Goal: Task Accomplishment & Management: Use online tool/utility

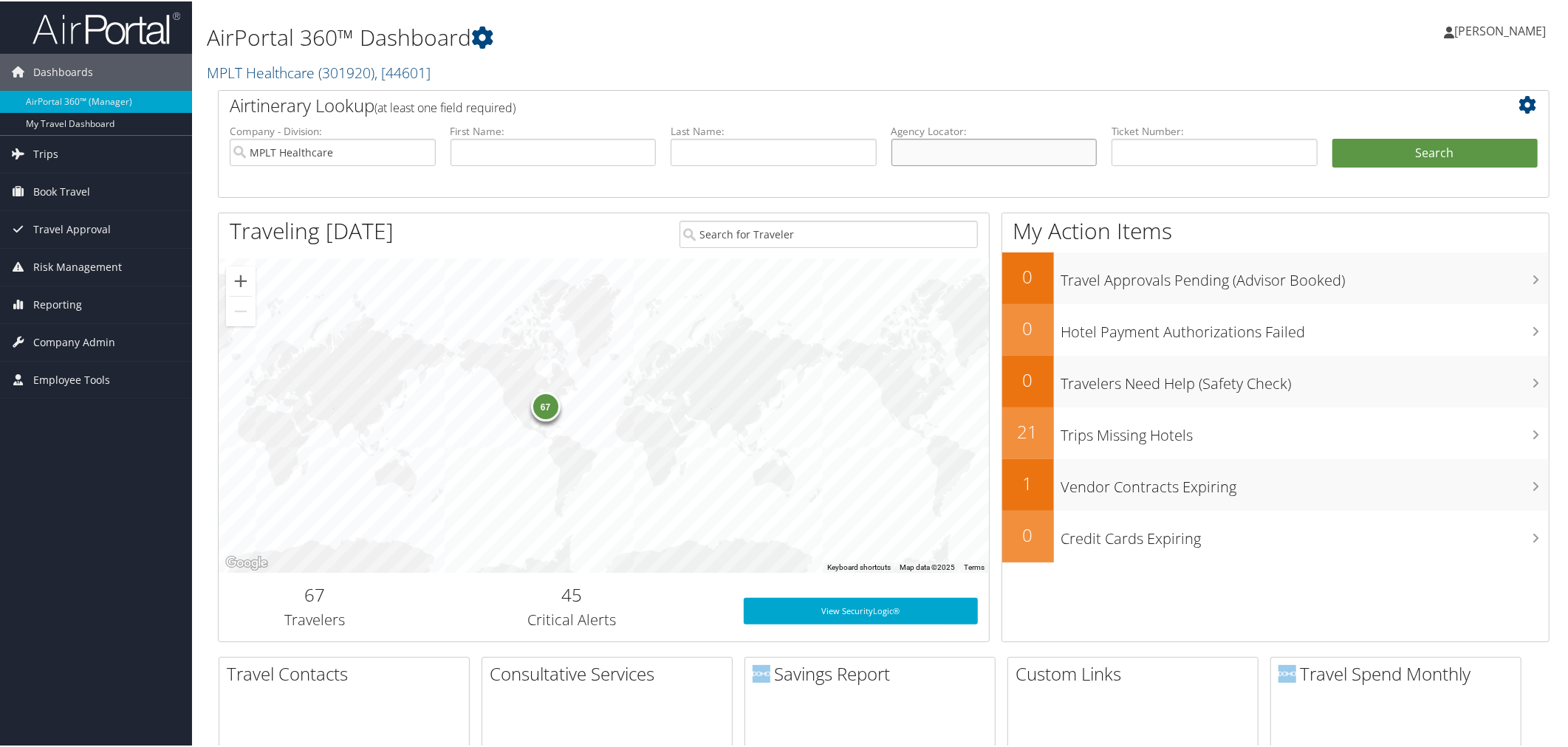
click at [973, 164] on input "text" at bounding box center [994, 151] width 206 height 27
paste input "BR9VBH"
type input "BR9VBH"
click at [1332, 137] on button "Search" at bounding box center [1435, 152] width 206 height 30
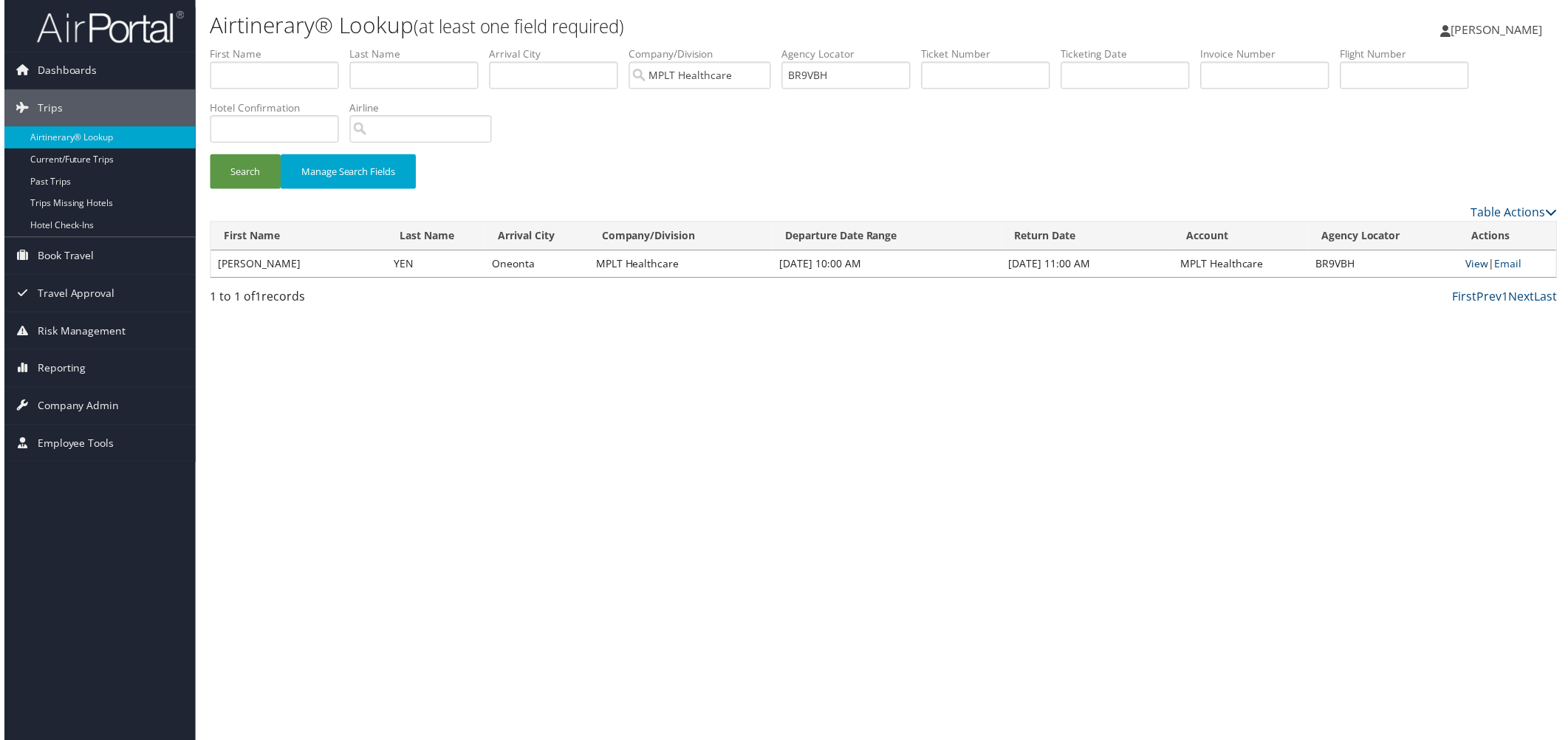
click at [1469, 271] on link "View" at bounding box center [1479, 265] width 23 height 14
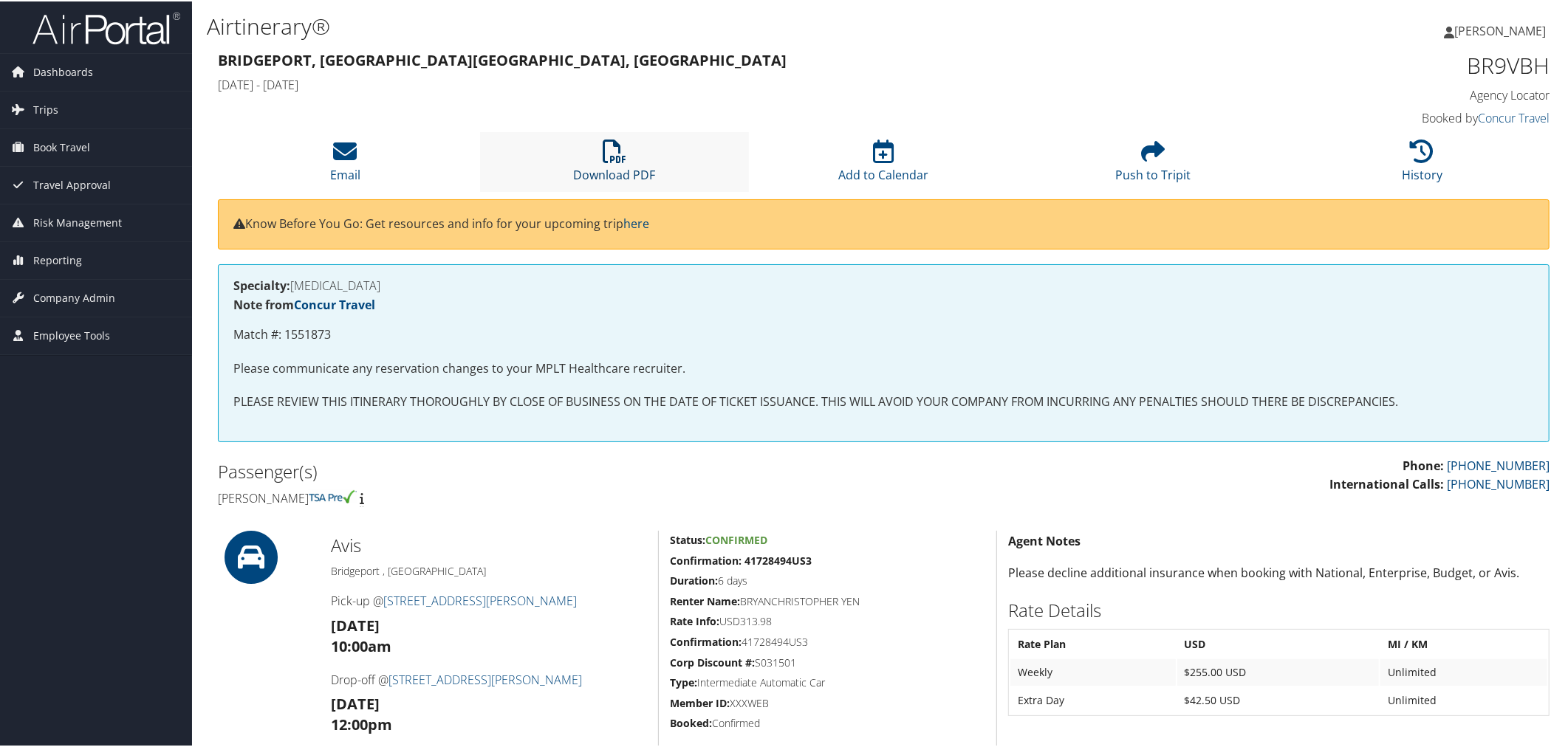
click at [608, 162] on icon at bounding box center [615, 150] width 24 height 24
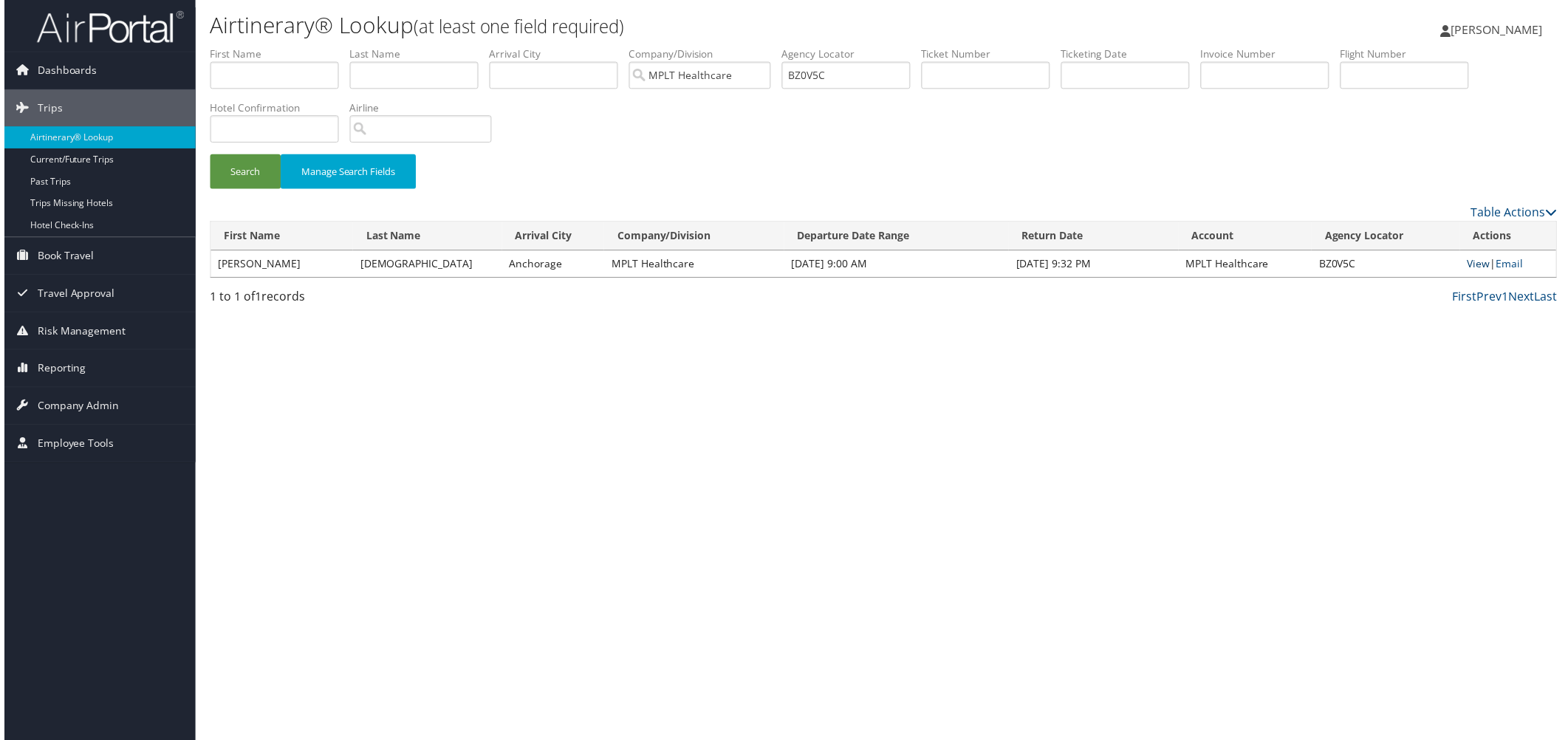
click at [1470, 271] on link "View" at bounding box center [1481, 265] width 23 height 14
drag, startPoint x: 1078, startPoint y: 102, endPoint x: 932, endPoint y: 119, distance: 147.0
click at [932, 46] on ul "First Name Last Name Departure City Arrival City Company/Division MPLT Healthca…" at bounding box center [883, 46] width 1354 height 0
paste input "C08SKJ"
click at [233, 190] on button "Search" at bounding box center [242, 172] width 71 height 35
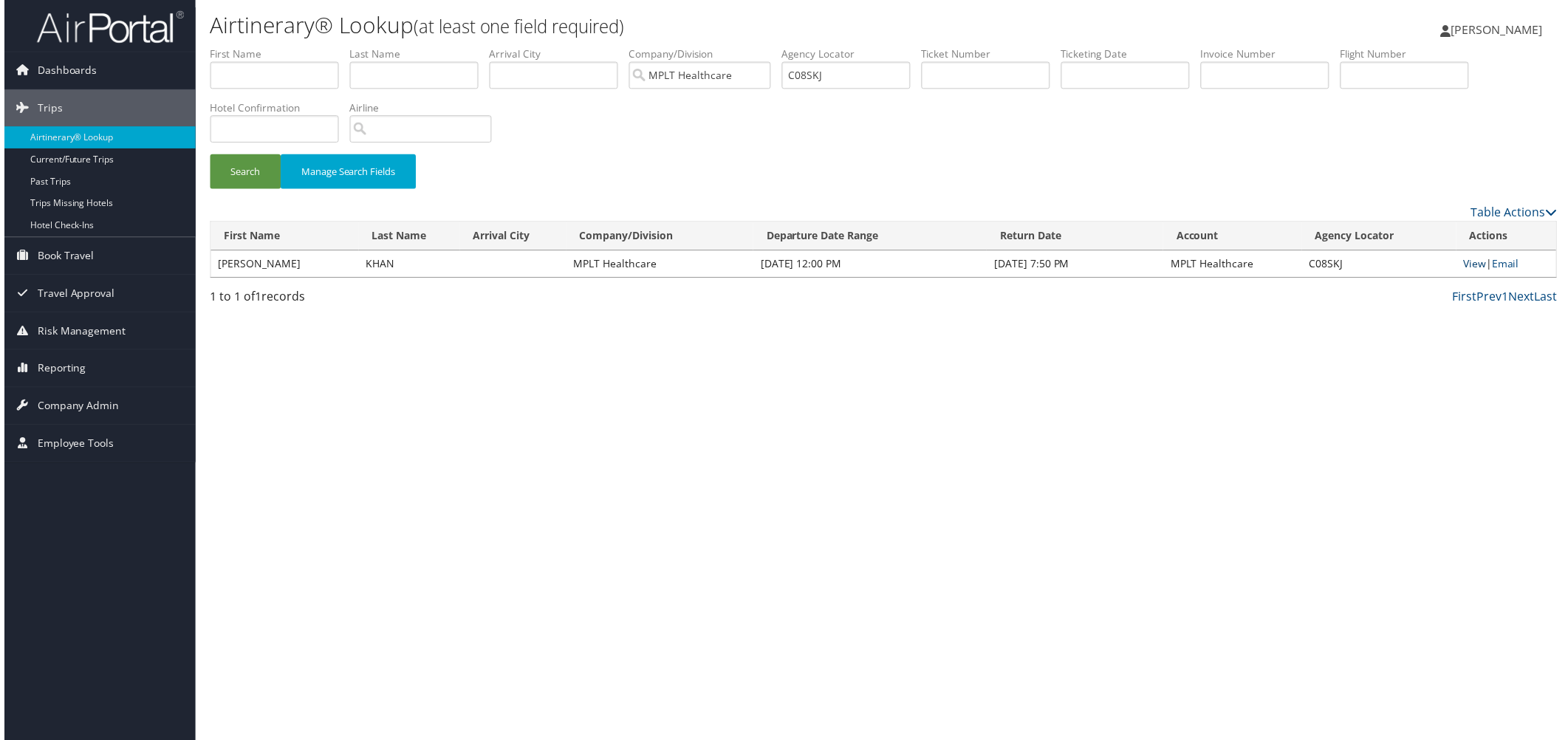
click at [1467, 271] on link "View" at bounding box center [1478, 265] width 23 height 14
drag, startPoint x: 1051, startPoint y: 105, endPoint x: 897, endPoint y: 83, distance: 155.6
click at [897, 46] on ul "First Name Last Name Departure City Arrival City Company/Division MPLT Healthca…" at bounding box center [883, 46] width 1354 height 0
paste input "LPVXD"
click at [224, 190] on button "Search" at bounding box center [242, 172] width 71 height 35
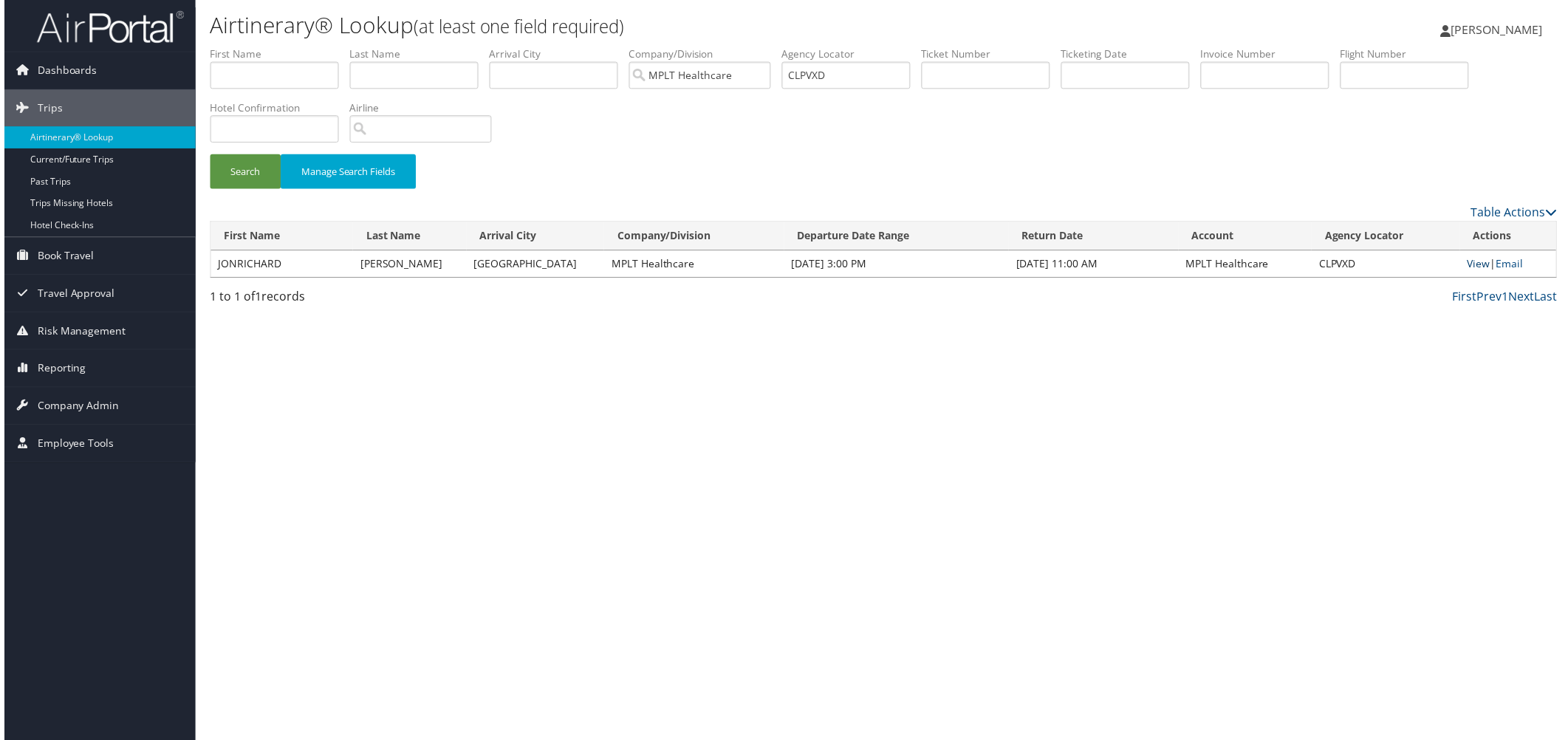
click at [1470, 271] on link "View" at bounding box center [1481, 265] width 23 height 14
drag, startPoint x: 1064, startPoint y: 92, endPoint x: 921, endPoint y: 104, distance: 143.5
click at [921, 46] on ul "First Name Last Name Departure City Arrival City Company/Division MPLT Healthca…" at bounding box center [883, 46] width 1354 height 0
paste input "MZFQ"
type input "CMZFQD"
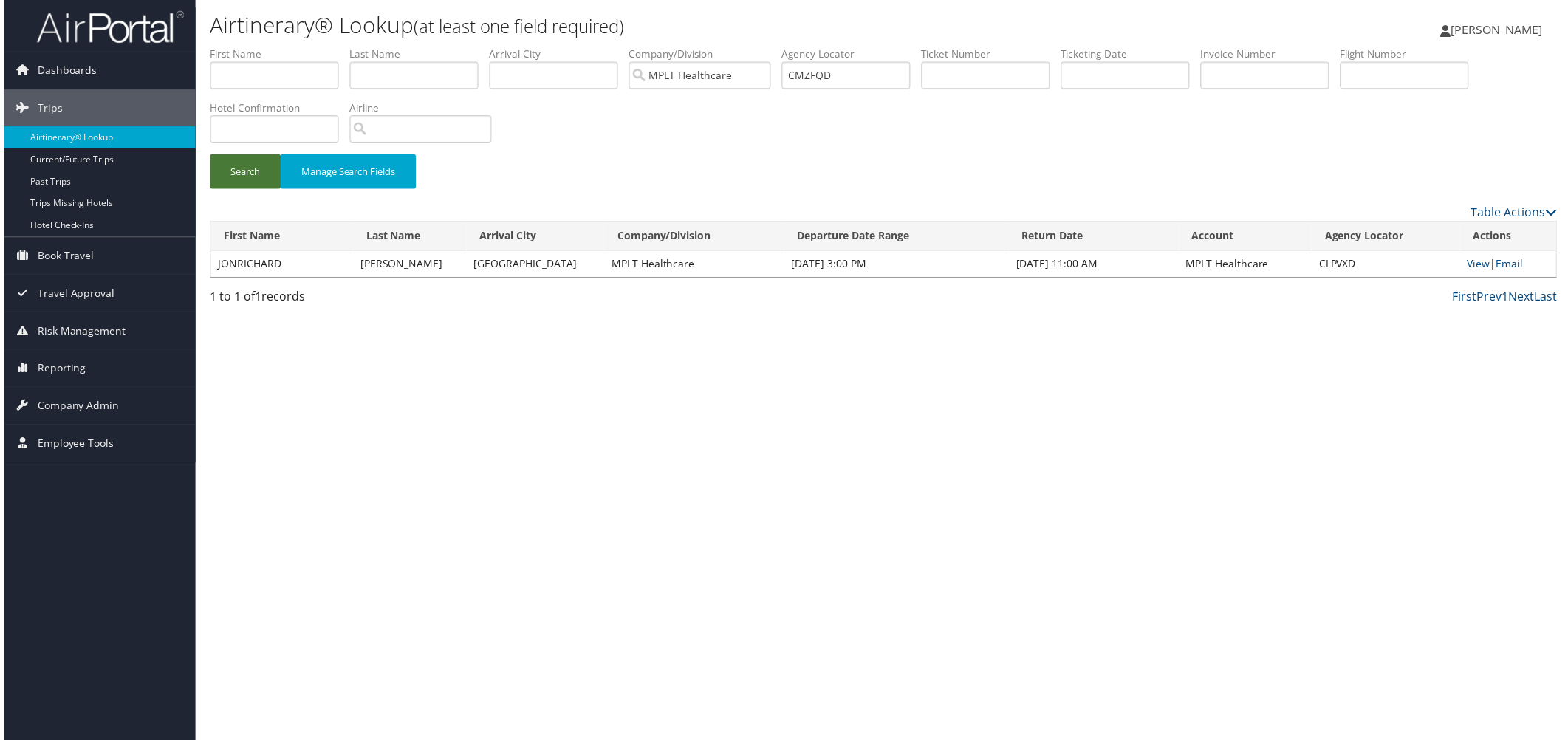
click at [240, 190] on button "Search" at bounding box center [242, 172] width 71 height 35
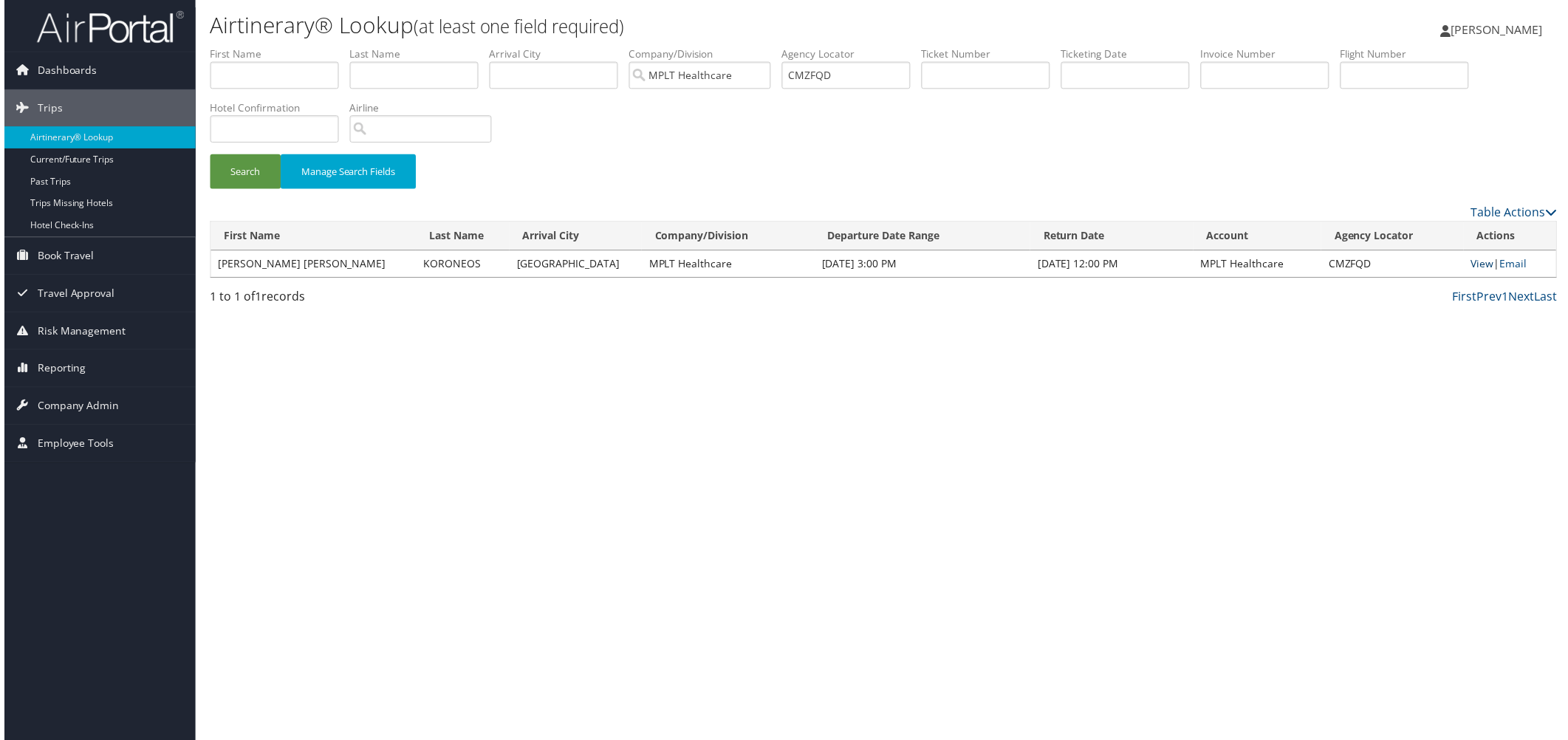
click at [1474, 271] on link "View" at bounding box center [1485, 265] width 23 height 14
drag, startPoint x: 1066, startPoint y: 101, endPoint x: 926, endPoint y: 114, distance: 140.6
click at [926, 46] on ul "First Name Last Name Departure City Arrival City Company/Division MPLT Healthca…" at bounding box center [883, 46] width 1354 height 0
click at [910, 89] on input "text" at bounding box center [846, 76] width 129 height 27
paste input "CN85MX"
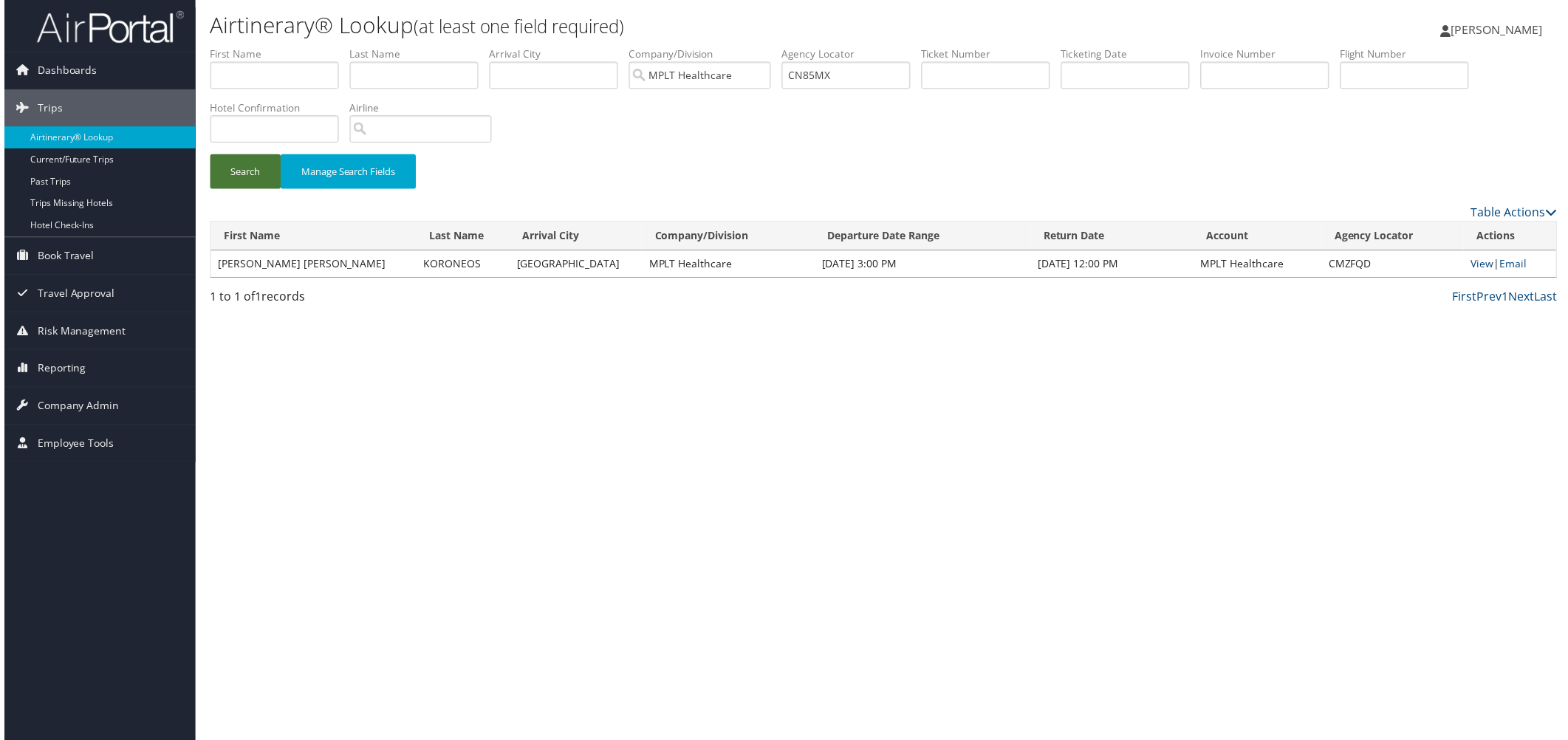
click at [253, 190] on button "Search" at bounding box center [242, 172] width 71 height 35
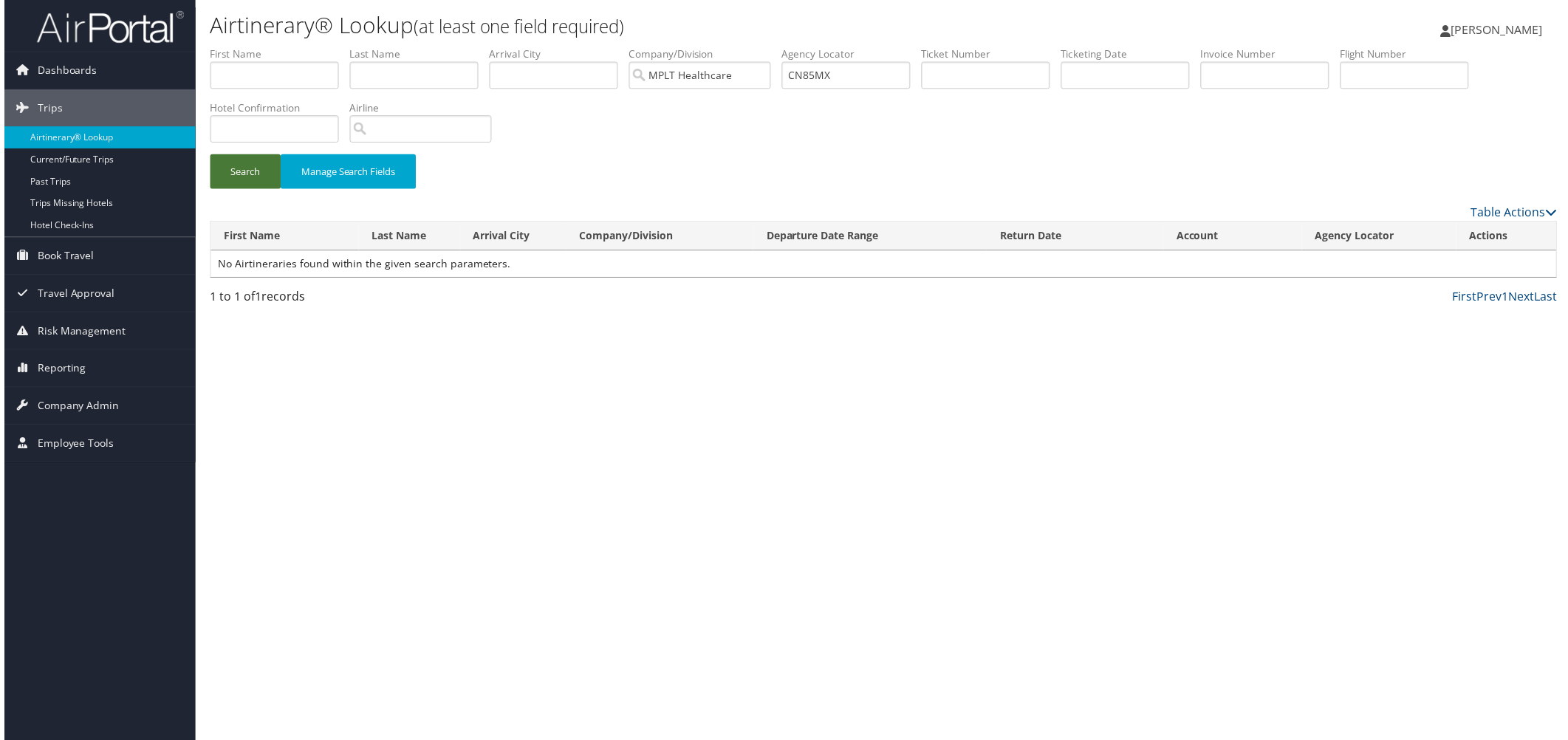
click at [254, 190] on button "Search" at bounding box center [242, 172] width 71 height 35
drag, startPoint x: 1060, startPoint y: 99, endPoint x: 995, endPoint y: 121, distance: 68.6
click at [910, 89] on input "CN85MX" at bounding box center [846, 76] width 129 height 27
click at [256, 190] on button "Search" at bounding box center [242, 172] width 71 height 35
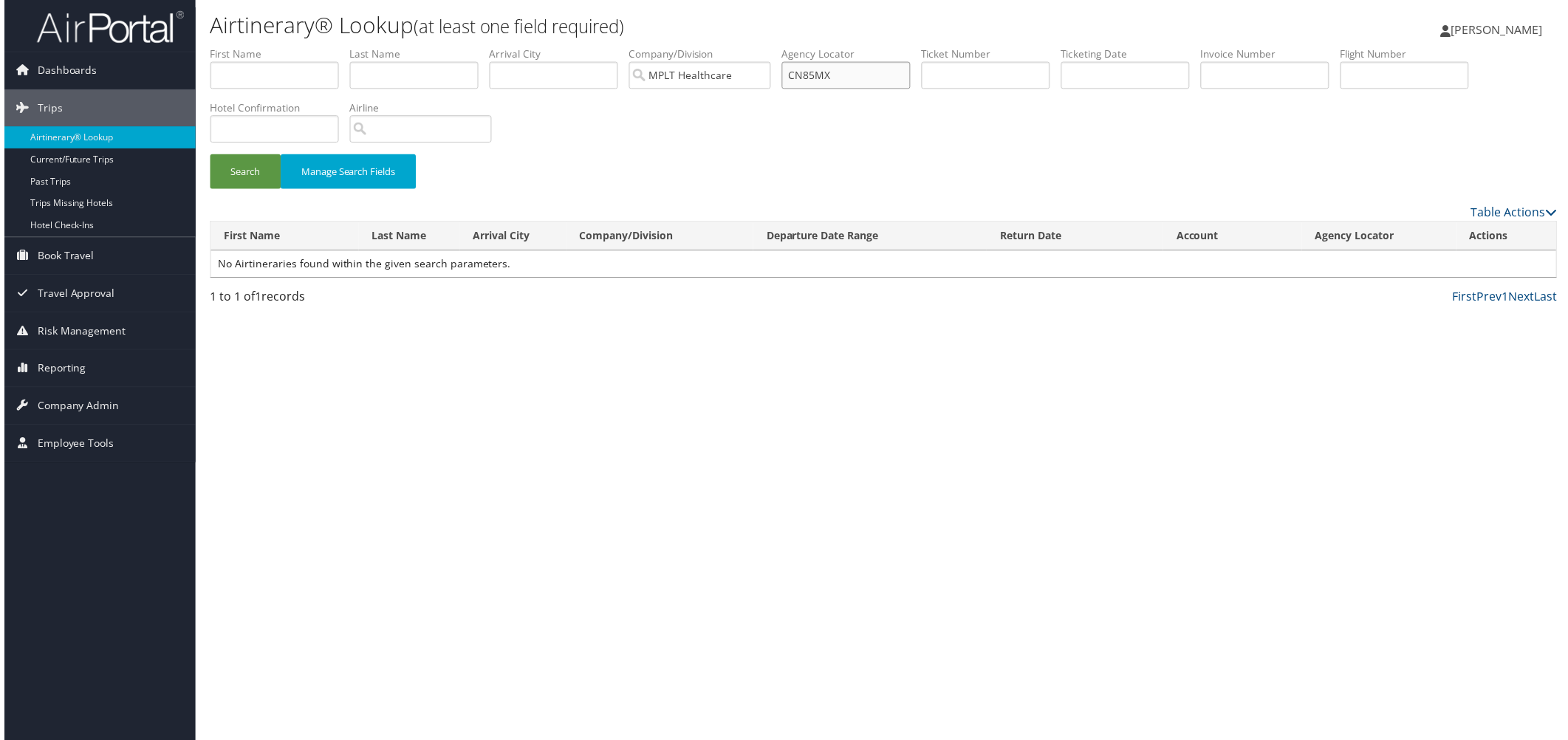
type input "C"
type input "MPLT HealthcN85MXare"
drag, startPoint x: 1084, startPoint y: 94, endPoint x: 1071, endPoint y: 91, distance: 13.3
click at [910, 89] on input "C" at bounding box center [846, 76] width 129 height 27
drag, startPoint x: 1071, startPoint y: 91, endPoint x: 926, endPoint y: 96, distance: 145.1
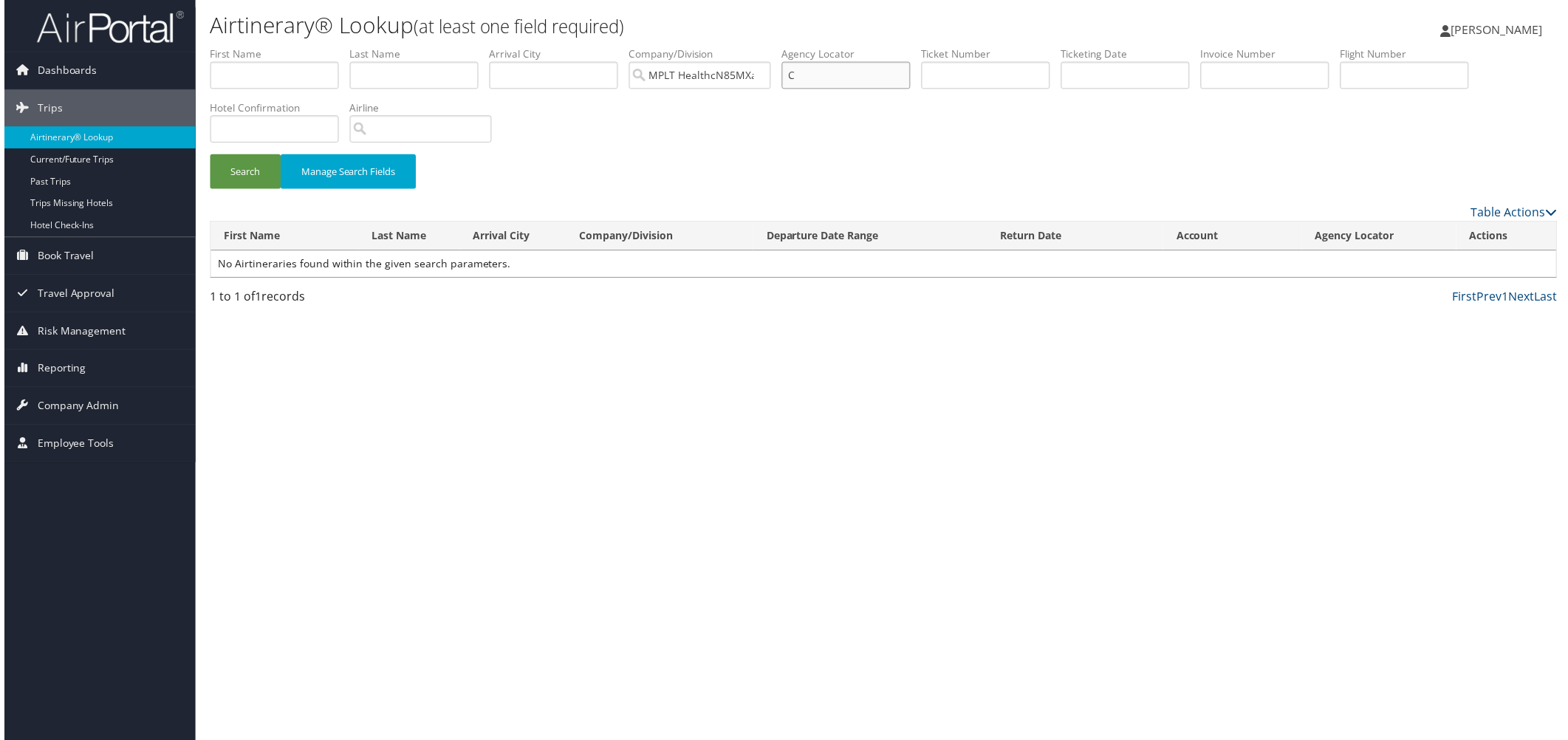
click at [926, 46] on ul "First Name Last Name Departure City Arrival City Company/Division MPLT HealthcN…" at bounding box center [883, 46] width 1354 height 0
paste input "PWCQ4"
drag, startPoint x: 267, startPoint y: 235, endPoint x: 271, endPoint y: 228, distance: 8.1
click at [269, 190] on button "Search" at bounding box center [242, 172] width 71 height 35
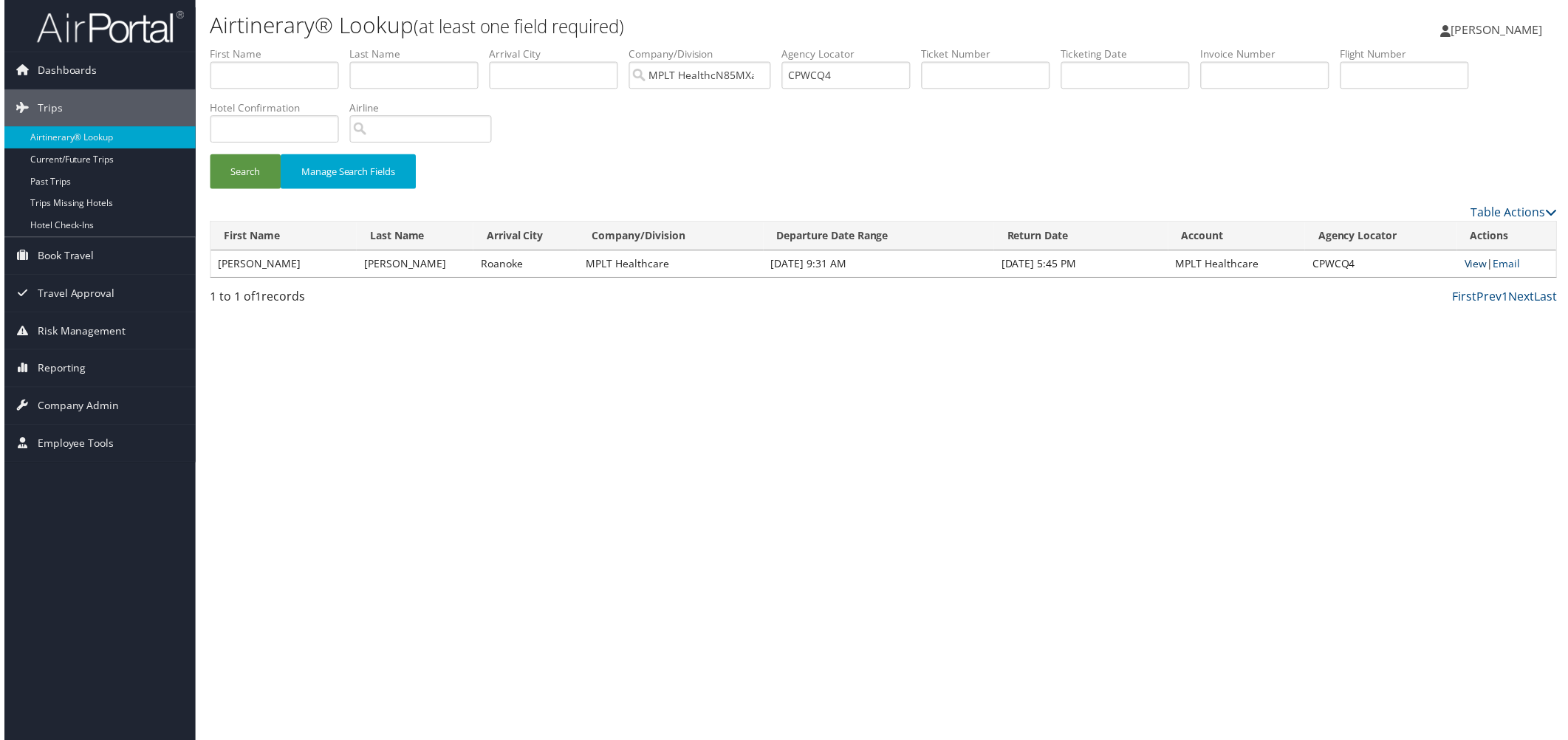
click at [1467, 271] on link "View" at bounding box center [1478, 265] width 23 height 14
drag, startPoint x: 910, startPoint y: 101, endPoint x: 895, endPoint y: 101, distance: 15.0
click at [895, 46] on ul "First Name Last Name Departure City Arrival City Company/Division MPLT HealthcN…" at bounding box center [883, 46] width 1354 height 0
paste input "Q85PK"
click at [274, 190] on button "Search" at bounding box center [242, 172] width 71 height 35
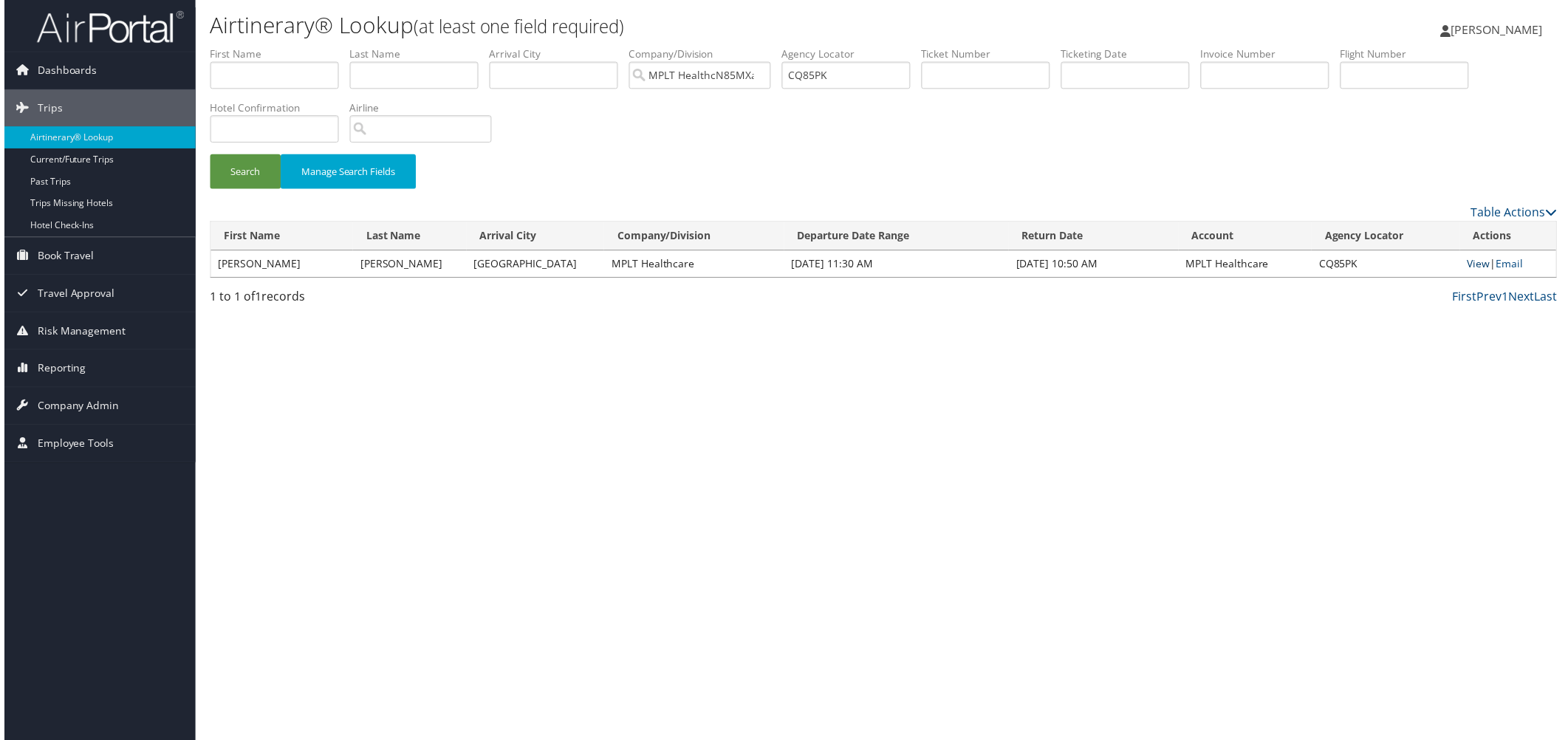
click at [1474, 271] on link "View" at bounding box center [1481, 265] width 23 height 14
drag, startPoint x: 1077, startPoint y: 105, endPoint x: 926, endPoint y: 111, distance: 151.1
click at [926, 46] on ul "First Name Last Name Departure City Arrival City Company/Division MPLT HealthcN…" at bounding box center [883, 46] width 1354 height 0
paste input "RMWFH"
click at [277, 190] on button "Search" at bounding box center [242, 172] width 71 height 35
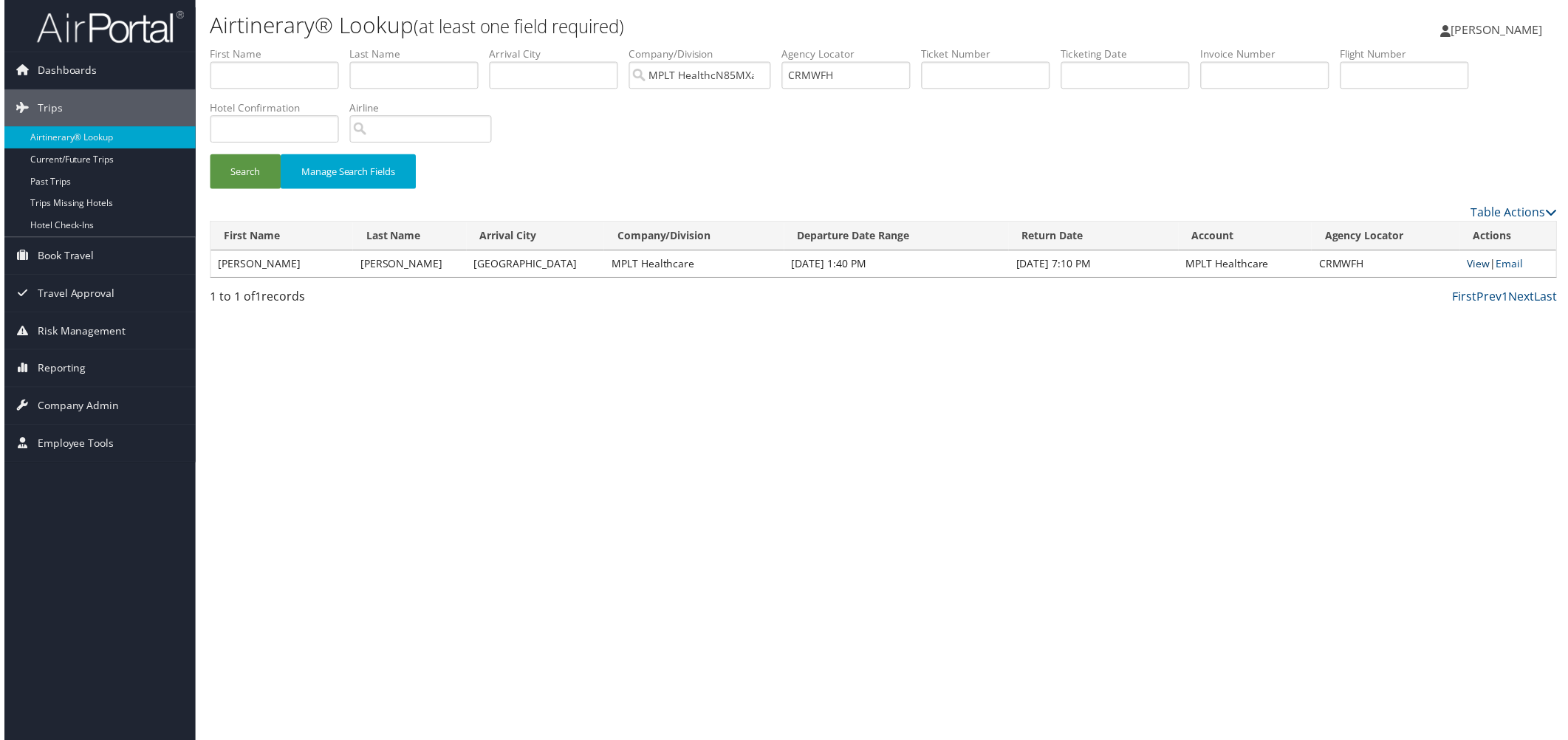
click at [1470, 271] on link "View" at bounding box center [1481, 265] width 23 height 14
drag, startPoint x: 1074, startPoint y: 100, endPoint x: 872, endPoint y: 106, distance: 202.1
click at [872, 46] on ul "First Name Last Name Departure City Arrival City Company/Division MPLT HealthcN…" at bounding box center [883, 46] width 1354 height 0
paste input "YN3M"
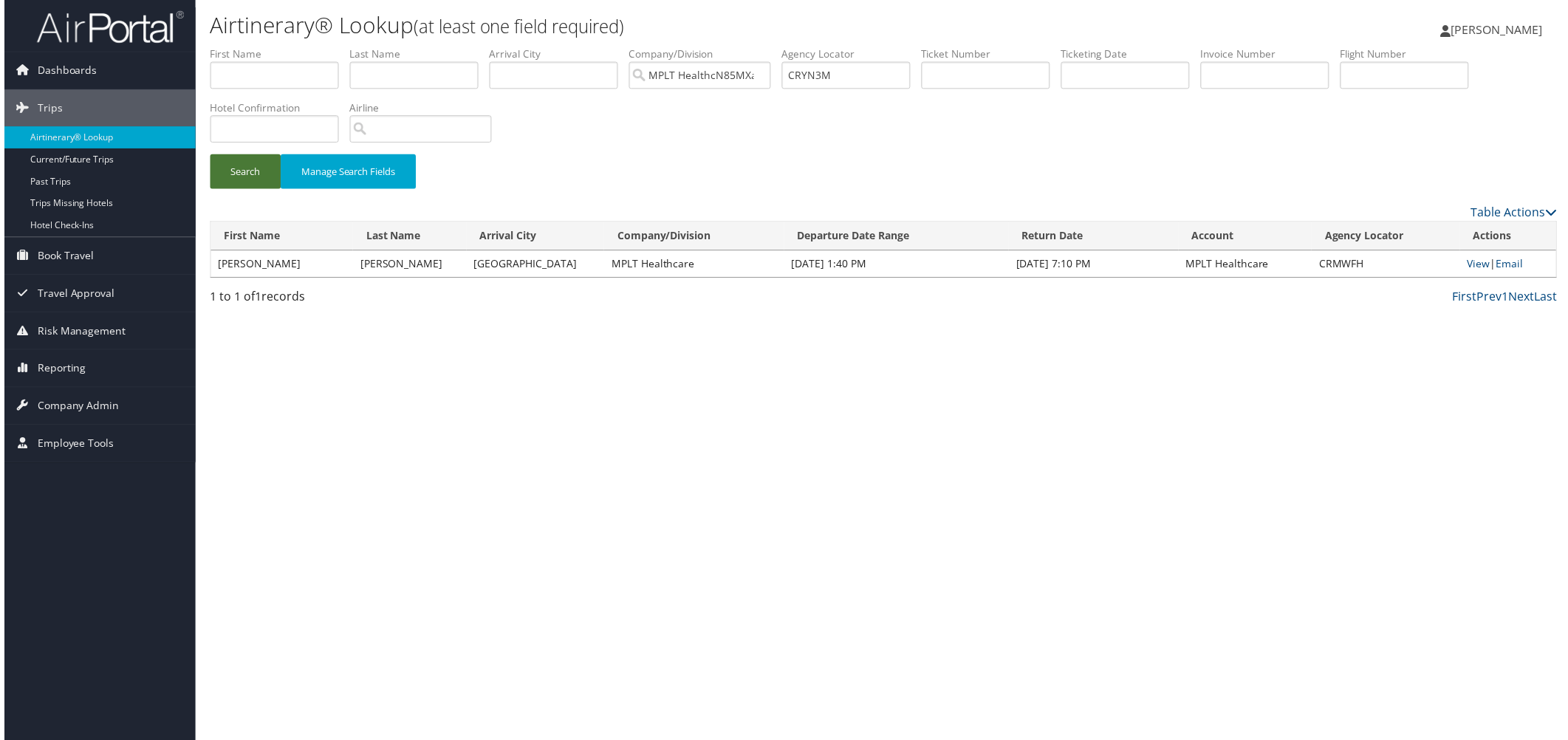
click at [264, 190] on button "Search" at bounding box center [242, 172] width 71 height 35
click at [1470, 271] on link "View" at bounding box center [1481, 265] width 23 height 14
drag, startPoint x: 1089, startPoint y: 99, endPoint x: 954, endPoint y: 98, distance: 135.0
click at [954, 46] on ul "First Name Last Name Departure City Arrival City Company/Division MPLT HealthcN…" at bounding box center [883, 46] width 1354 height 0
paste input "QK5"
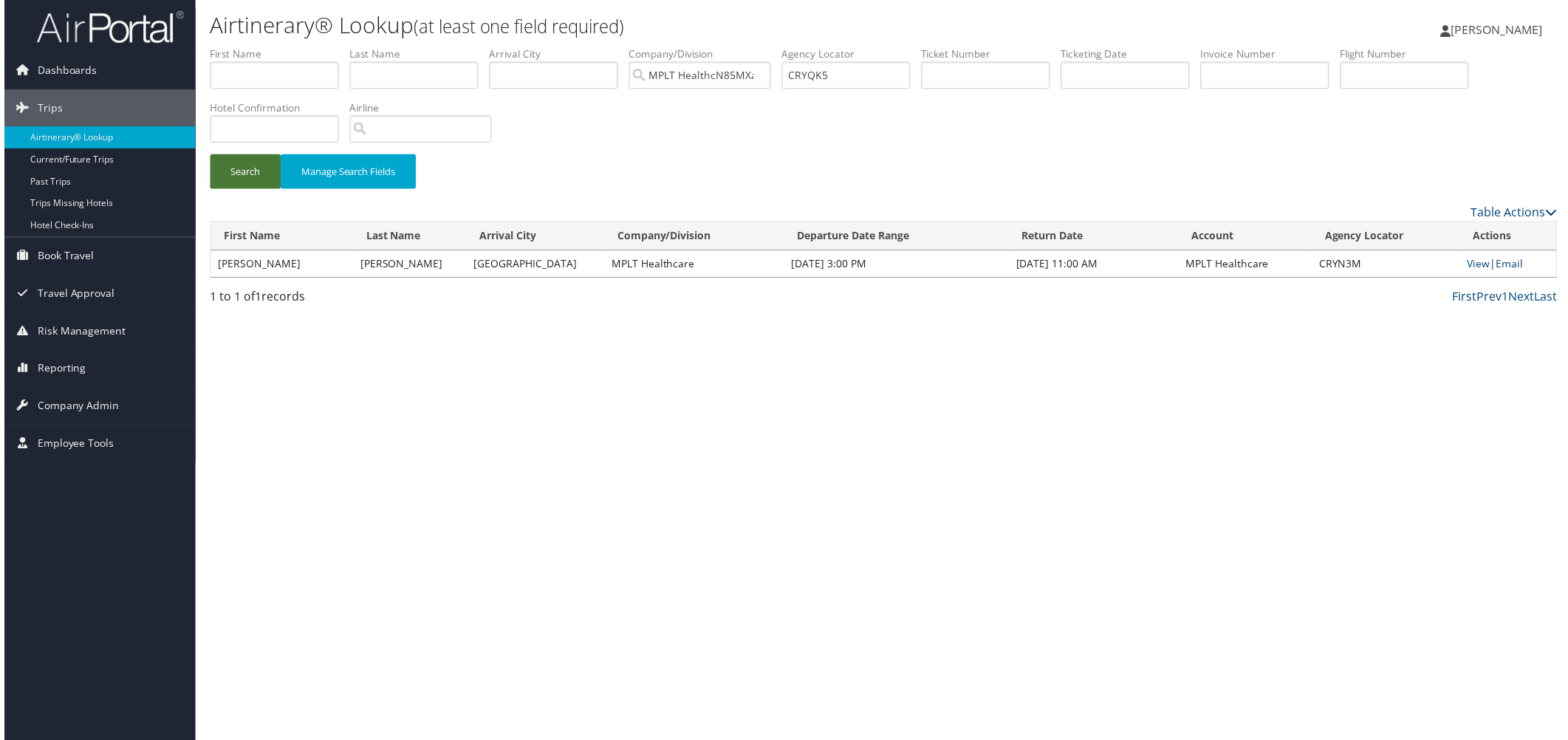
click at [277, 190] on button "Search" at bounding box center [242, 172] width 71 height 35
click at [1467, 271] on link "View" at bounding box center [1478, 265] width 23 height 14
drag, startPoint x: 1051, startPoint y: 99, endPoint x: 938, endPoint y: 78, distance: 114.9
click at [938, 46] on ul "First Name Last Name Departure City Arrival City Company/Division MPLT HealthcN…" at bounding box center [883, 46] width 1354 height 0
paste input "S7W8K"
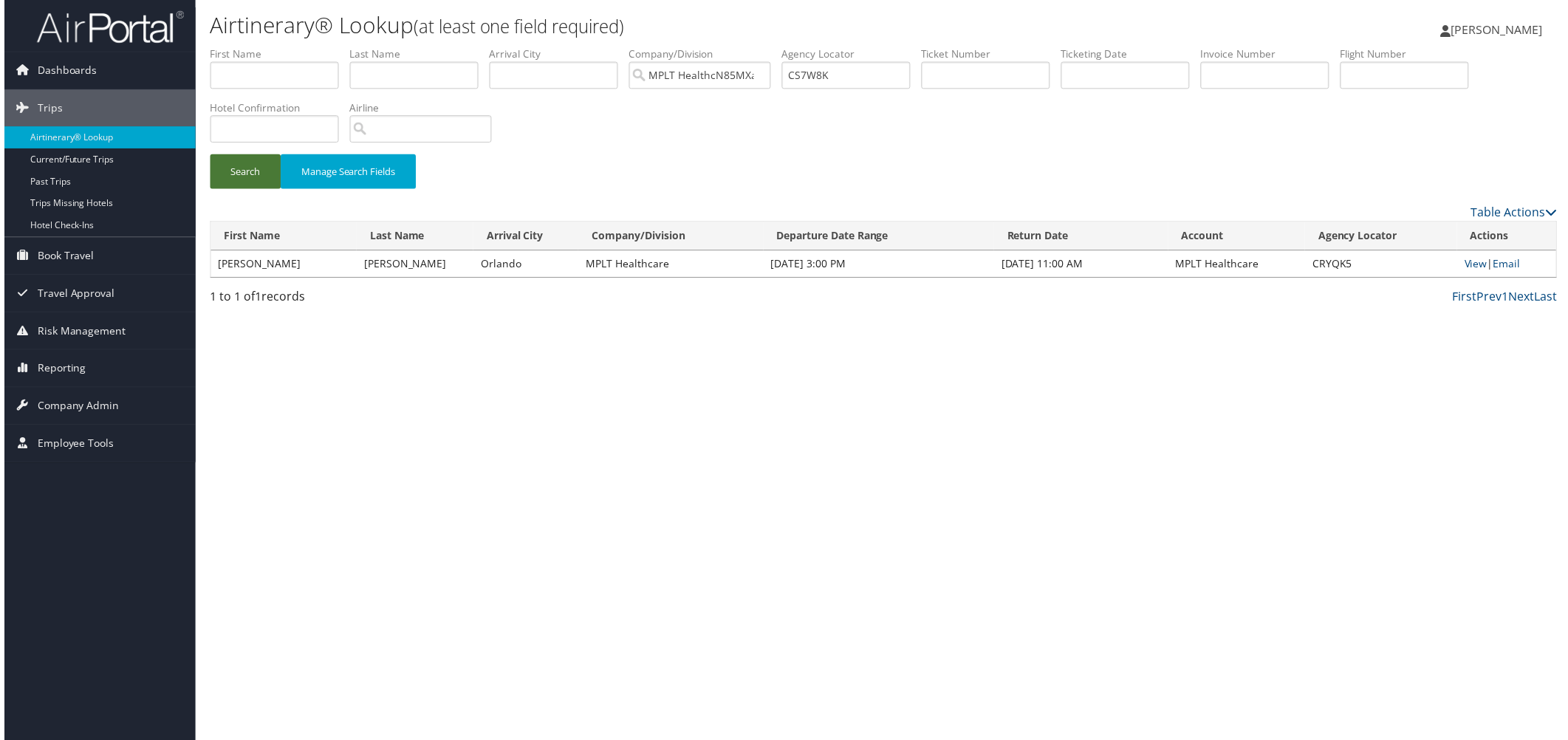
drag, startPoint x: 253, startPoint y: 244, endPoint x: 255, endPoint y: 236, distance: 8.2
click at [256, 190] on button "Search" at bounding box center [242, 172] width 71 height 35
click at [1467, 271] on link "View" at bounding box center [1478, 265] width 23 height 14
drag, startPoint x: 1063, startPoint y: 110, endPoint x: 979, endPoint y: 122, distance: 84.9
click at [939, 46] on ul "First Name Last Name Departure City Arrival City Company/Division MPLT HealthcN…" at bounding box center [883, 46] width 1354 height 0
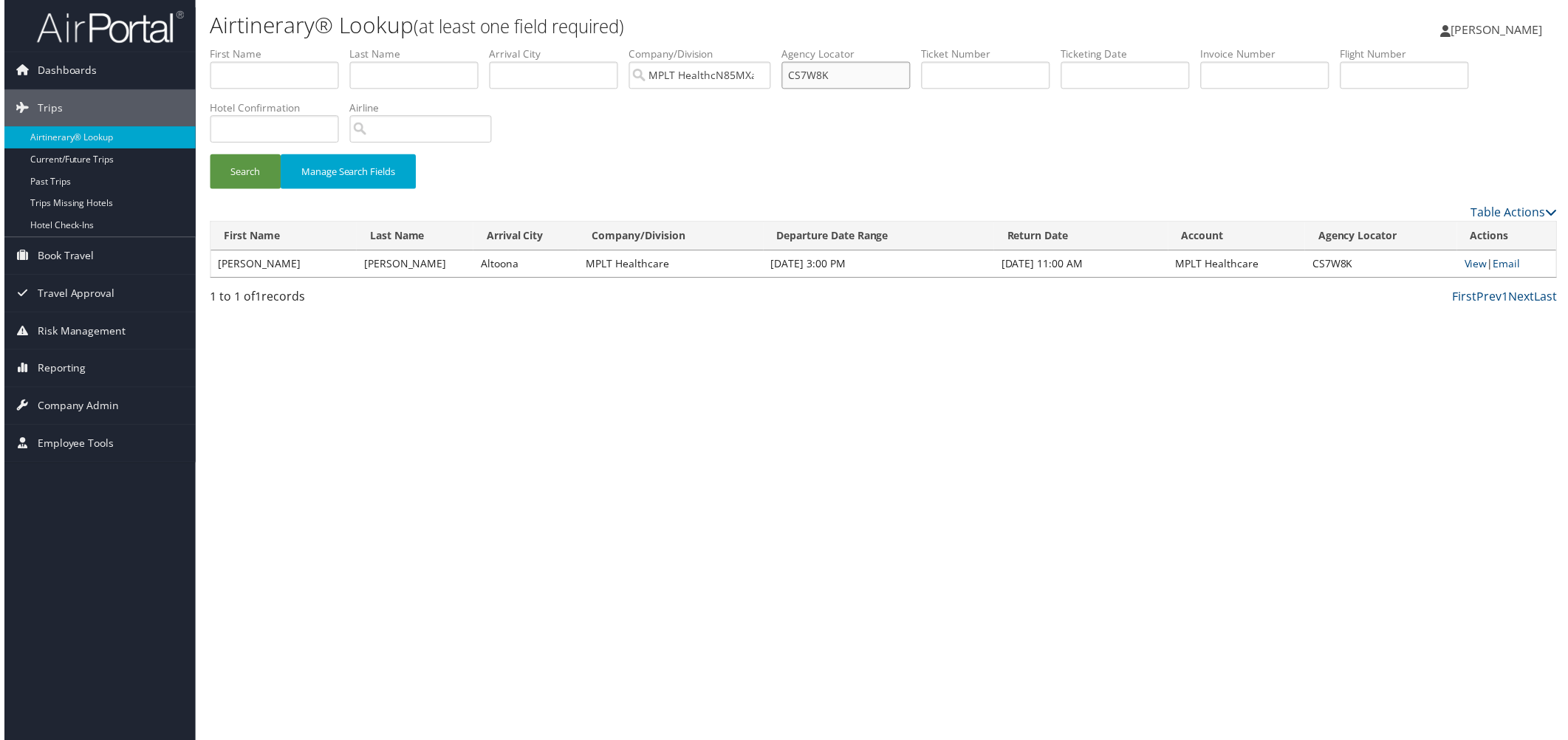
paste input "08SKJ"
click at [276, 190] on button "Search" at bounding box center [242, 172] width 71 height 35
click at [1468, 271] on link "View" at bounding box center [1478, 265] width 23 height 14
click at [1050, 599] on div "Airtinerary® Lookup (at least one field required) Jordan Carrasco Jordan Carras…" at bounding box center [883, 373] width 1383 height 747
drag, startPoint x: 1061, startPoint y: 107, endPoint x: 979, endPoint y: 112, distance: 82.2
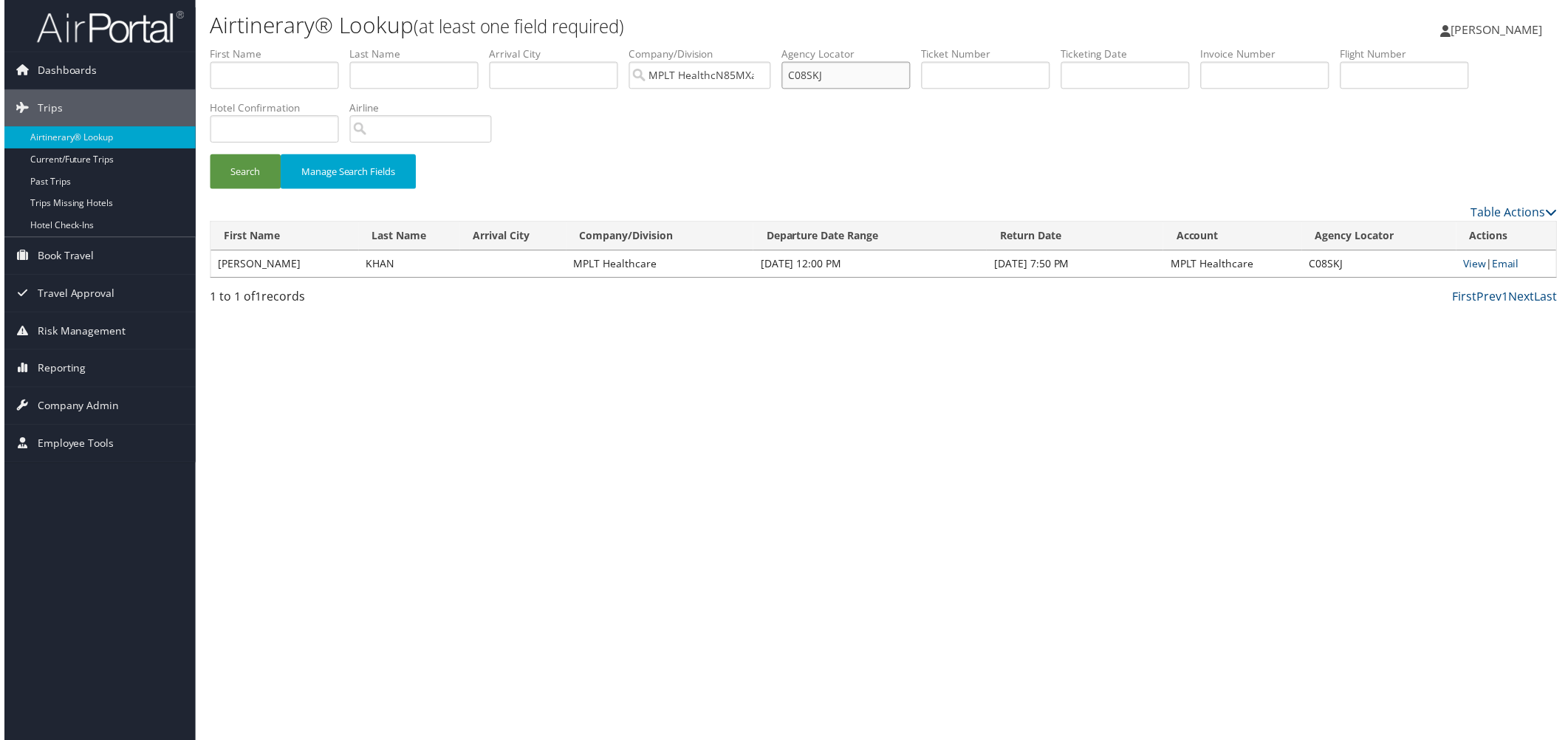
click at [979, 46] on ul "First Name Last Name Departure City Arrival City Company/Division MPLT HealthcN…" at bounding box center [883, 46] width 1354 height 0
paste input "NKD3P"
click at [277, 190] on button "Search" at bounding box center [242, 172] width 71 height 35
click at [1329, 278] on td "CNKD3P" at bounding box center [1388, 265] width 148 height 27
click at [1470, 271] on link "View" at bounding box center [1481, 265] width 23 height 14
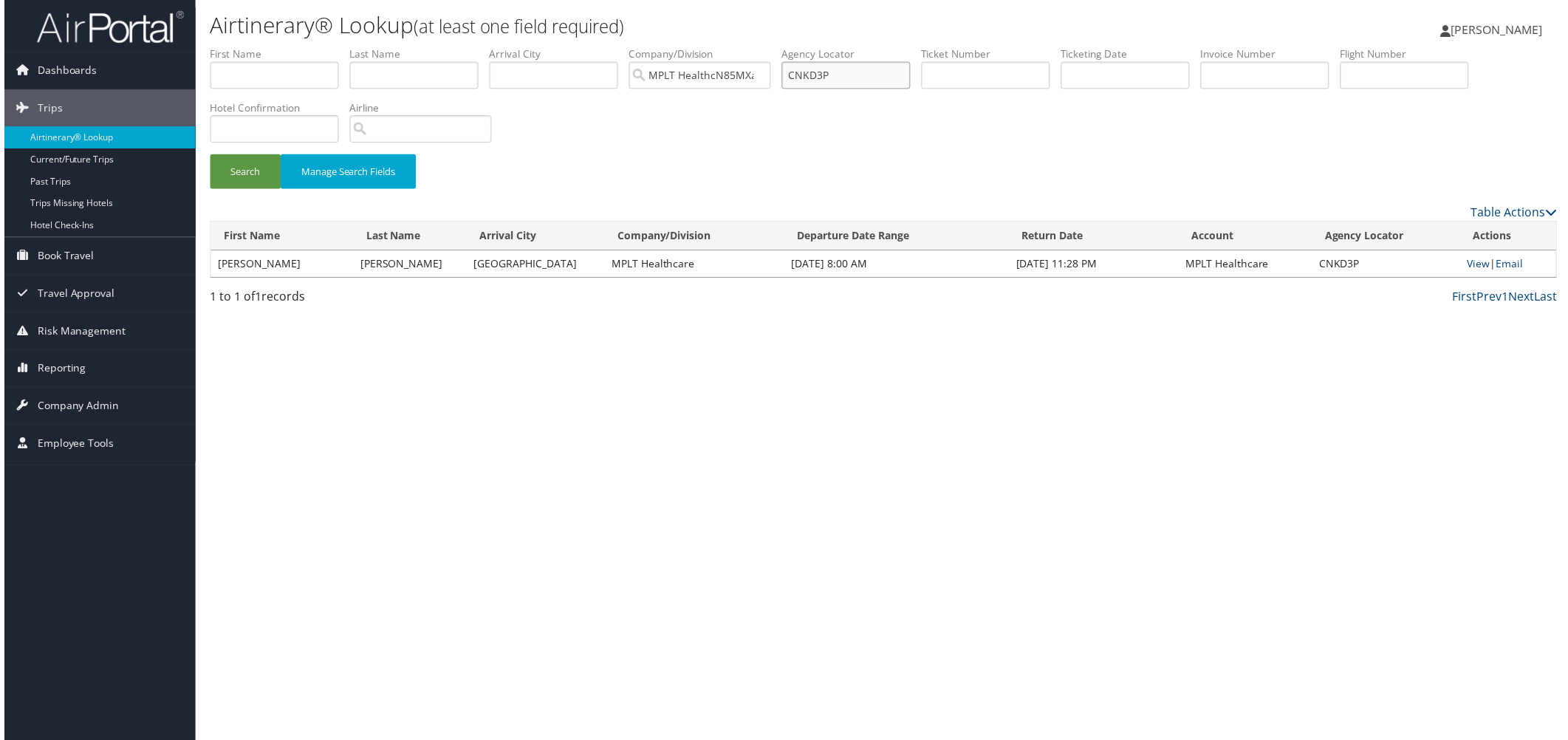
drag, startPoint x: 1081, startPoint y: 100, endPoint x: 916, endPoint y: 98, distance: 165.0
click at [916, 46] on ul "First Name Last Name Departure City Arrival City Company/Division MPLT HealthcN…" at bounding box center [883, 46] width 1354 height 0
paste input "PWCQ4"
click at [276, 190] on button "Search" at bounding box center [242, 172] width 71 height 35
click at [1467, 271] on link "View" at bounding box center [1478, 265] width 23 height 14
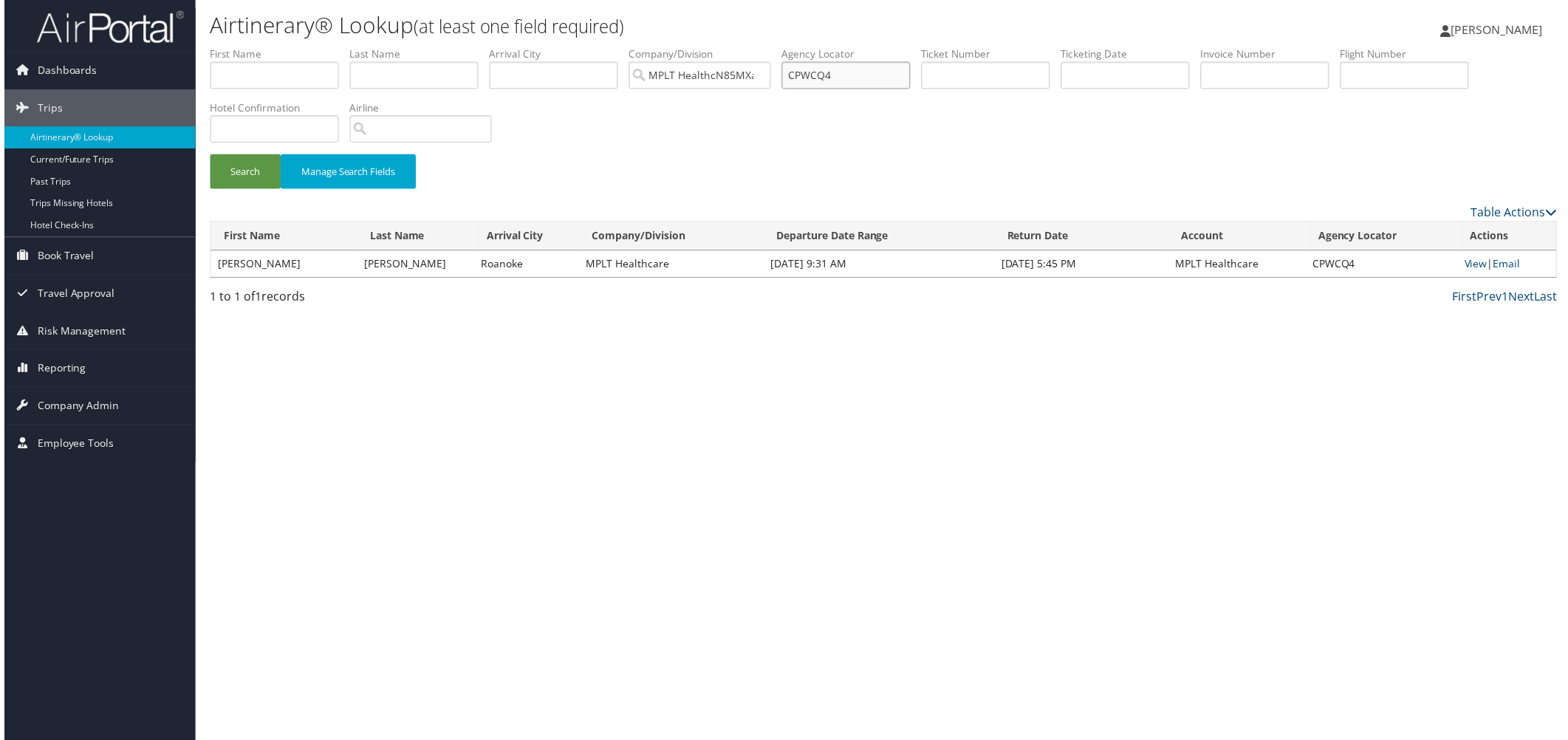
drag, startPoint x: 1062, startPoint y: 98, endPoint x: 870, endPoint y: 94, distance: 192.0
click at [870, 46] on ul "First Name Last Name Departure City Arrival City Company/Division MPLT HealthcN…" at bounding box center [883, 46] width 1354 height 0
paste input "Q85PK"
click at [266, 190] on button "Search" at bounding box center [242, 172] width 71 height 35
click at [1470, 271] on link "View" at bounding box center [1481, 265] width 23 height 14
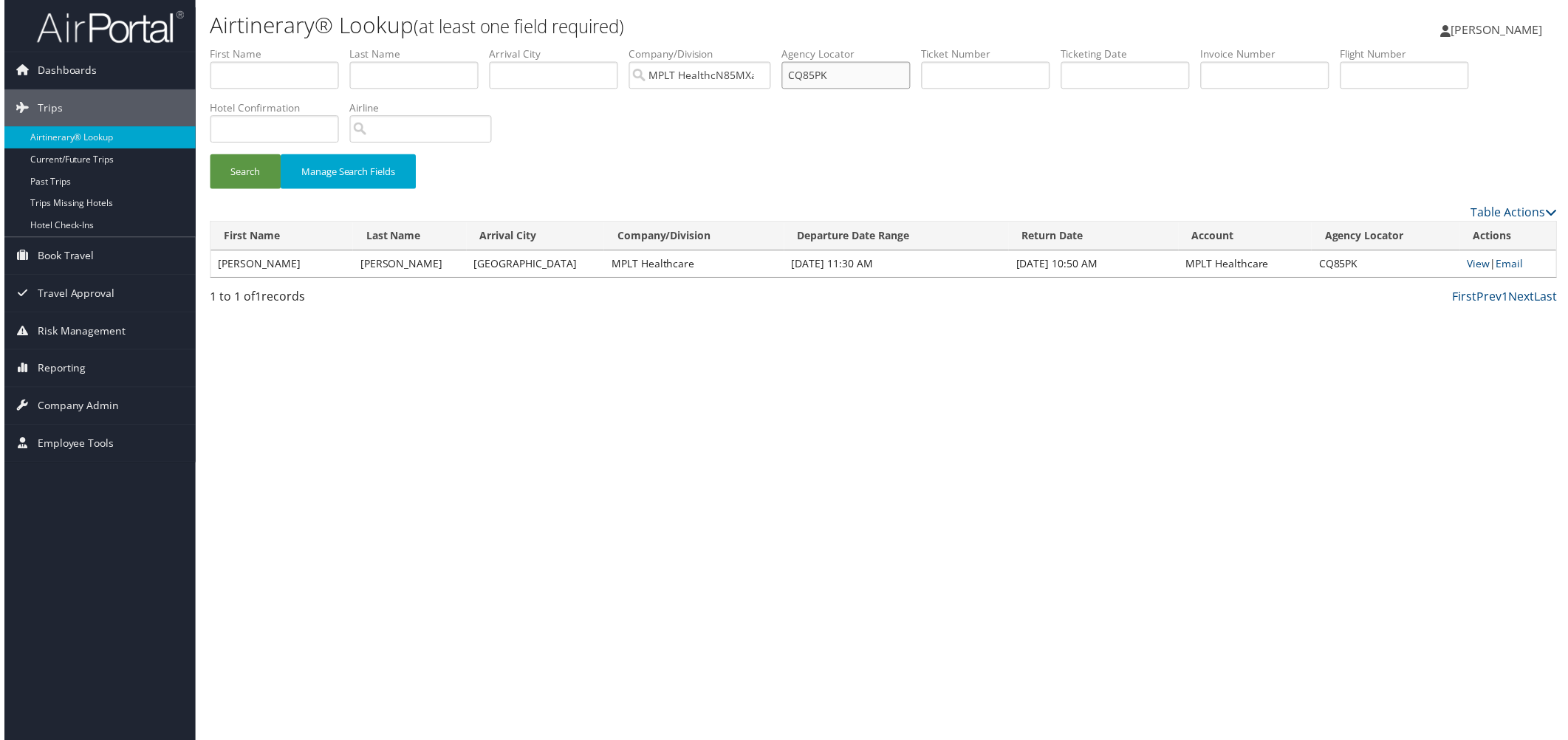
drag, startPoint x: 1084, startPoint y: 105, endPoint x: 937, endPoint y: 78, distance: 149.5
click at [937, 46] on ul "First Name Last Name Departure City Arrival City Company/Division MPLT HealthcN…" at bounding box center [883, 46] width 1354 height 0
paste input "RMWFH"
click at [270, 190] on button "Search" at bounding box center [242, 172] width 71 height 35
click at [1470, 271] on link "View" at bounding box center [1481, 265] width 23 height 14
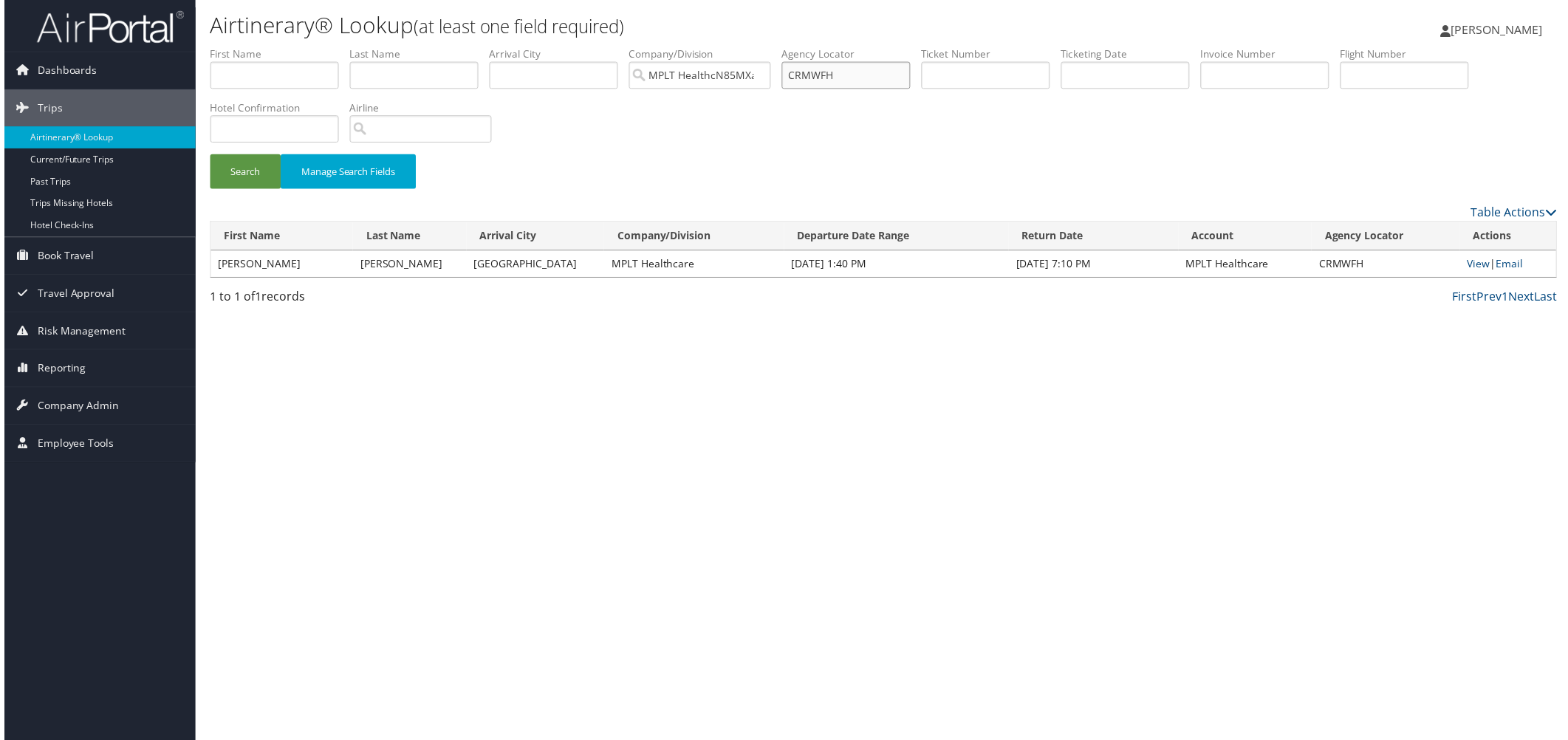
drag, startPoint x: 1028, startPoint y: 101, endPoint x: 932, endPoint y: 101, distance: 96.0
click at [932, 46] on ul "First Name Last Name Departure City Arrival City Company/Division MPLT HealthcN…" at bounding box center [883, 46] width 1354 height 0
paste input "SXXB5"
click at [267, 190] on button "Search" at bounding box center [242, 172] width 71 height 35
click at [1470, 271] on link "View" at bounding box center [1481, 265] width 23 height 14
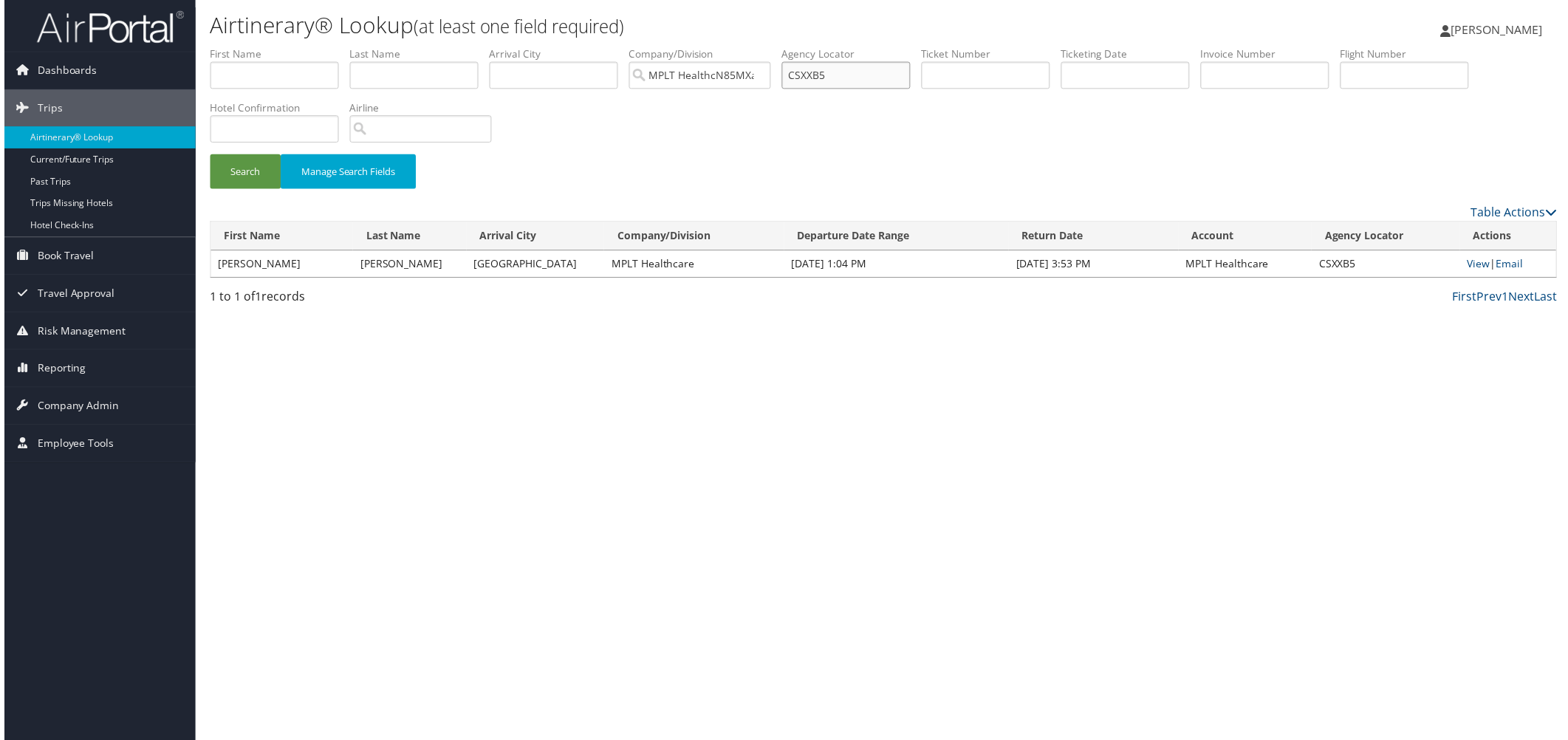
drag, startPoint x: 1075, startPoint y: 99, endPoint x: 895, endPoint y: 120, distance: 181.2
click at [895, 46] on ul "First Name Last Name Departure City Arrival City Company/Division MPLT HealthcN…" at bounding box center [883, 46] width 1354 height 0
paste input "Z6DNP"
click at [247, 190] on button "Search" at bounding box center [242, 172] width 71 height 35
click at [1470, 271] on link "View" at bounding box center [1481, 265] width 23 height 14
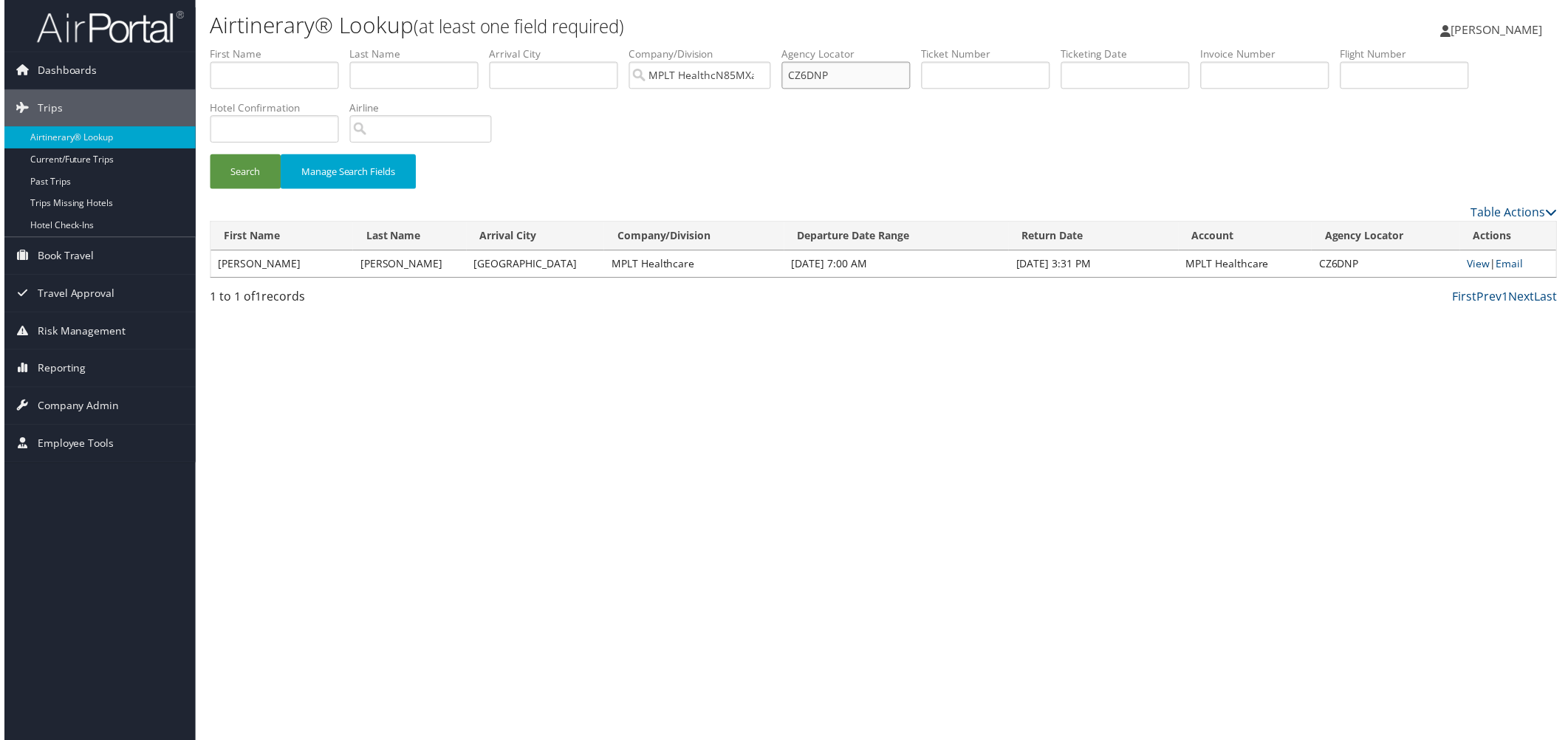
drag, startPoint x: 1066, startPoint y: 99, endPoint x: 889, endPoint y: 85, distance: 177.6
click at [889, 46] on ul "First Name Last Name Departure City Arrival City Company/Division MPLT HealthcN…" at bounding box center [883, 46] width 1354 height 0
paste input "L0WG"
click at [263, 190] on button "Search" at bounding box center [242, 172] width 71 height 35
click at [1470, 271] on link "View" at bounding box center [1481, 265] width 23 height 14
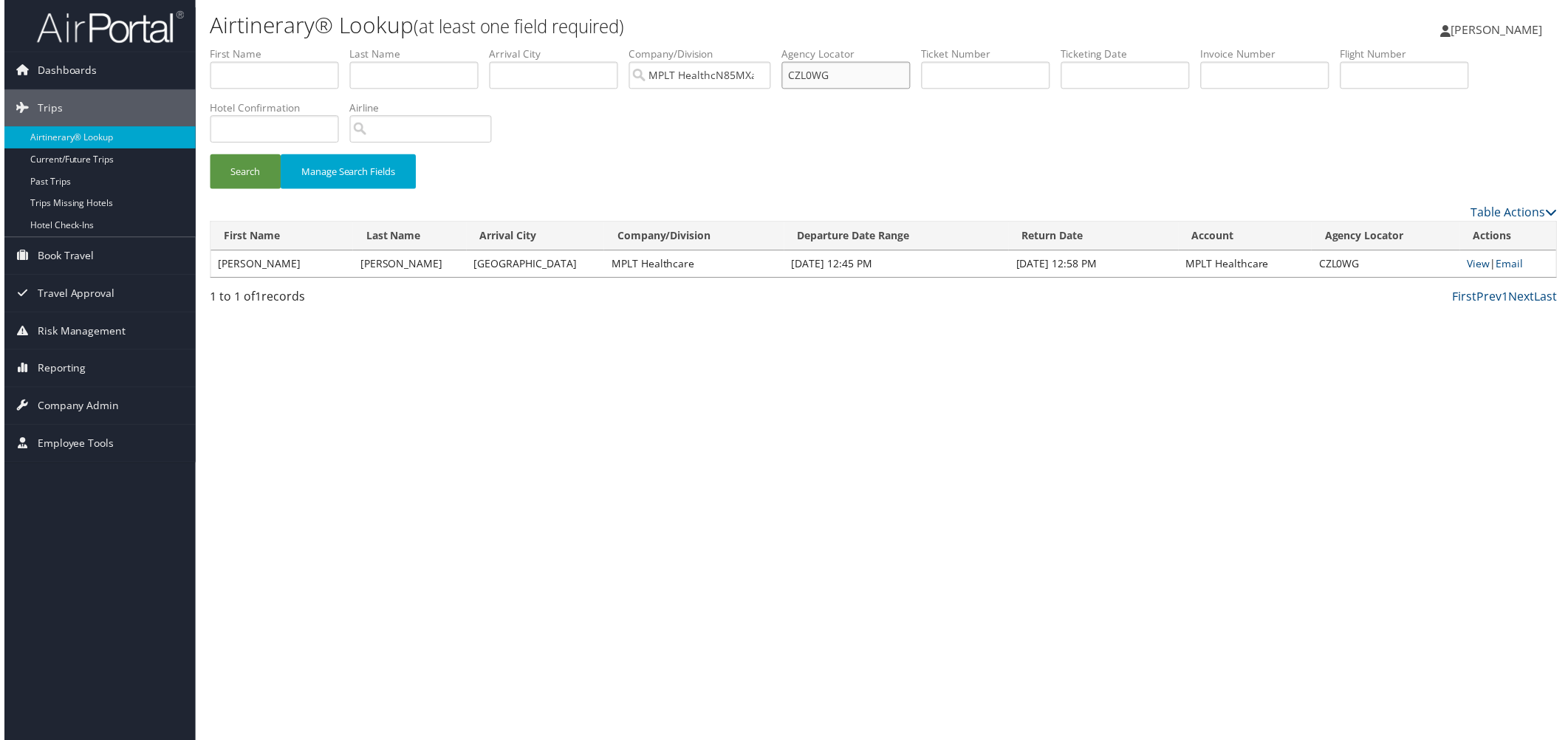
drag, startPoint x: 1080, startPoint y: 104, endPoint x: 932, endPoint y: 99, distance: 148.1
click at [932, 46] on ul "First Name Last Name Departure City Arrival City Company/Division MPLT HealthcN…" at bounding box center [883, 46] width 1354 height 0
paste input "TF64"
click at [271, 190] on button "Search" at bounding box center [242, 172] width 71 height 35
click at [1467, 271] on link "View" at bounding box center [1478, 265] width 23 height 14
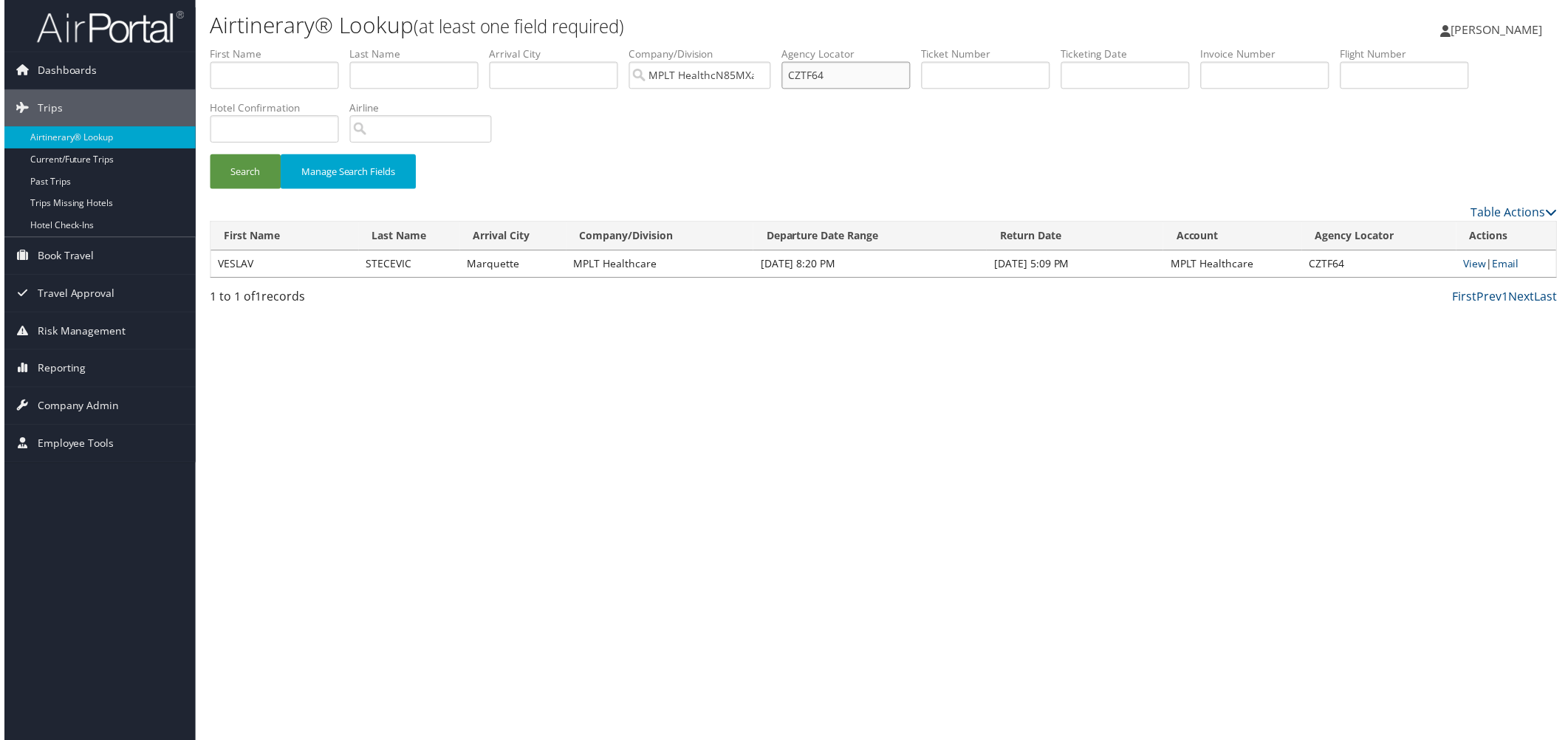
drag, startPoint x: 1063, startPoint y: 97, endPoint x: 889, endPoint y: 98, distance: 174.0
click at [889, 46] on ul "First Name Last Name Departure City Arrival City Company/Division MPLT HealthcN…" at bounding box center [883, 46] width 1354 height 0
paste input "D0J6Y8"
click at [244, 190] on button "Search" at bounding box center [242, 172] width 71 height 35
click at [1473, 271] on link "View" at bounding box center [1479, 265] width 23 height 14
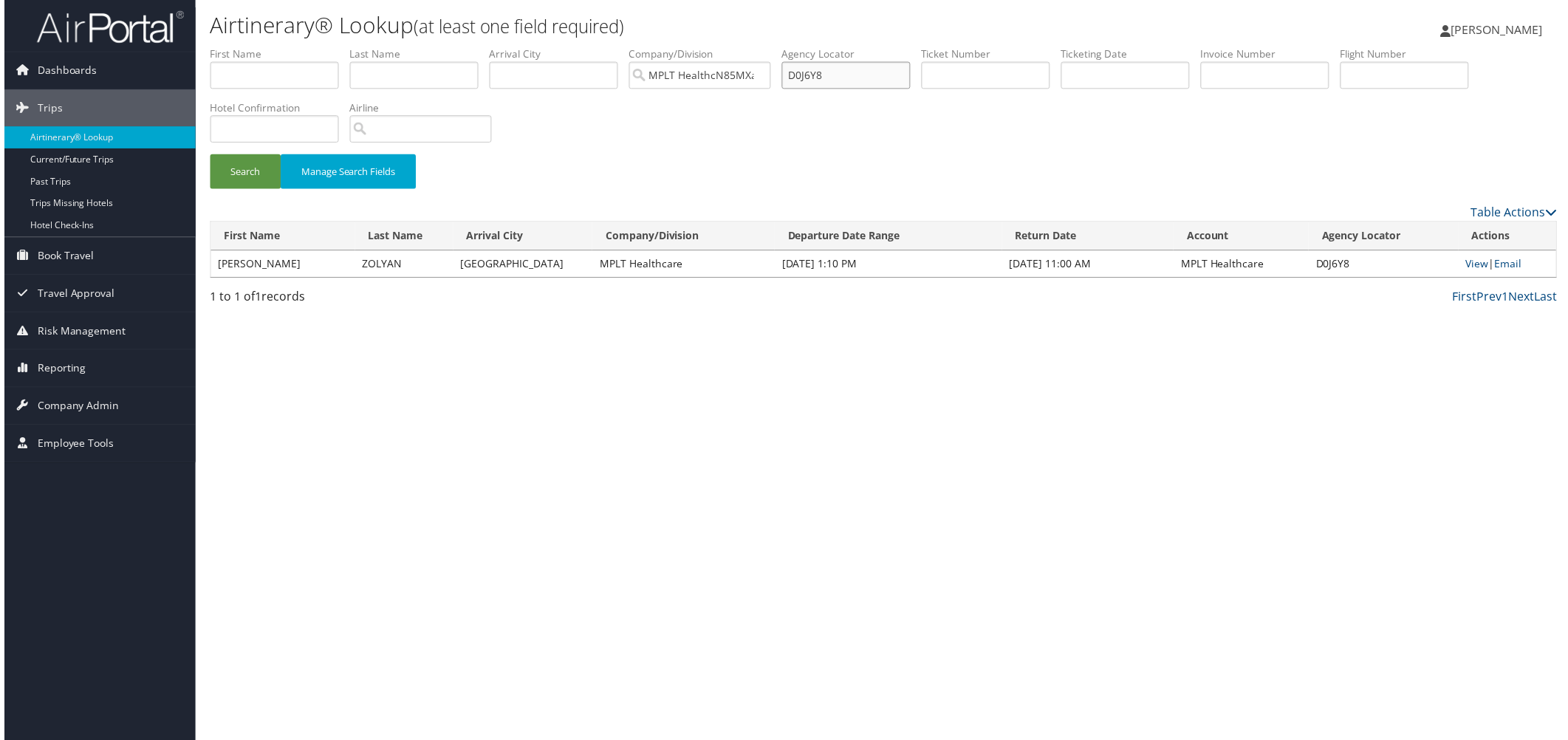
drag, startPoint x: 1052, startPoint y: 97, endPoint x: 933, endPoint y: 88, distance: 119.3
click at [933, 46] on ul "First Name Last Name Departure City Arrival City Company/Division MPLT HealthcN…" at bounding box center [883, 46] width 1354 height 0
paste input "W3R6"
click at [234, 190] on button "Search" at bounding box center [242, 172] width 71 height 35
click at [1469, 271] on link "View" at bounding box center [1479, 265] width 23 height 14
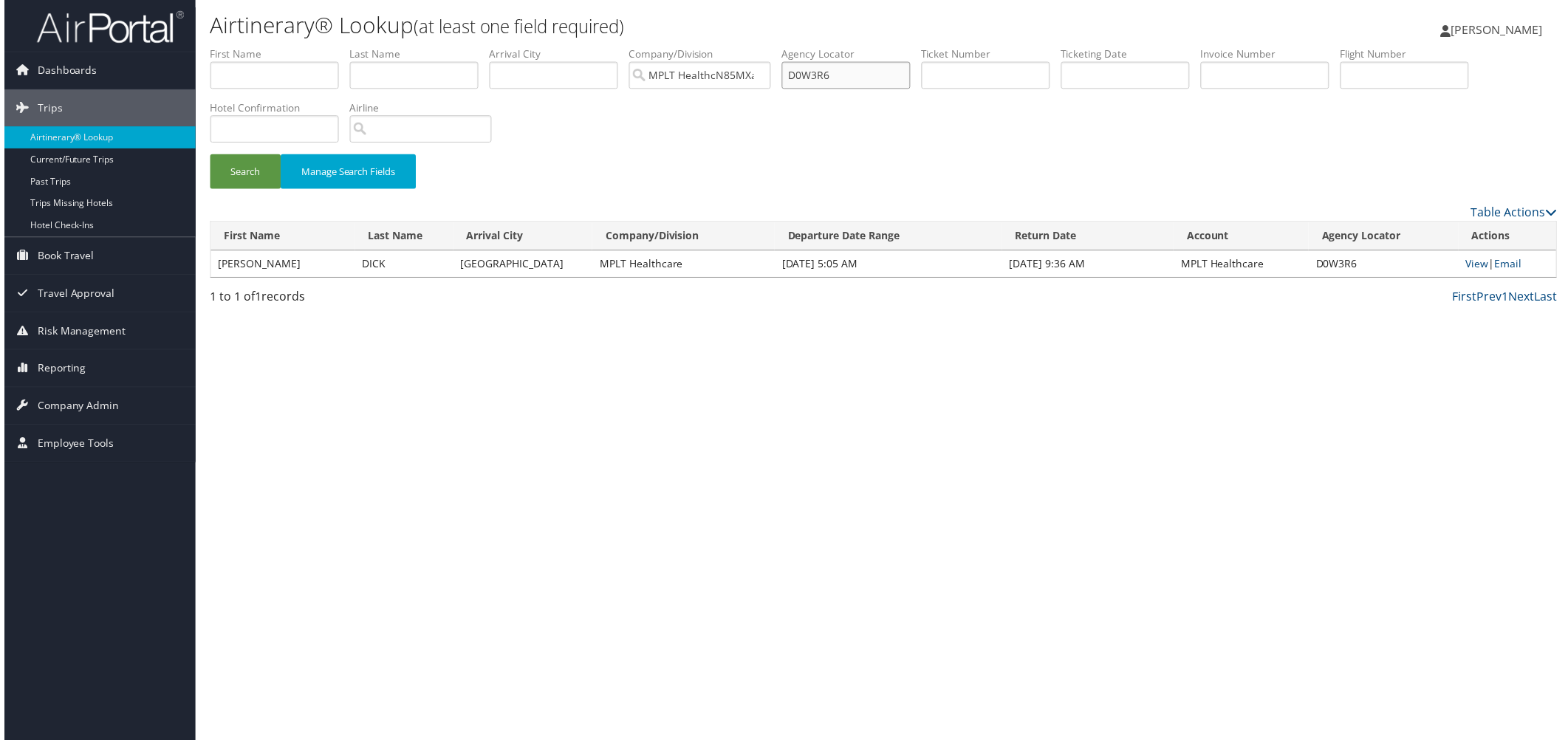
drag, startPoint x: 1058, startPoint y: 99, endPoint x: 872, endPoint y: 99, distance: 186.0
click at [872, 46] on ul "First Name Last Name Departure City Arrival City Company/Division MPLT HealthcN…" at bounding box center [883, 46] width 1354 height 0
paste input "X4YT"
click at [277, 190] on button "Search" at bounding box center [242, 172] width 71 height 35
click at [1468, 271] on link "View" at bounding box center [1479, 265] width 23 height 14
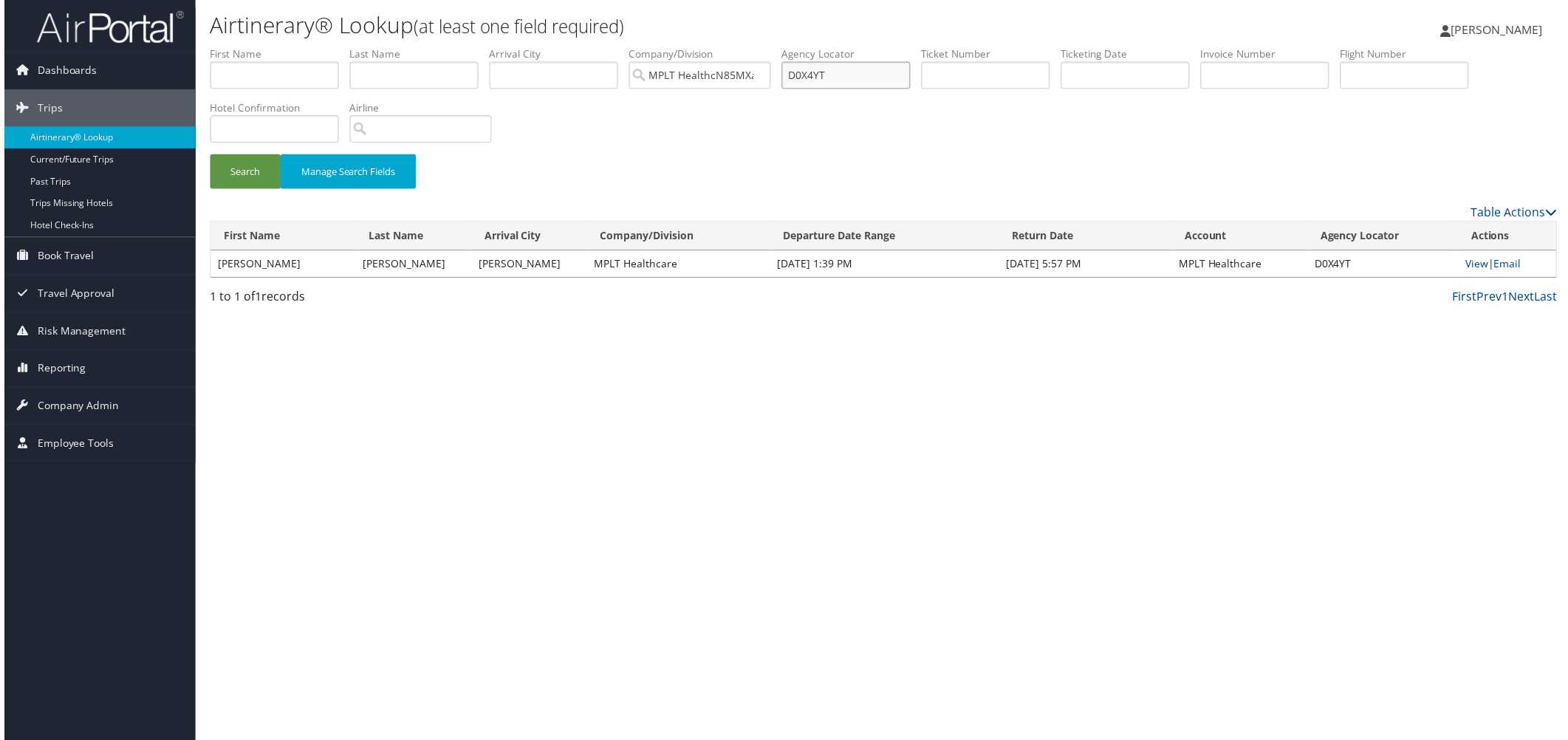
drag, startPoint x: 1059, startPoint y: 98, endPoint x: 921, endPoint y: 98, distance: 138.0
click at [921, 46] on ul "First Name Last Name Departure City Arrival City Company/Division MPLT HealthcN…" at bounding box center [883, 46] width 1354 height 0
paste input "LPK"
click at [271, 190] on button "Search" at bounding box center [242, 172] width 71 height 35
click at [1470, 271] on link "View" at bounding box center [1481, 265] width 23 height 14
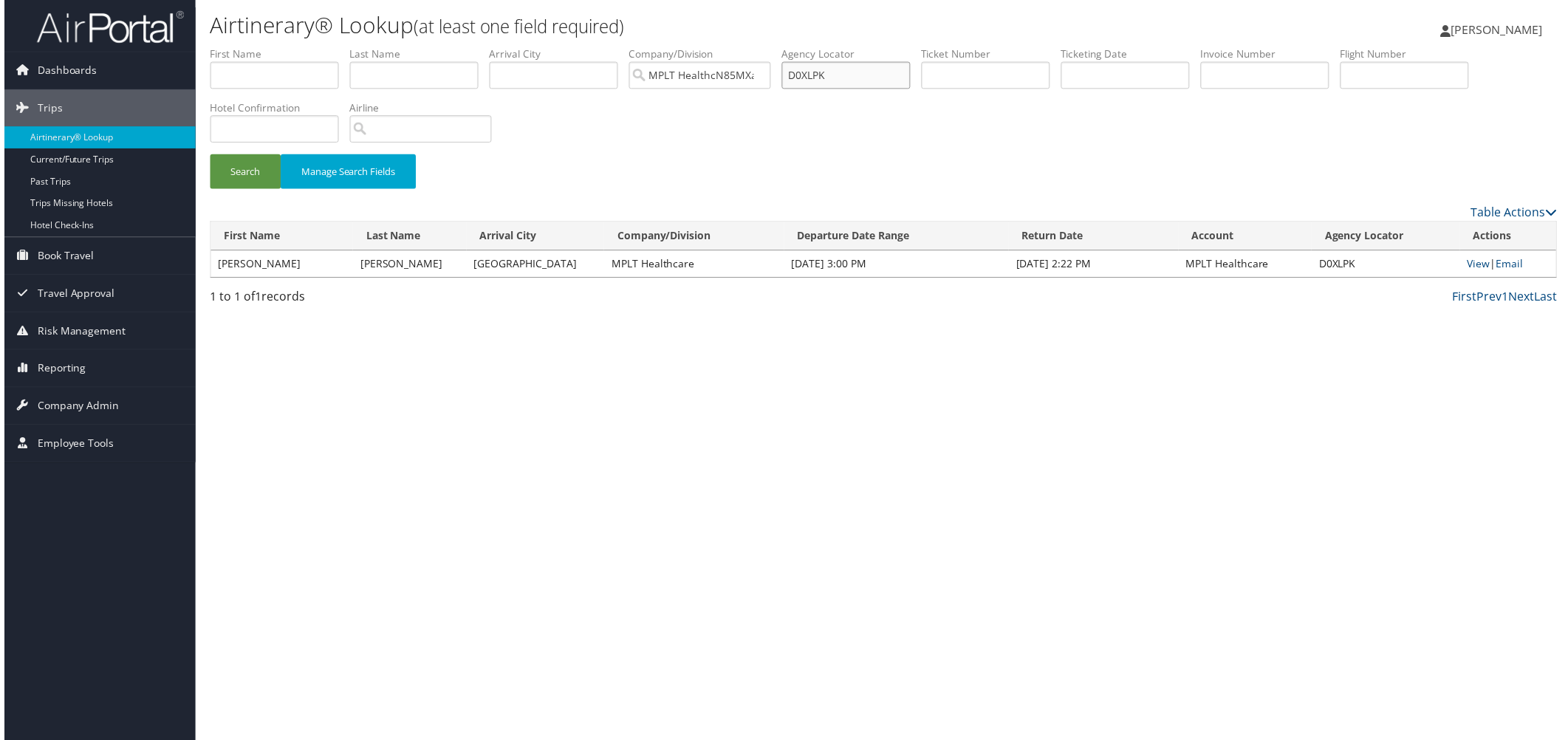
drag, startPoint x: 1071, startPoint y: 99, endPoint x: 943, endPoint y: 105, distance: 128.1
click at [943, 46] on ul "First Name Last Name Departure City Arrival City Company/Division MPLT HealthcN…" at bounding box center [883, 46] width 1354 height 0
paste input "1855Q"
click at [242, 190] on button "Search" at bounding box center [242, 172] width 71 height 35
click at [1469, 271] on link "View" at bounding box center [1479, 265] width 23 height 14
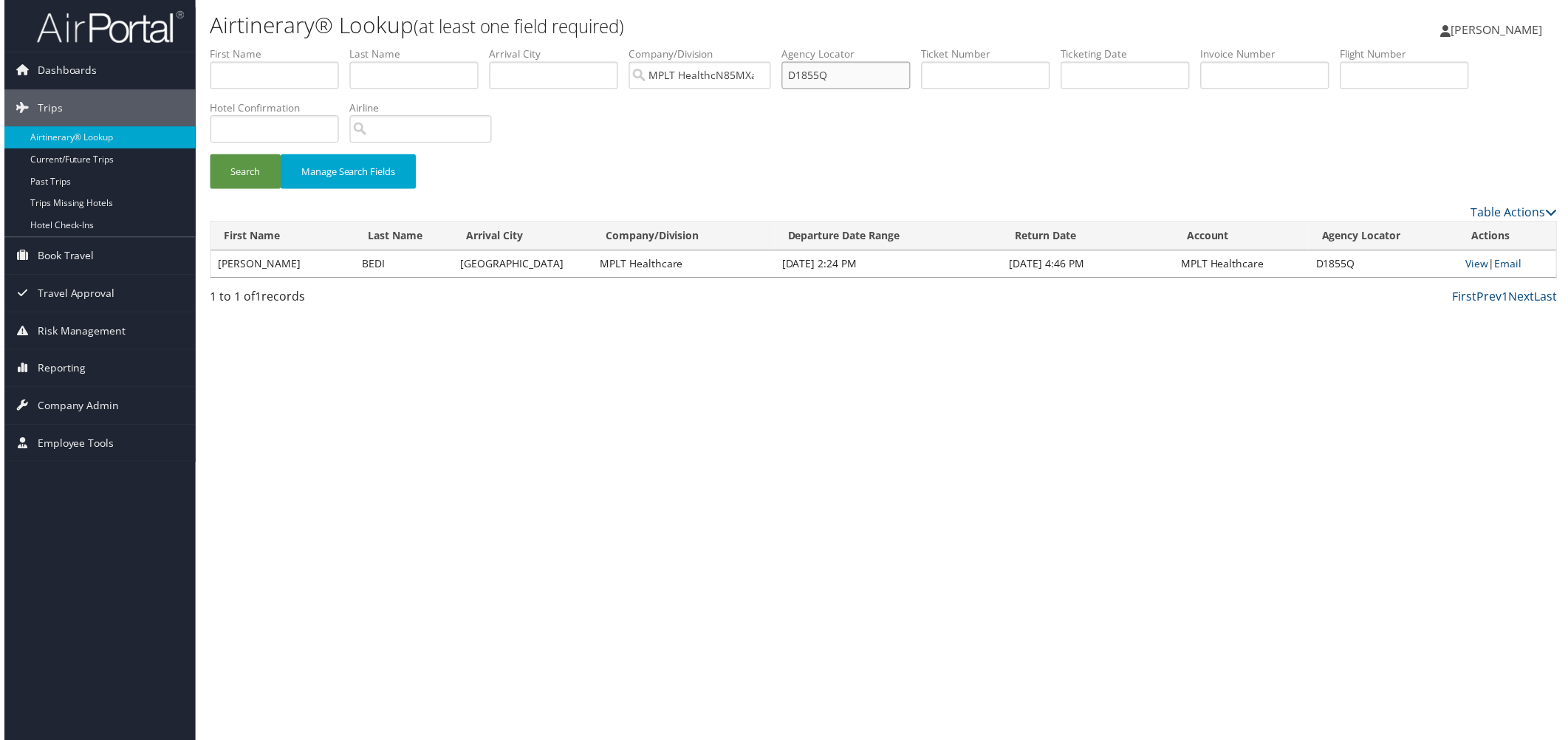
drag, startPoint x: 1087, startPoint y: 109, endPoint x: 923, endPoint y: 98, distance: 164.4
click at [923, 46] on ul "First Name Last Name Departure City Arrival City Company/Division MPLT HealthcN…" at bounding box center [883, 46] width 1354 height 0
paste input "MGRB"
click at [259, 190] on button "Search" at bounding box center [242, 172] width 71 height 35
click at [1467, 271] on link "View" at bounding box center [1478, 265] width 23 height 14
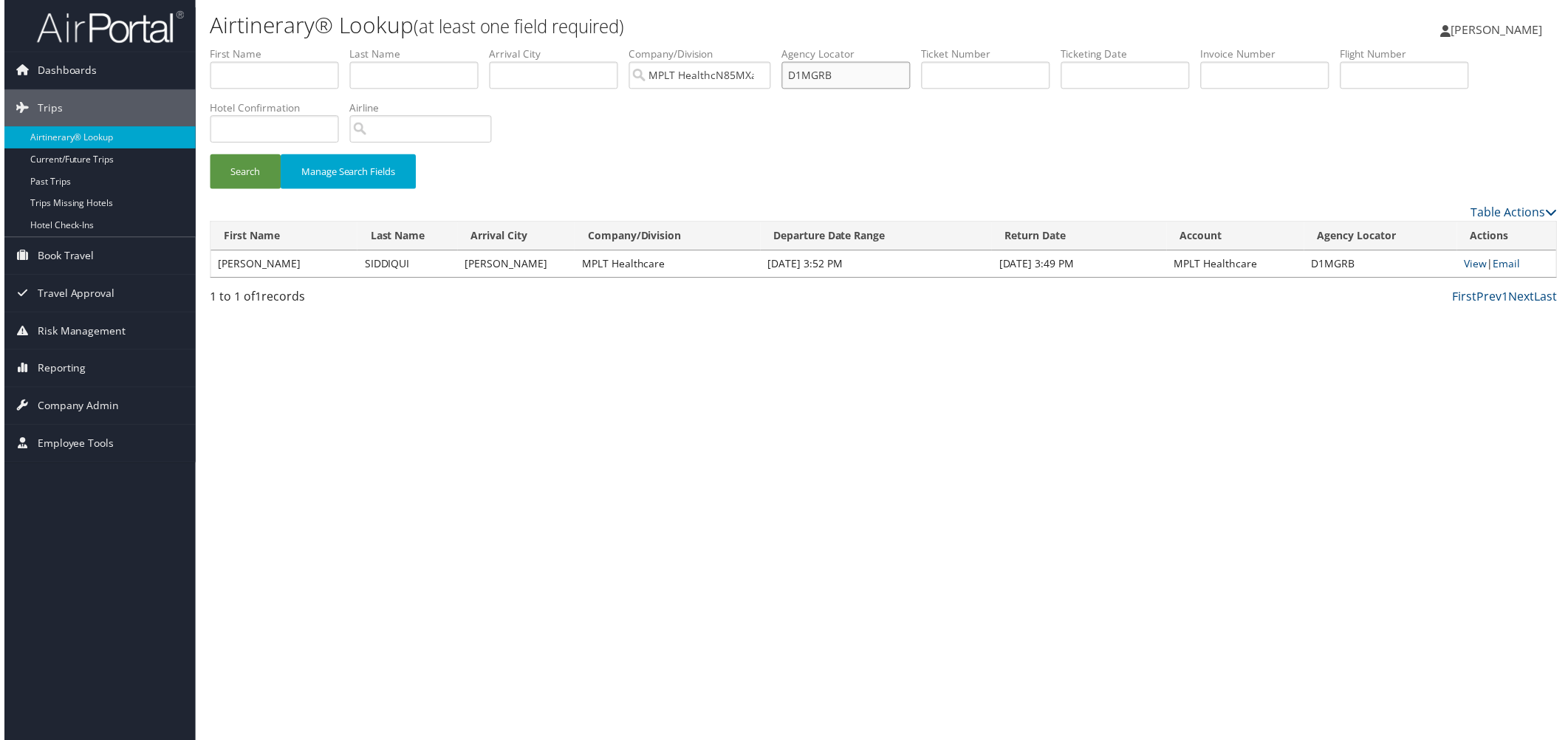
drag, startPoint x: 1066, startPoint y: 99, endPoint x: 883, endPoint y: 104, distance: 183.1
click at [883, 46] on ul "First Name Last Name Departure City Arrival City Company/Division MPLT HealthcN…" at bounding box center [883, 46] width 1354 height 0
paste input "TRF8"
click at [242, 190] on button "Search" at bounding box center [242, 172] width 71 height 35
click at [1469, 271] on link "View" at bounding box center [1479, 265] width 23 height 14
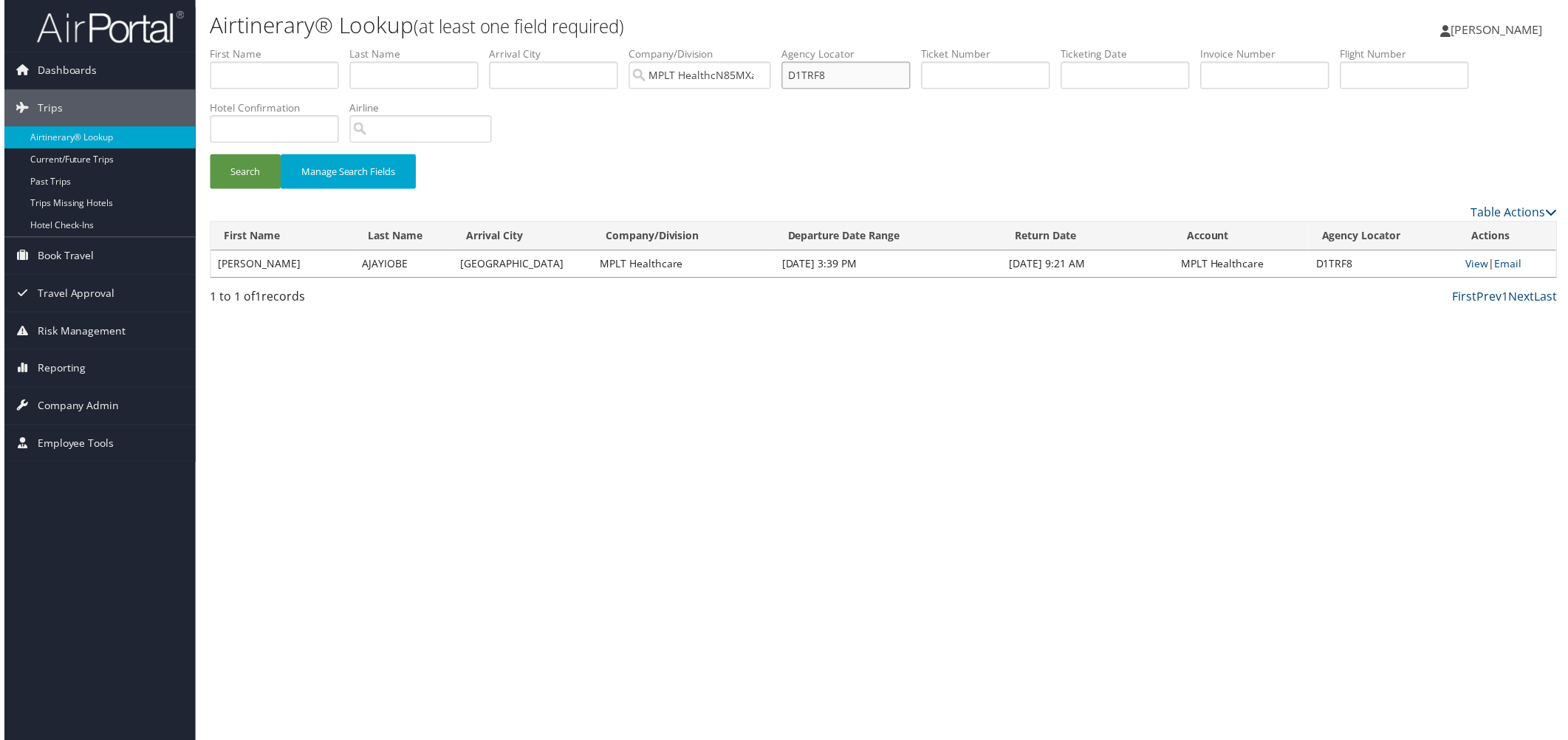
drag, startPoint x: 1068, startPoint y: 105, endPoint x: 919, endPoint y: 107, distance: 149.0
click at [919, 46] on ul "First Name Last Name Departure City Arrival City Company/Division MPLT HealthcN…" at bounding box center [883, 46] width 1354 height 0
paste input "VWWD"
click at [255, 190] on button "Search" at bounding box center [242, 172] width 71 height 35
click at [1470, 271] on link "View" at bounding box center [1481, 265] width 23 height 14
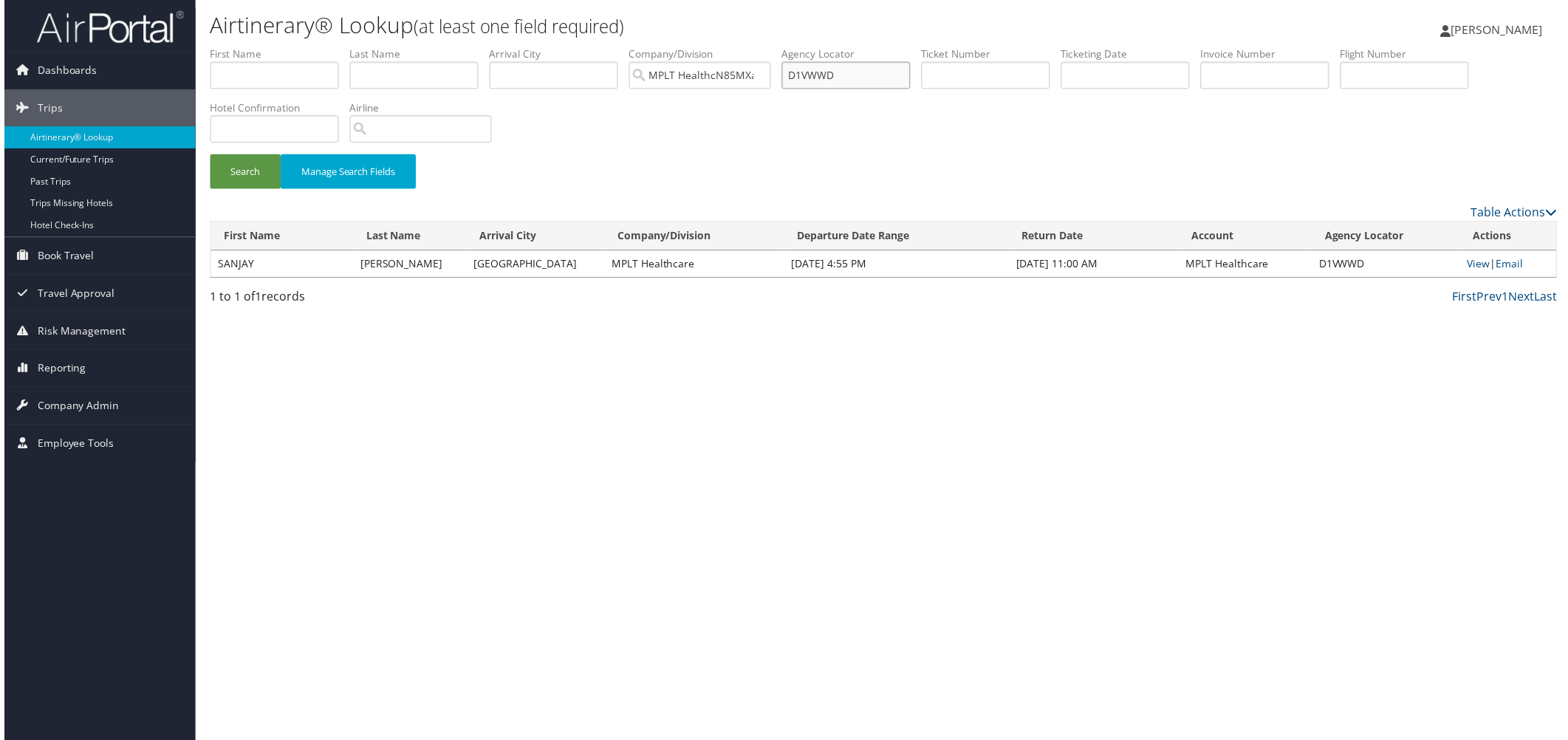
click at [954, 46] on ul "First Name Last Name Departure City Arrival City Company/Division MPLT HealthcN…" at bounding box center [883, 46] width 1354 height 0
paste input "2H728"
click at [253, 190] on button "Search" at bounding box center [242, 172] width 71 height 35
click at [1470, 271] on link "View" at bounding box center [1481, 265] width 23 height 14
drag, startPoint x: 1064, startPoint y: 97, endPoint x: 872, endPoint y: 99, distance: 192.0
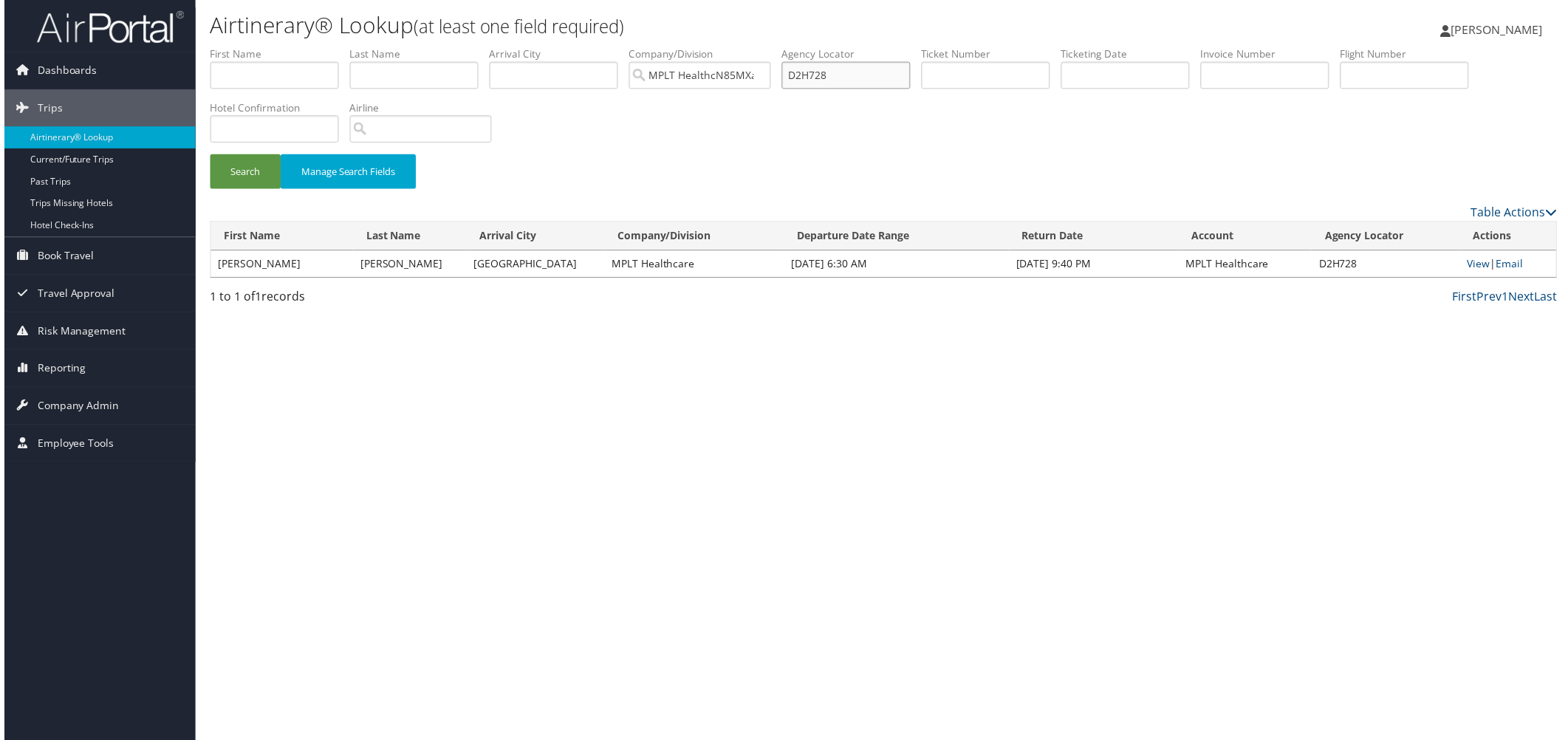
click at [872, 46] on ul "First Name Last Name Departure City Arrival City Company/Division MPLT HealthcN…" at bounding box center [883, 46] width 1354 height 0
paste input "TH0"
click at [269, 190] on button "Search" at bounding box center [242, 172] width 71 height 35
click at [1467, 271] on link "View" at bounding box center [1478, 265] width 23 height 14
drag, startPoint x: 1064, startPoint y: 105, endPoint x: 937, endPoint y: 99, distance: 127.1
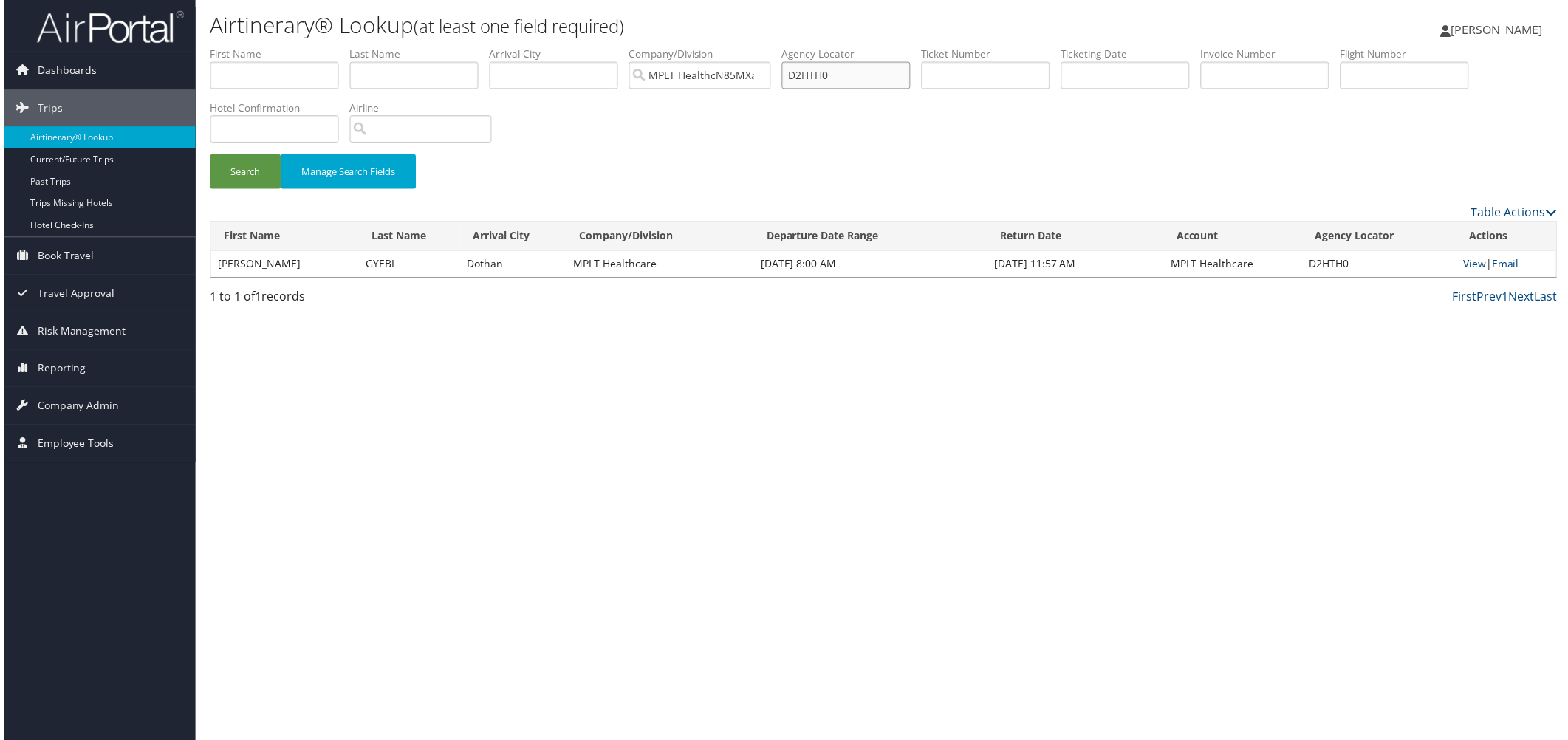
click at [937, 46] on ul "First Name Last Name Departure City Arrival City Company/Division MPLT HealthcN…" at bounding box center [883, 46] width 1354 height 0
paste input "J0GH"
click at [249, 190] on button "Search" at bounding box center [242, 172] width 71 height 35
click at [1469, 271] on link "View" at bounding box center [1479, 265] width 23 height 14
drag, startPoint x: 1059, startPoint y: 97, endPoint x: 848, endPoint y: 105, distance: 211.2
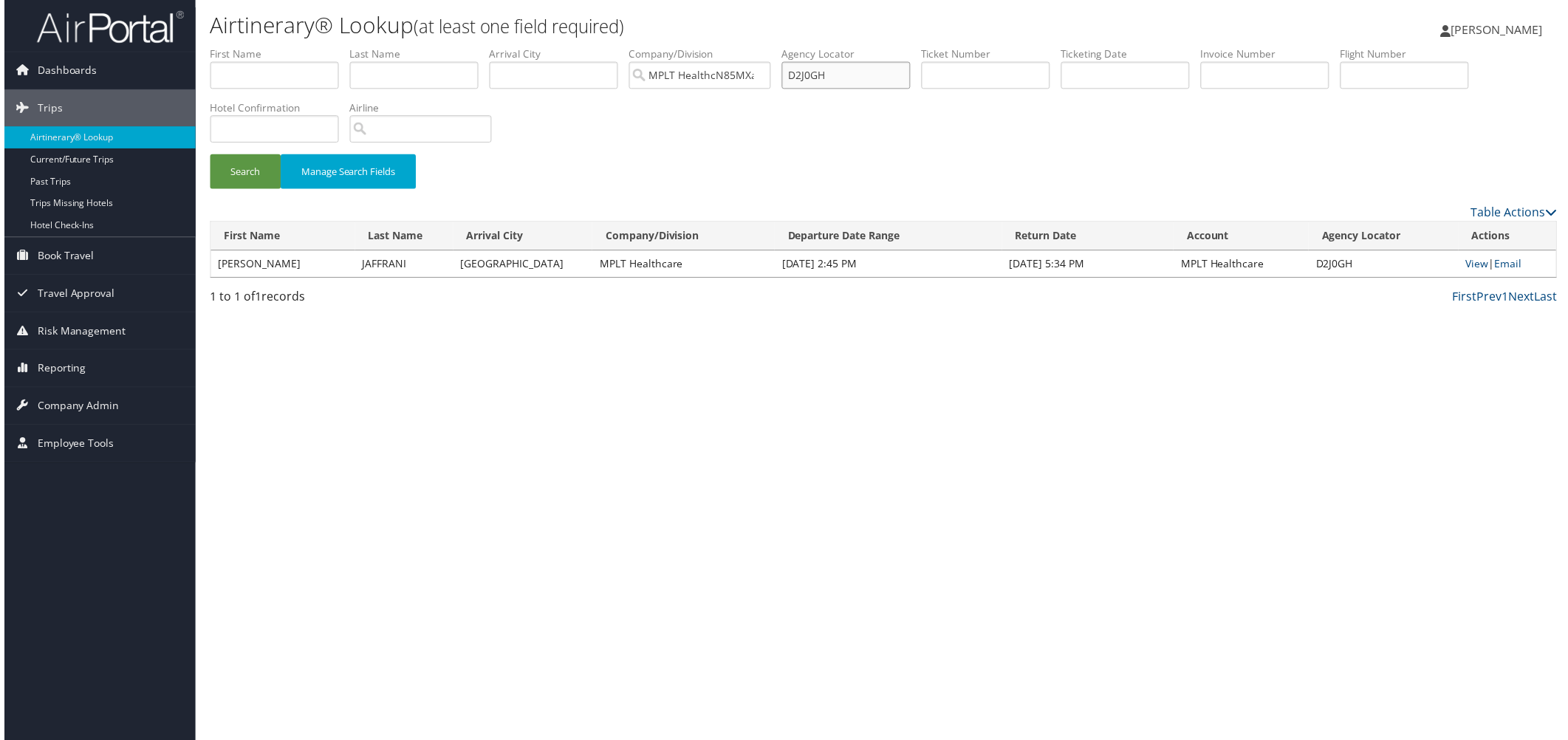
click at [848, 46] on ul "First Name Last Name Departure City Arrival City Company/Division MPLT HealthcN…" at bounding box center [883, 46] width 1354 height 0
paste input "LZRV"
click at [248, 190] on button "Search" at bounding box center [242, 172] width 71 height 35
click at [1469, 271] on link "View" at bounding box center [1479, 265] width 23 height 14
drag, startPoint x: 1059, startPoint y: 98, endPoint x: 901, endPoint y: 99, distance: 158.0
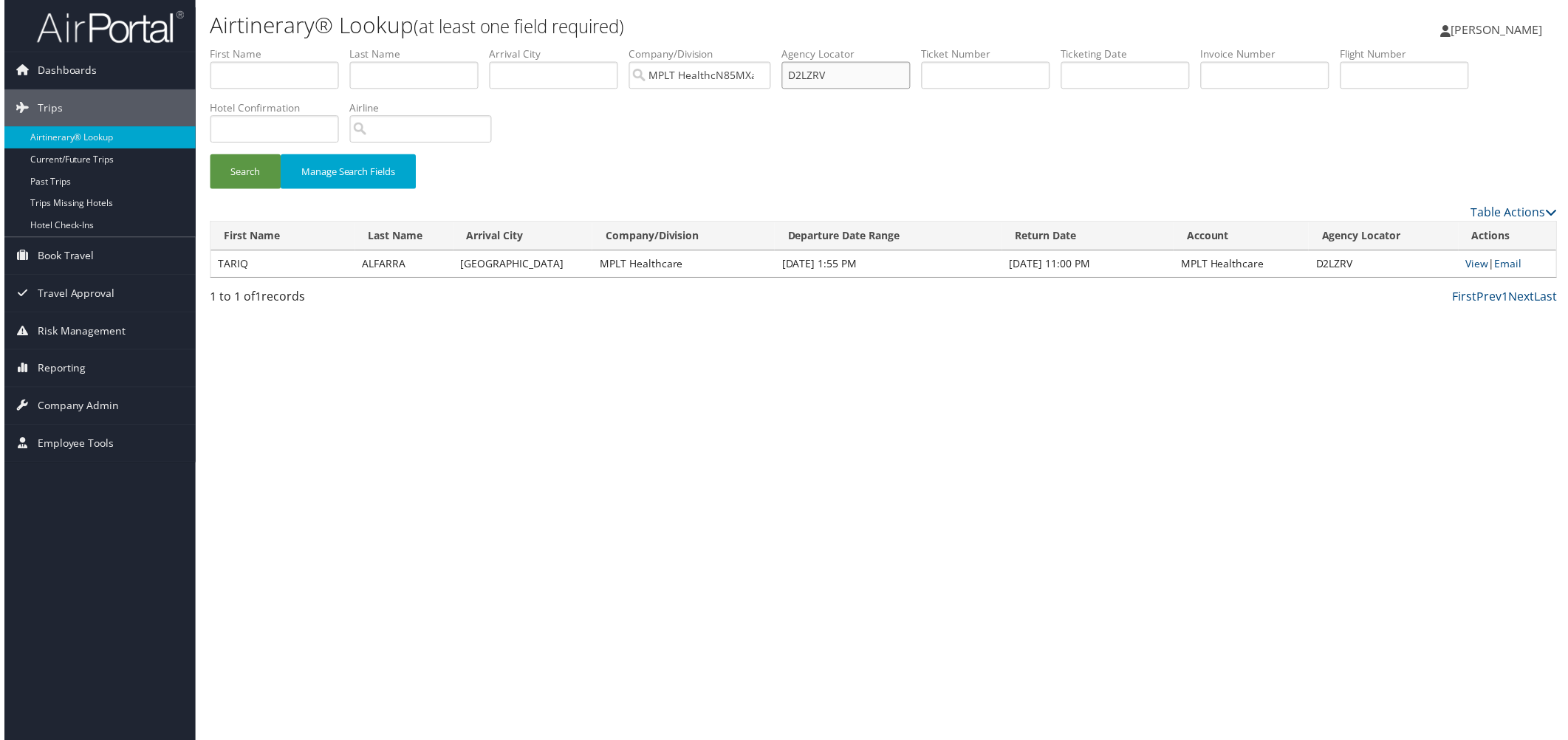
click at [901, 46] on ul "First Name Last Name Departure City Arrival City Company/Division MPLT HealthcN…" at bounding box center [883, 46] width 1354 height 0
paste input "Y0LF"
click at [277, 190] on button "Search" at bounding box center [242, 172] width 71 height 35
click at [1467, 271] on link "View" at bounding box center [1478, 265] width 23 height 14
drag, startPoint x: 1056, startPoint y: 98, endPoint x: 941, endPoint y: 98, distance: 115.0
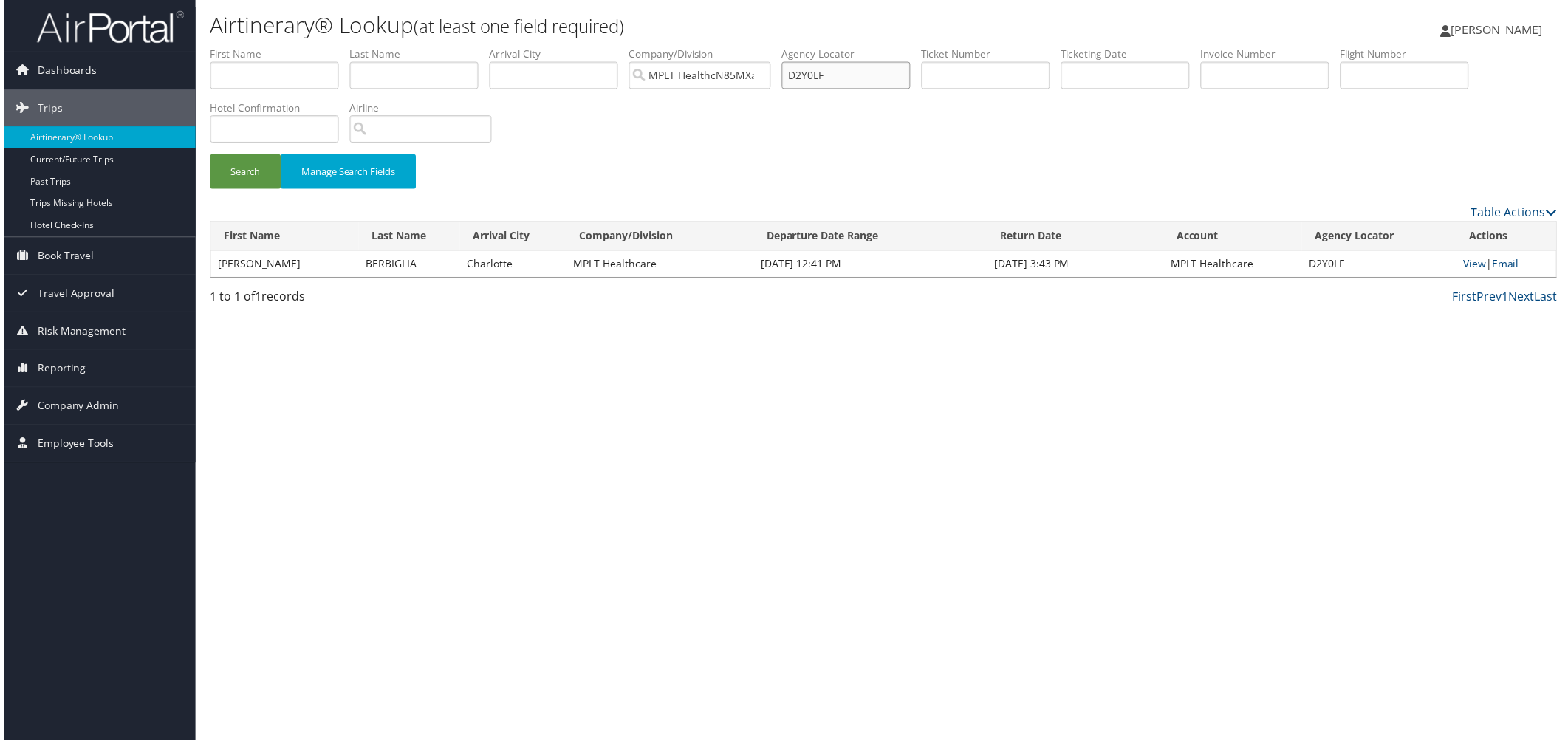
click at [941, 46] on ul "First Name Last Name Departure City Arrival City Company/Division MPLT HealthcN…" at bounding box center [883, 46] width 1354 height 0
paste input "NCR"
drag, startPoint x: 266, startPoint y: 249, endPoint x: 266, endPoint y: 241, distance: 8.0
click at [266, 190] on button "Search" at bounding box center [242, 172] width 71 height 35
click at [1470, 271] on link "View" at bounding box center [1481, 265] width 23 height 14
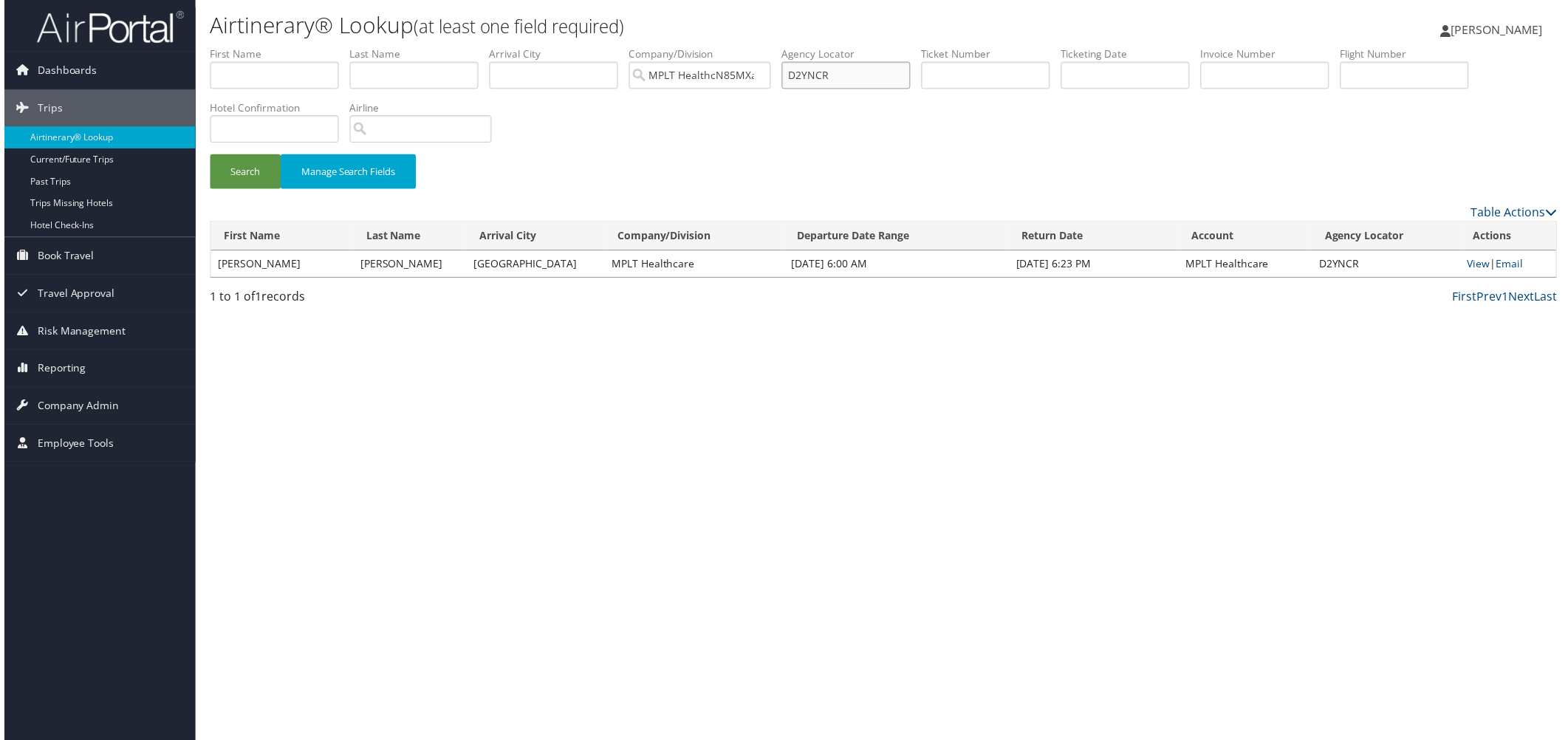
drag, startPoint x: 1058, startPoint y: 105, endPoint x: 932, endPoint y: 102, distance: 126.0
click at [932, 46] on ul "First Name Last Name Departure City Arrival City Company/Division MPLT HealthcN…" at bounding box center [883, 46] width 1354 height 0
paste input "X9Y"
click at [235, 190] on button "Search" at bounding box center [242, 172] width 71 height 35
click at [1473, 271] on link "View" at bounding box center [1484, 265] width 23 height 14
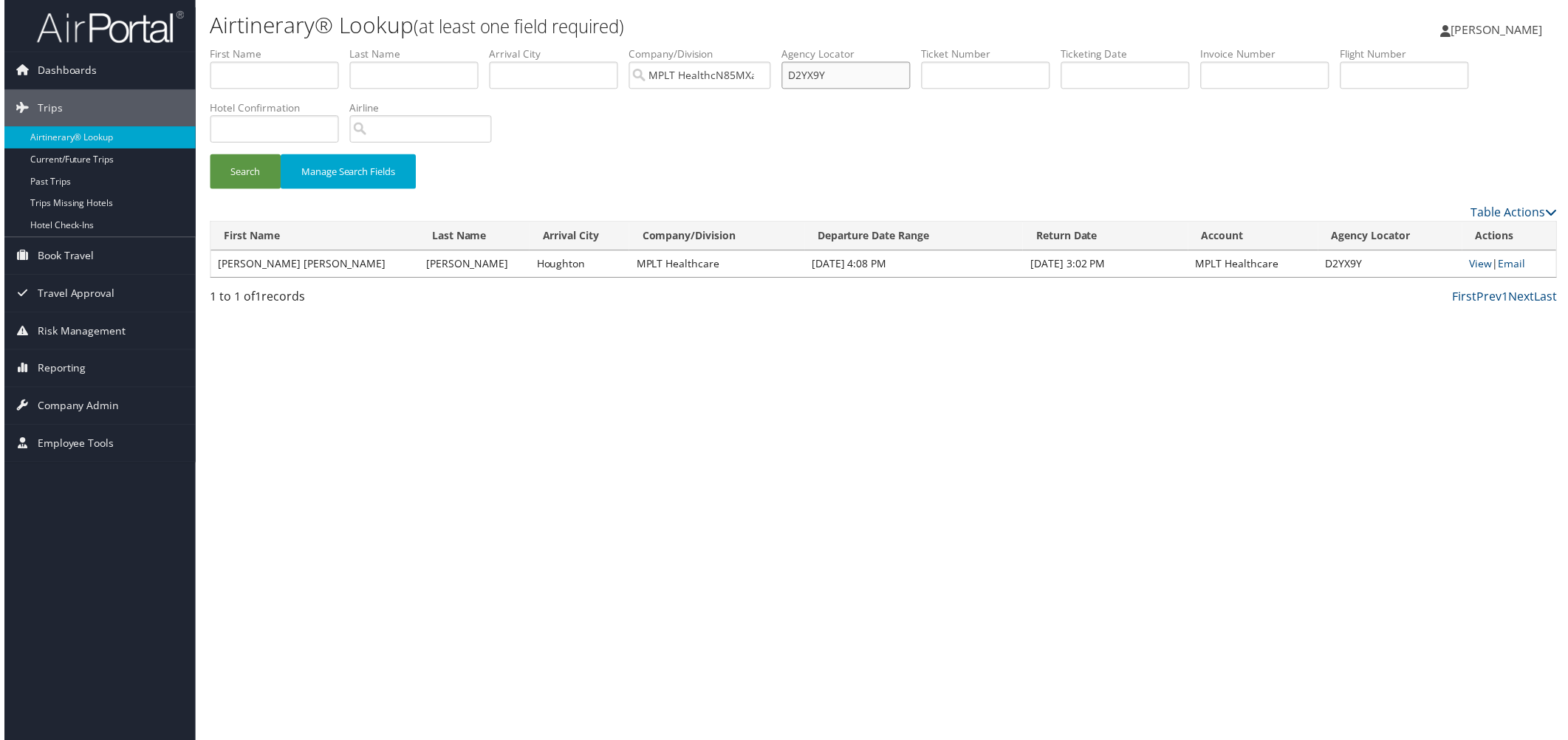
scroll to position [0, 11]
drag, startPoint x: 1066, startPoint y: 96, endPoint x: 926, endPoint y: 105, distance: 140.3
click at [926, 46] on ul "First Name Last Name Departure City Arrival City Company/Division MPLT HealthcN…" at bounding box center [883, 46] width 1354 height 0
paste input "36YL2"
click at [277, 190] on button "Search" at bounding box center [242, 172] width 71 height 35
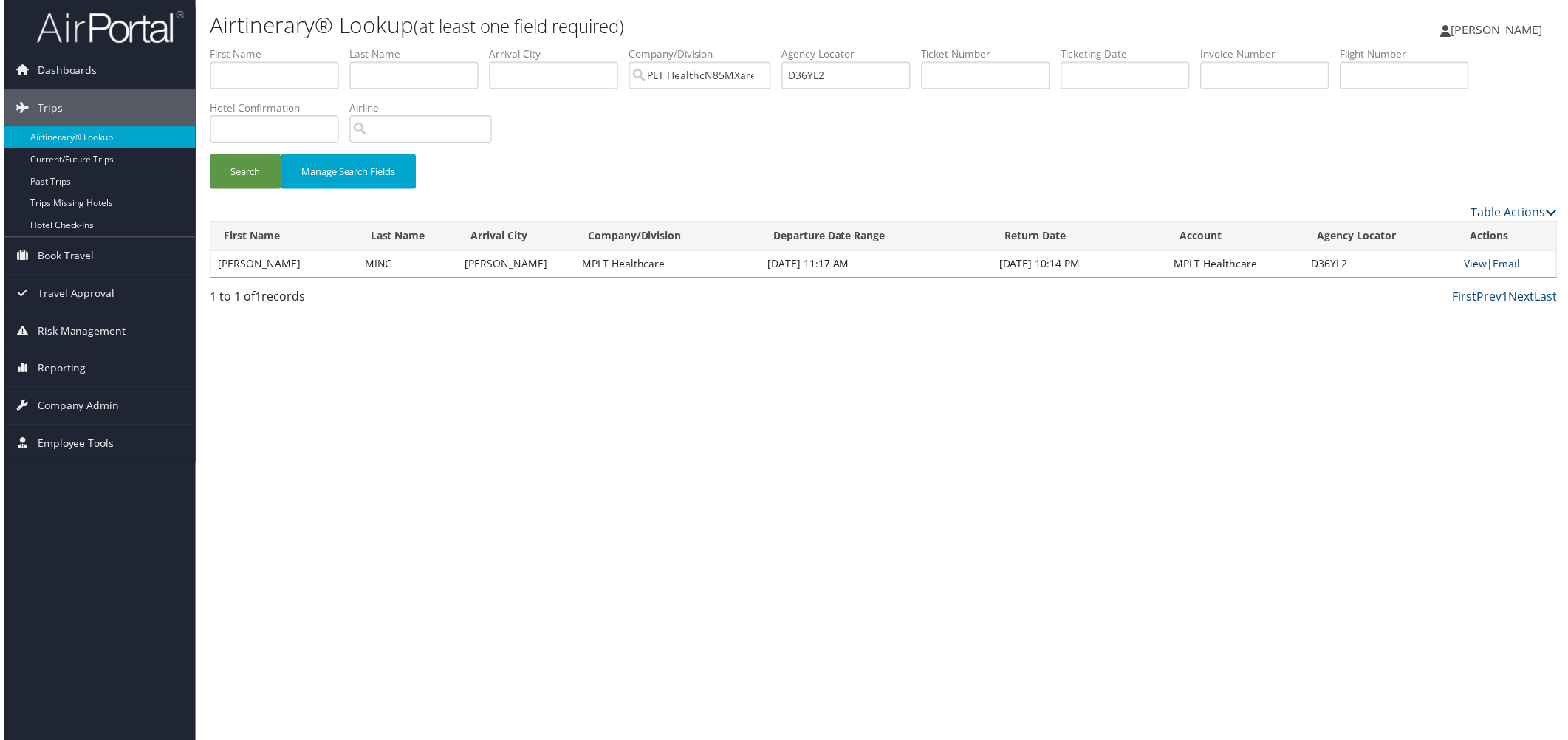
click at [1467, 271] on link "View" at bounding box center [1478, 265] width 23 height 14
drag, startPoint x: 1060, startPoint y: 104, endPoint x: 934, endPoint y: 102, distance: 126.0
click at [934, 46] on ul "First Name Last Name Departure City Arrival City Company/Division MPLT HealthcN…" at bounding box center [883, 46] width 1354 height 0
paste input "8MH9"
click at [263, 190] on button "Search" at bounding box center [242, 172] width 71 height 35
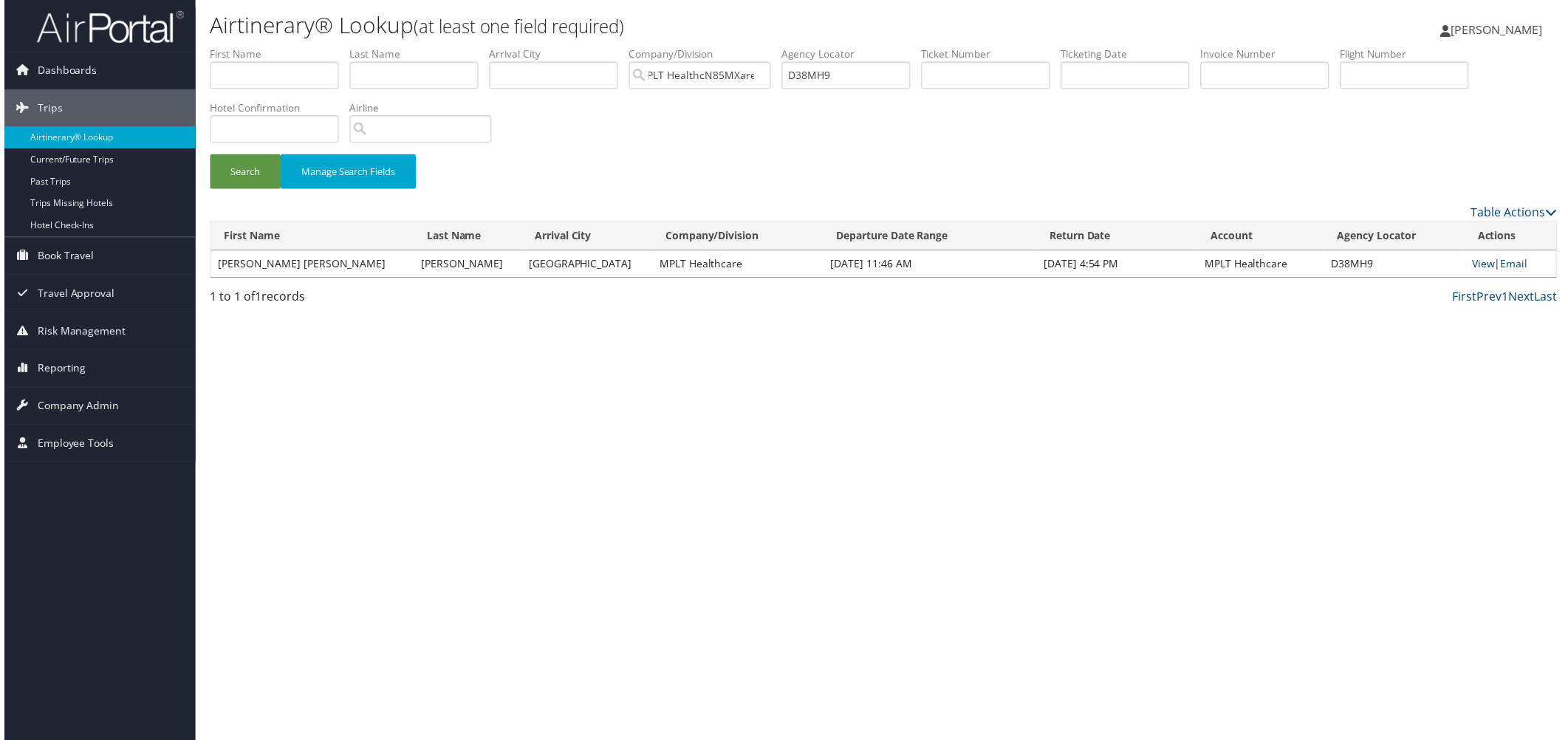
click at [1474, 271] on link "View" at bounding box center [1485, 265] width 23 height 14
drag, startPoint x: 1050, startPoint y: 100, endPoint x: 935, endPoint y: 106, distance: 115.2
click at [935, 46] on ul "First Name Last Name Departure City Arrival City Company/Division MPLT HealthcN…" at bounding box center [883, 46] width 1354 height 0
paste input "J9BD"
click at [251, 190] on button "Search" at bounding box center [242, 172] width 71 height 35
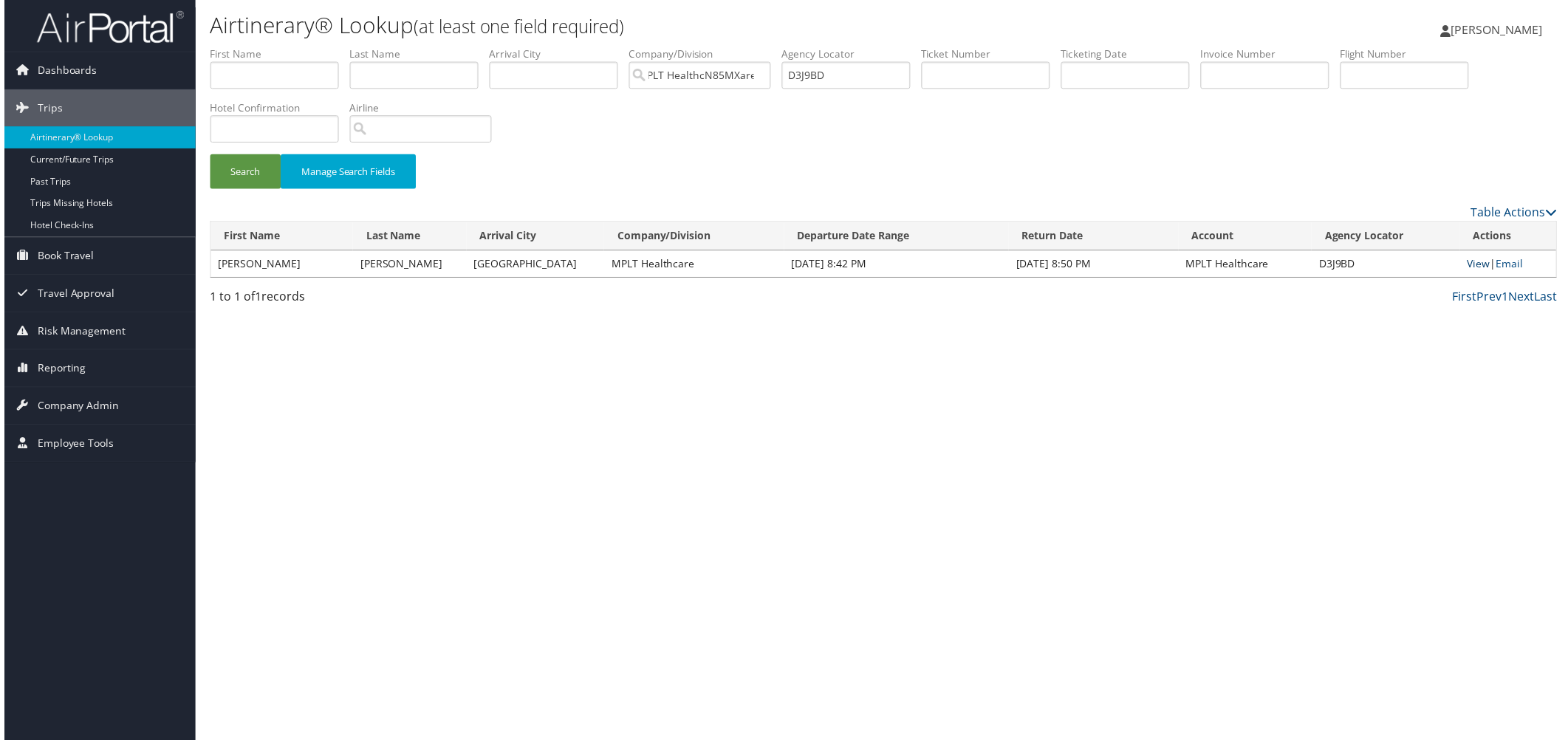
click at [1470, 271] on link "View" at bounding box center [1481, 265] width 23 height 14
drag, startPoint x: 973, startPoint y: 98, endPoint x: 959, endPoint y: 97, distance: 14.0
click at [959, 46] on ul "First Name Last Name Departure City Arrival City Company/Division MPLT HealthcN…" at bounding box center [883, 46] width 1354 height 0
paste input "X4X"
click at [225, 190] on button "Search" at bounding box center [242, 172] width 71 height 35
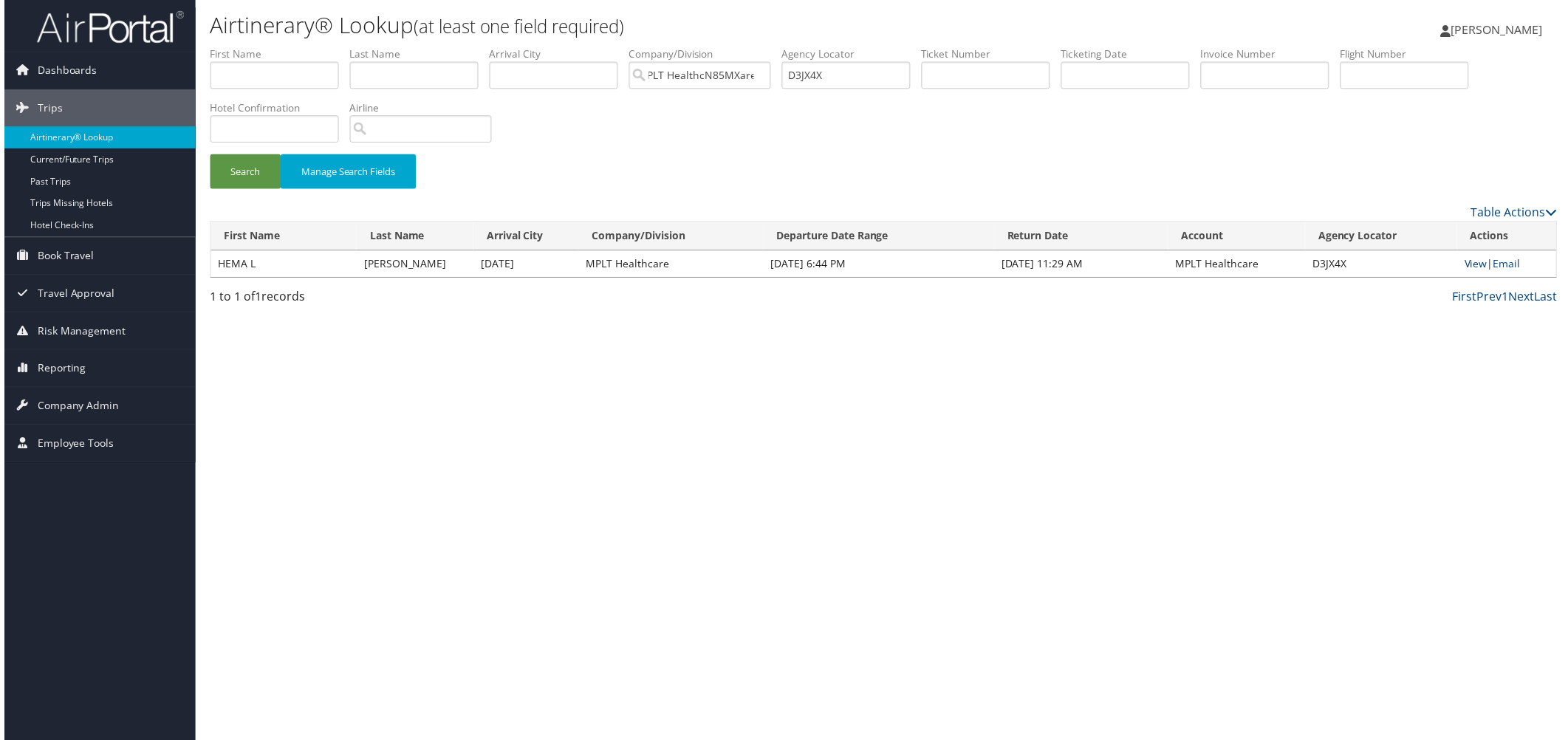
click at [1473, 271] on link "View" at bounding box center [1478, 265] width 23 height 14
drag, startPoint x: 1073, startPoint y: 96, endPoint x: 926, endPoint y: 99, distance: 147.0
click at [926, 46] on ul "First Name Last Name Departure City Arrival City Company/Division MPLT HealthcN…" at bounding box center [883, 46] width 1354 height 0
paste input "ZXH"
click at [271, 190] on button "Search" at bounding box center [242, 172] width 71 height 35
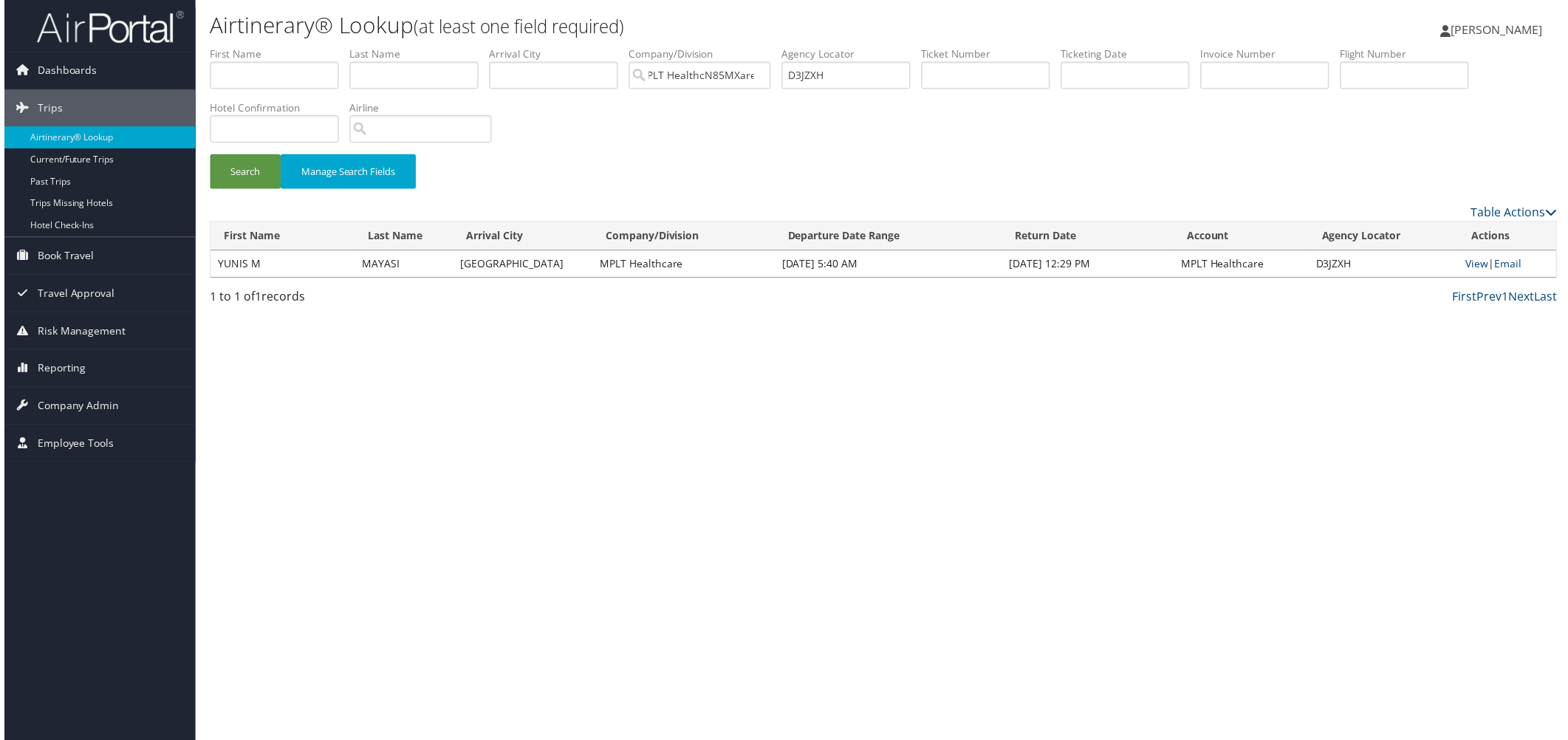
click at [1469, 271] on link "View" at bounding box center [1479, 265] width 23 height 14
drag, startPoint x: 1054, startPoint y: 100, endPoint x: 939, endPoint y: 94, distance: 115.2
click at [939, 46] on ul "First Name Last Name Departure City Arrival City Company/Division MPLT HealthcN…" at bounding box center [883, 46] width 1354 height 0
paste input "L8HJ"
click at [261, 190] on button "Search" at bounding box center [242, 172] width 71 height 35
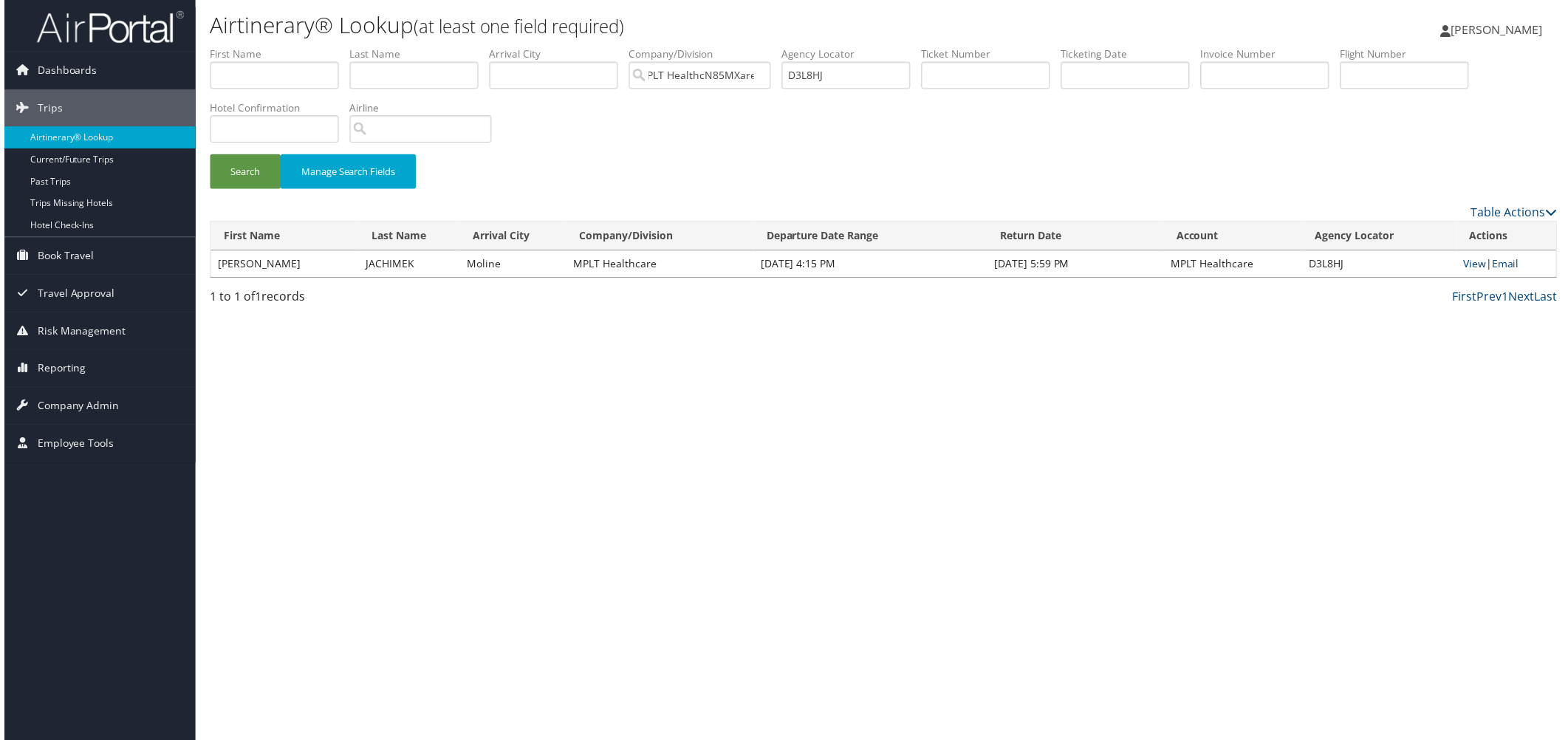
click at [1467, 271] on link "View" at bounding box center [1478, 265] width 23 height 14
drag, startPoint x: 1071, startPoint y: 101, endPoint x: 953, endPoint y: 99, distance: 118.0
click at [953, 46] on ul "First Name Last Name Departure City Arrival City Company/Division MPLT HealthcN…" at bounding box center [883, 46] width 1354 height 0
paste input "M1HB"
click at [247, 190] on button "Search" at bounding box center [242, 172] width 71 height 35
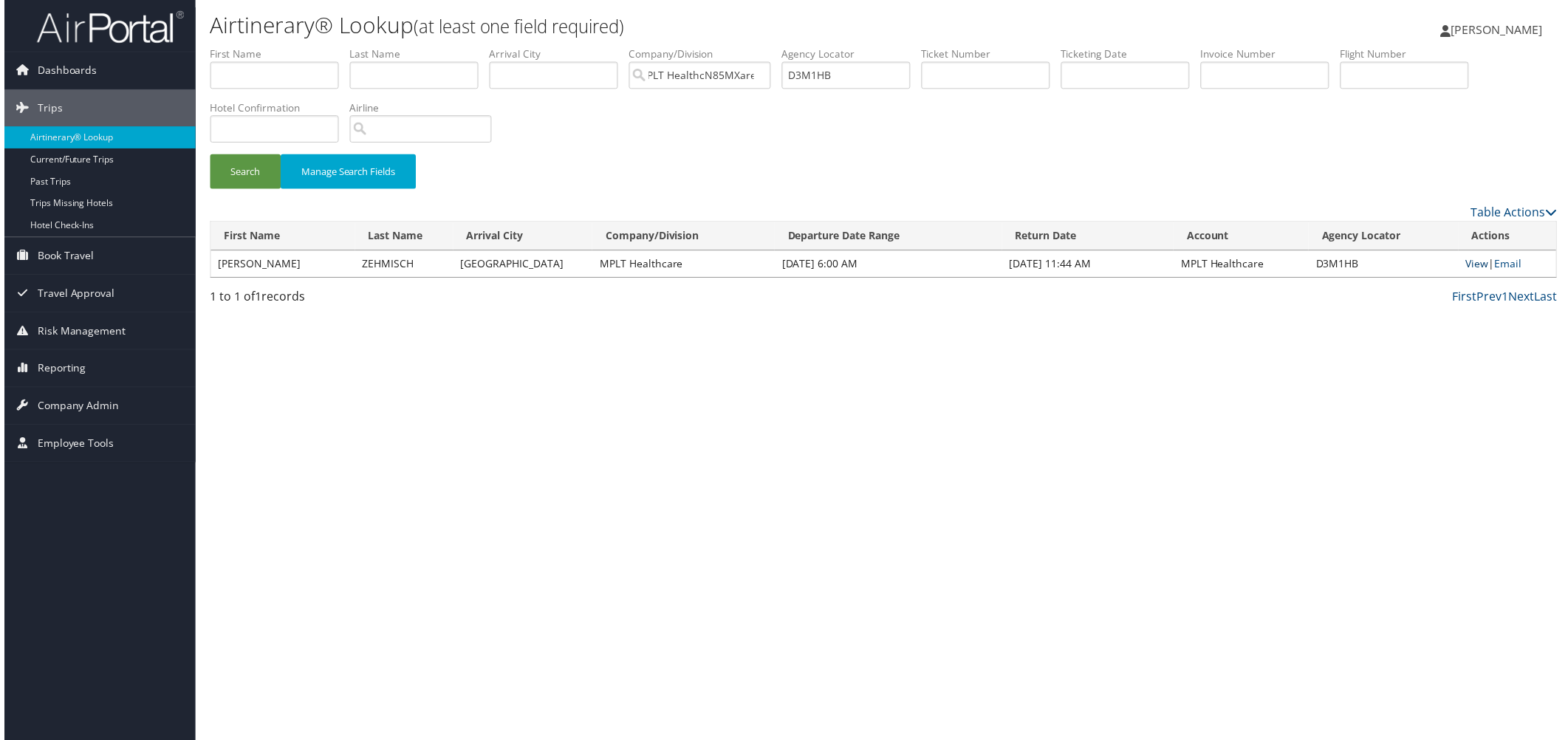
click at [1469, 271] on link "View" at bounding box center [1479, 265] width 23 height 14
drag, startPoint x: 1069, startPoint y: 99, endPoint x: 933, endPoint y: 98, distance: 136.0
click at [933, 46] on ul "First Name Last Name Departure City Arrival City Company/Division MPLT HealthcN…" at bounding box center [883, 46] width 1354 height 0
paste input "BN3"
click at [262, 190] on button "Search" at bounding box center [242, 172] width 71 height 35
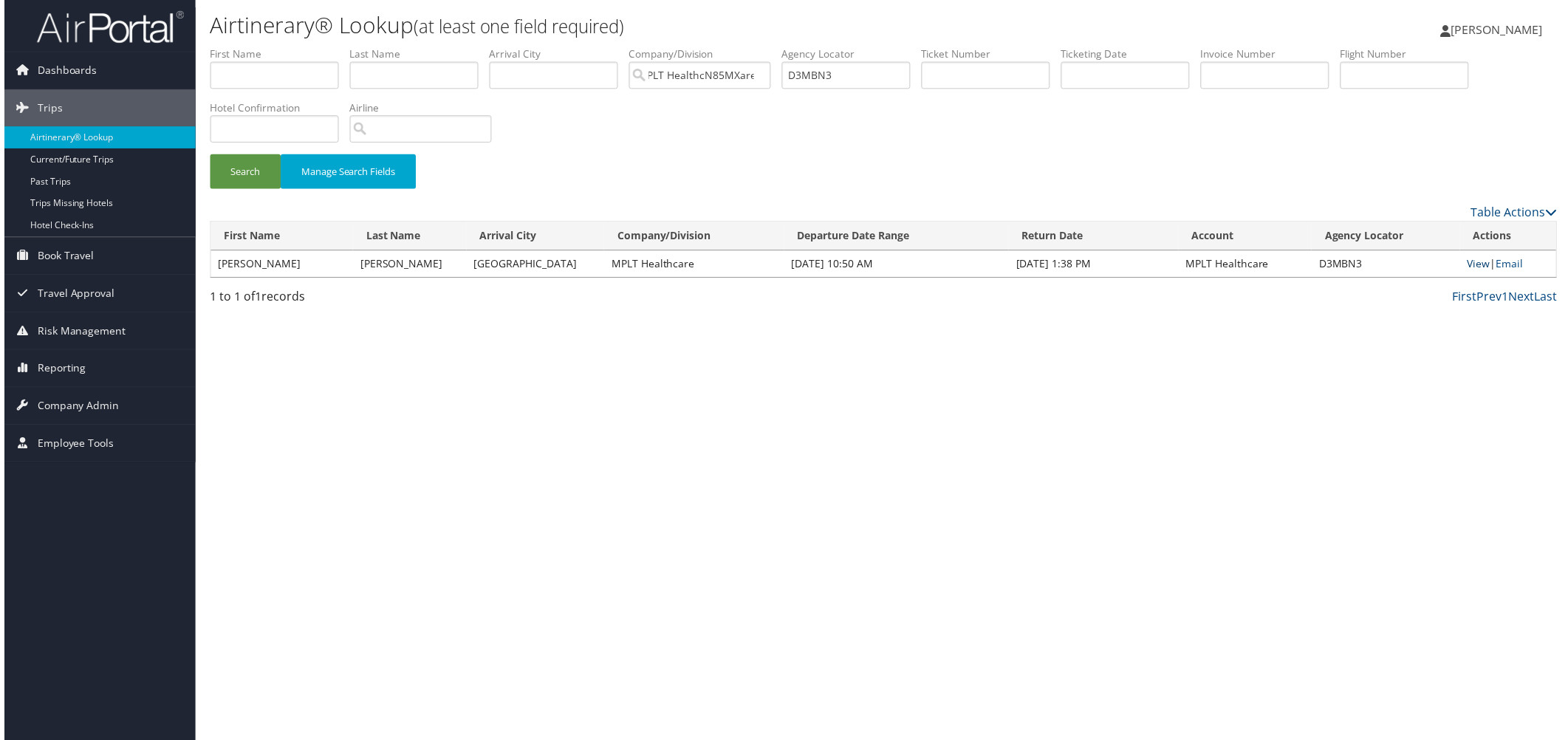
click at [1470, 271] on link "View" at bounding box center [1481, 265] width 23 height 14
drag, startPoint x: 1093, startPoint y: 105, endPoint x: 939, endPoint y: 120, distance: 154.7
click at [939, 46] on ul "First Name Last Name Departure City Arrival City Company/Division MPLT HealthcN…" at bounding box center [883, 46] width 1354 height 0
paste input "SCMX"
click at [235, 190] on button "Search" at bounding box center [242, 172] width 71 height 35
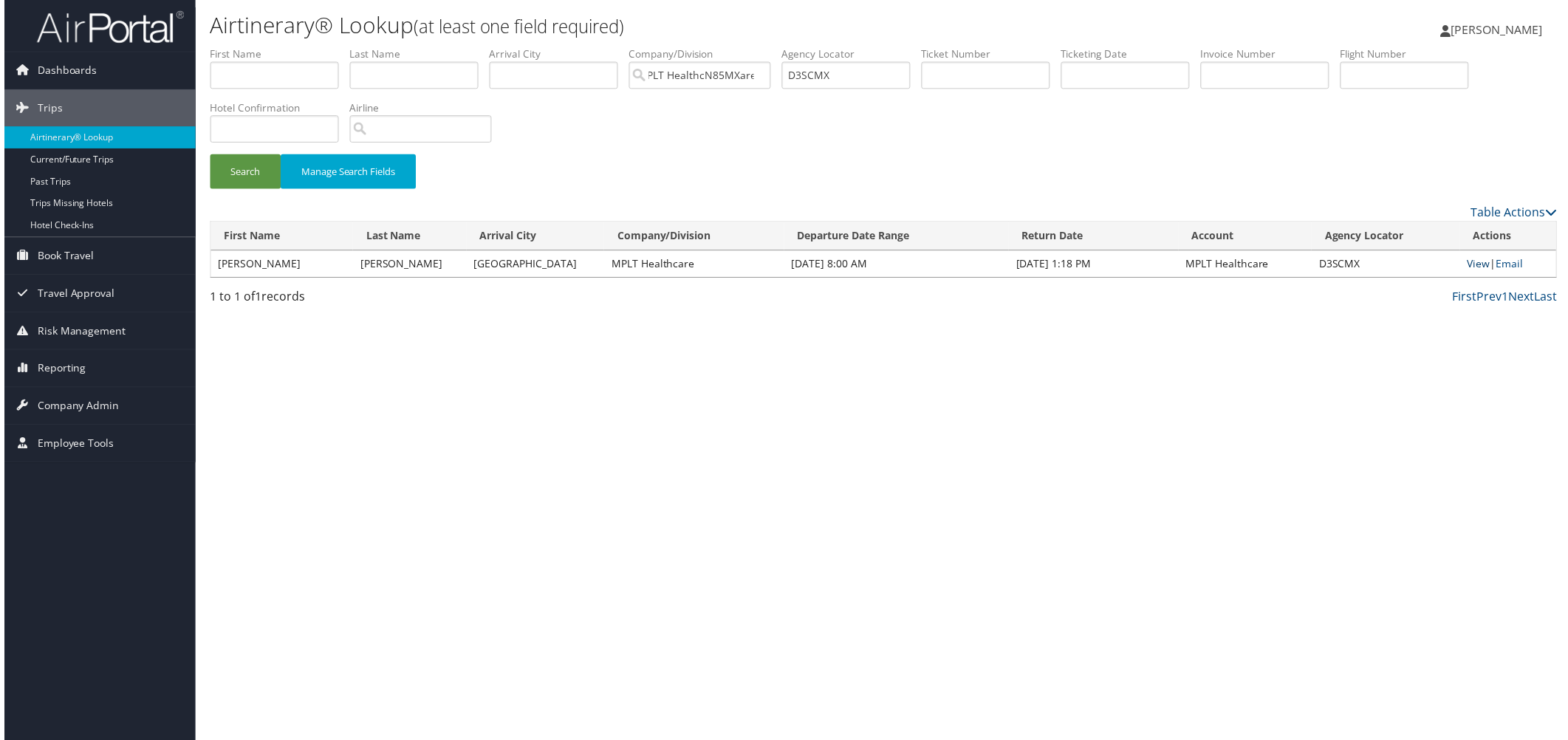
click at [1471, 271] on link "View" at bounding box center [1481, 265] width 23 height 14
drag, startPoint x: 1082, startPoint y: 99, endPoint x: 928, endPoint y: 99, distance: 154.0
click at [928, 46] on ul "First Name Last Name Departure City Arrival City Company/Division MPLT HealthcN…" at bounding box center [883, 46] width 1354 height 0
paste input "T8NL"
click at [257, 190] on button "Search" at bounding box center [242, 172] width 71 height 35
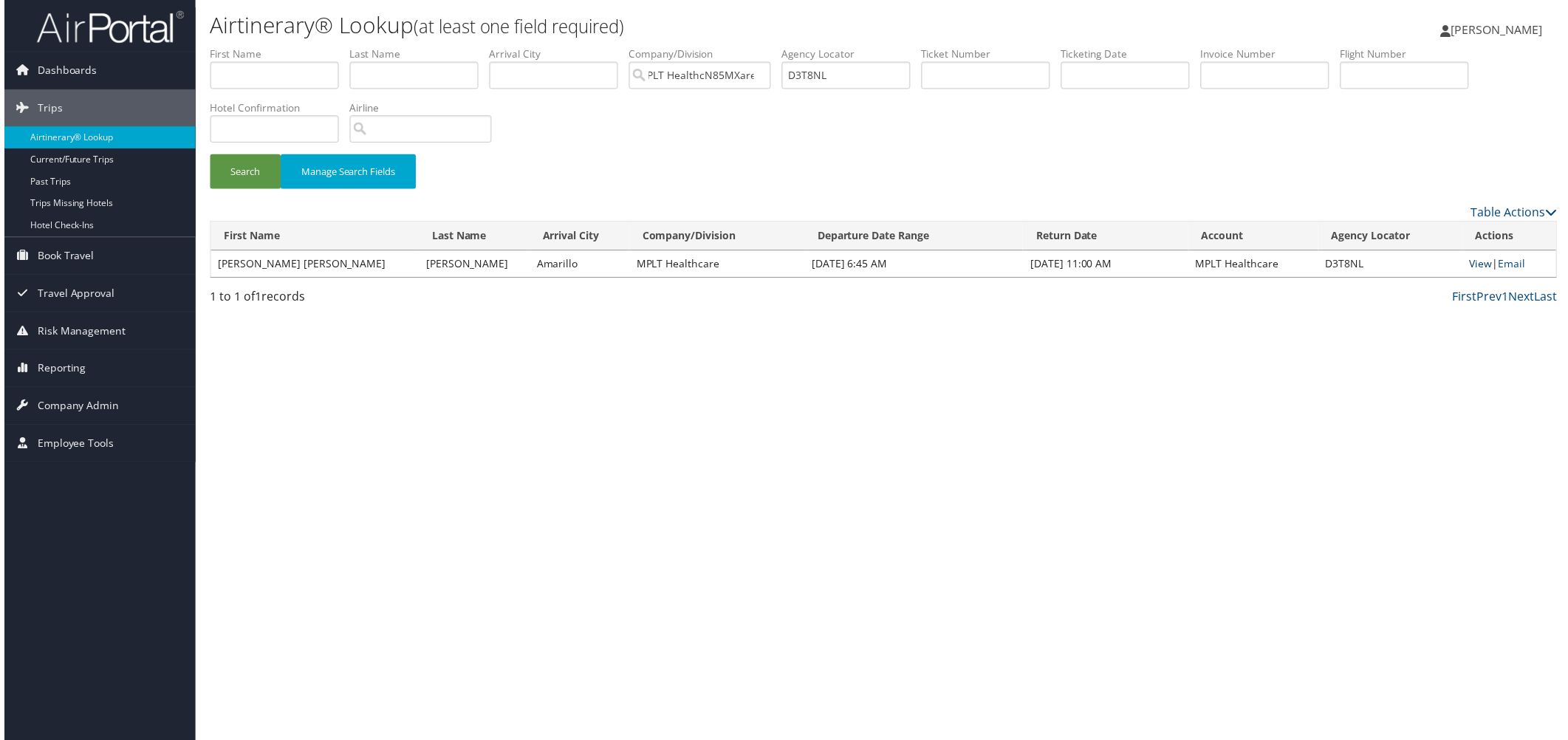
click at [1473, 271] on link "View" at bounding box center [1484, 265] width 23 height 14
drag, startPoint x: 1080, startPoint y: 98, endPoint x: 967, endPoint y: 91, distance: 113.2
click at [967, 46] on ul "First Name Last Name Departure City Arrival City Company/Division MPLT HealthcN…" at bounding box center [883, 46] width 1354 height 0
paste input "M1D"
click at [260, 190] on button "Search" at bounding box center [242, 172] width 71 height 35
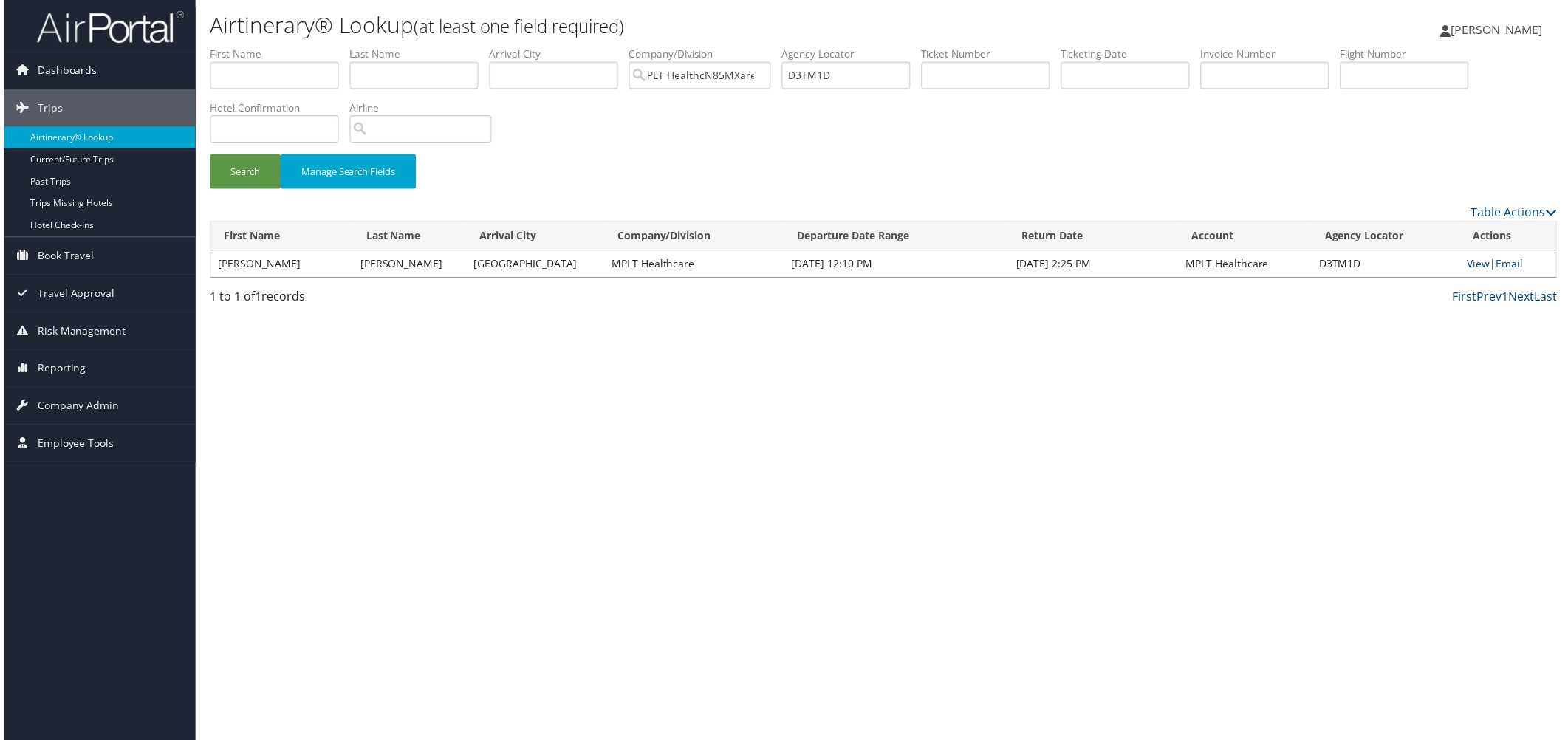
click at [1470, 271] on link "View" at bounding box center [1481, 265] width 23 height 14
drag, startPoint x: 1050, startPoint y: 101, endPoint x: 951, endPoint y: 100, distance: 99.0
click at [951, 46] on ul "First Name Last Name Departure City Arrival City Company/Division MPLT HealthcN…" at bounding box center [883, 46] width 1354 height 0
paste input "4YQ96"
click at [247, 190] on button "Search" at bounding box center [242, 172] width 71 height 35
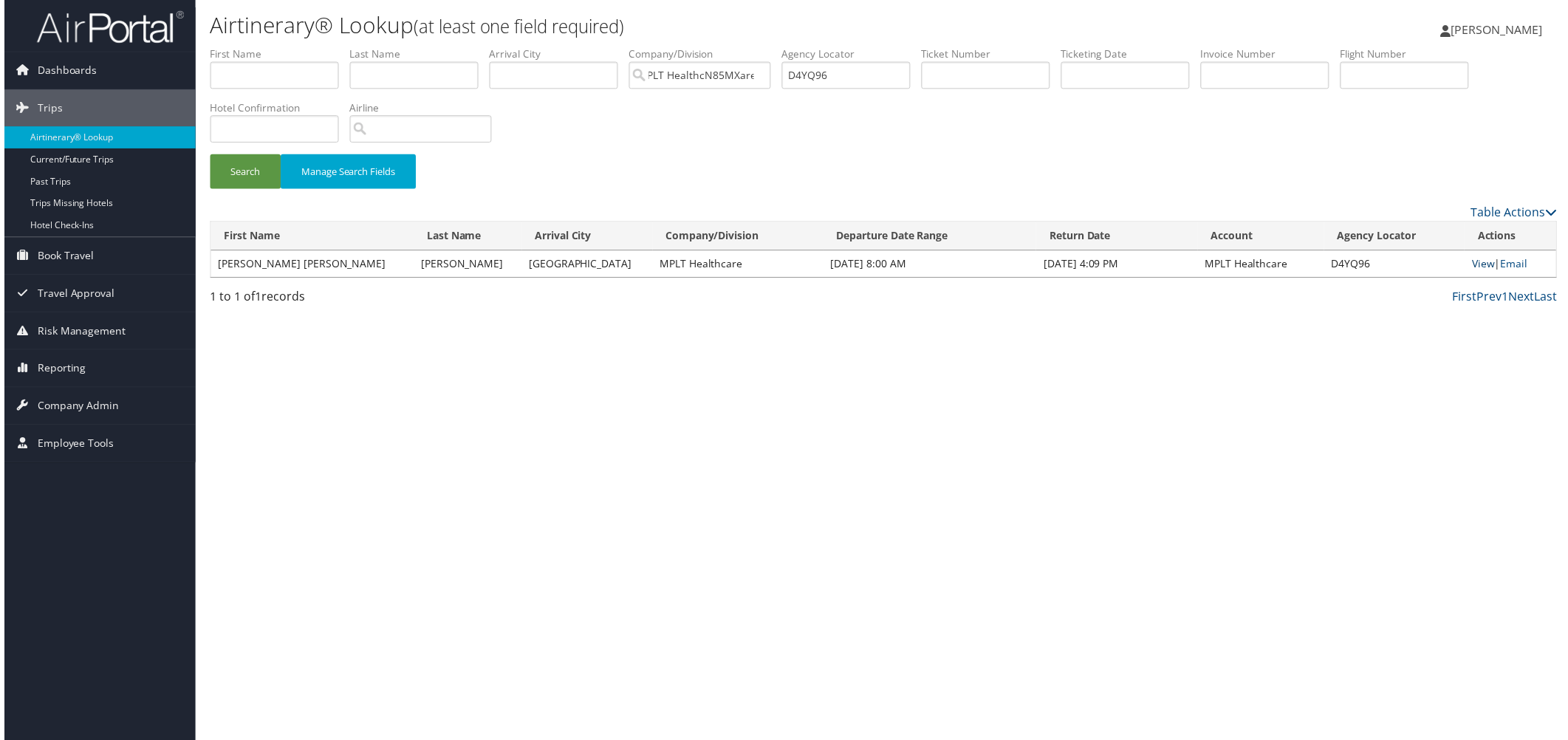
click at [1474, 271] on link "View" at bounding box center [1485, 265] width 23 height 14
drag, startPoint x: 1079, startPoint y: 105, endPoint x: 898, endPoint y: 107, distance: 181.0
click at [898, 46] on ul "First Name Last Name Departure City Arrival City Company/Division MPLT HealthcN…" at bounding box center [883, 46] width 1354 height 0
paste input "TN1"
click at [231, 190] on button "Search" at bounding box center [242, 172] width 71 height 35
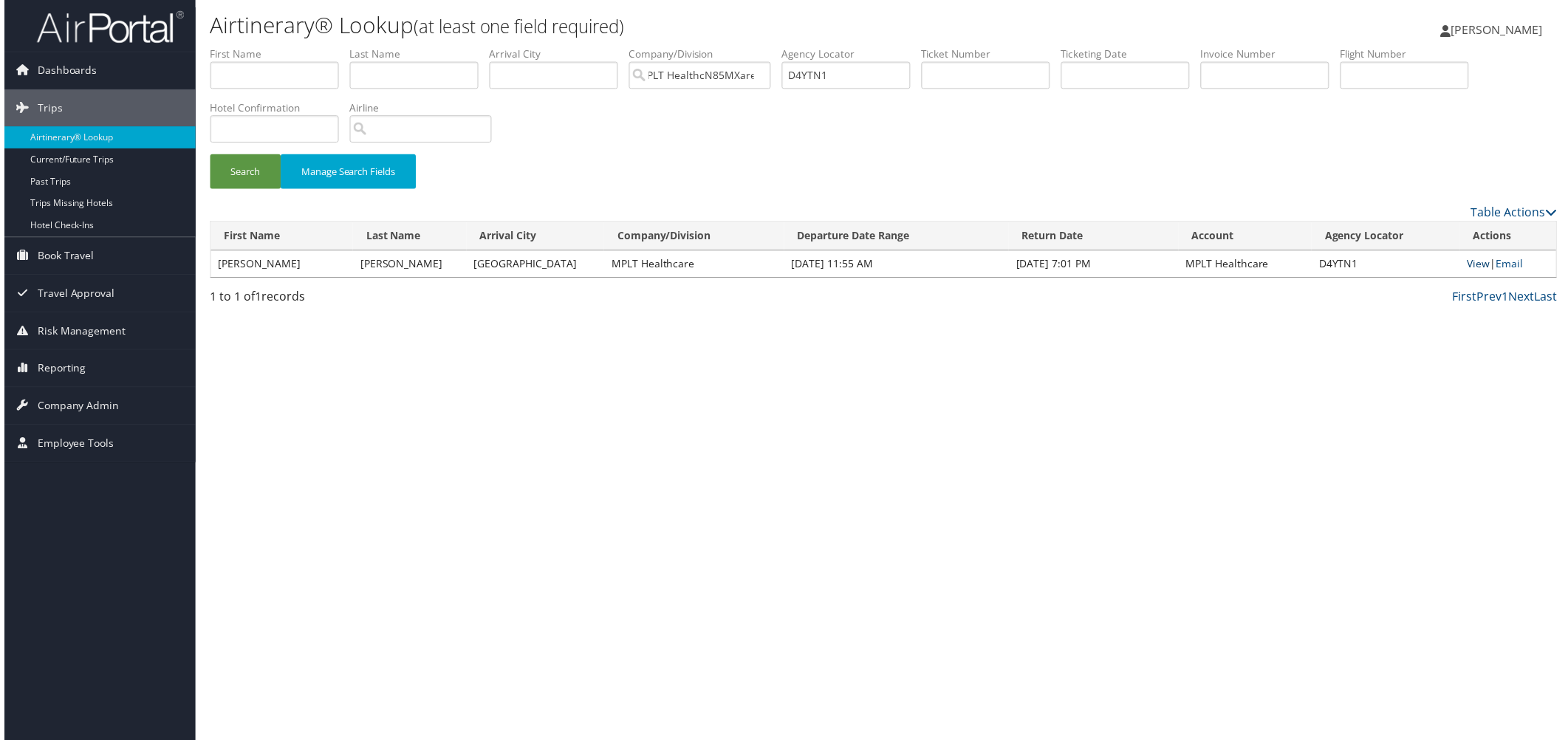
click at [1470, 271] on link "View" at bounding box center [1481, 265] width 23 height 14
drag, startPoint x: 1061, startPoint y: 101, endPoint x: 937, endPoint y: 99, distance: 124.0
click at [938, 46] on ul "First Name Last Name Departure City Arrival City Company/Division MPLT HealthcN…" at bounding box center [883, 46] width 1354 height 0
paste input "6NGS7"
click at [247, 190] on button "Search" at bounding box center [242, 172] width 71 height 35
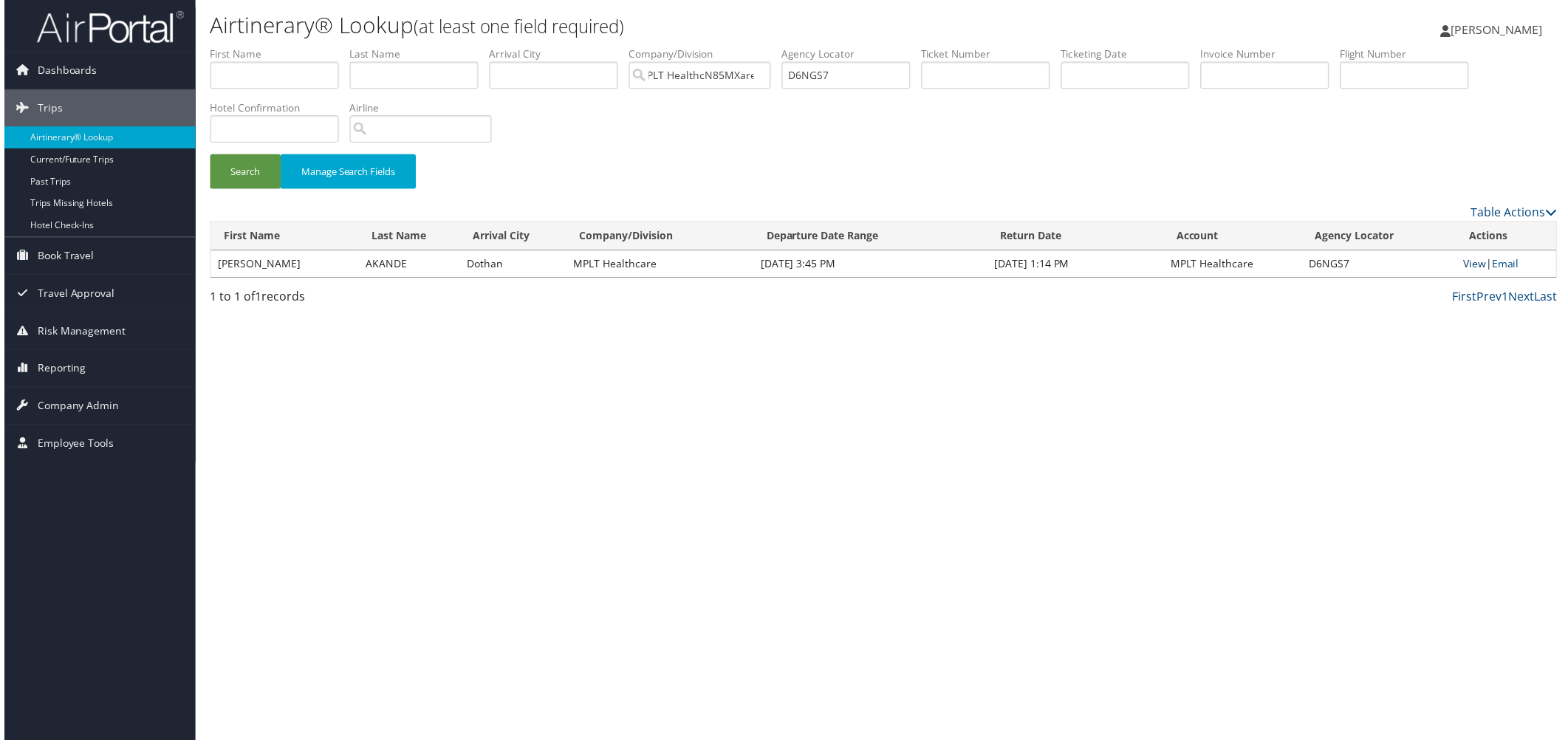
click at [1467, 271] on link "View" at bounding box center [1478, 265] width 23 height 14
drag, startPoint x: 1065, startPoint y: 98, endPoint x: 964, endPoint y: 105, distance: 101.2
click at [954, 46] on ul "First Name Last Name Departure City Arrival City Company/Division MPLT HealthcN…" at bounding box center [883, 46] width 1354 height 0
paste input "P39"
click at [239, 190] on button "Search" at bounding box center [242, 172] width 71 height 35
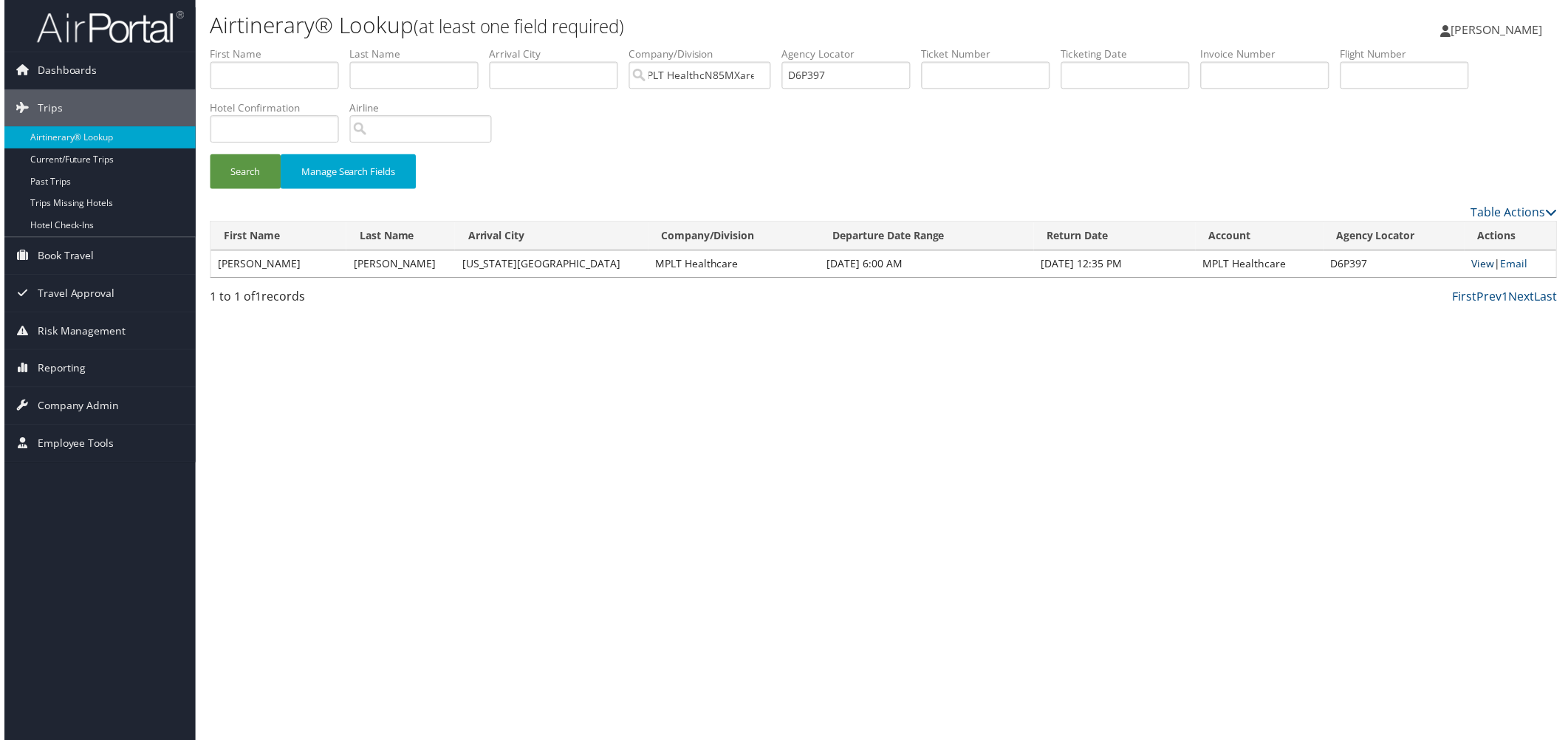
click at [1474, 271] on link "View" at bounding box center [1485, 265] width 23 height 14
drag, startPoint x: 1047, startPoint y: 99, endPoint x: 963, endPoint y: 105, distance: 84.2
click at [963, 46] on ul "First Name Last Name Departure City Arrival City Company/Division MPLT HealthcN…" at bounding box center [883, 46] width 1354 height 0
paste input "G75"
click at [269, 190] on button "Search" at bounding box center [242, 172] width 71 height 35
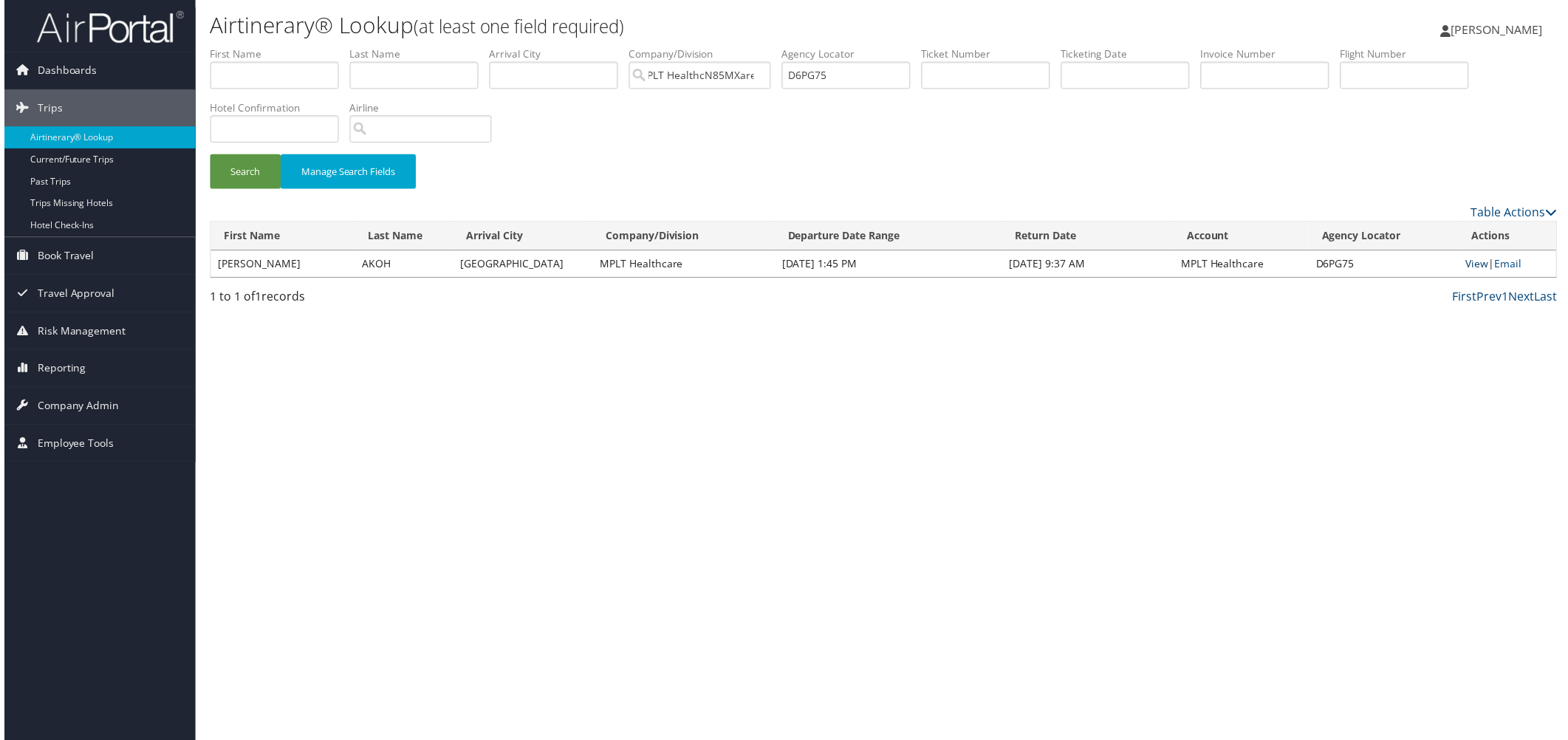
click at [1469, 271] on link "View" at bounding box center [1479, 265] width 23 height 14
drag, startPoint x: 1061, startPoint y: 101, endPoint x: 942, endPoint y: 105, distance: 119.1
click at [942, 46] on ul "First Name Last Name Departure City Arrival City Company/Division MPLT HealthcN…" at bounding box center [883, 46] width 1354 height 0
paste input "728W1"
click at [266, 190] on button "Search" at bounding box center [242, 172] width 71 height 35
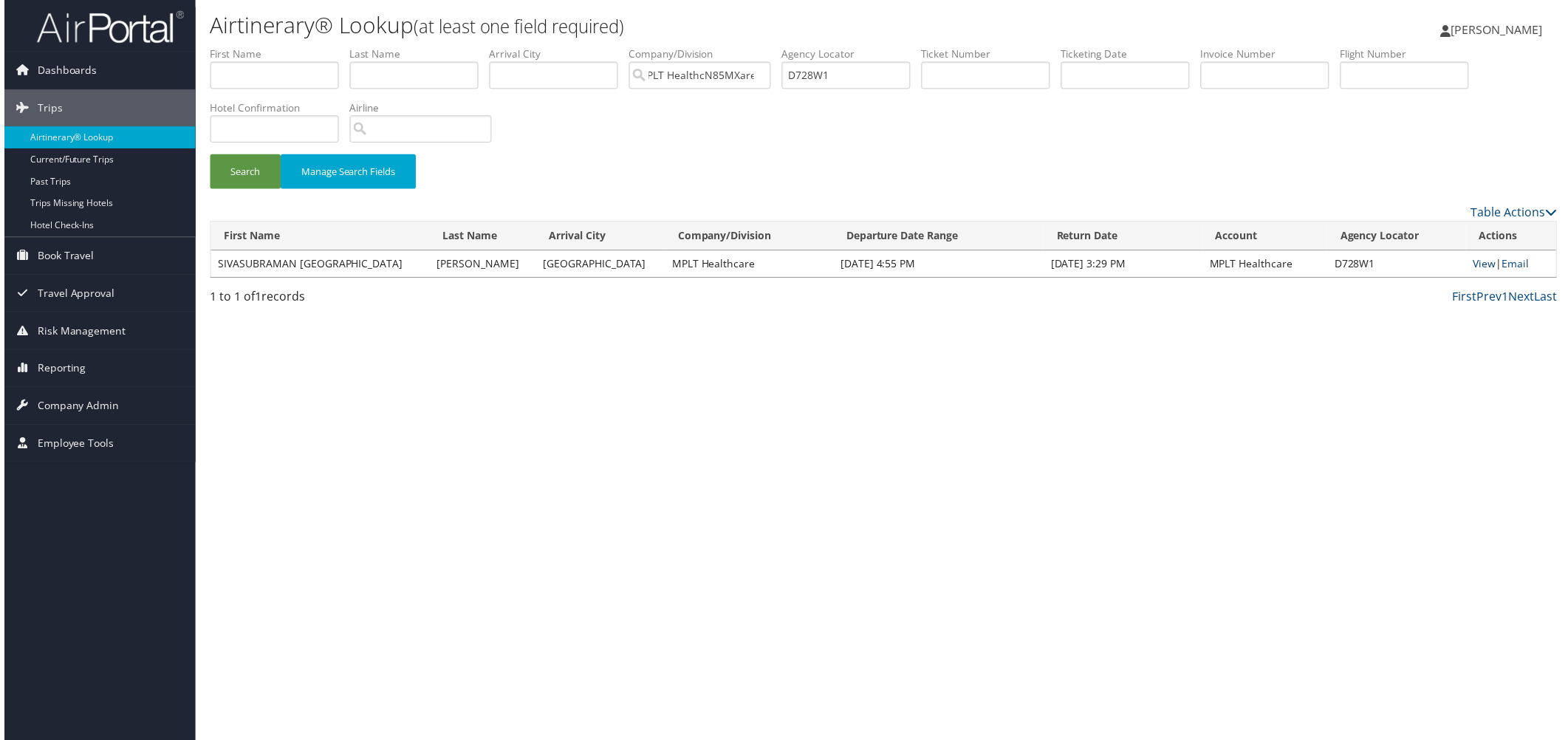
click at [1476, 271] on link "View" at bounding box center [1487, 265] width 23 height 14
drag, startPoint x: 1051, startPoint y: 108, endPoint x: 895, endPoint y: 107, distance: 156.0
click at [895, 46] on ul "First Name Last Name Departure City Arrival City Company/Division MPLT HealthcN…" at bounding box center [883, 46] width 1354 height 0
paste input "9SF3"
click at [255, 190] on button "Search" at bounding box center [242, 172] width 71 height 35
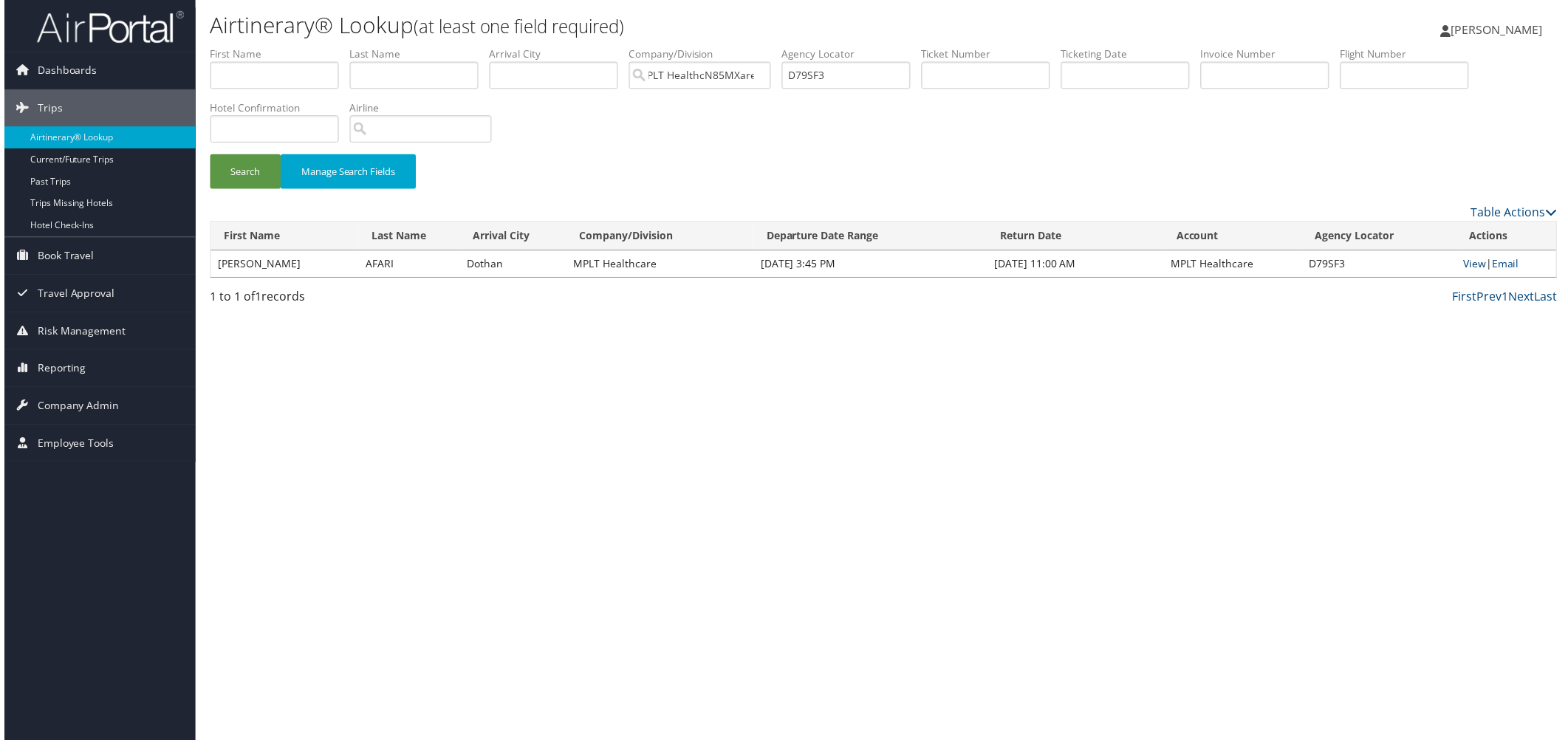
click at [1467, 271] on link "View" at bounding box center [1478, 265] width 23 height 14
drag, startPoint x: 1080, startPoint y: 101, endPoint x: 918, endPoint y: 115, distance: 162.6
click at [918, 46] on ul "First Name Last Name Departure City Arrival City Company/Division MPLT HealthcN…" at bounding box center [883, 46] width 1354 height 0
paste input "C3P8"
click at [255, 190] on button "Search" at bounding box center [242, 172] width 71 height 35
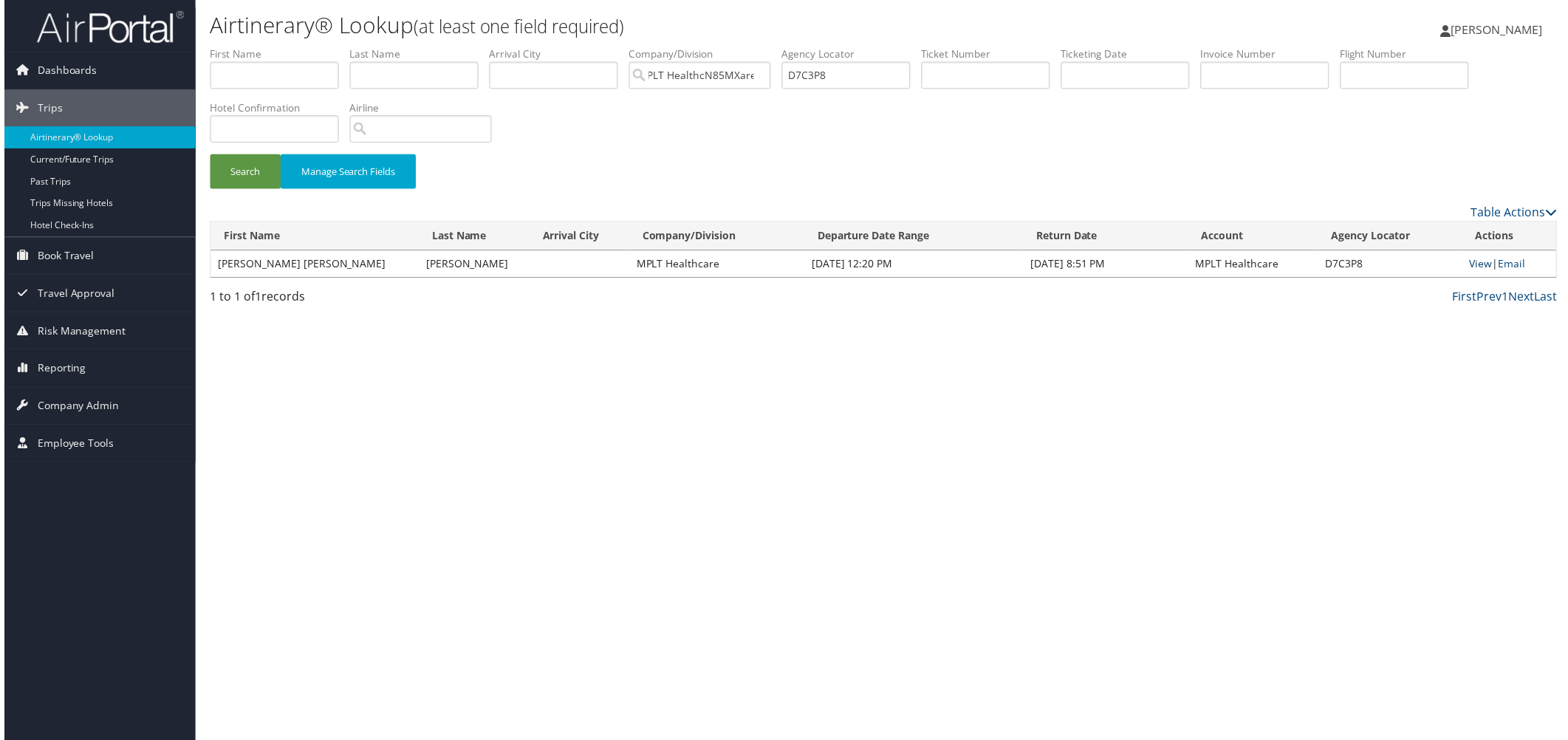
click at [1473, 271] on link "View" at bounding box center [1484, 265] width 23 height 14
drag, startPoint x: 1052, startPoint y: 100, endPoint x: 916, endPoint y: 99, distance: 136.0
click at [916, 46] on ul "First Name Last Name Departure City Arrival City Company/Division MPLT HealthcN…" at bounding box center [883, 46] width 1354 height 0
paste input "D9CY"
drag, startPoint x: 277, startPoint y: 233, endPoint x: 284, endPoint y: 233, distance: 7.0
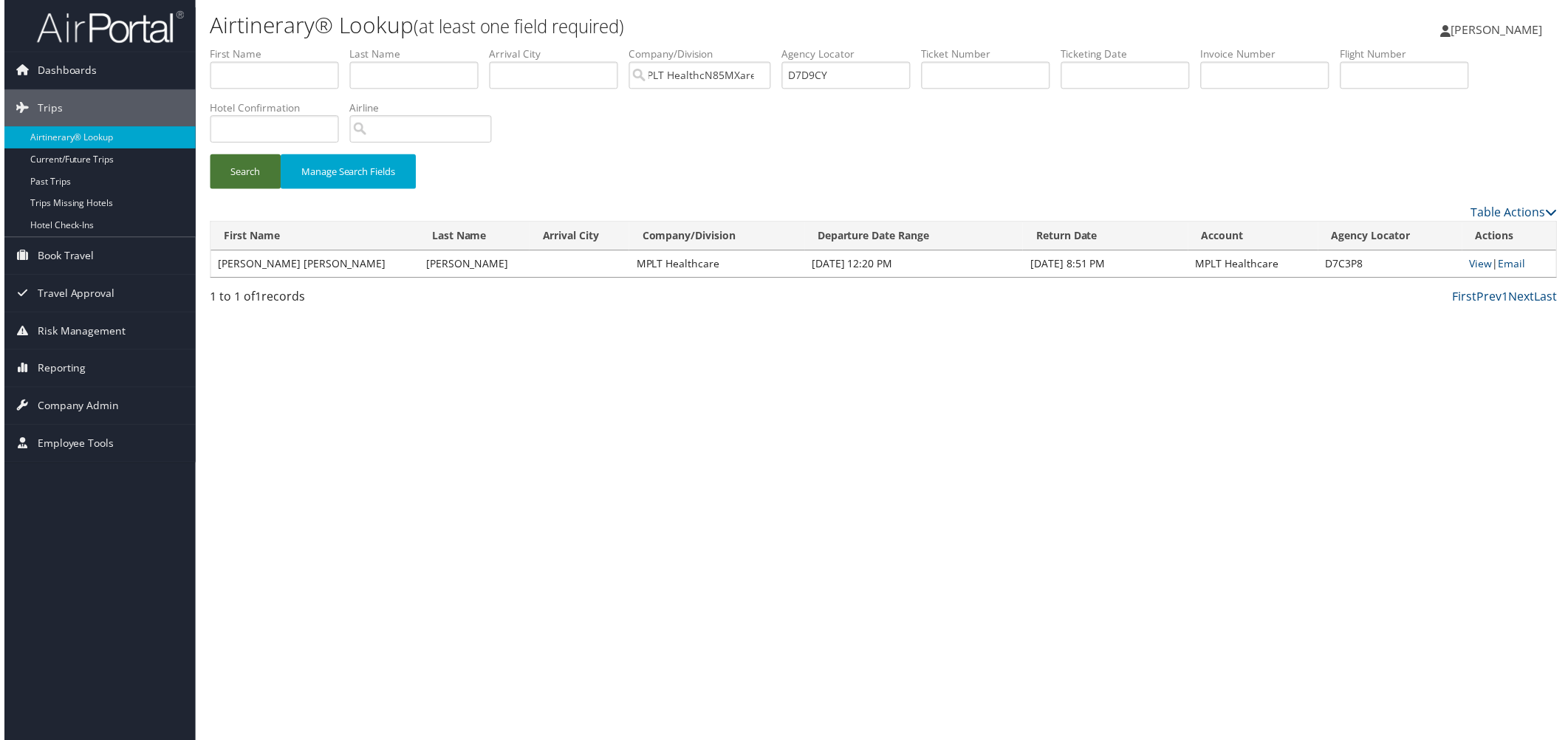
click at [277, 190] on button "Search" at bounding box center [242, 172] width 71 height 35
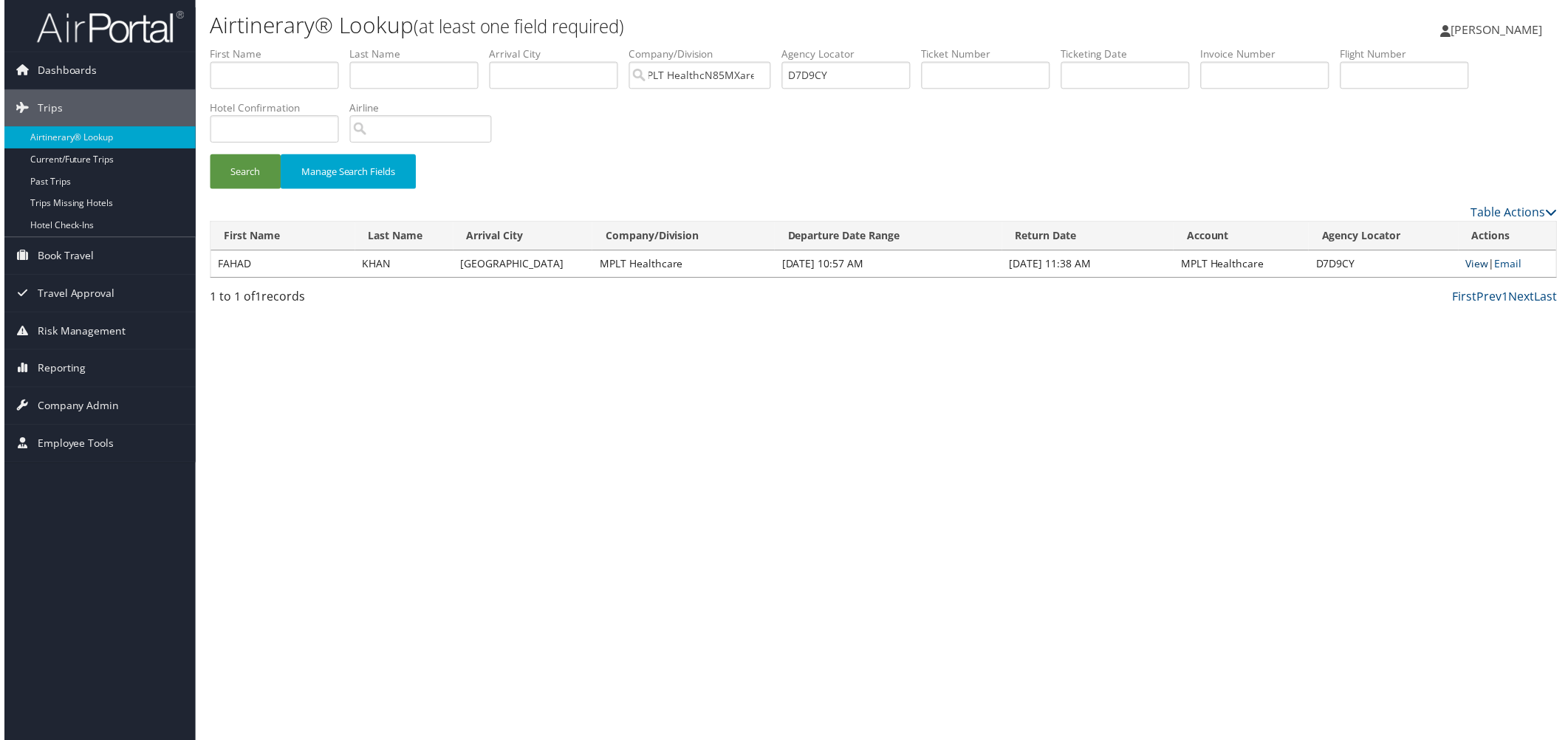
click at [1469, 271] on link "View" at bounding box center [1479, 265] width 23 height 14
drag, startPoint x: 1055, startPoint y: 104, endPoint x: 935, endPoint y: 104, distance: 120.0
click at [935, 46] on ul "First Name Last Name Departure City Arrival City Company/Division MPLT HealthcN…" at bounding box center [883, 46] width 1354 height 0
paste input "MWV4"
click at [270, 190] on button "Search" at bounding box center [242, 172] width 71 height 35
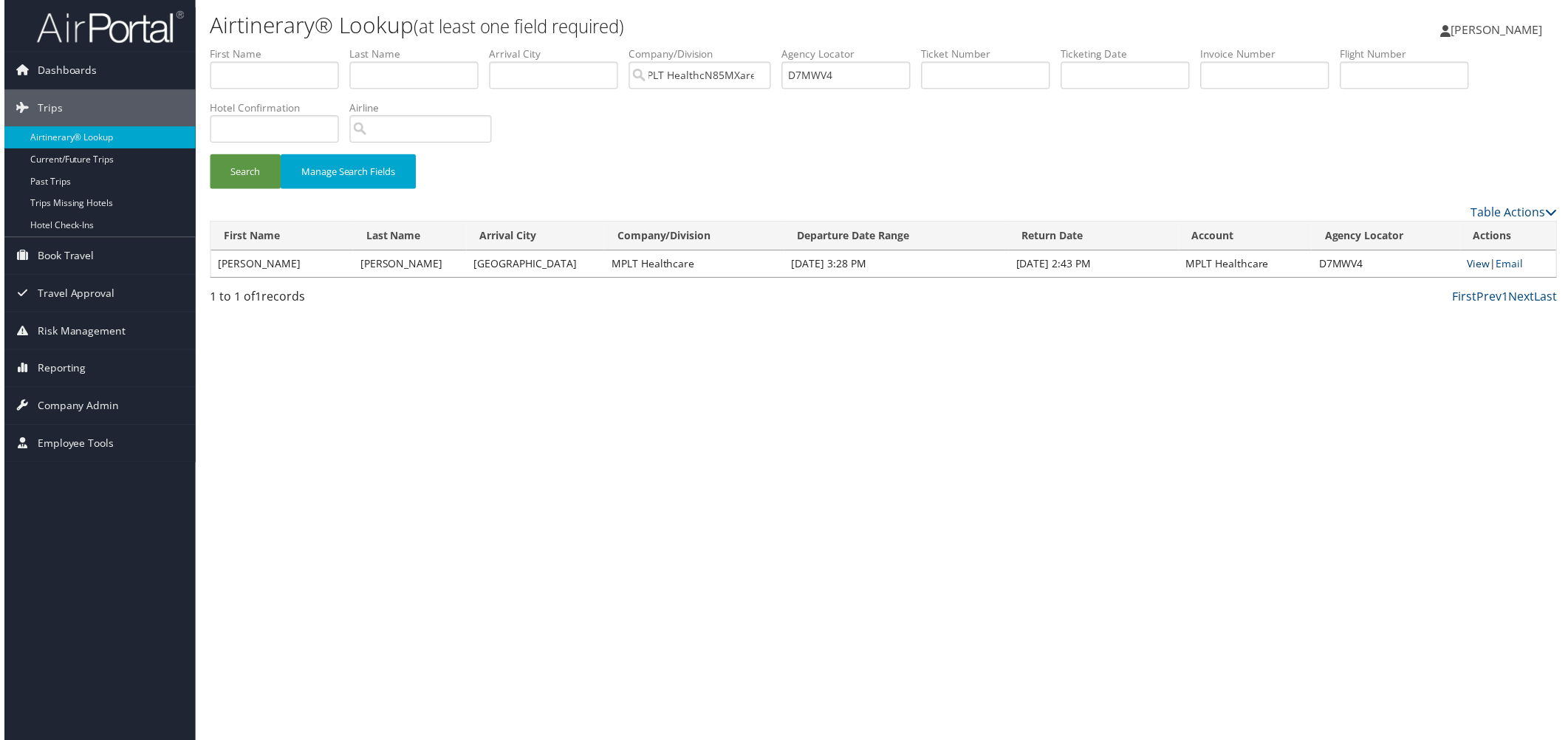
click at [1470, 271] on link "View" at bounding box center [1481, 265] width 23 height 14
drag, startPoint x: 1076, startPoint y: 99, endPoint x: 958, endPoint y: 100, distance: 118.0
click at [958, 46] on ul "First Name Last Name Departure City Arrival City Company/Division MPLT HealthcN…" at bounding box center [883, 46] width 1354 height 0
paste input "ND0D"
click at [248, 190] on button "Search" at bounding box center [242, 172] width 71 height 35
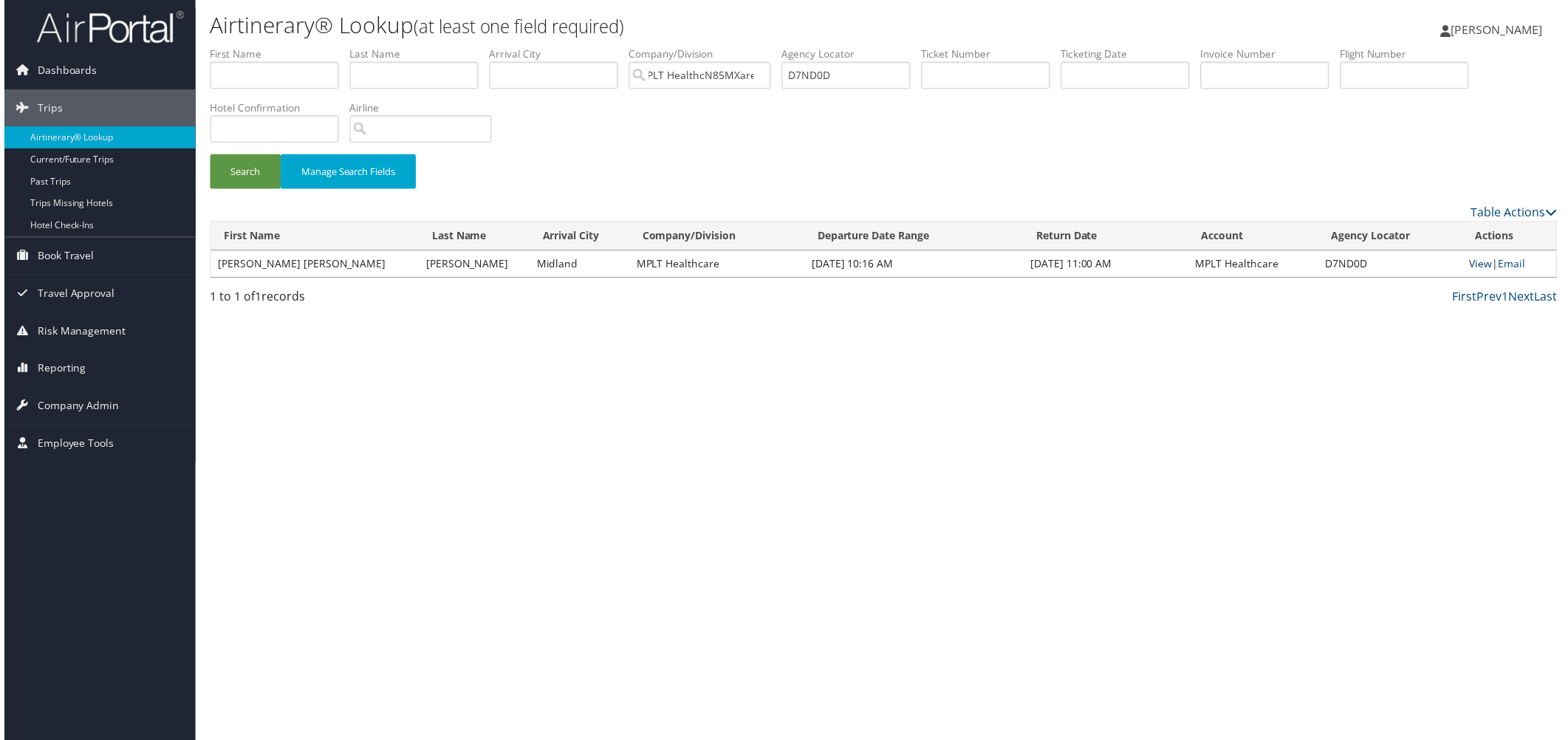
click at [1473, 271] on link "View" at bounding box center [1484, 265] width 23 height 14
drag, startPoint x: 1080, startPoint y: 100, endPoint x: 969, endPoint y: 109, distance: 111.4
click at [980, 46] on ul "First Name Last Name Departure City Arrival City Company/Division MPLT HealthcN…" at bounding box center [883, 46] width 1354 height 0
paste input "R4RP"
drag, startPoint x: 266, startPoint y: 234, endPoint x: 274, endPoint y: 230, distance: 8.9
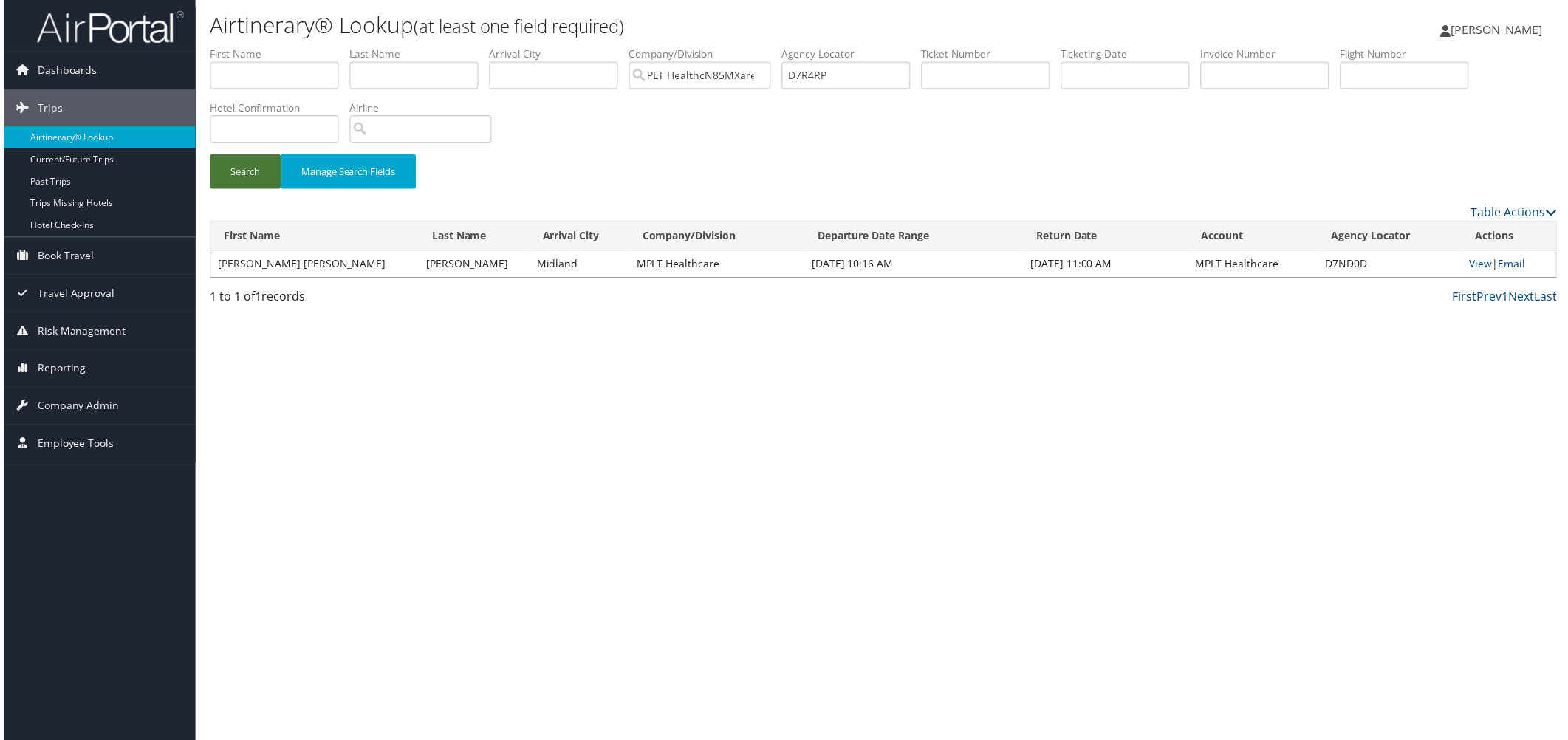
click at [269, 190] on button "Search" at bounding box center [242, 172] width 71 height 35
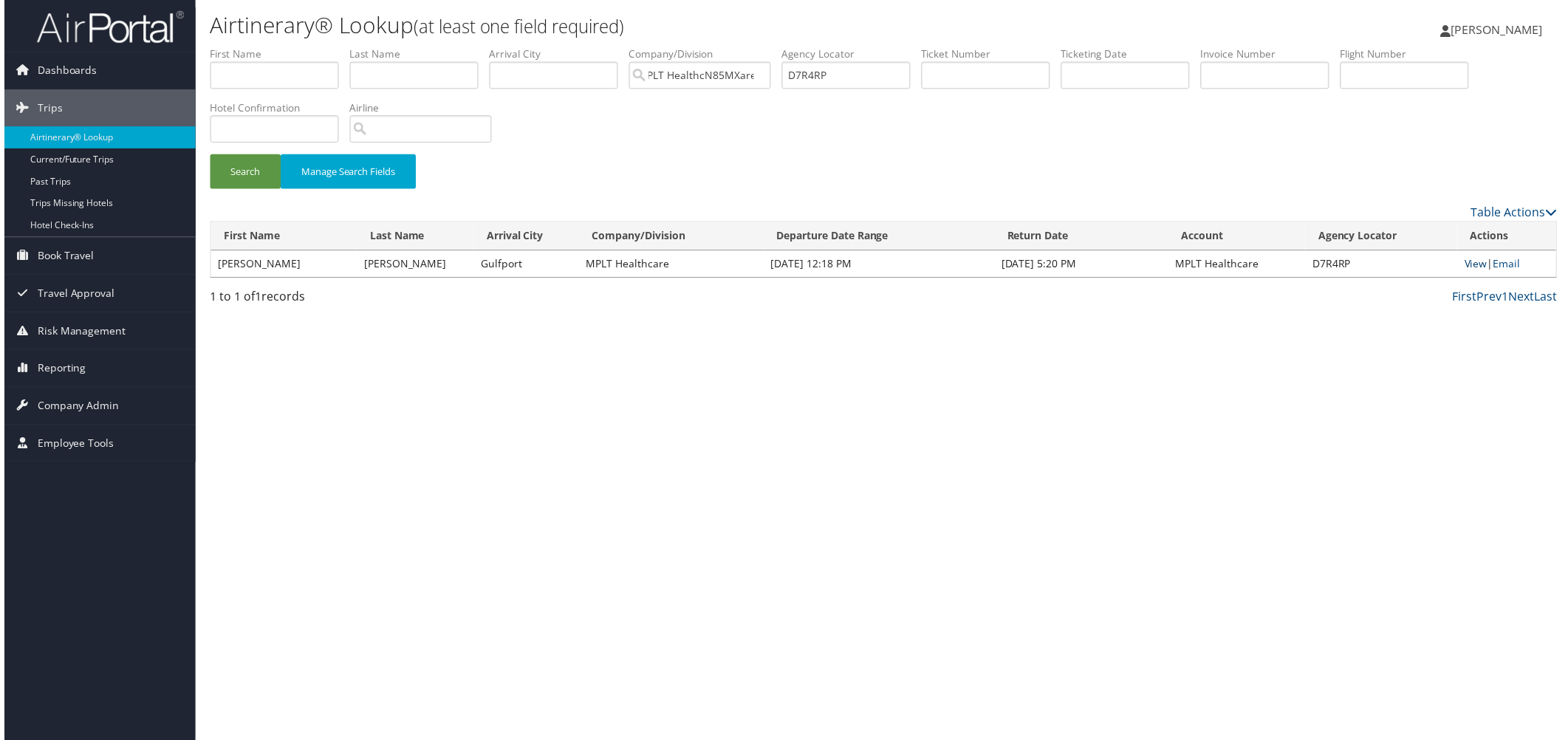
click at [1467, 271] on link "View" at bounding box center [1478, 265] width 23 height 14
drag, startPoint x: 1072, startPoint y: 104, endPoint x: 943, endPoint y: 105, distance: 129.0
click at [943, 46] on ul "First Name Last Name Departure City Arrival City Company/Division MPLT HealthcN…" at bounding box center [883, 46] width 1354 height 0
paste input "GV0"
click at [231, 190] on button "Search" at bounding box center [242, 172] width 71 height 35
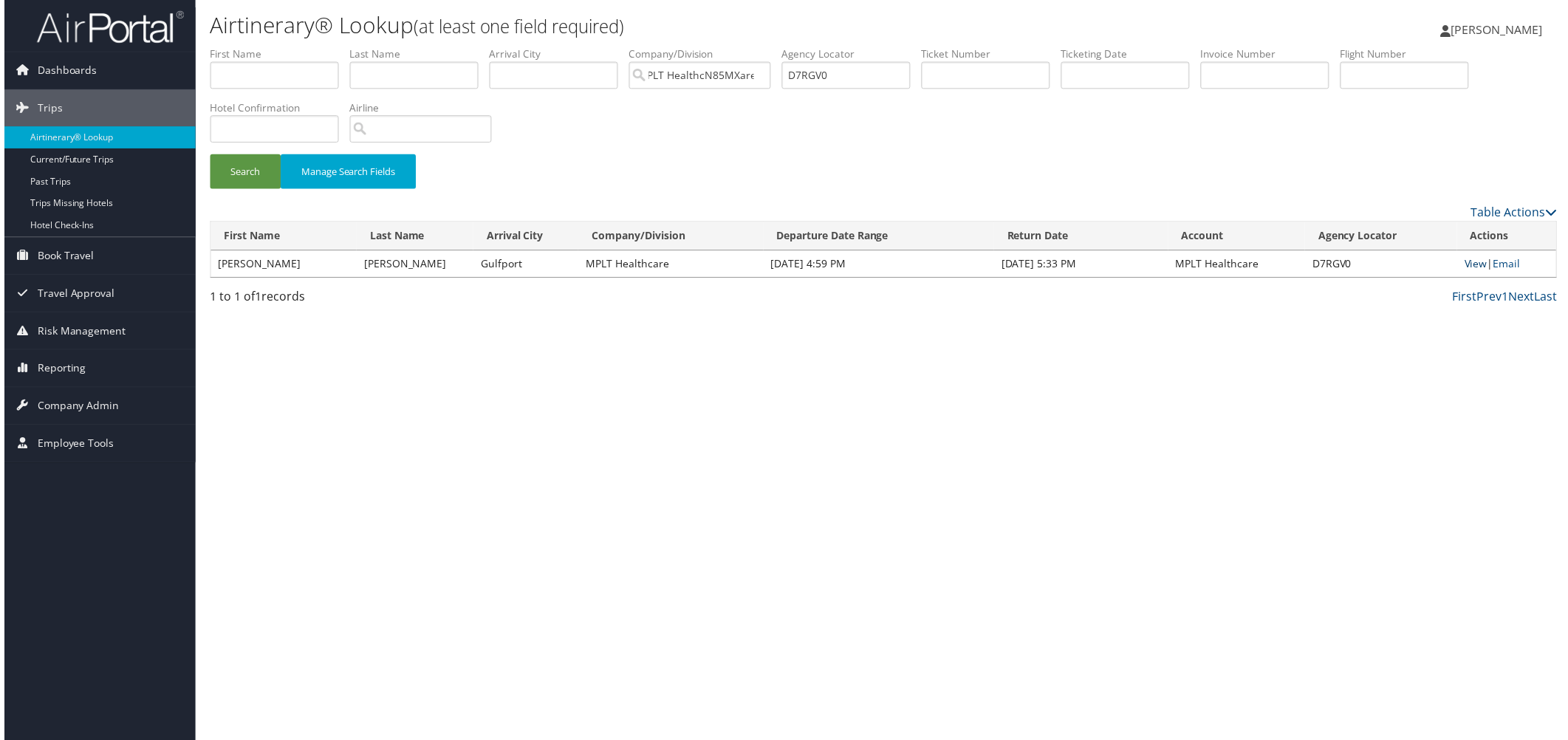
click at [1467, 271] on link "View" at bounding box center [1478, 265] width 23 height 14
drag, startPoint x: 1053, startPoint y: 105, endPoint x: 946, endPoint y: 105, distance: 107.0
click at [946, 46] on ul "First Name Last Name Departure City Arrival City Company/Division MPLT HealthcN…" at bounding box center [883, 46] width 1354 height 0
paste input "83ZWY"
click at [277, 190] on button "Search" at bounding box center [242, 172] width 71 height 35
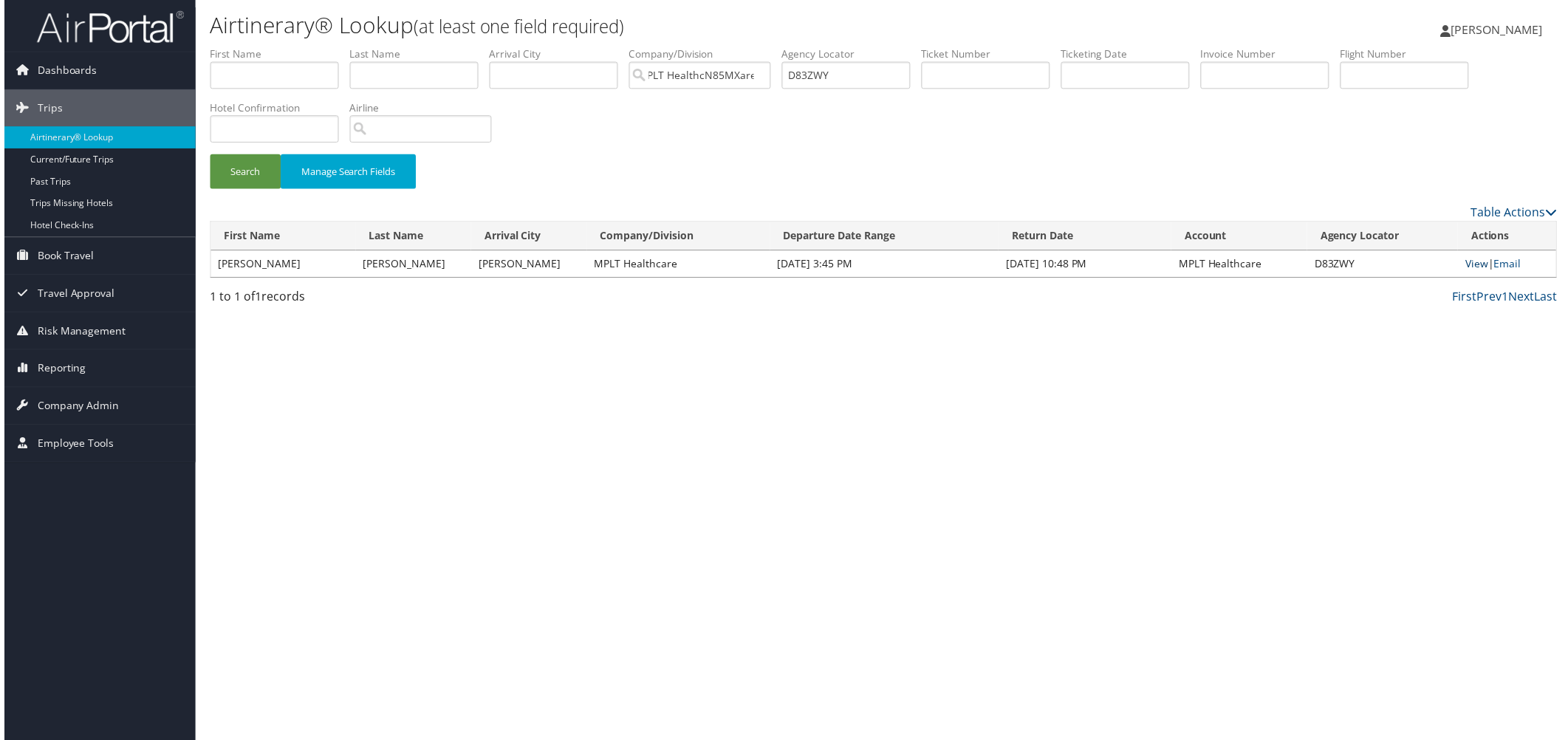
click at [1468, 271] on link "View" at bounding box center [1479, 265] width 23 height 14
drag, startPoint x: 1038, startPoint y: 104, endPoint x: 921, endPoint y: 86, distance: 118.4
click at [921, 46] on ul "First Name Last Name Departure City Arrival City Company/Division MPLT HealthcN…" at bounding box center [883, 46] width 1354 height 0
paste input "VMBM"
type input "D8VMBM"
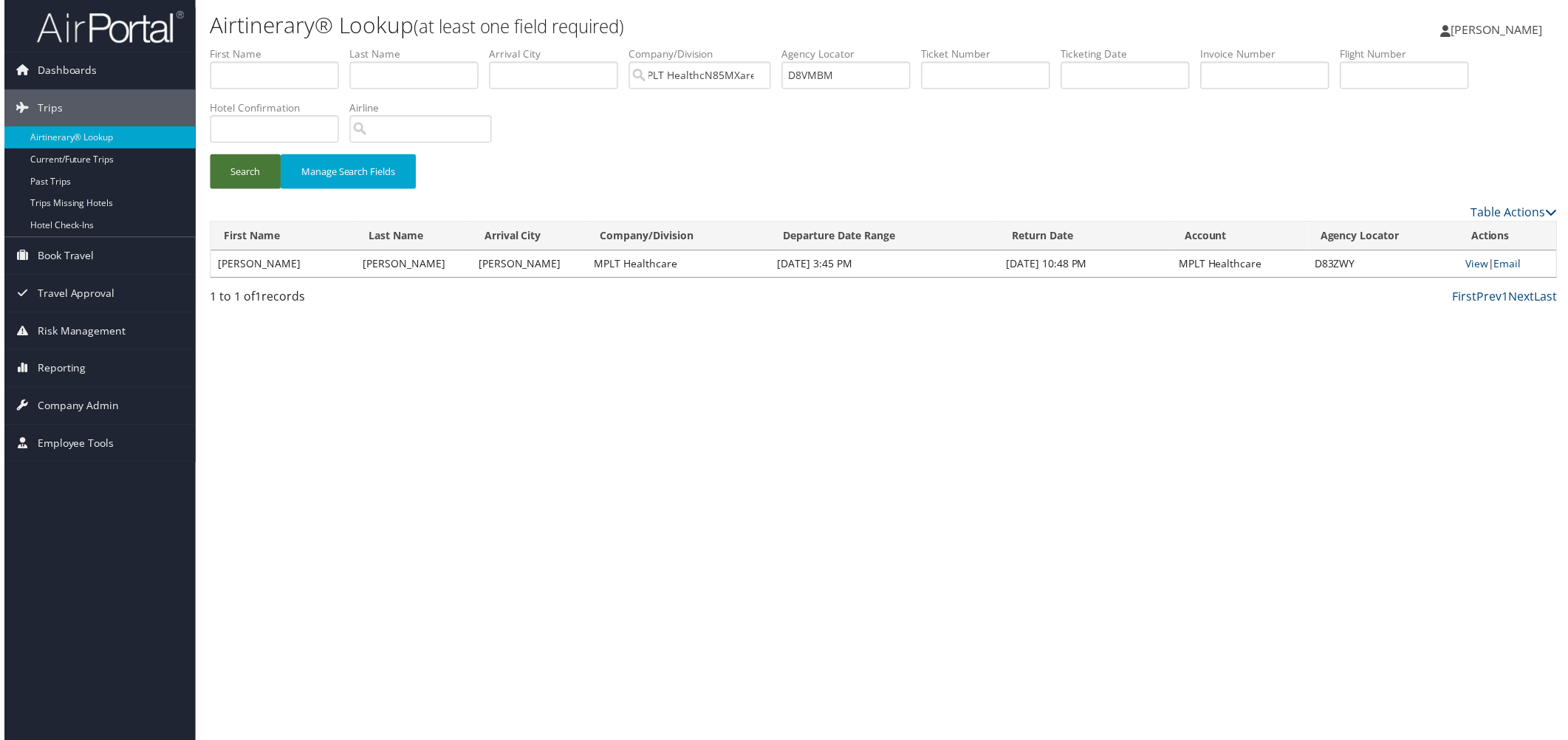
click at [275, 190] on button "Search" at bounding box center [242, 172] width 71 height 35
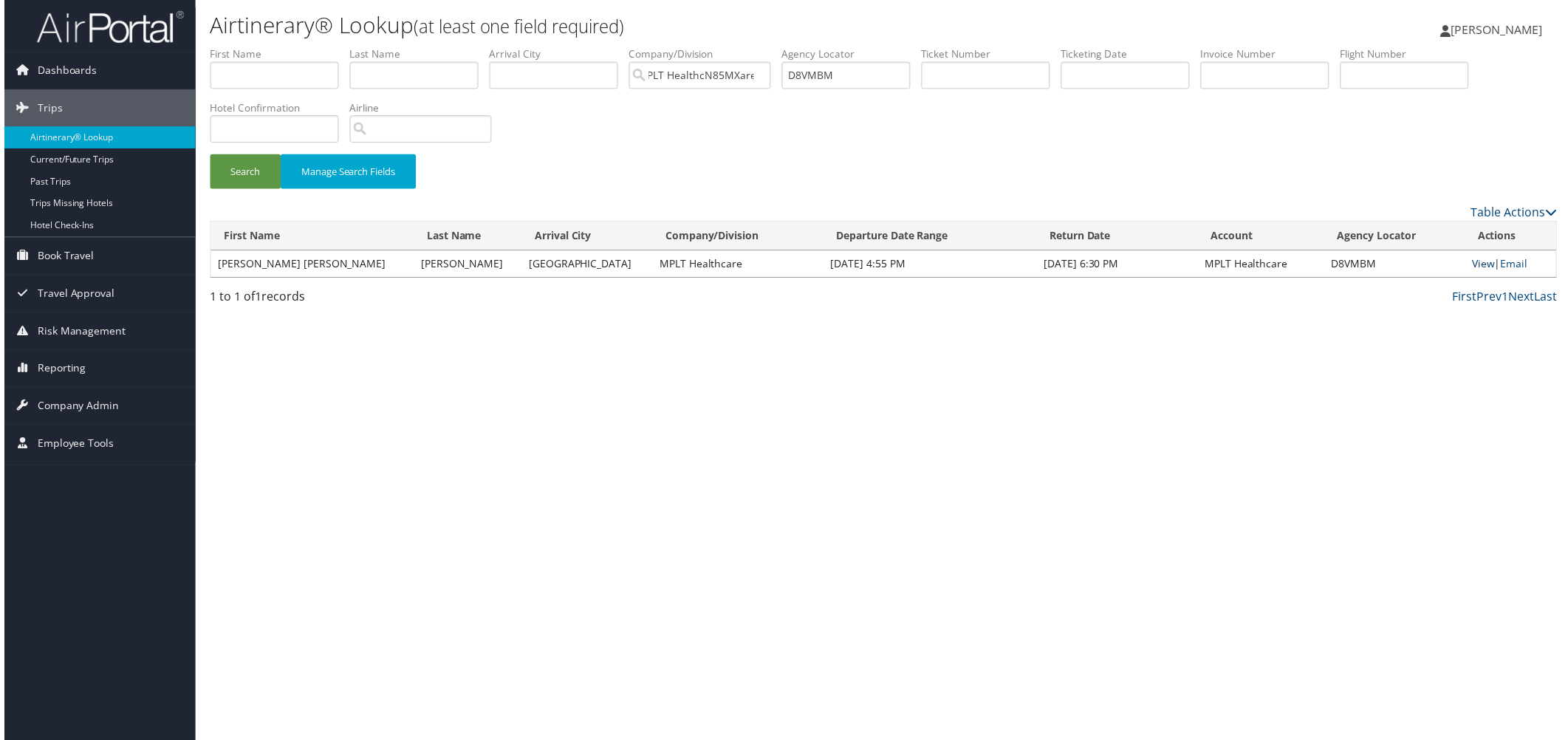
click at [1474, 271] on link "View" at bounding box center [1485, 265] width 23 height 14
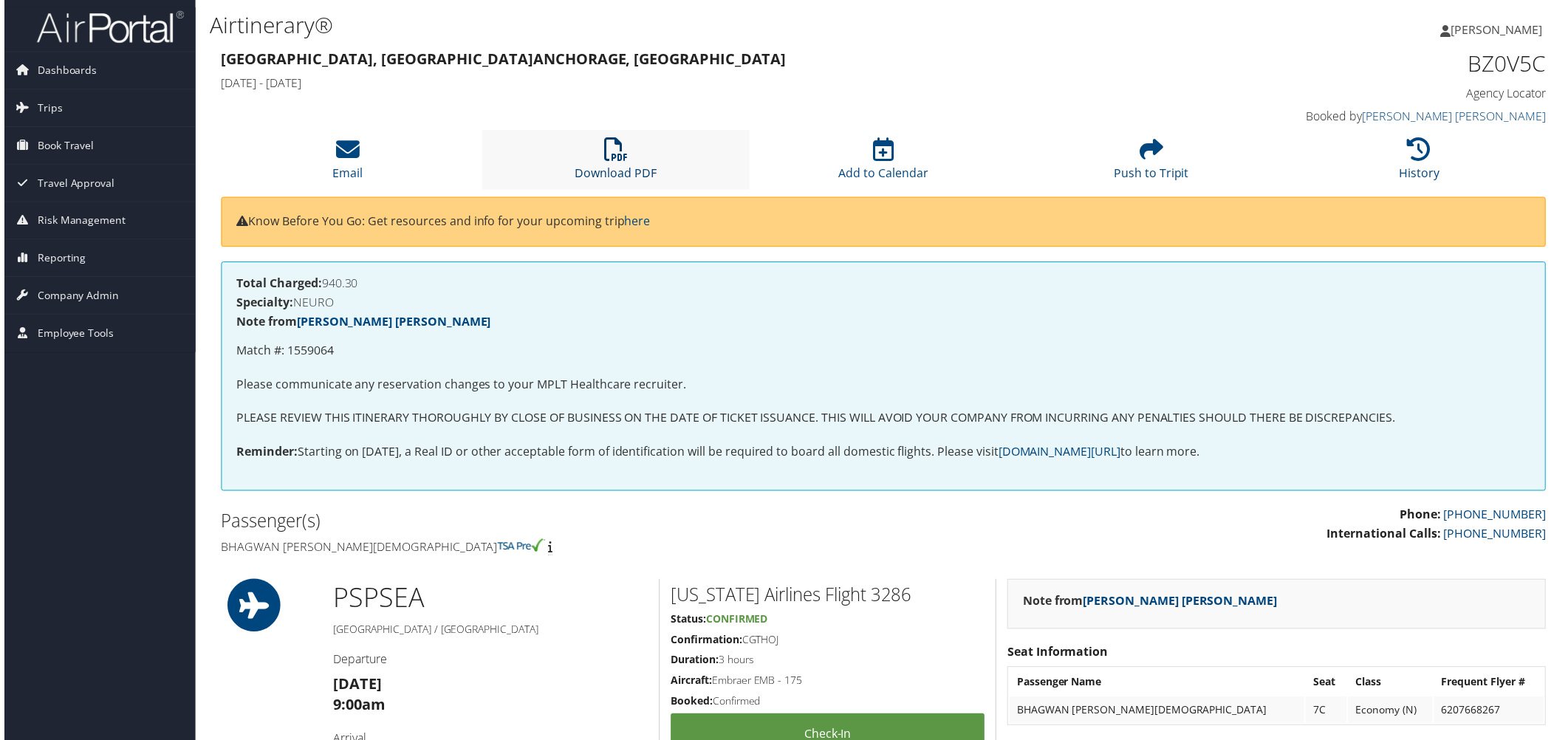
click at [616, 162] on icon at bounding box center [615, 150] width 24 height 24
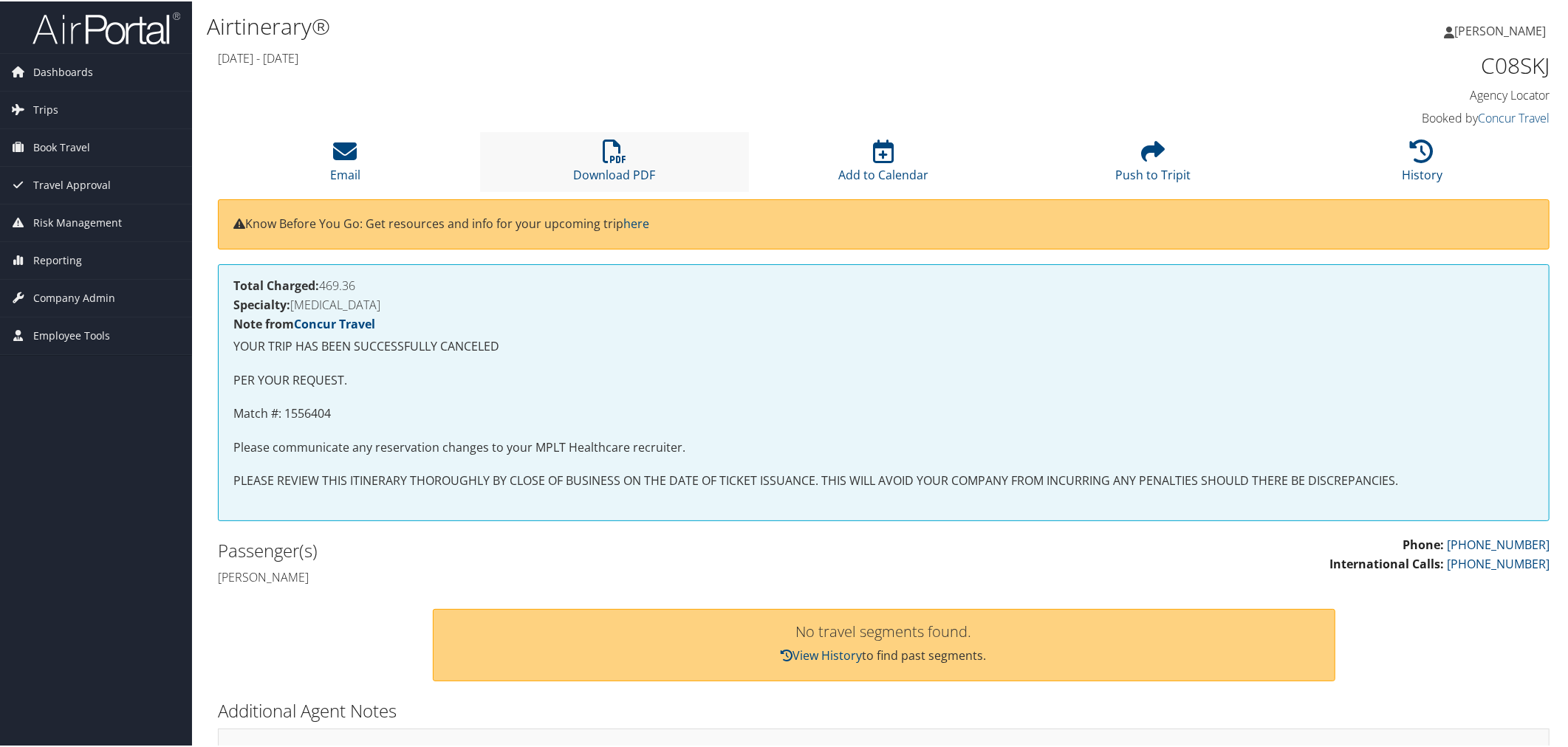
click at [599, 191] on li "Download PDF" at bounding box center [615, 160] width 270 height 60
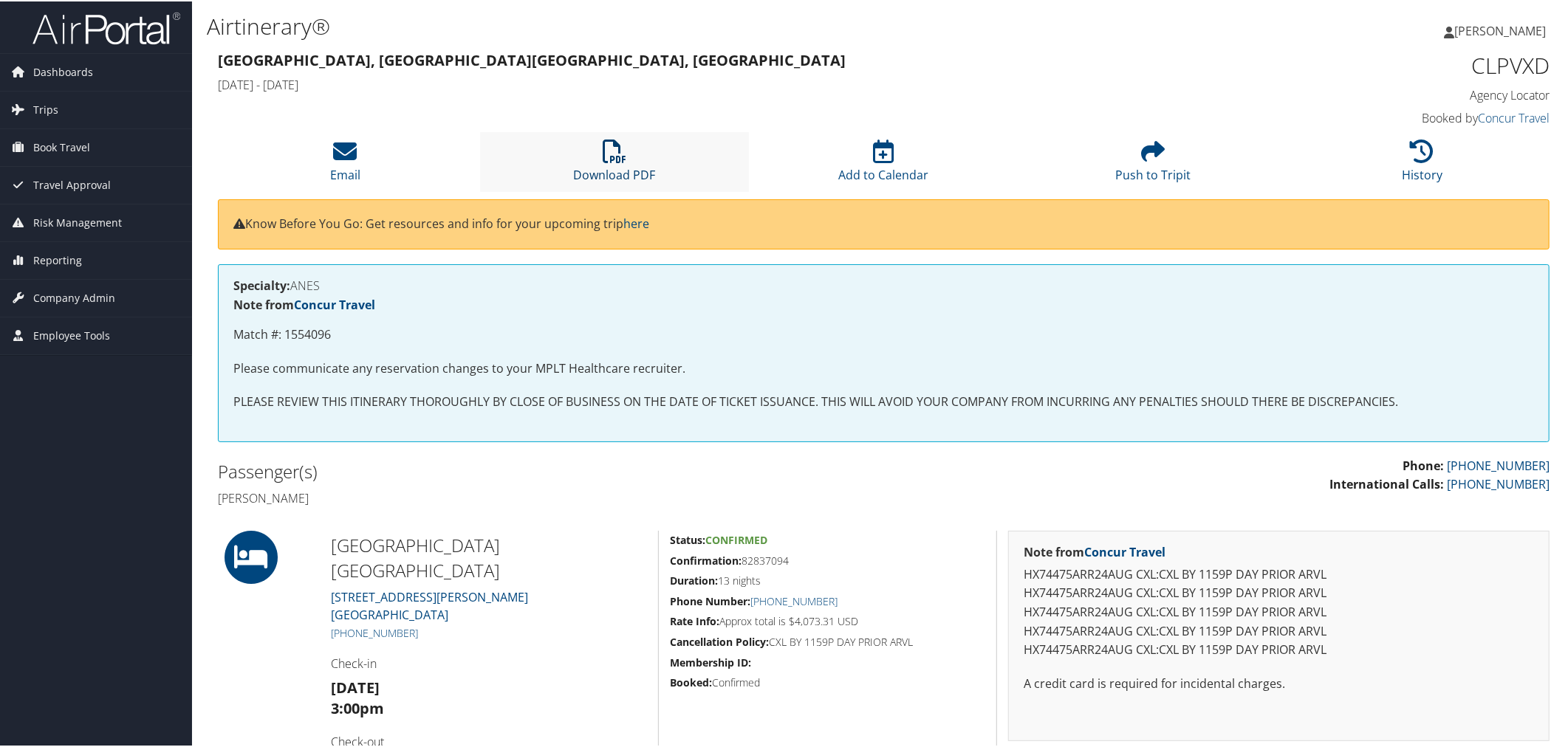
click at [615, 162] on icon at bounding box center [615, 150] width 24 height 24
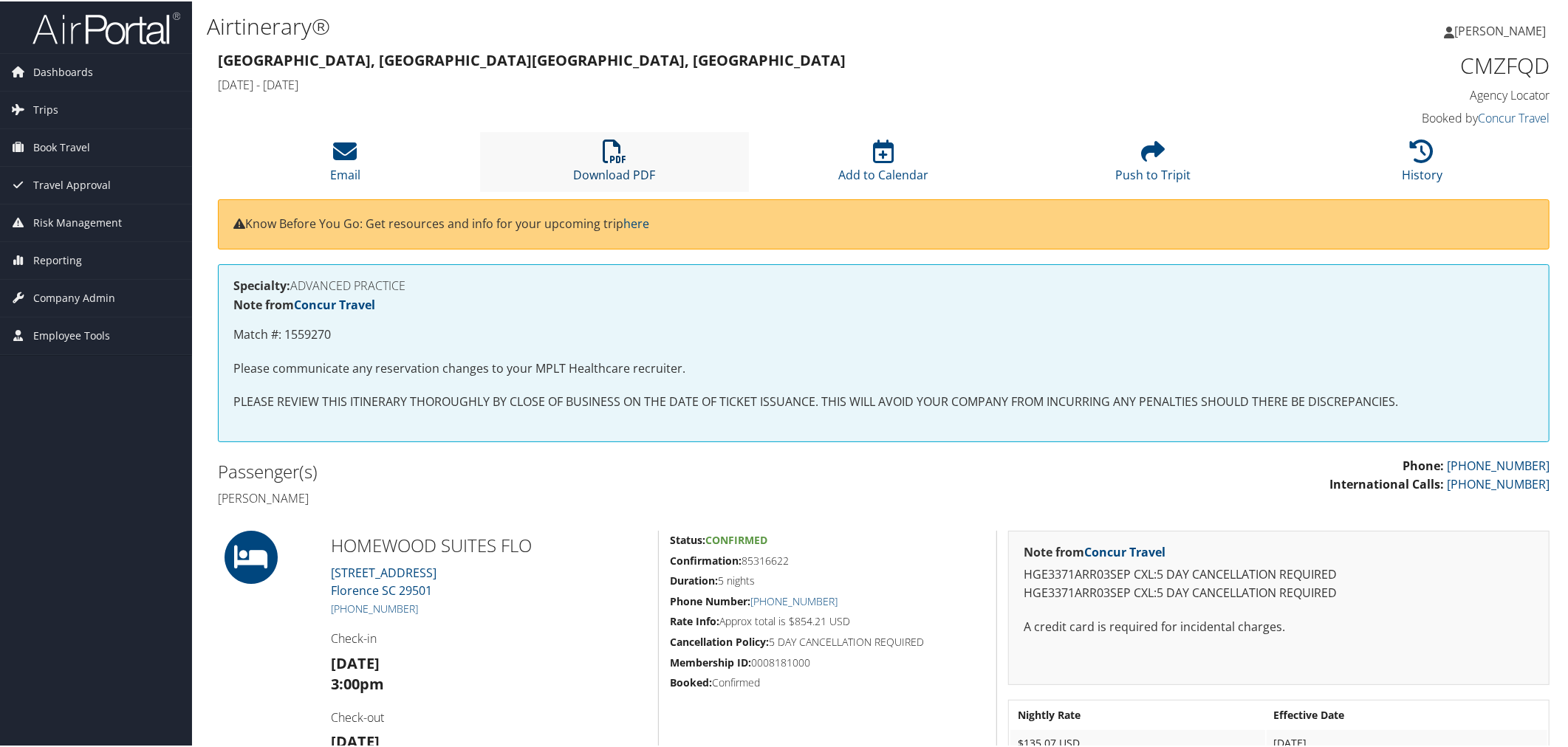
click at [620, 162] on icon at bounding box center [615, 150] width 24 height 24
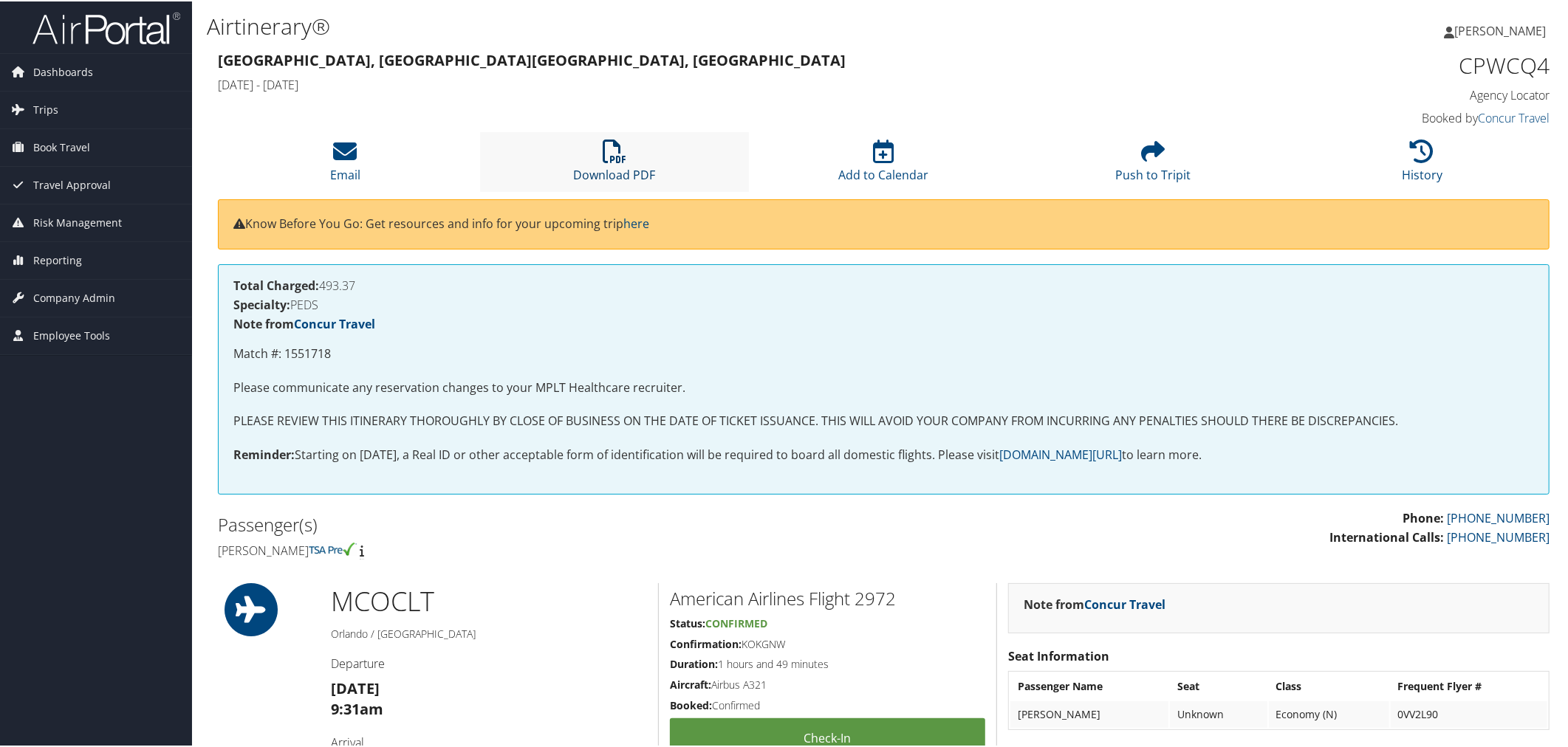
click at [609, 191] on li "Download PDF" at bounding box center [615, 160] width 270 height 60
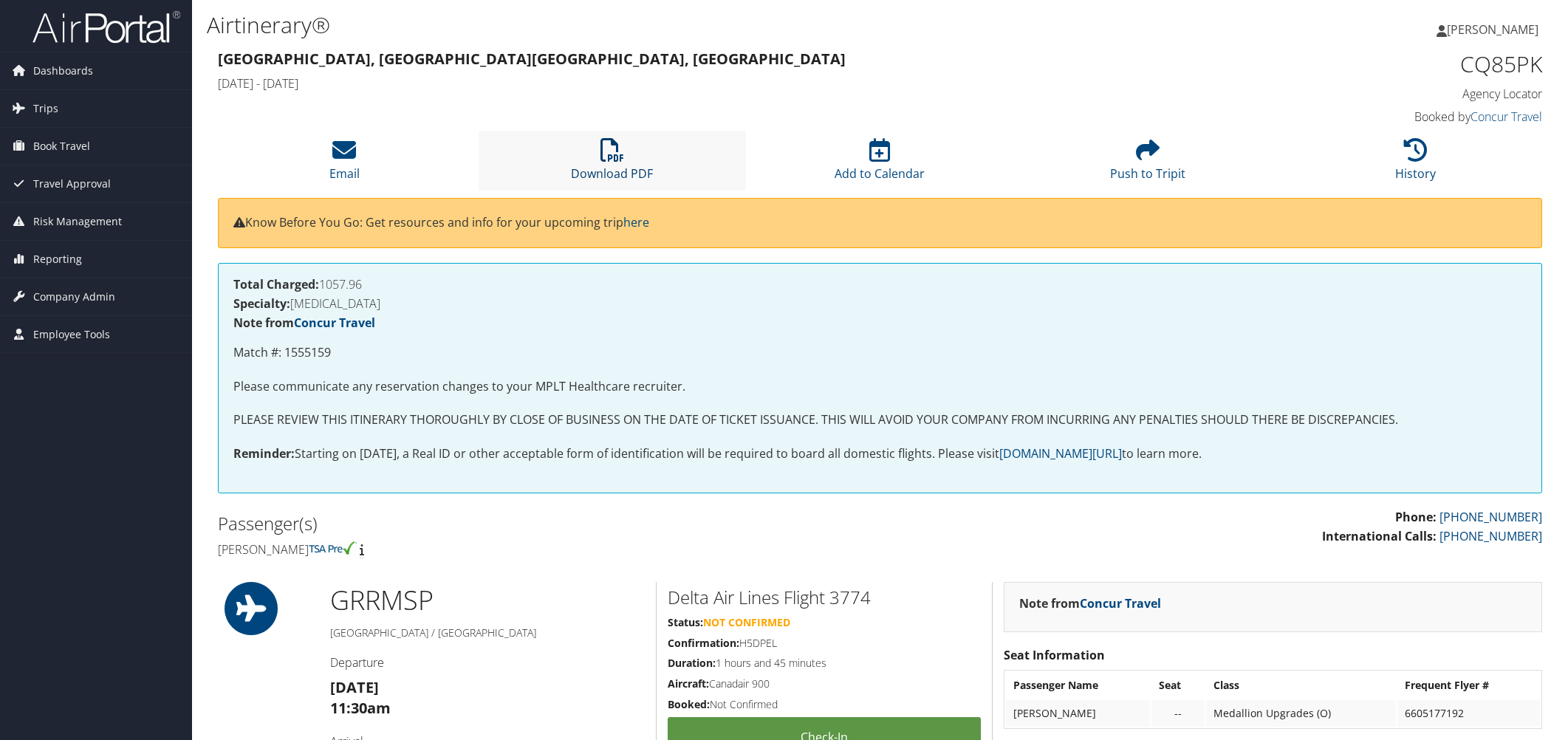
click at [602, 190] on li "Download PDF" at bounding box center [613, 160] width 268 height 60
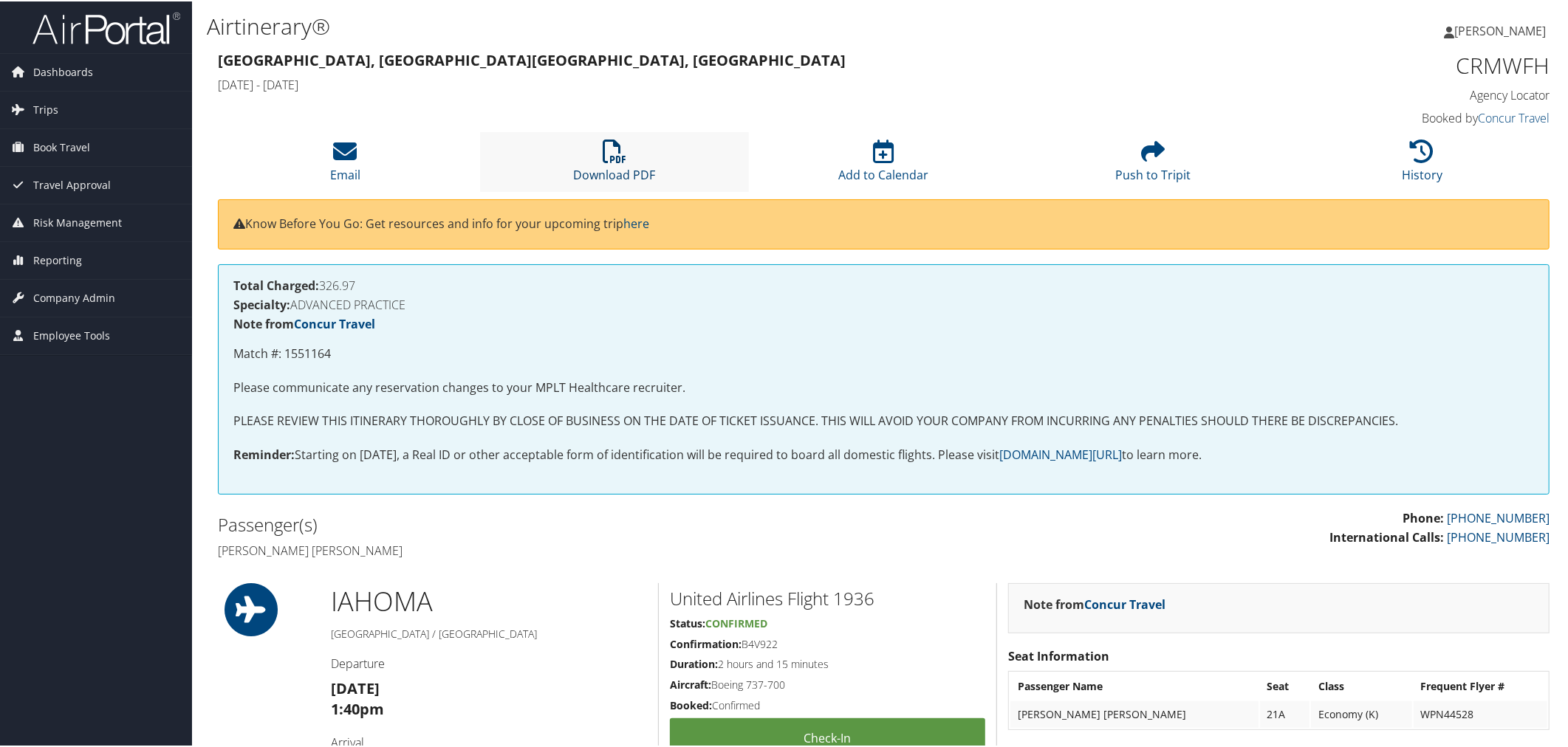
click at [622, 162] on icon at bounding box center [615, 150] width 24 height 24
click at [615, 162] on icon at bounding box center [615, 150] width 24 height 24
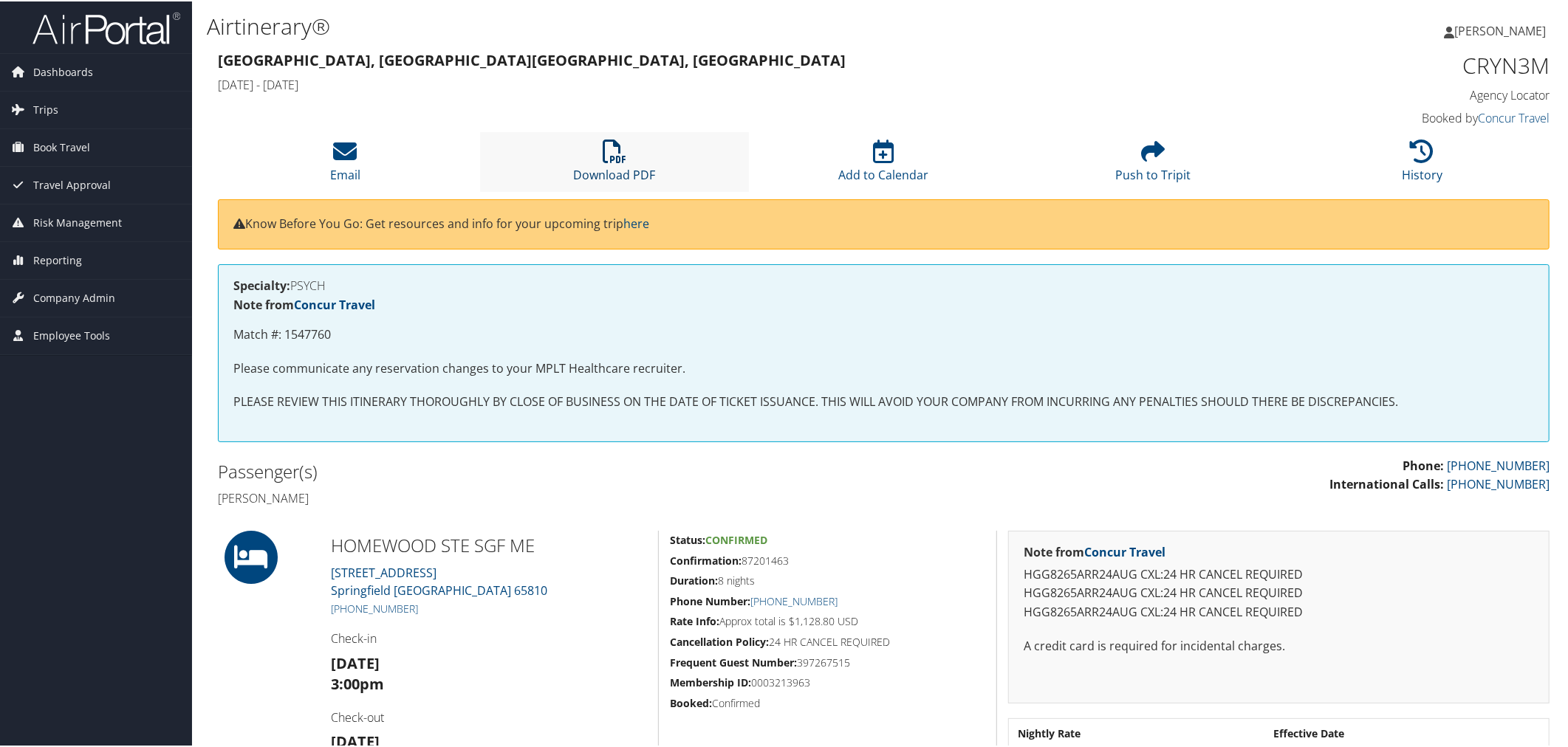
click at [611, 162] on icon at bounding box center [615, 150] width 24 height 24
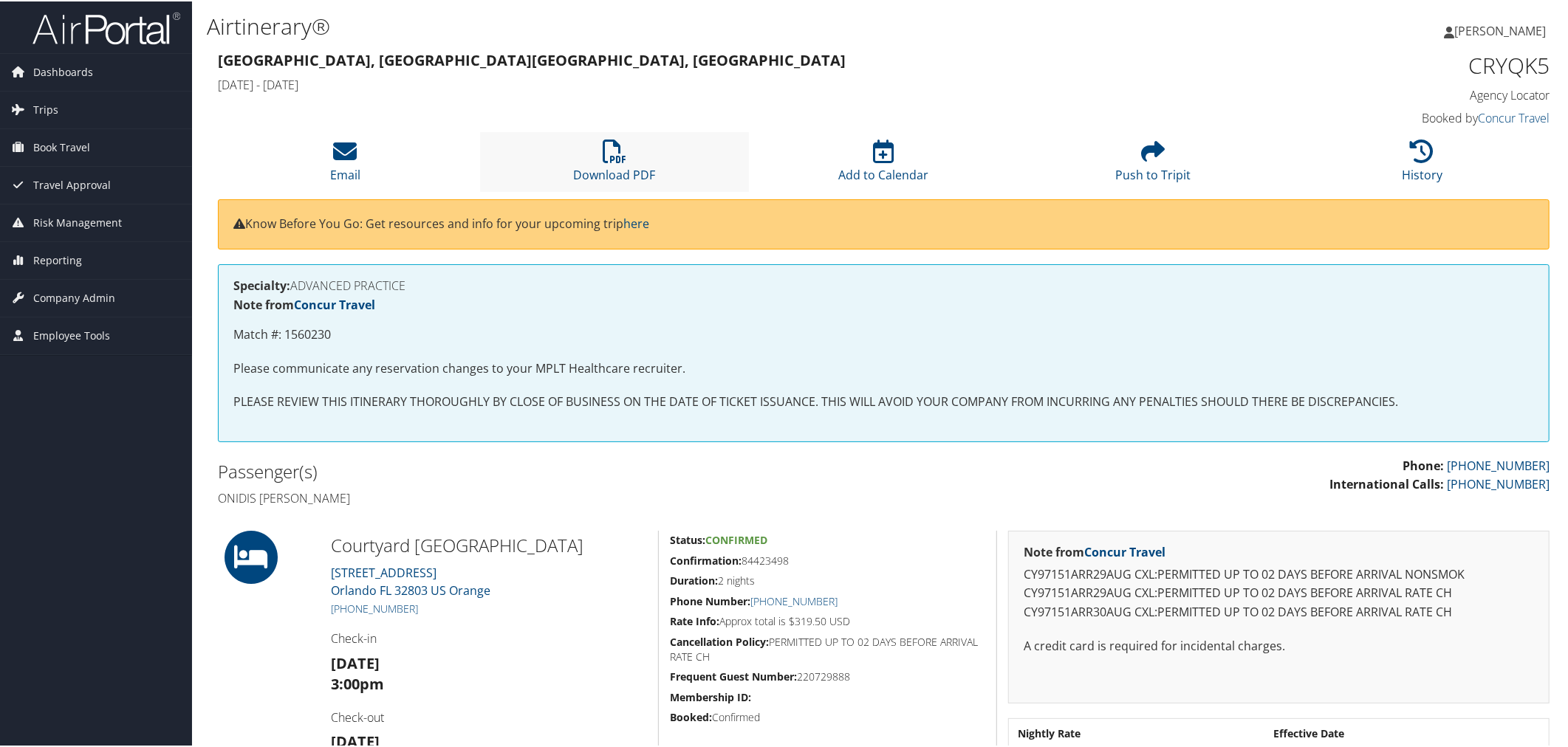
click at [625, 191] on li "Download PDF" at bounding box center [615, 160] width 270 height 60
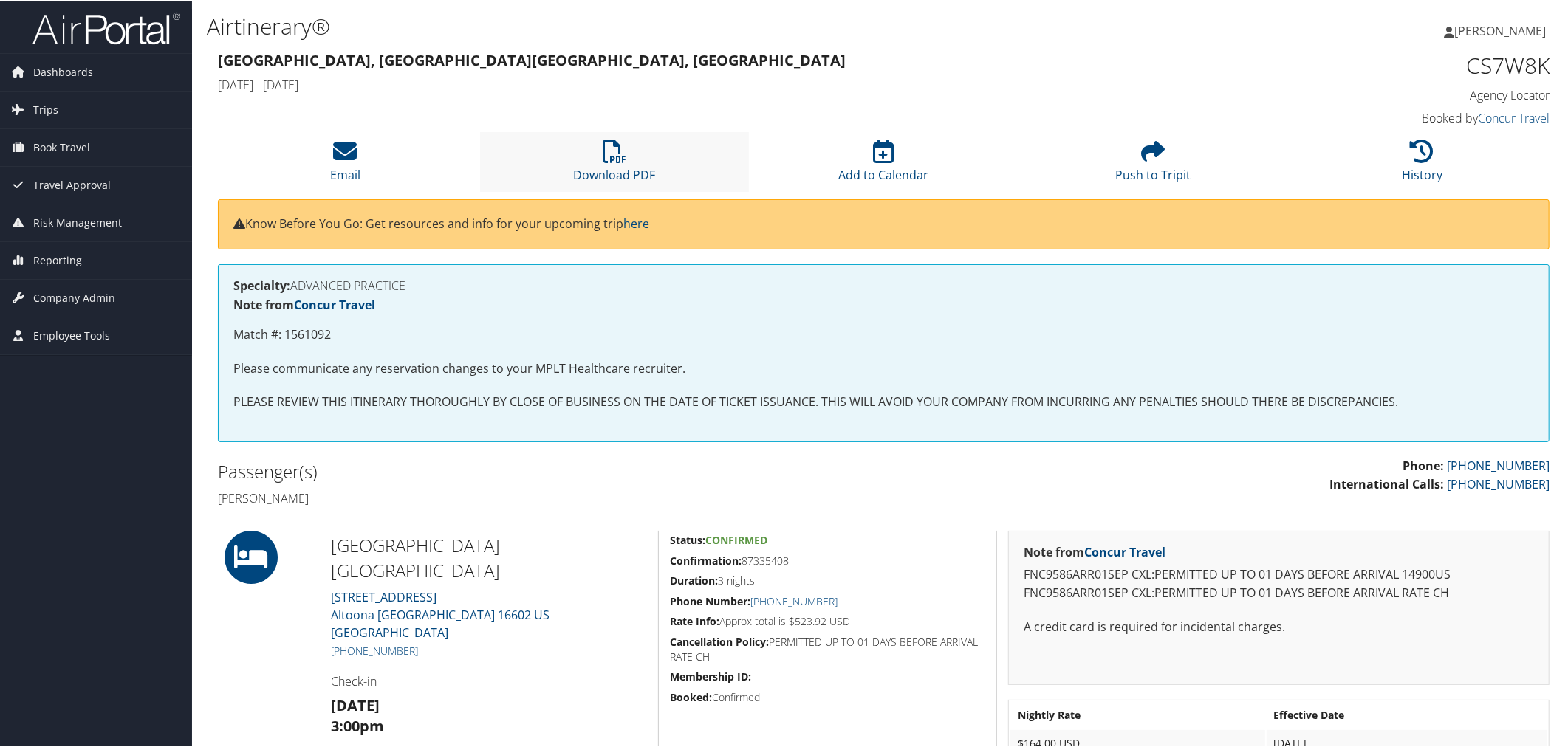
click at [605, 191] on li "Download PDF" at bounding box center [615, 160] width 270 height 60
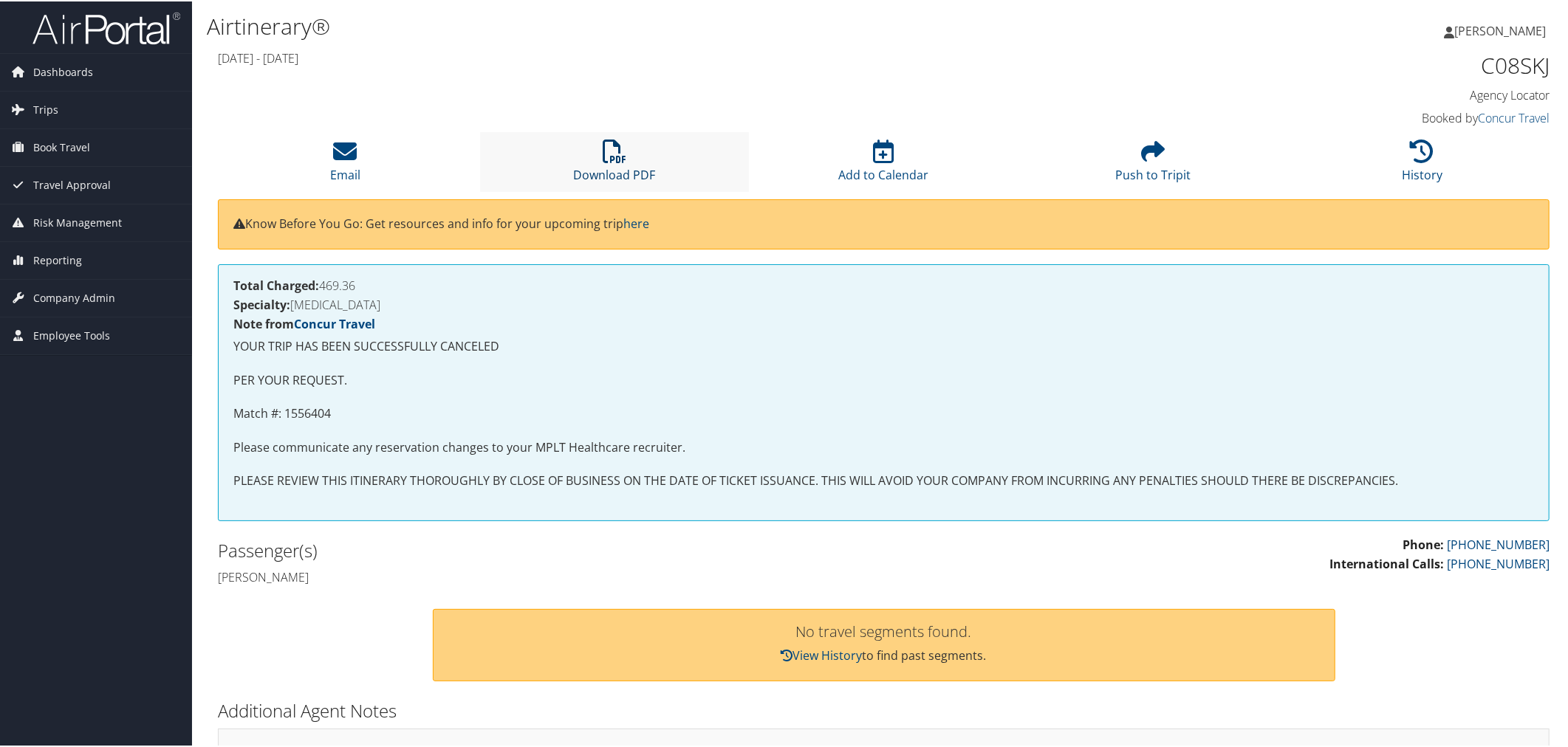
click at [606, 162] on icon at bounding box center [615, 150] width 24 height 24
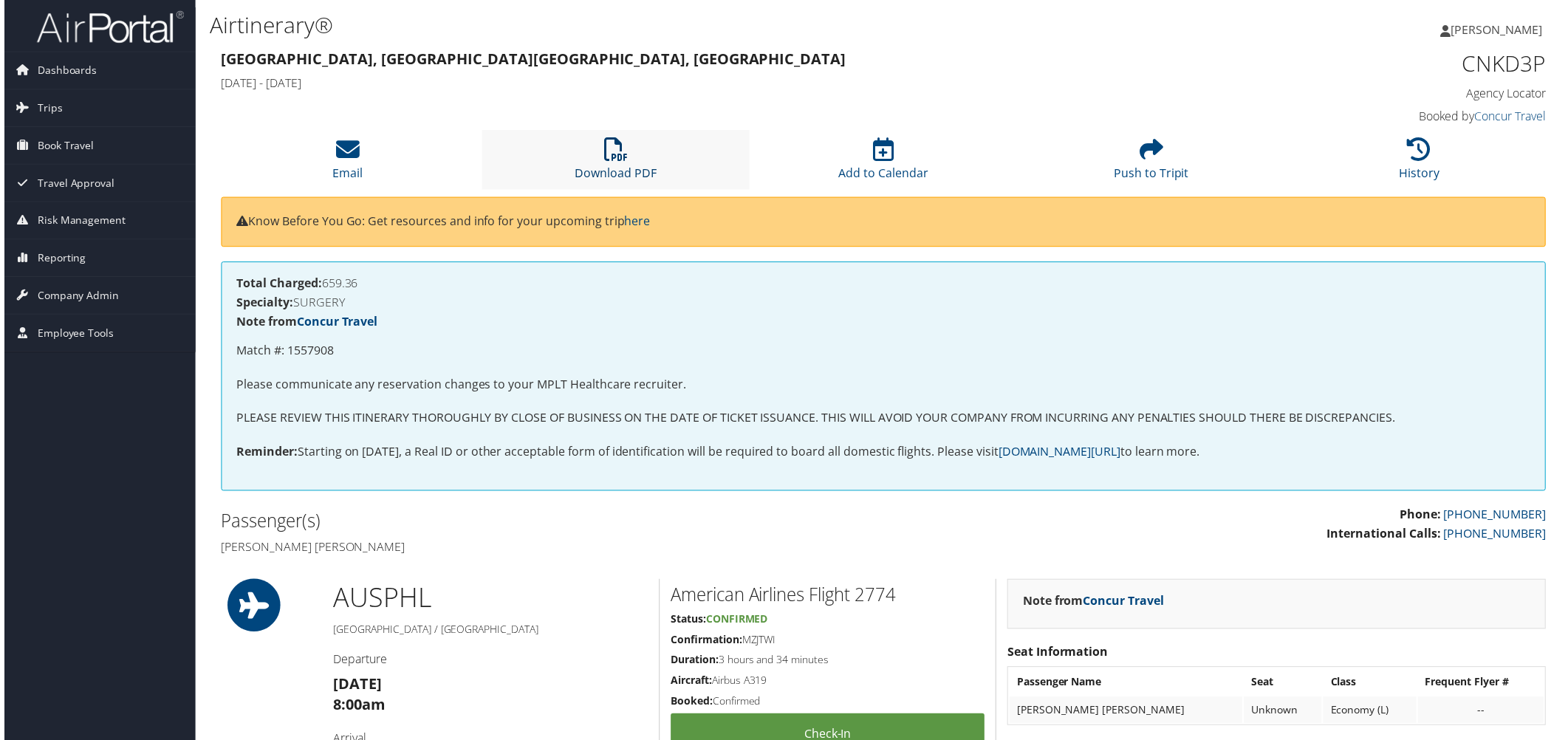
click at [619, 162] on icon at bounding box center [615, 150] width 24 height 24
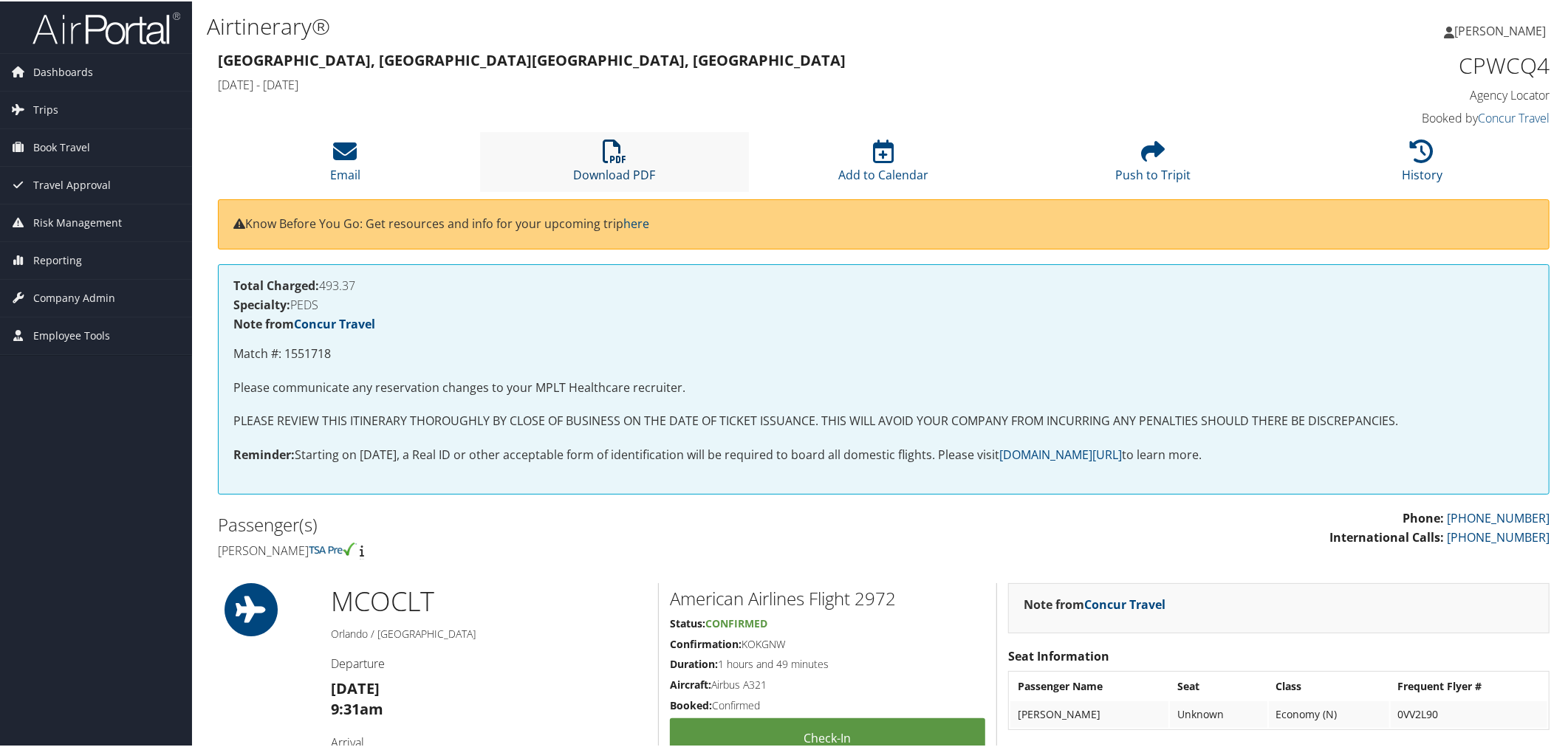
click at [613, 162] on icon at bounding box center [615, 150] width 24 height 24
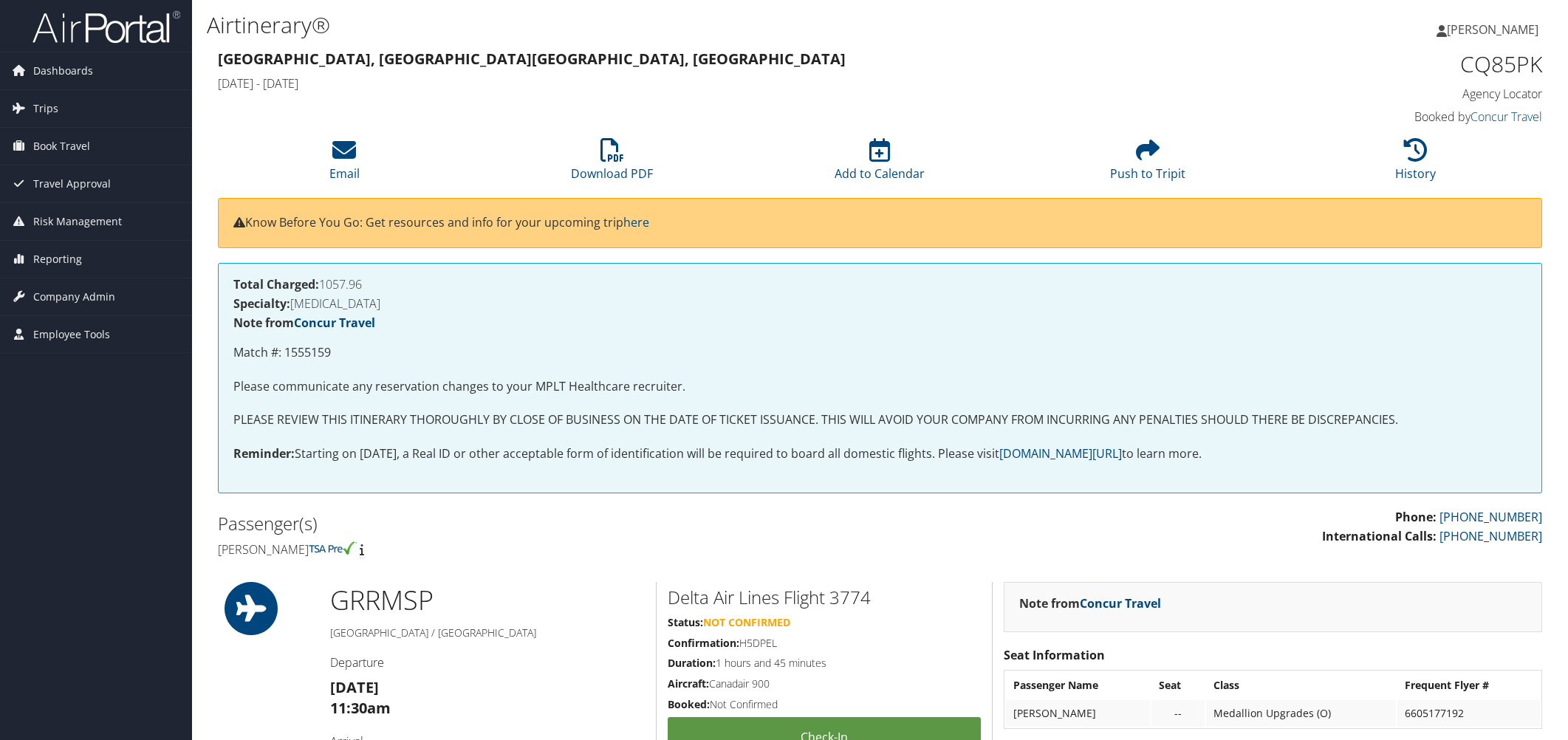
click at [615, 162] on icon at bounding box center [612, 150] width 24 height 24
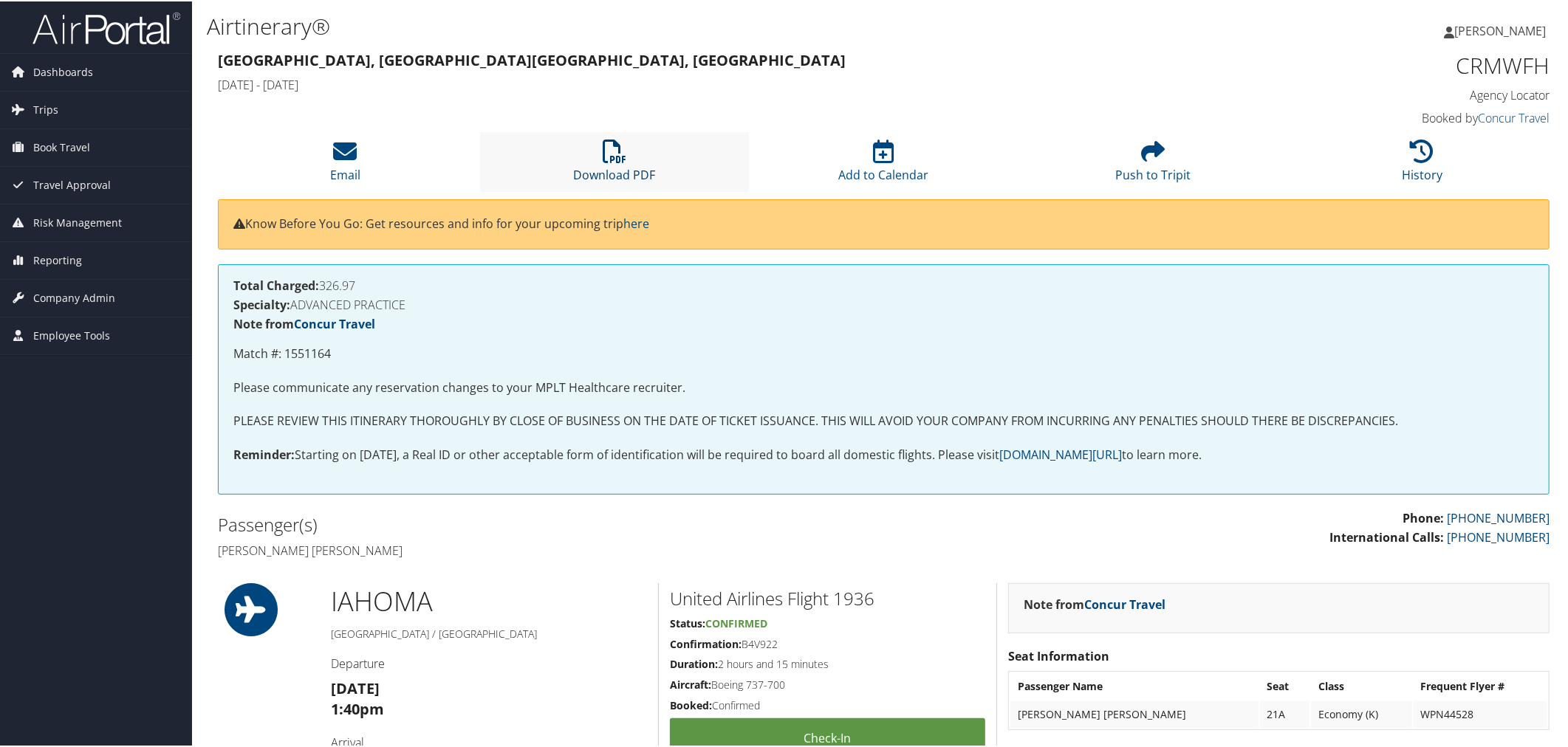
click at [619, 162] on icon at bounding box center [615, 150] width 24 height 24
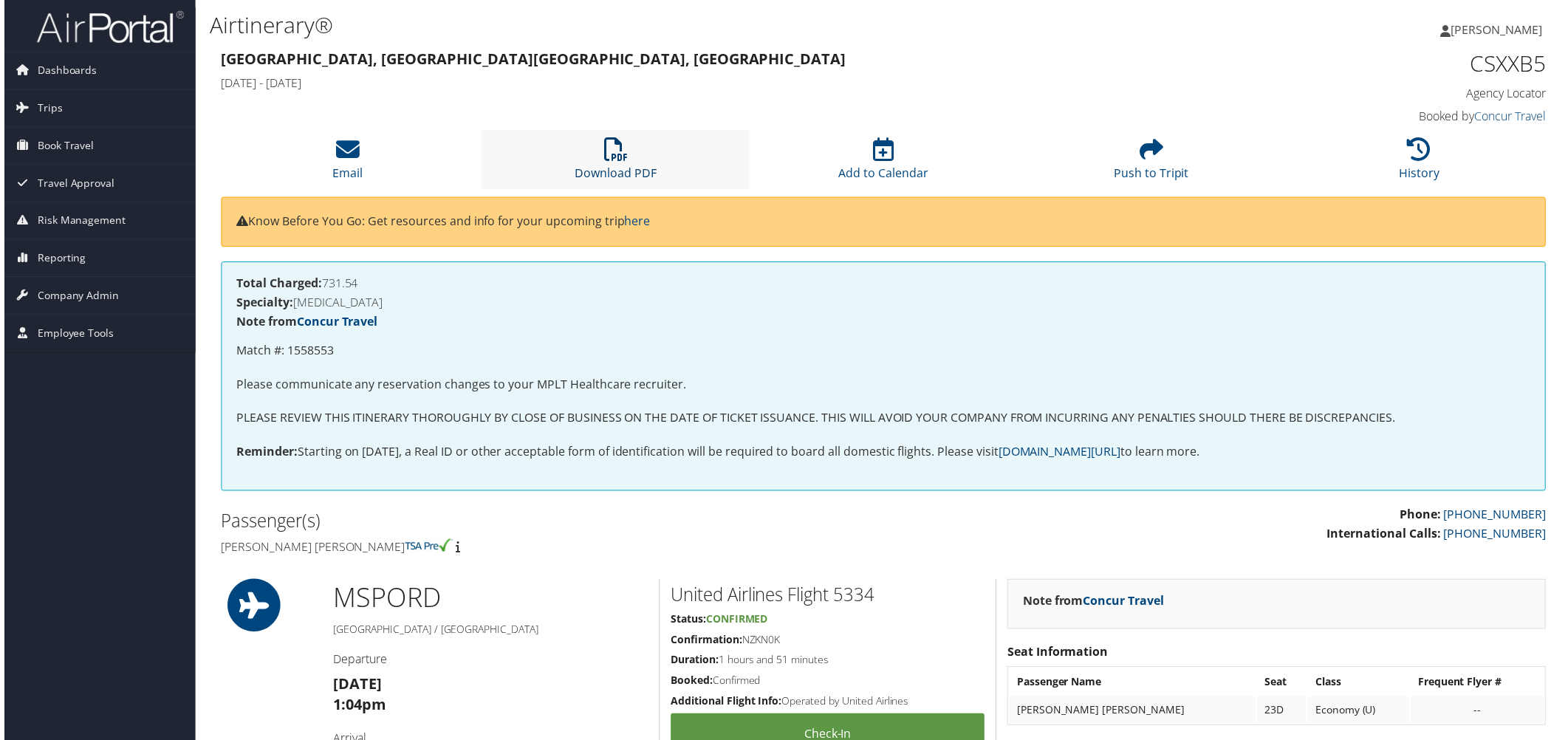
click at [609, 162] on icon at bounding box center [615, 150] width 24 height 24
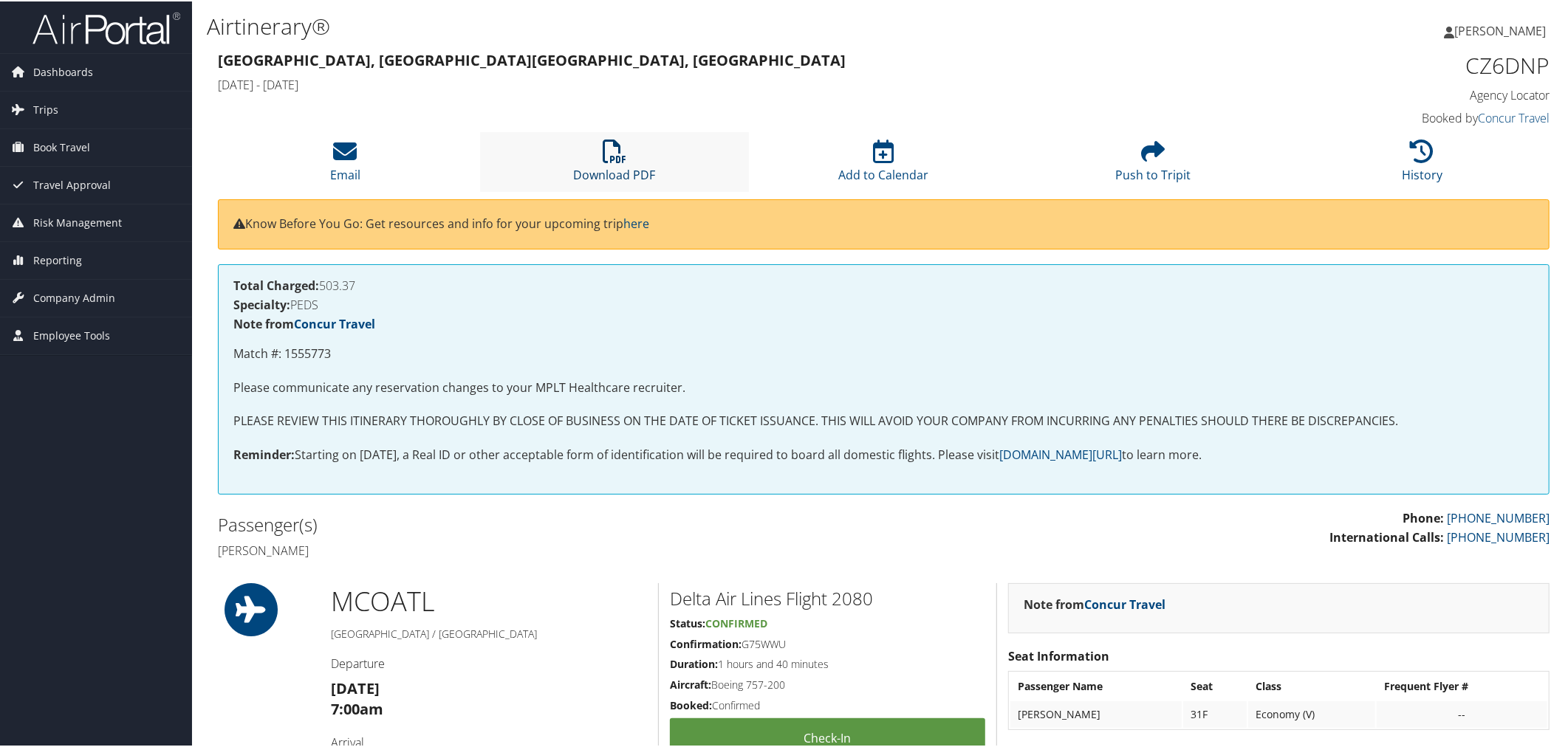
click at [604, 162] on icon at bounding box center [615, 150] width 24 height 24
click at [599, 191] on li "Download PDF" at bounding box center [615, 160] width 270 height 60
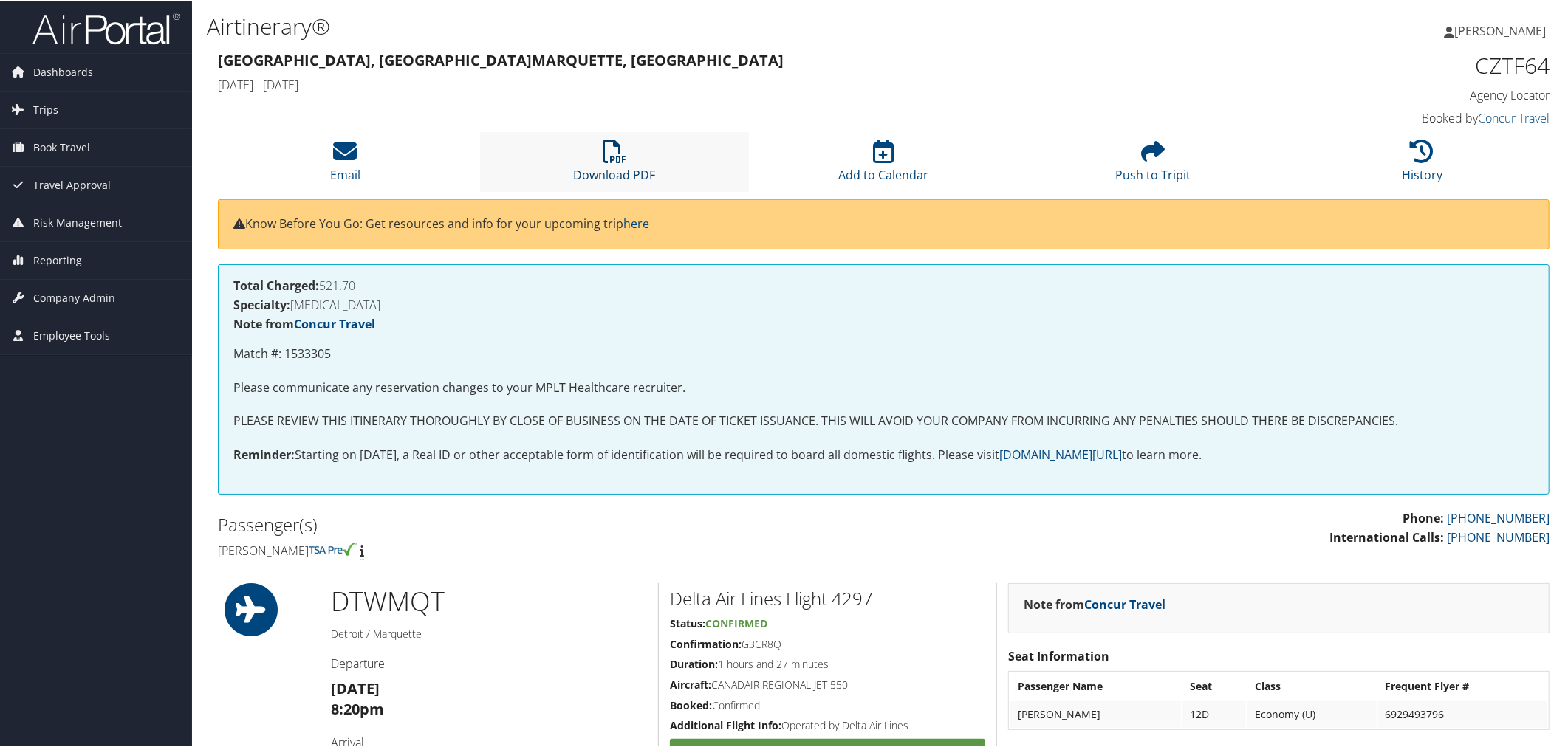
click at [603, 162] on icon at bounding box center [615, 150] width 24 height 24
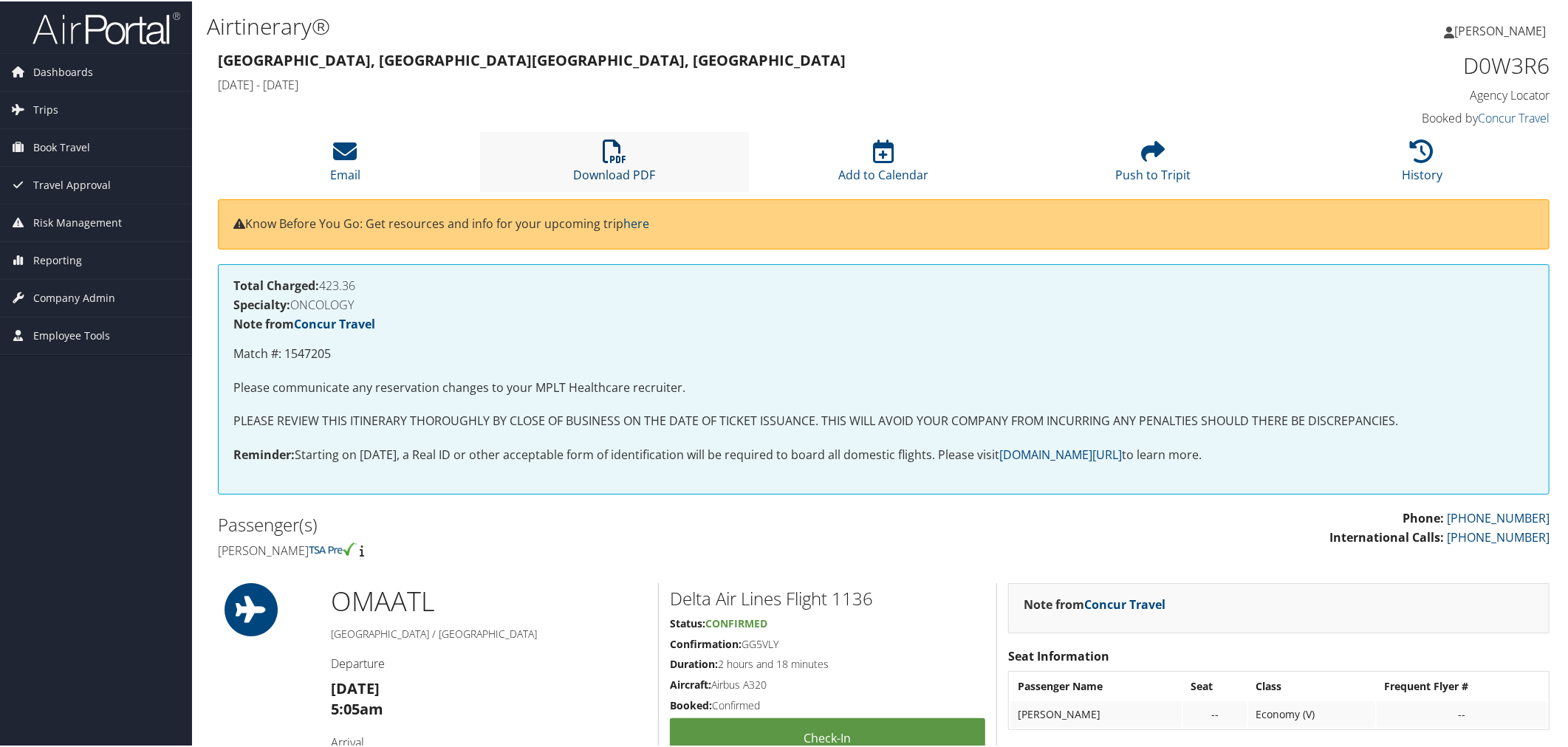
click at [622, 162] on icon at bounding box center [615, 150] width 24 height 24
click at [599, 191] on li "Download PDF" at bounding box center [615, 160] width 270 height 60
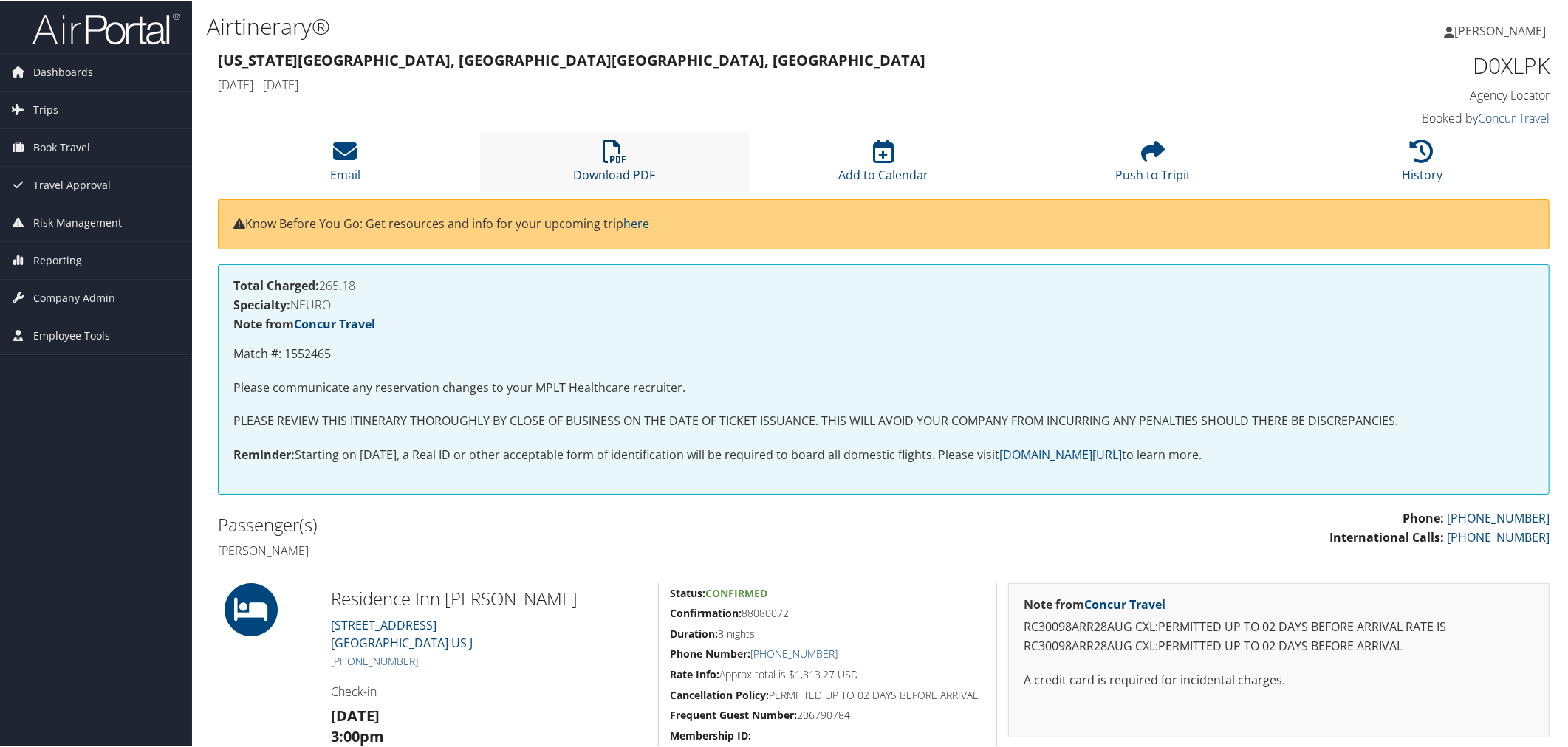
click at [614, 162] on icon at bounding box center [615, 150] width 24 height 24
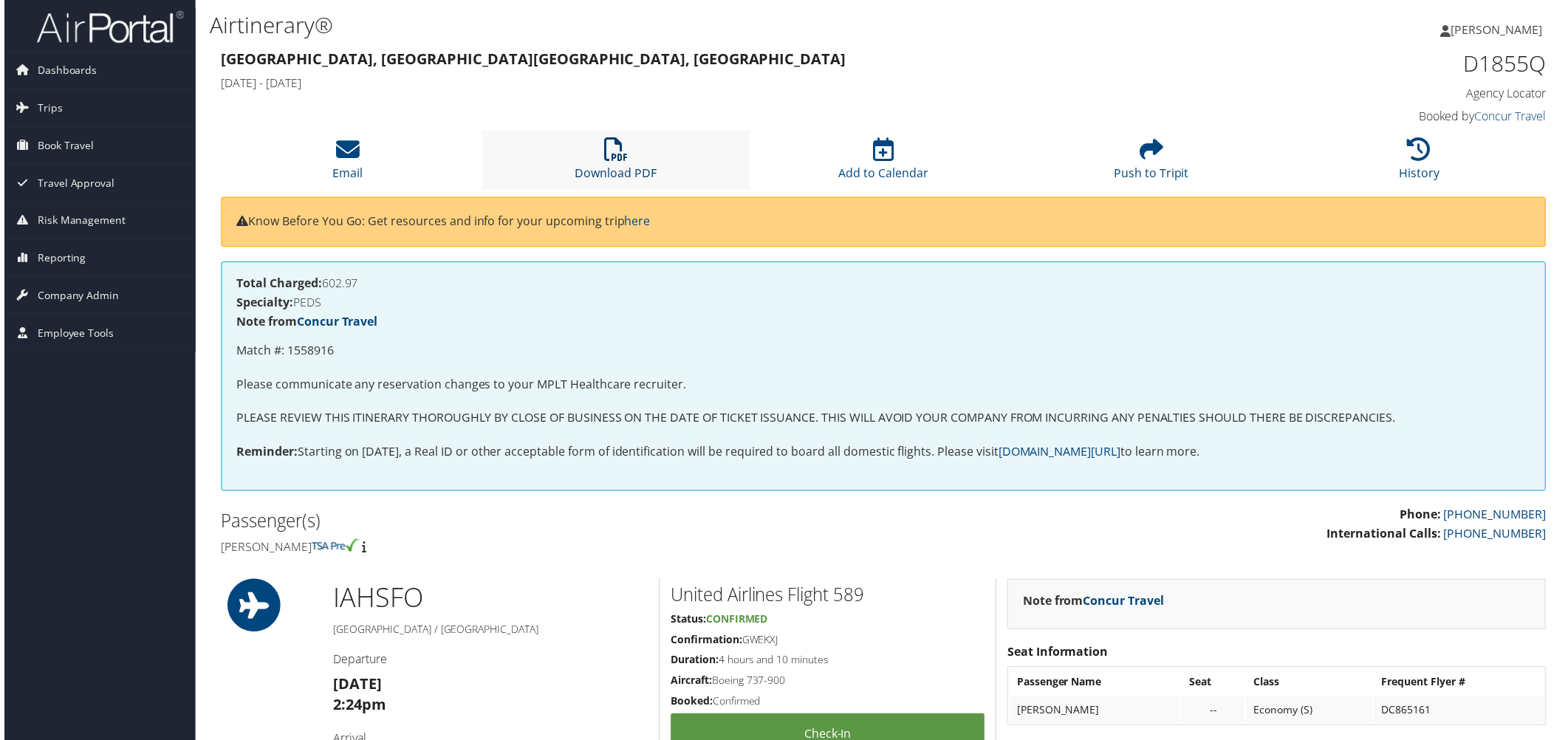
click at [622, 162] on icon at bounding box center [615, 150] width 24 height 24
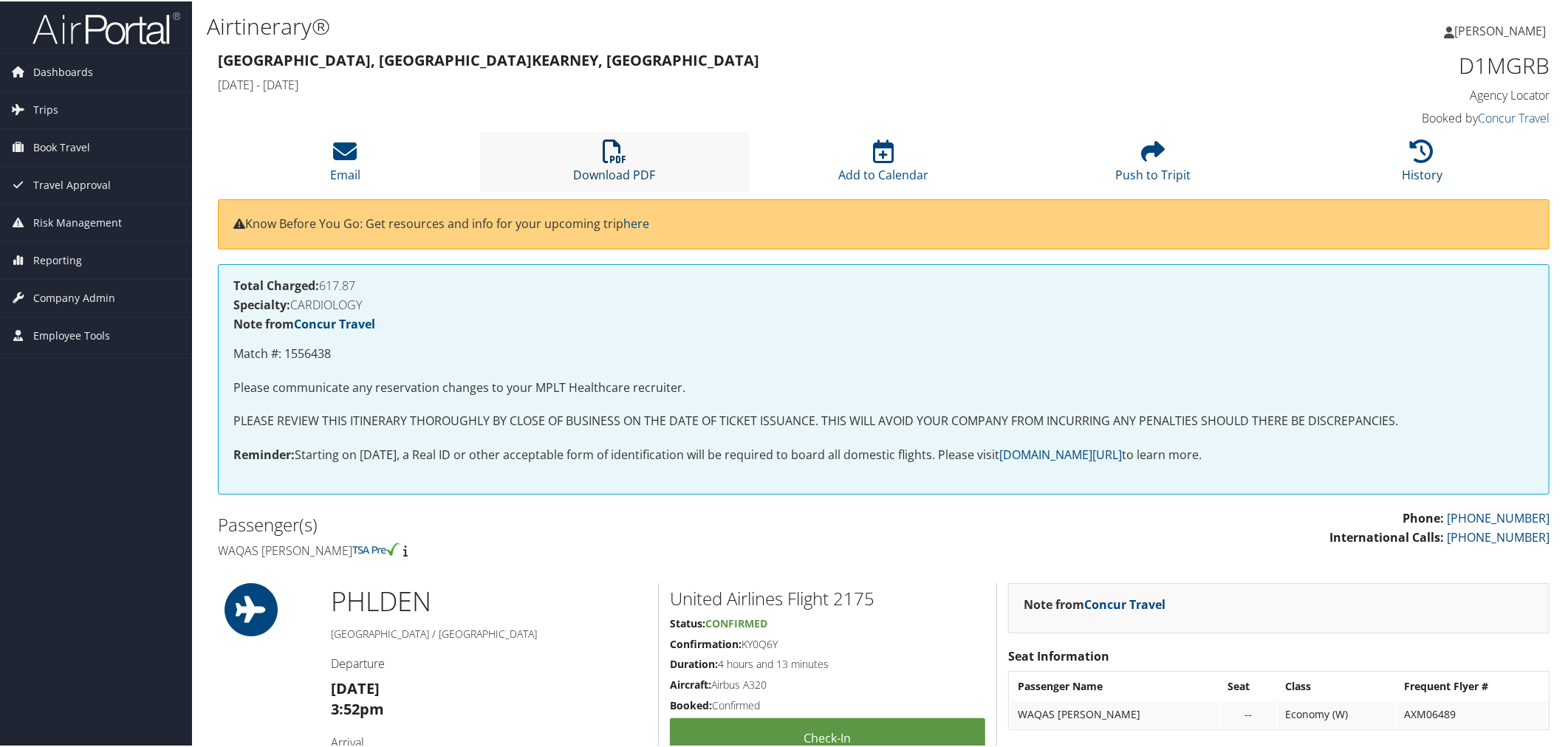
click at [615, 162] on icon at bounding box center [615, 150] width 24 height 24
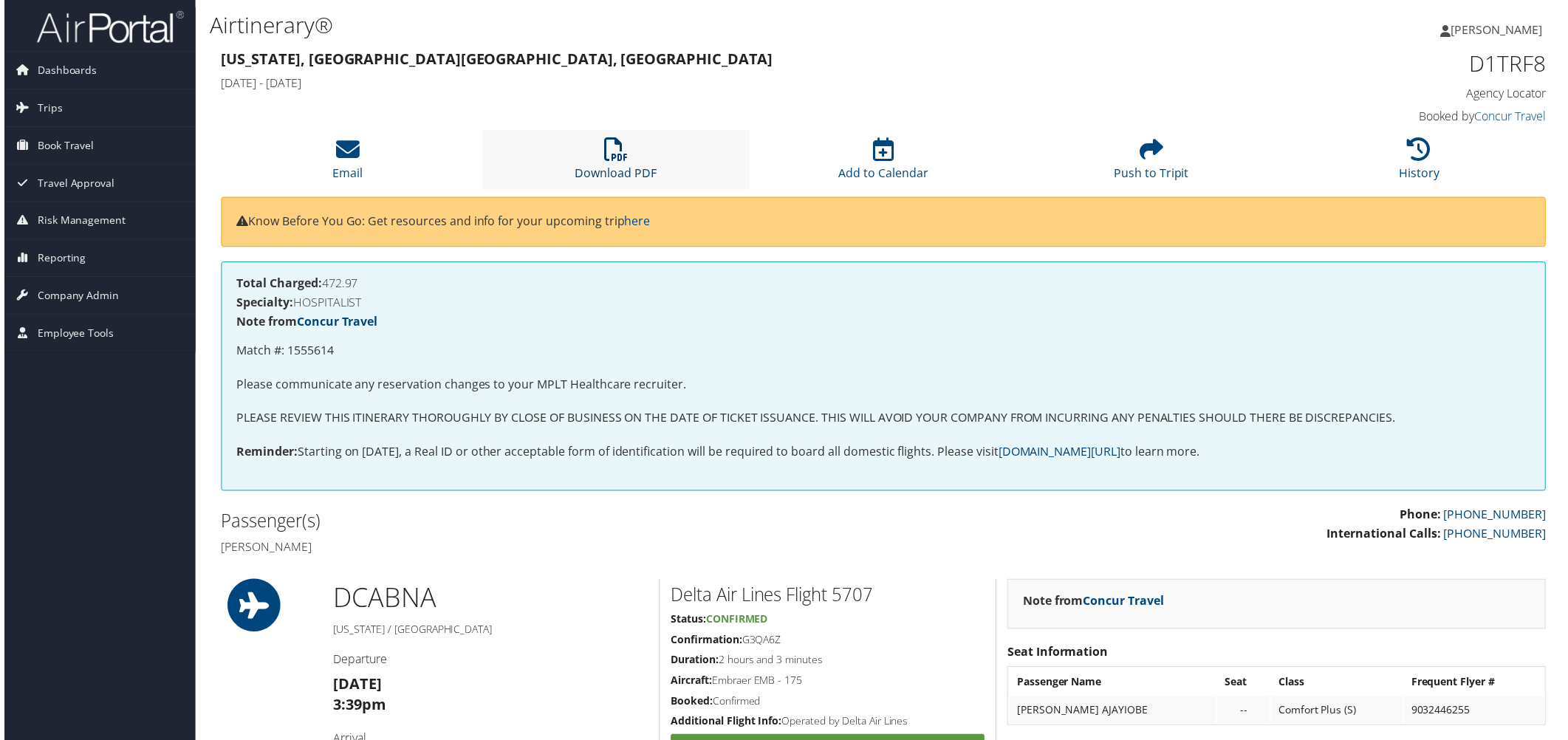
click at [603, 162] on icon at bounding box center [615, 150] width 24 height 24
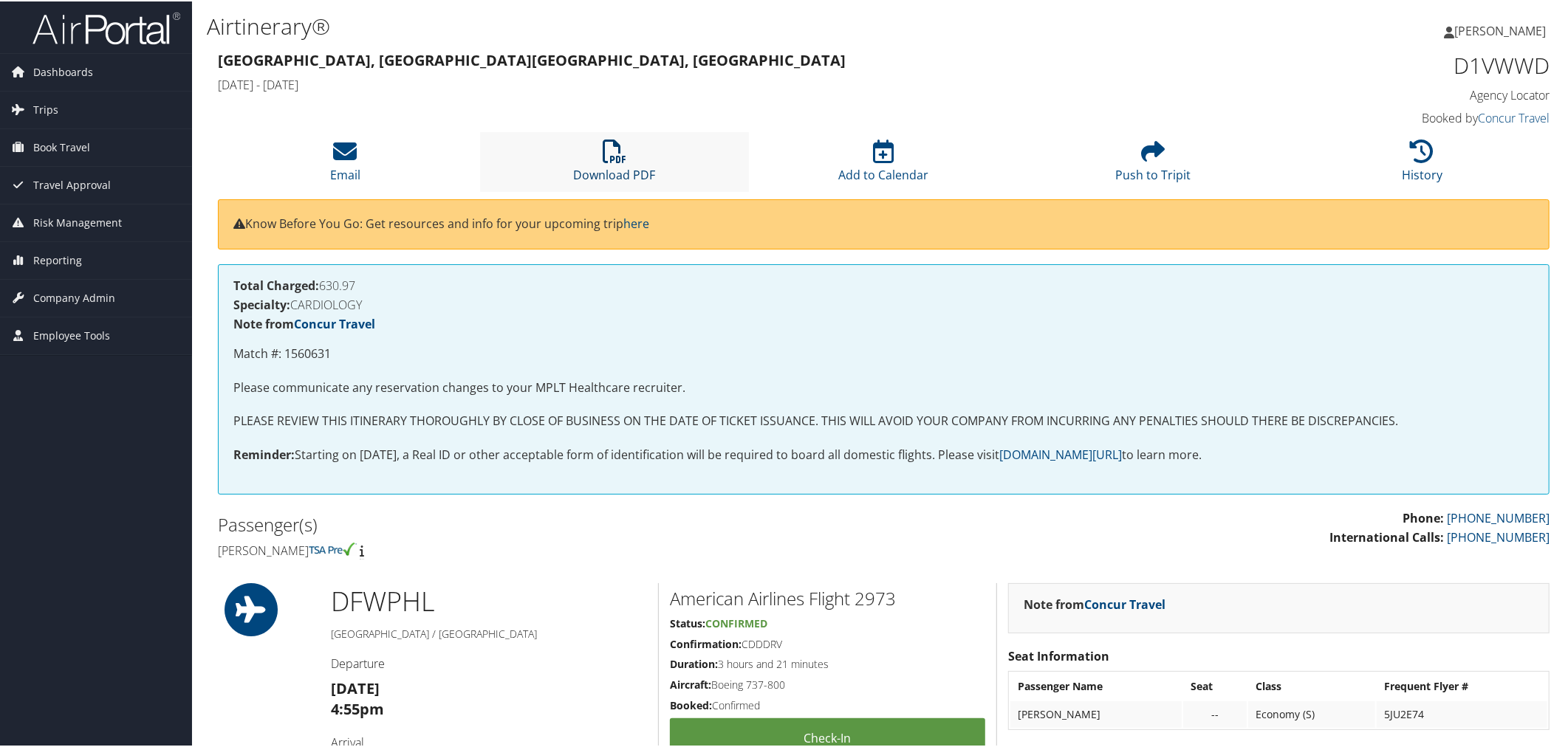
click at [607, 162] on icon at bounding box center [615, 150] width 24 height 24
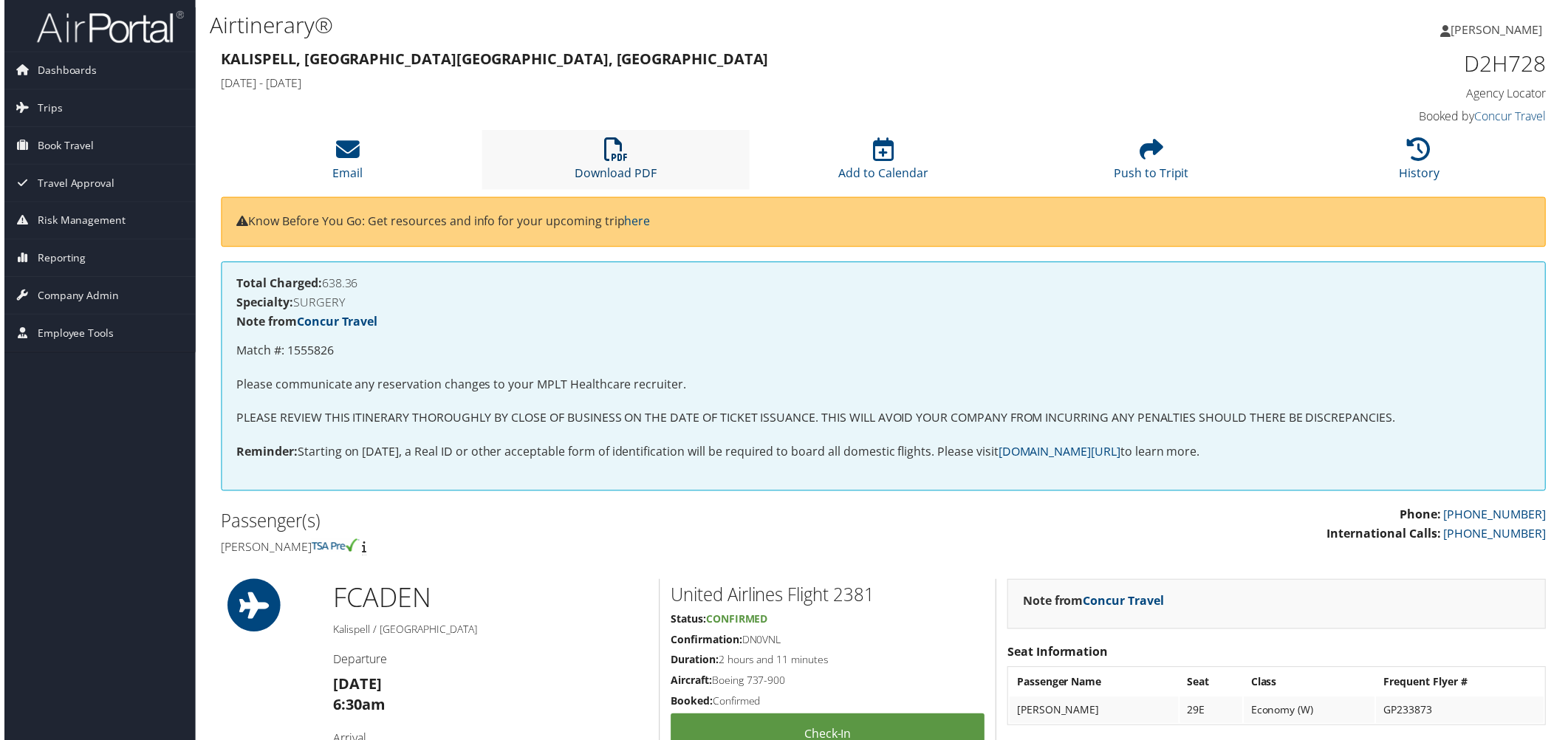
click at [607, 162] on icon at bounding box center [615, 150] width 24 height 24
drag, startPoint x: 587, startPoint y: 199, endPoint x: 597, endPoint y: 199, distance: 10.0
click at [587, 190] on li "Download PDF" at bounding box center [615, 160] width 270 height 60
click at [615, 162] on icon at bounding box center [615, 150] width 24 height 24
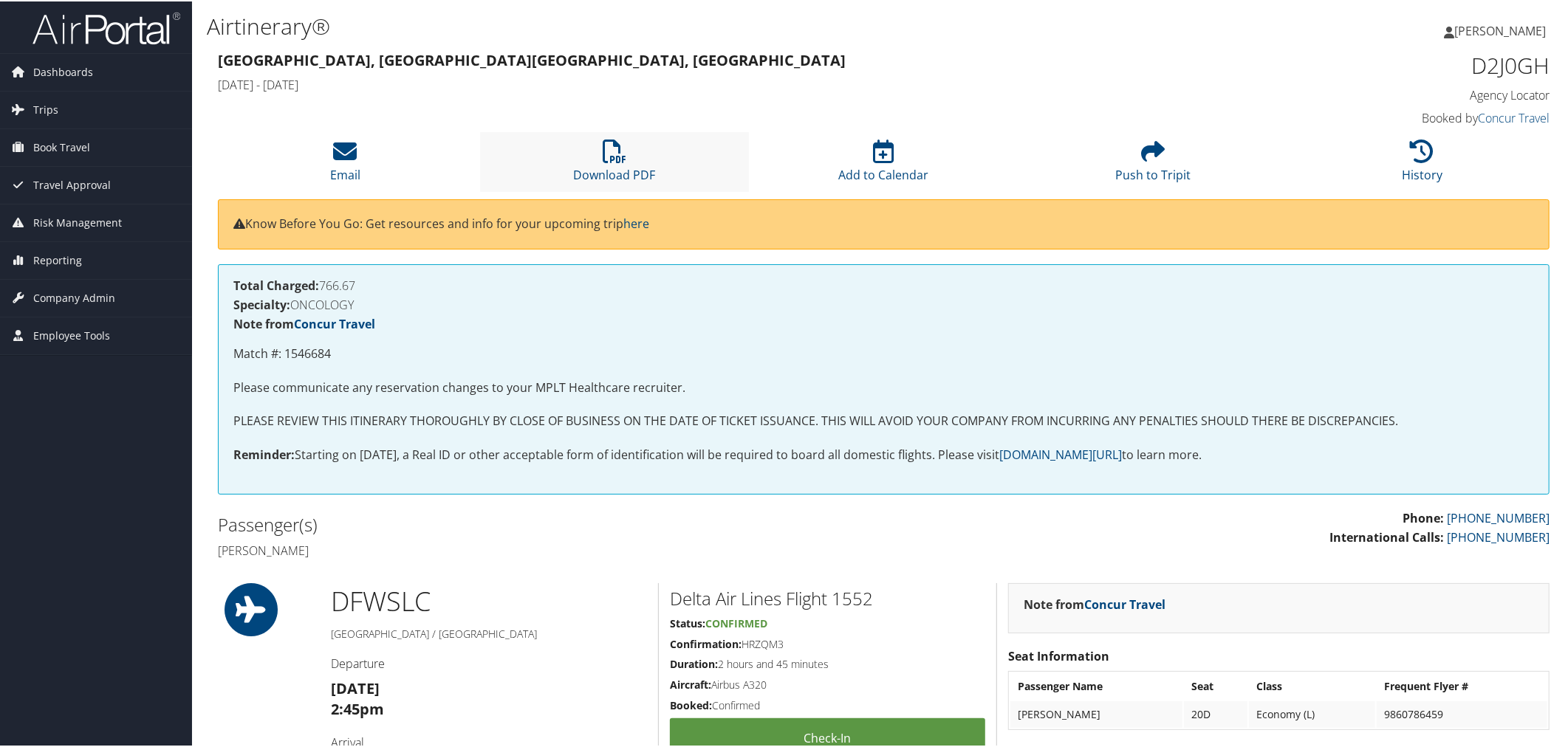
click at [599, 188] on li "Download PDF" at bounding box center [615, 160] width 270 height 60
click at [608, 162] on icon at bounding box center [615, 150] width 24 height 24
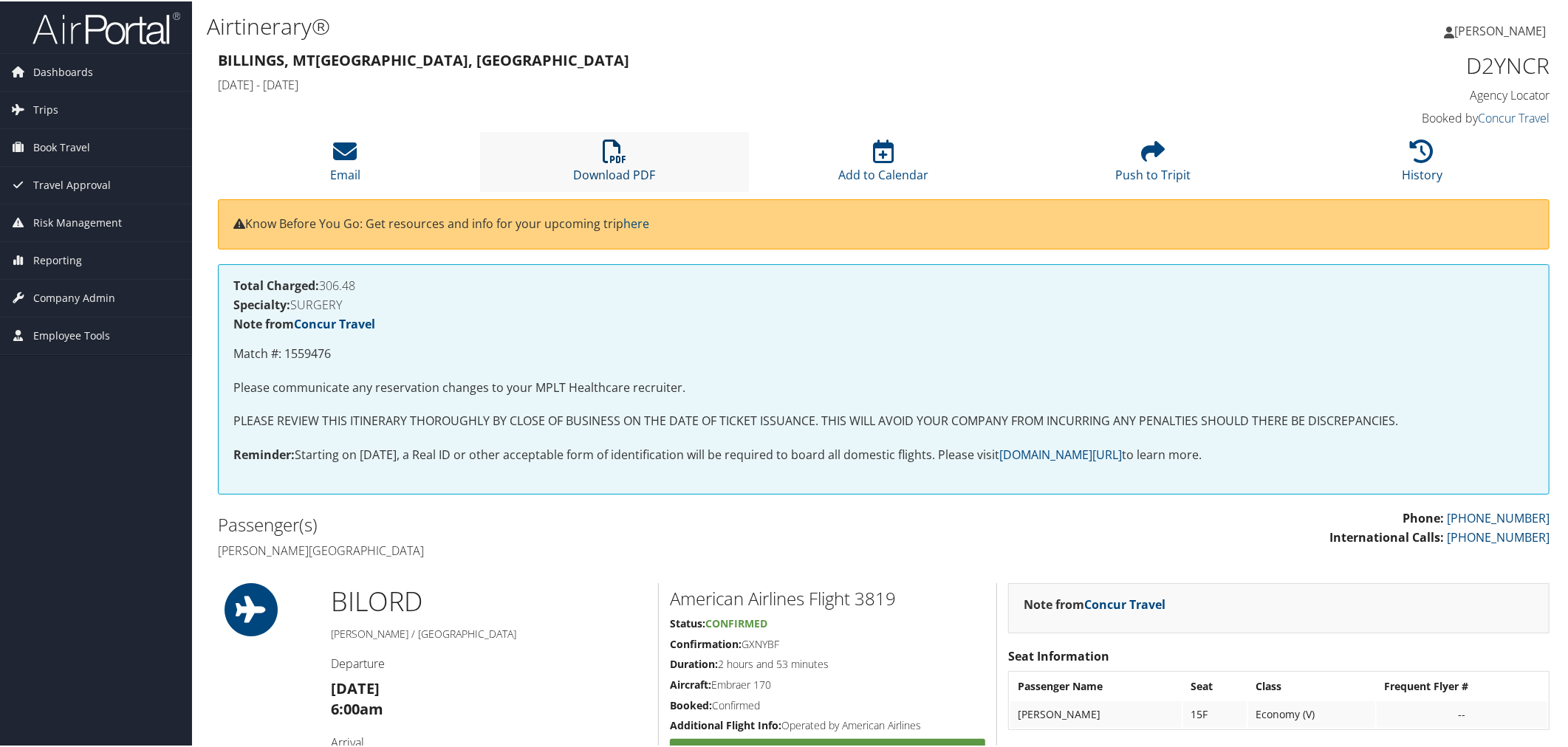
click at [610, 162] on icon at bounding box center [615, 150] width 24 height 24
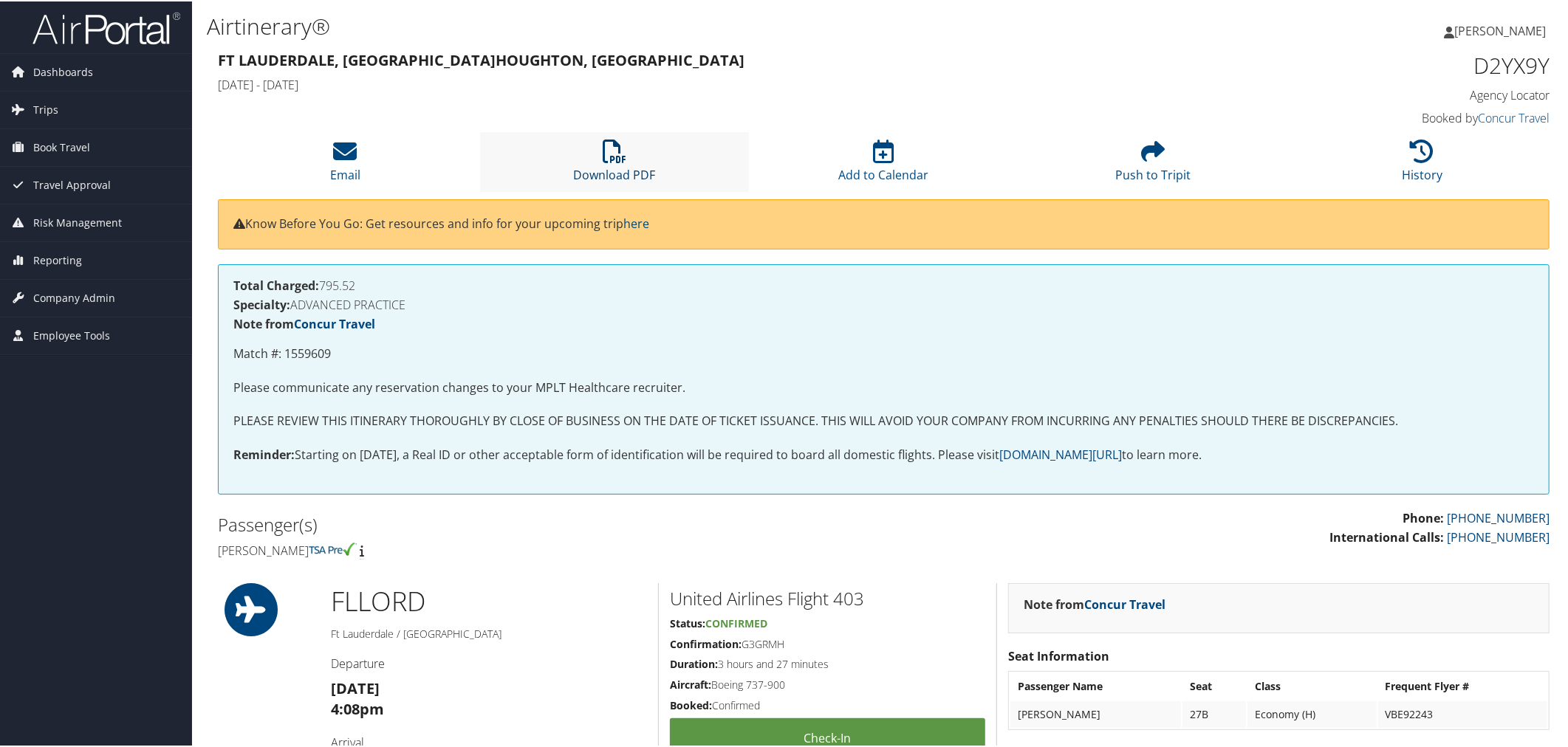
click at [603, 162] on icon at bounding box center [615, 150] width 24 height 24
click at [598, 191] on li "Download PDF" at bounding box center [615, 160] width 270 height 60
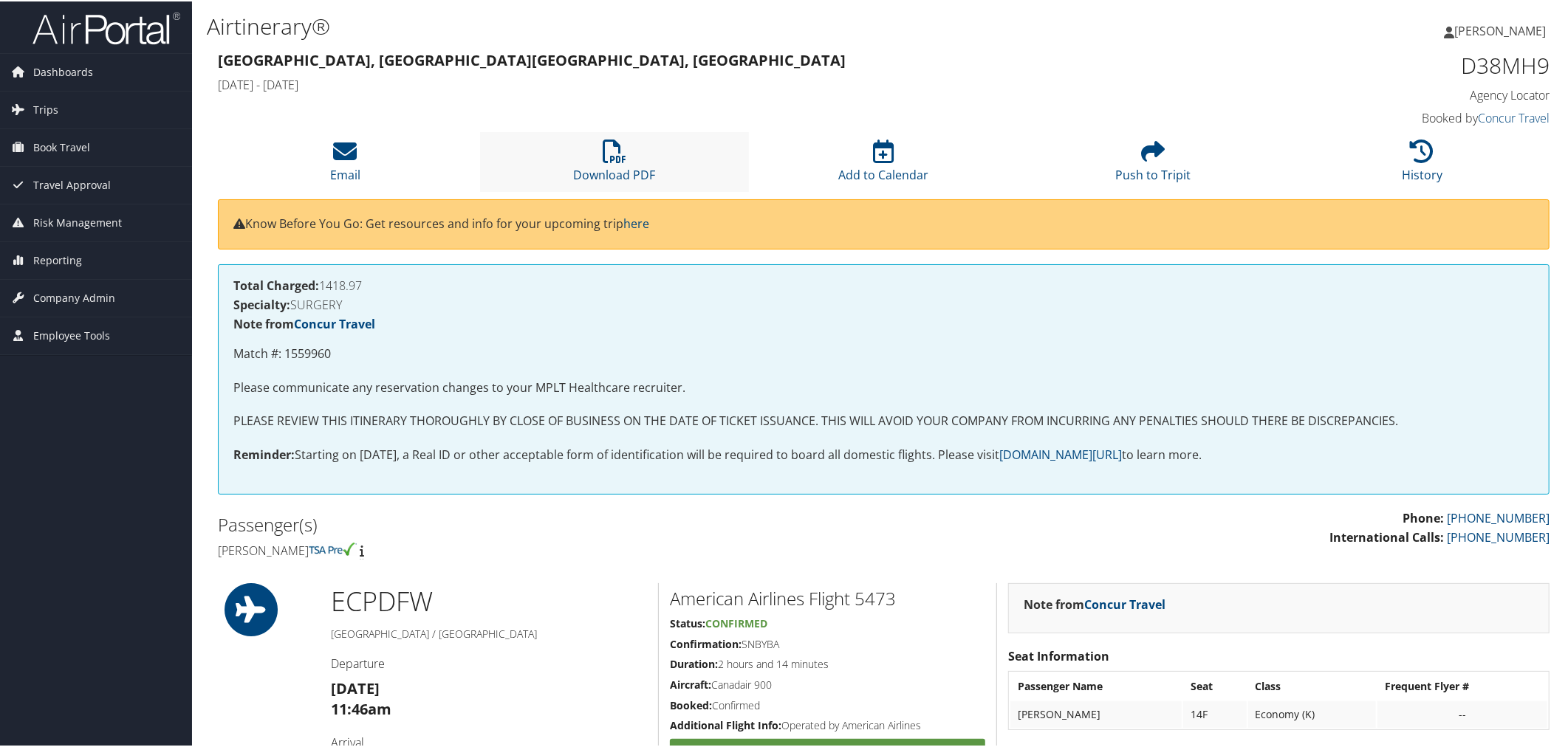
click at [599, 191] on li "Download PDF" at bounding box center [615, 160] width 270 height 60
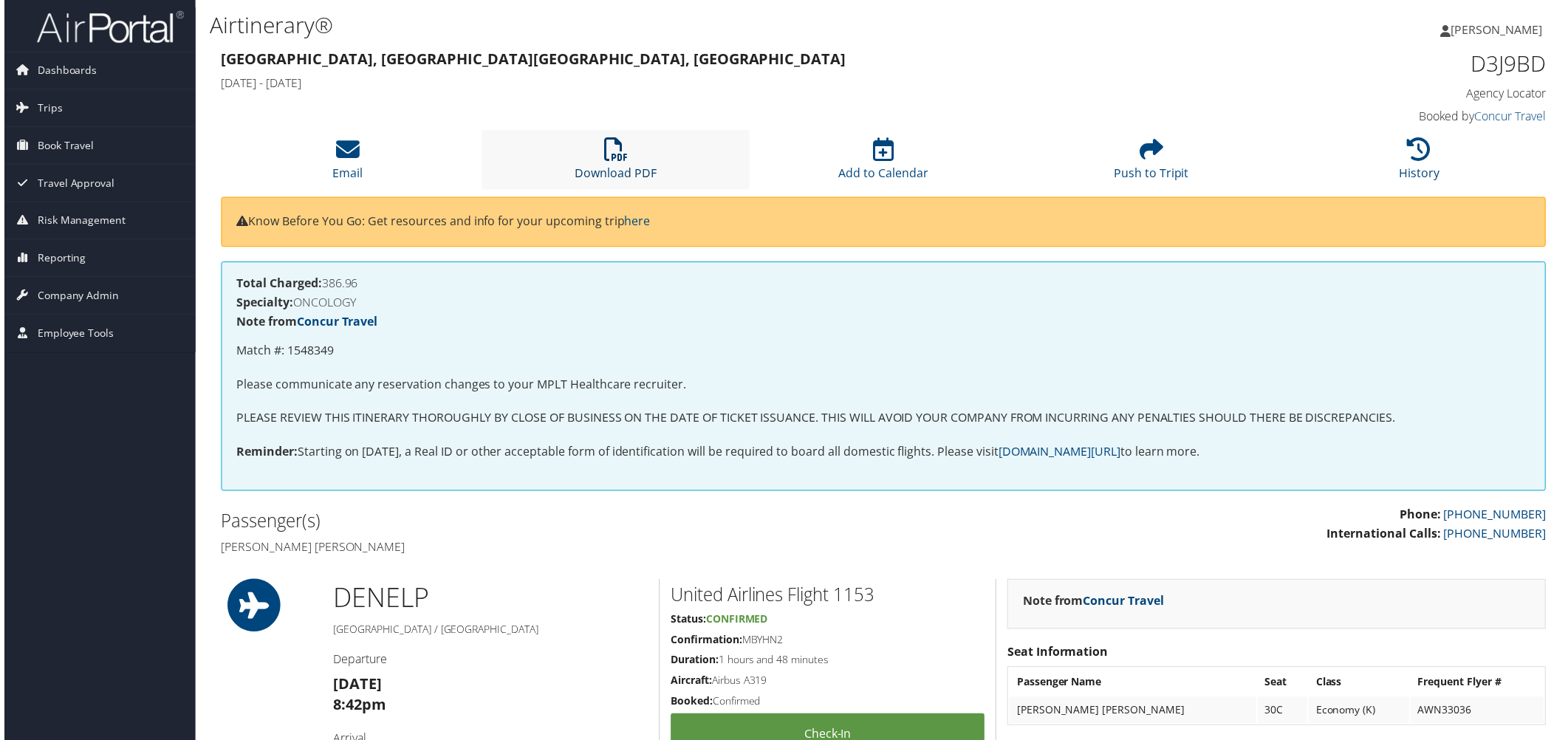
click at [604, 162] on icon at bounding box center [615, 150] width 24 height 24
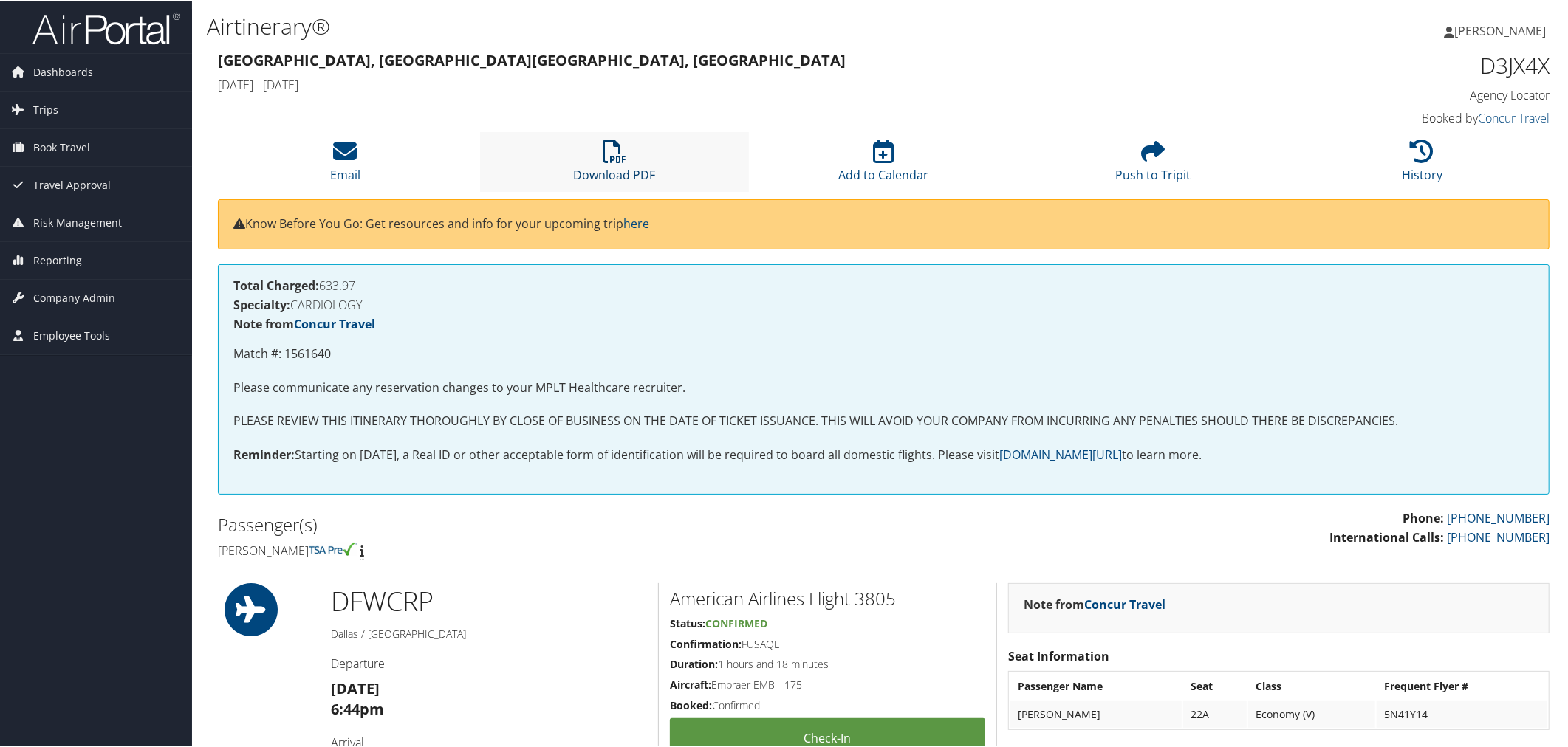
click at [607, 162] on icon at bounding box center [615, 150] width 24 height 24
click at [604, 179] on li "Download PDF" at bounding box center [615, 160] width 270 height 60
click at [594, 191] on li "Download PDF" at bounding box center [615, 160] width 270 height 60
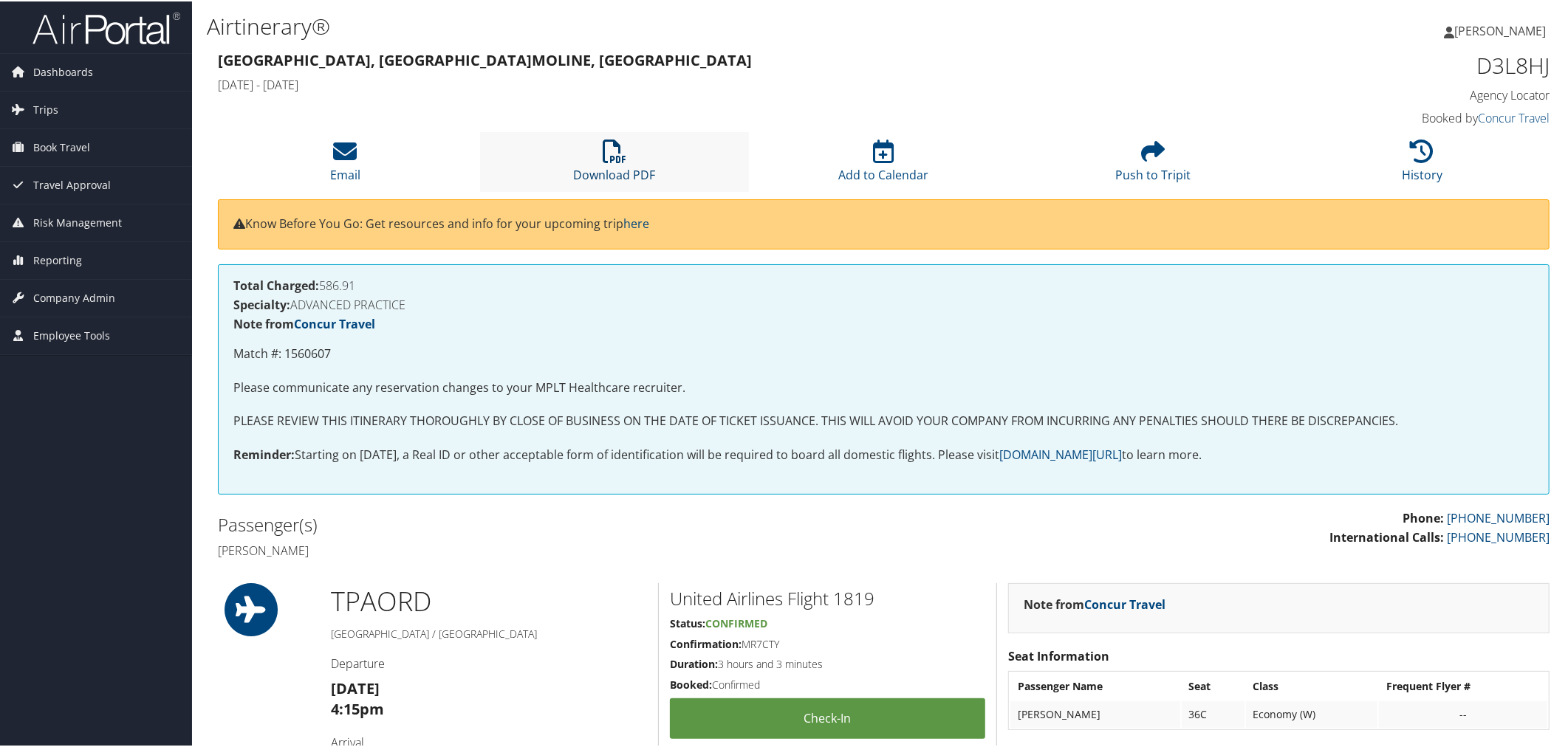
click at [603, 162] on icon at bounding box center [615, 150] width 24 height 24
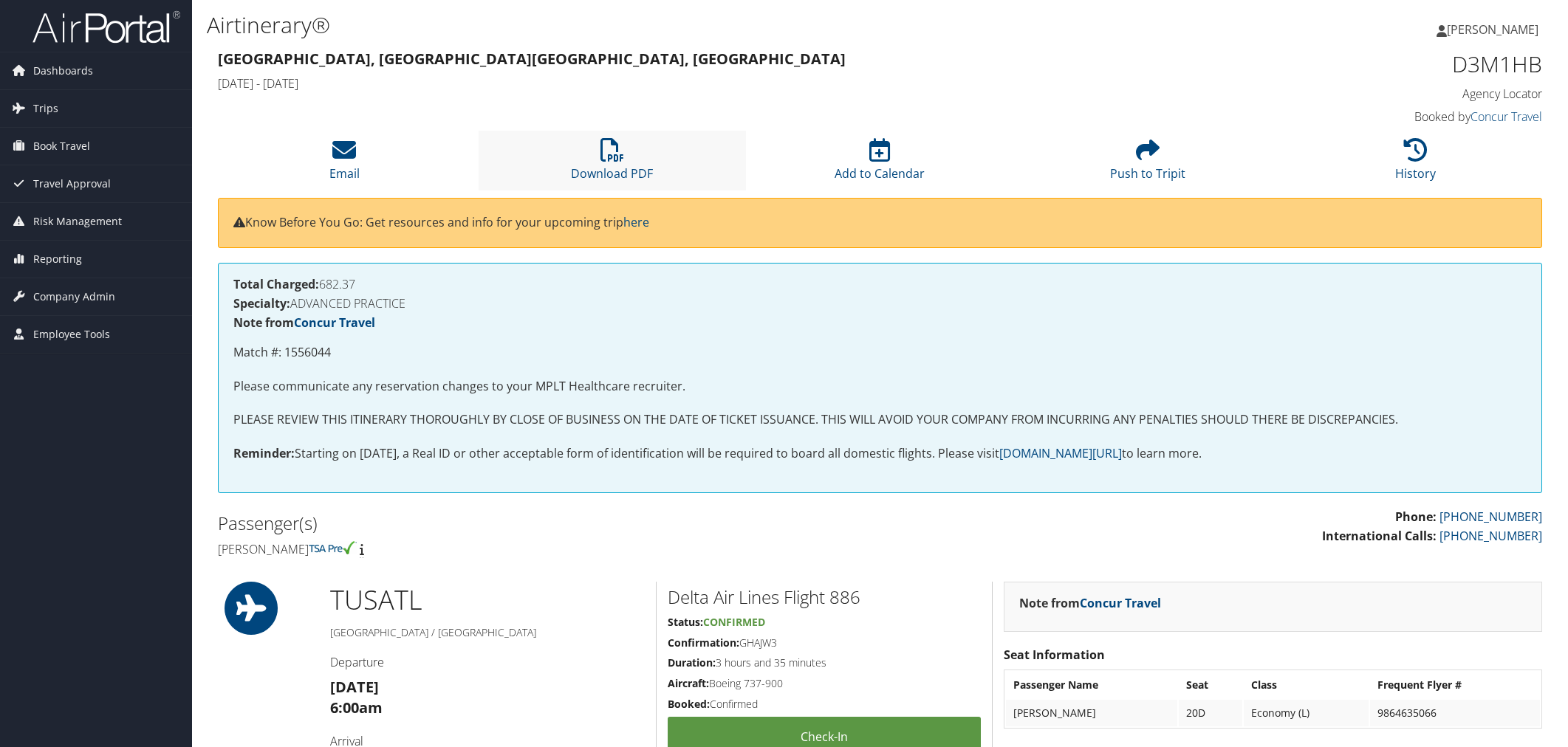
click at [599, 191] on li "Download PDF" at bounding box center [613, 160] width 268 height 60
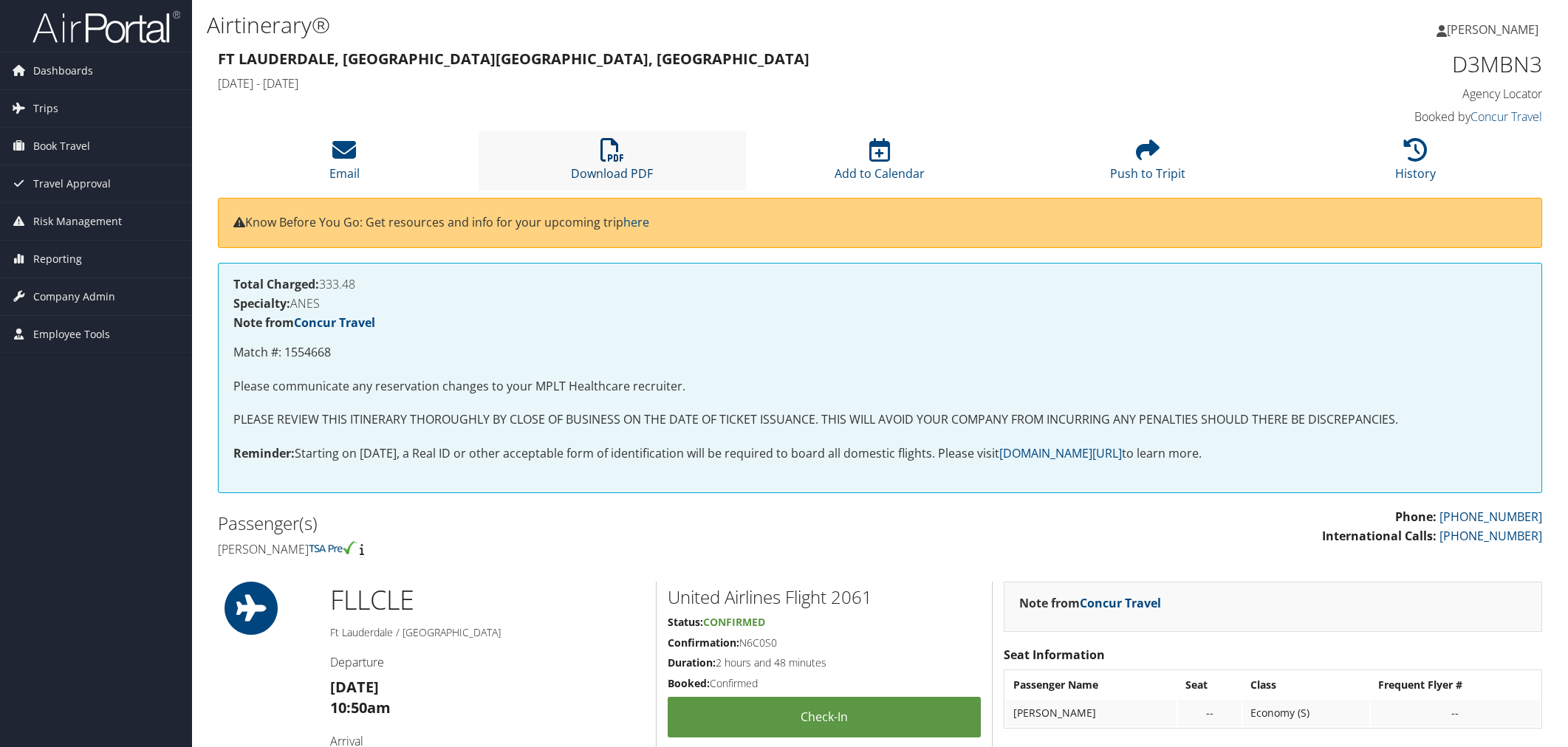
click at [617, 162] on icon at bounding box center [612, 150] width 24 height 24
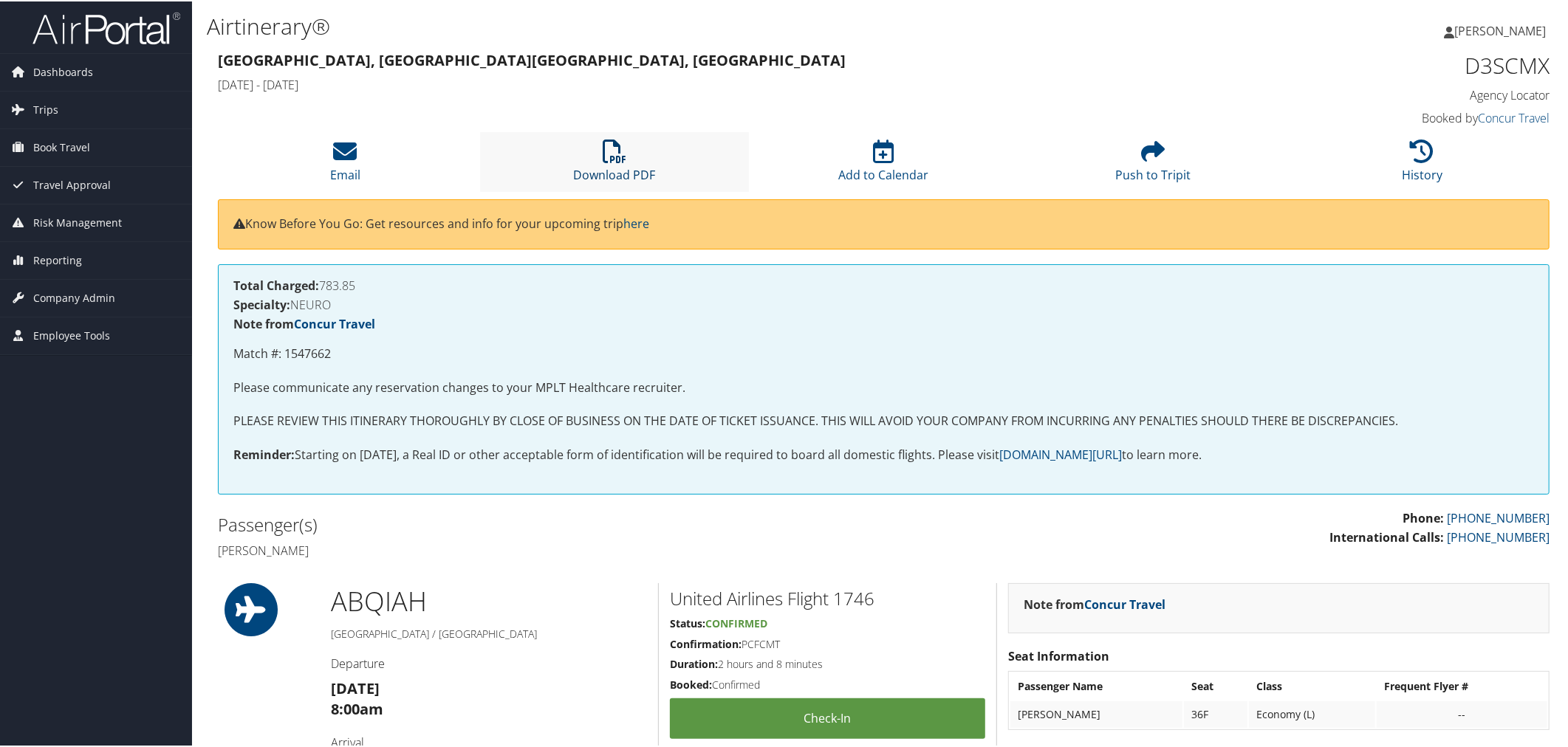
click at [609, 162] on icon at bounding box center [615, 150] width 24 height 24
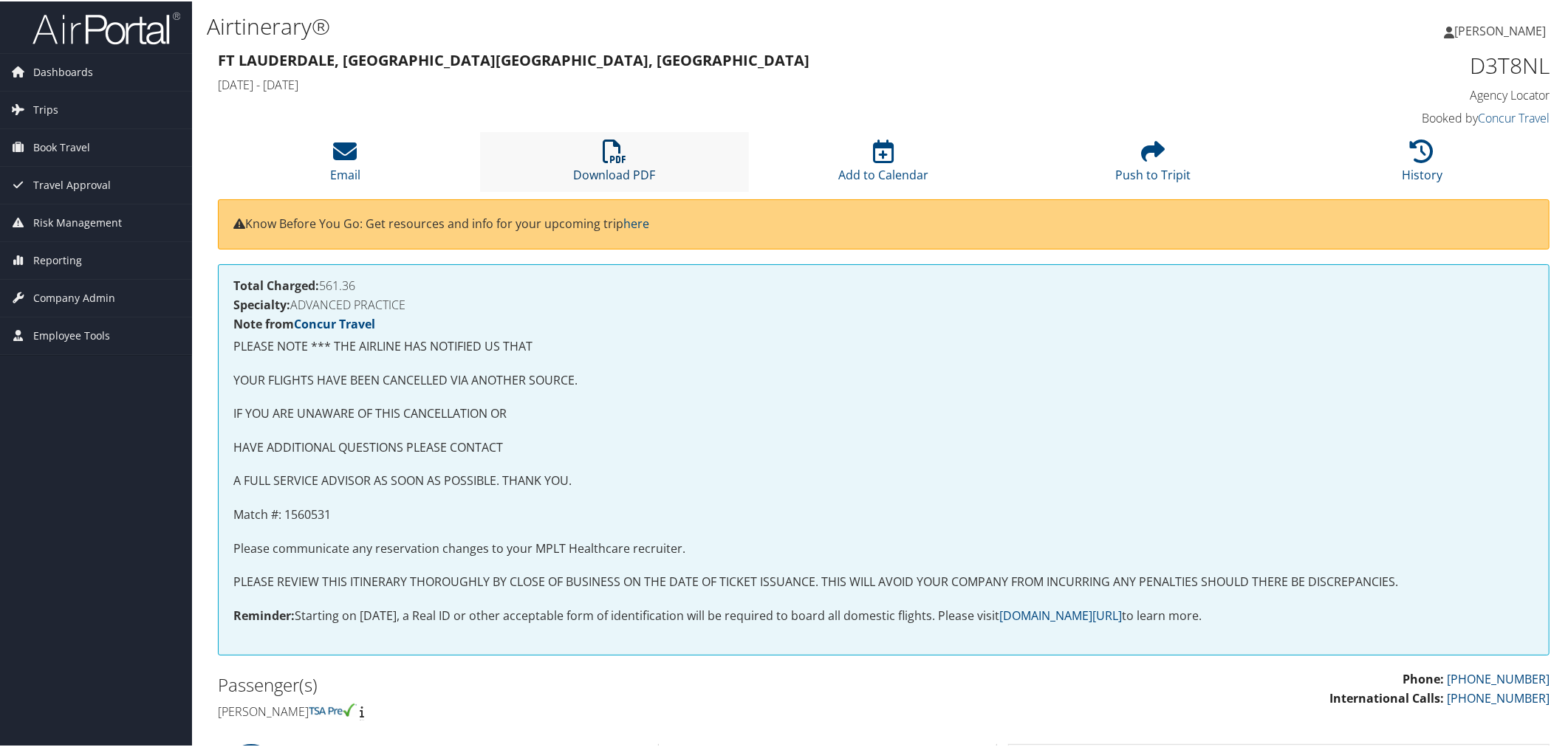
click at [597, 189] on li "Download PDF" at bounding box center [615, 160] width 270 height 60
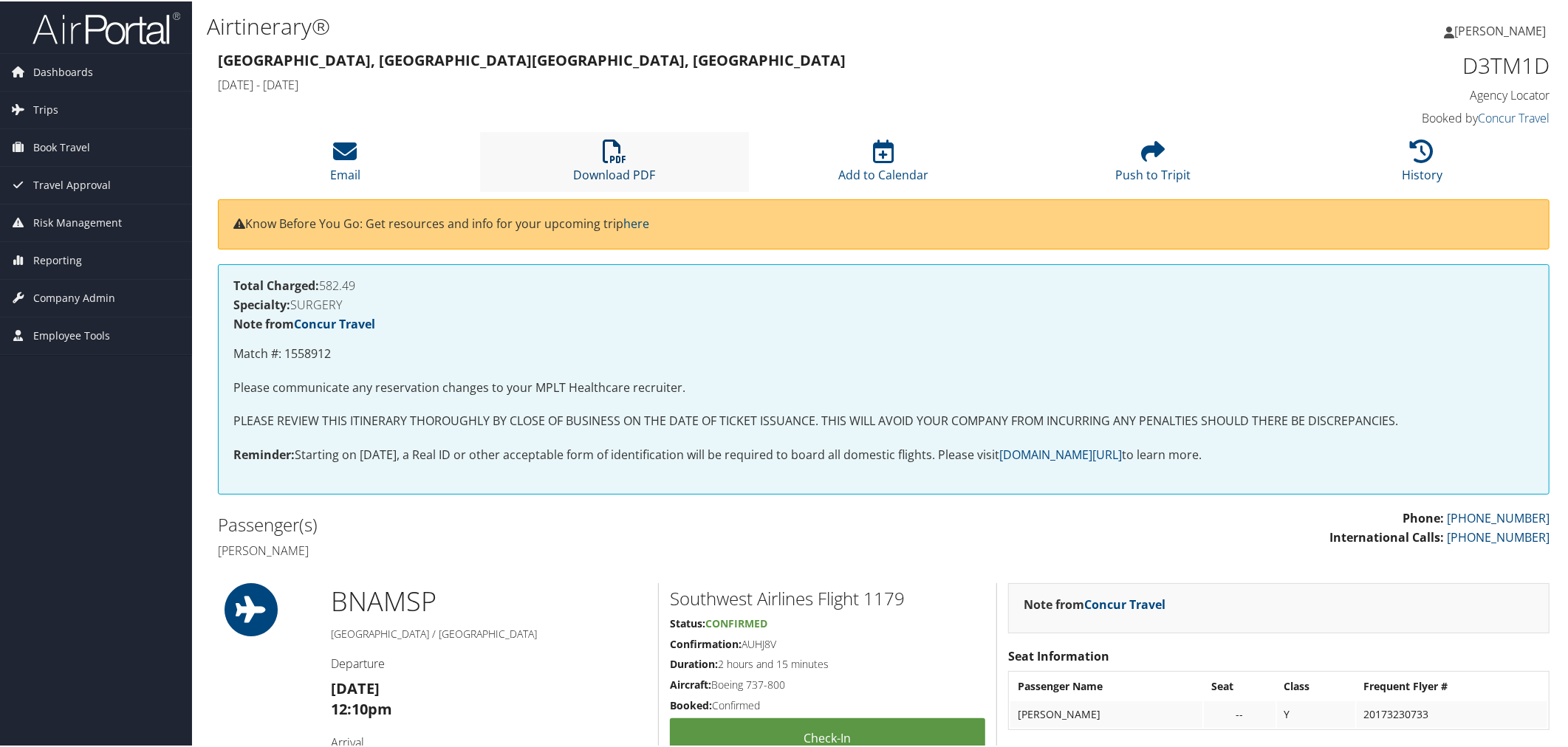
click at [604, 162] on icon at bounding box center [615, 150] width 24 height 24
click at [603, 162] on icon at bounding box center [615, 150] width 24 height 24
click at [613, 162] on icon at bounding box center [615, 150] width 24 height 24
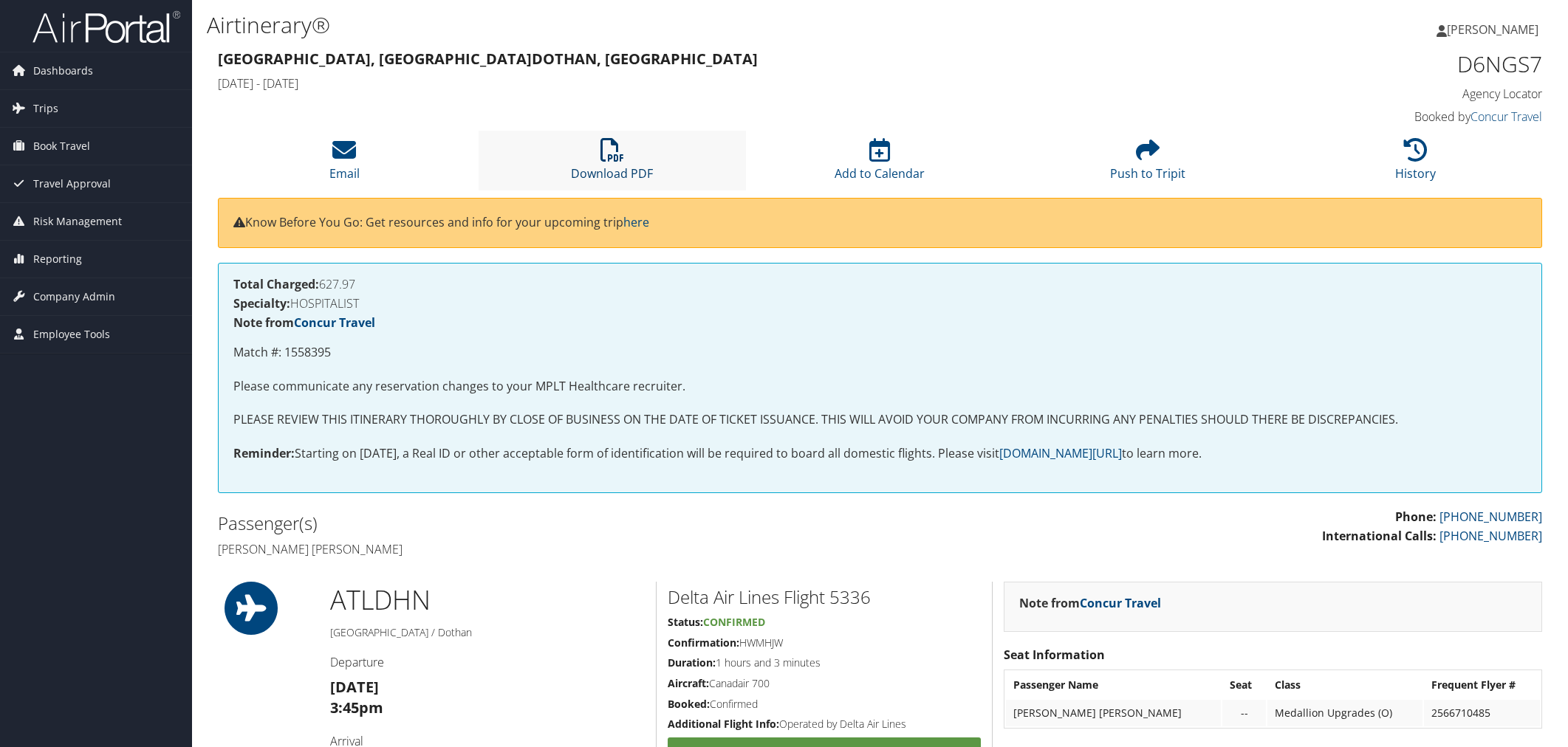
click at [613, 162] on icon at bounding box center [612, 150] width 24 height 24
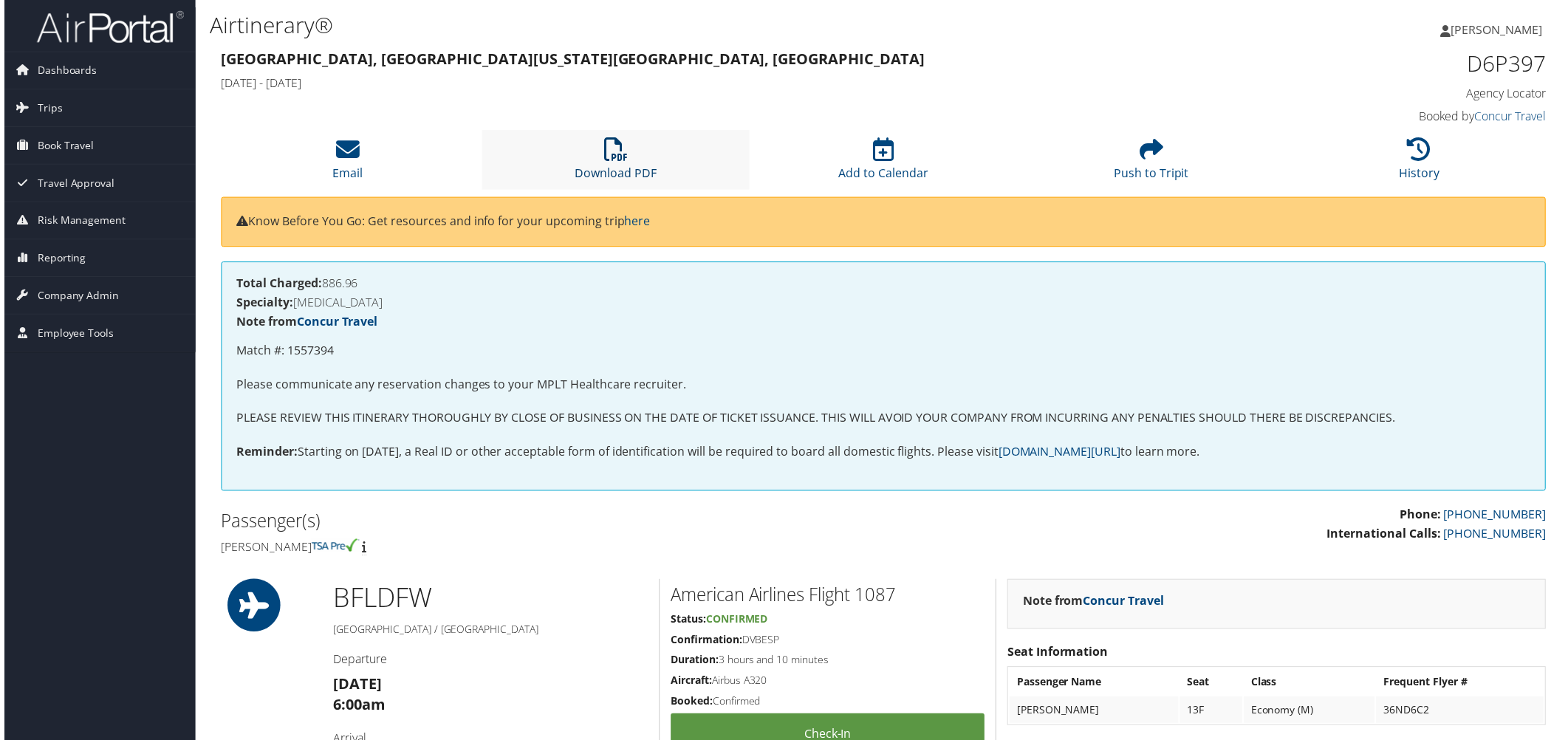
click at [603, 162] on icon at bounding box center [615, 150] width 24 height 24
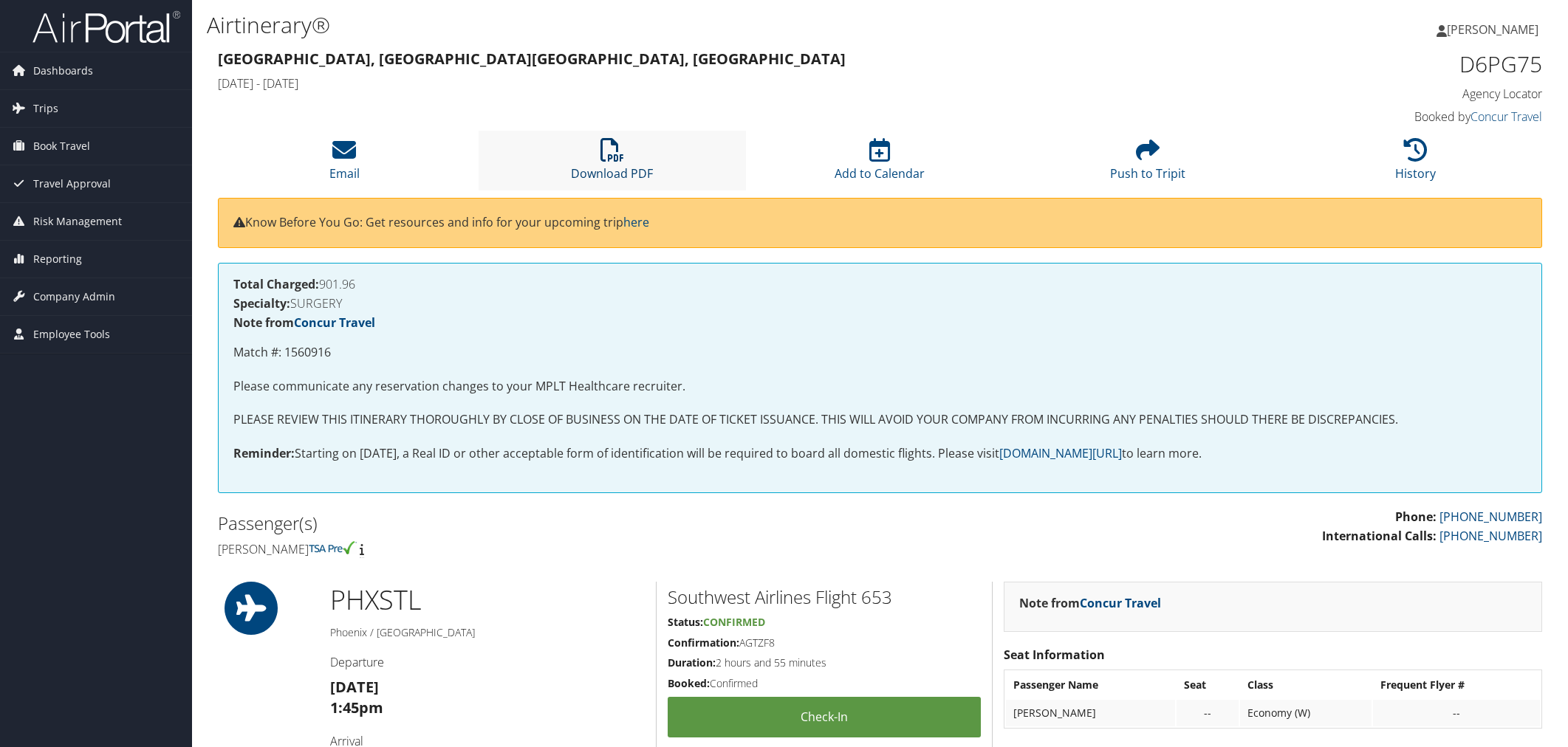
click at [617, 162] on icon at bounding box center [612, 150] width 24 height 24
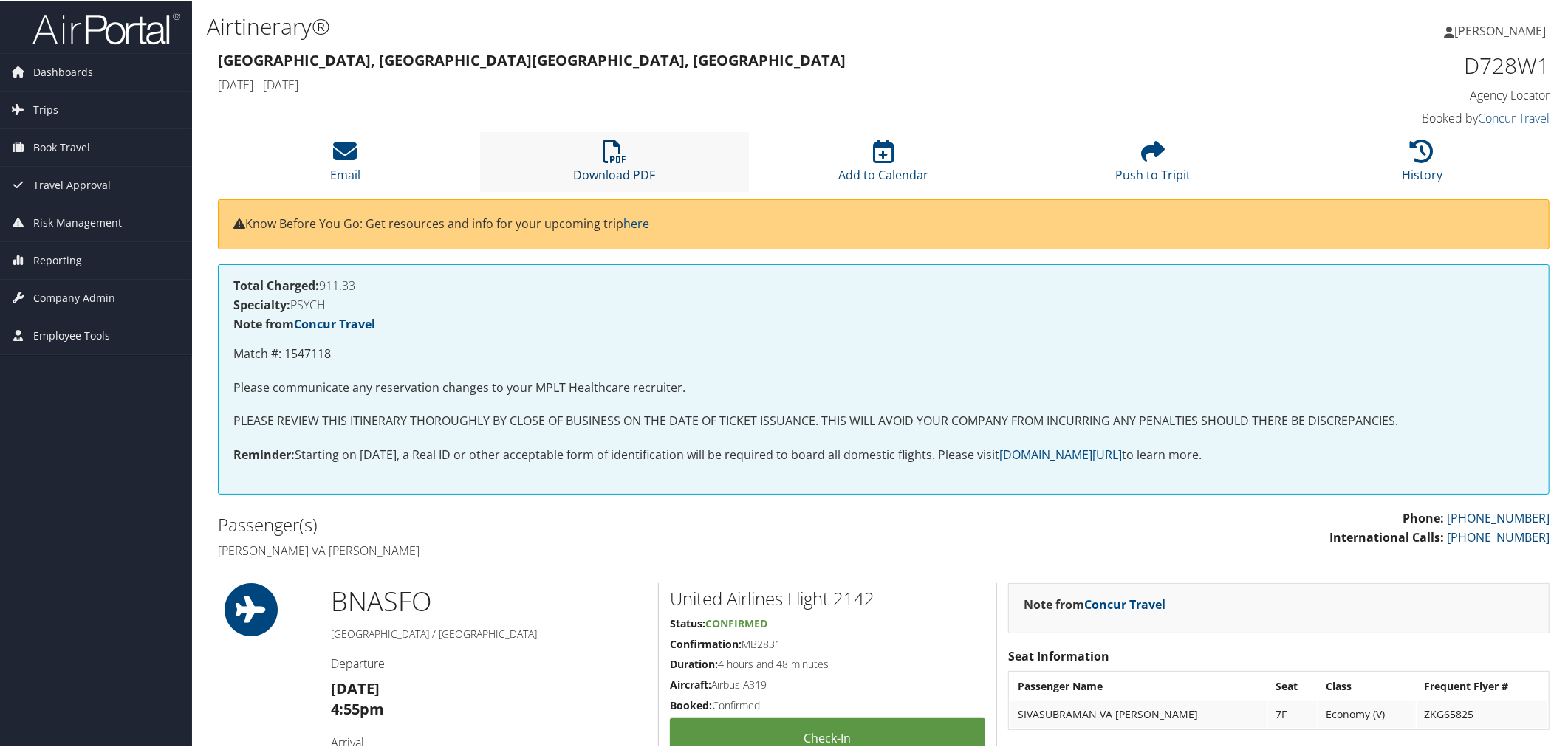
click at [614, 162] on icon at bounding box center [615, 150] width 24 height 24
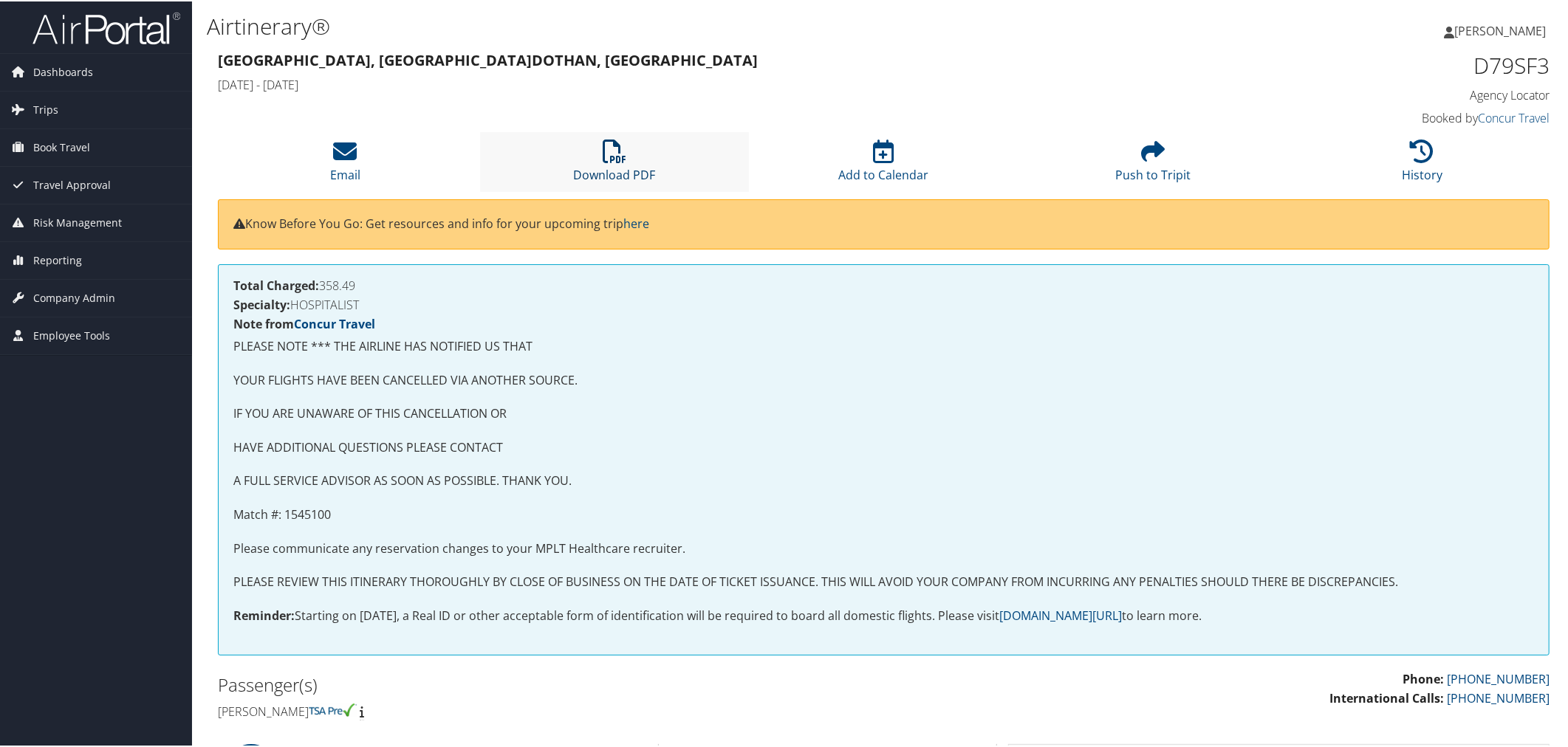
click at [615, 162] on icon at bounding box center [615, 150] width 24 height 24
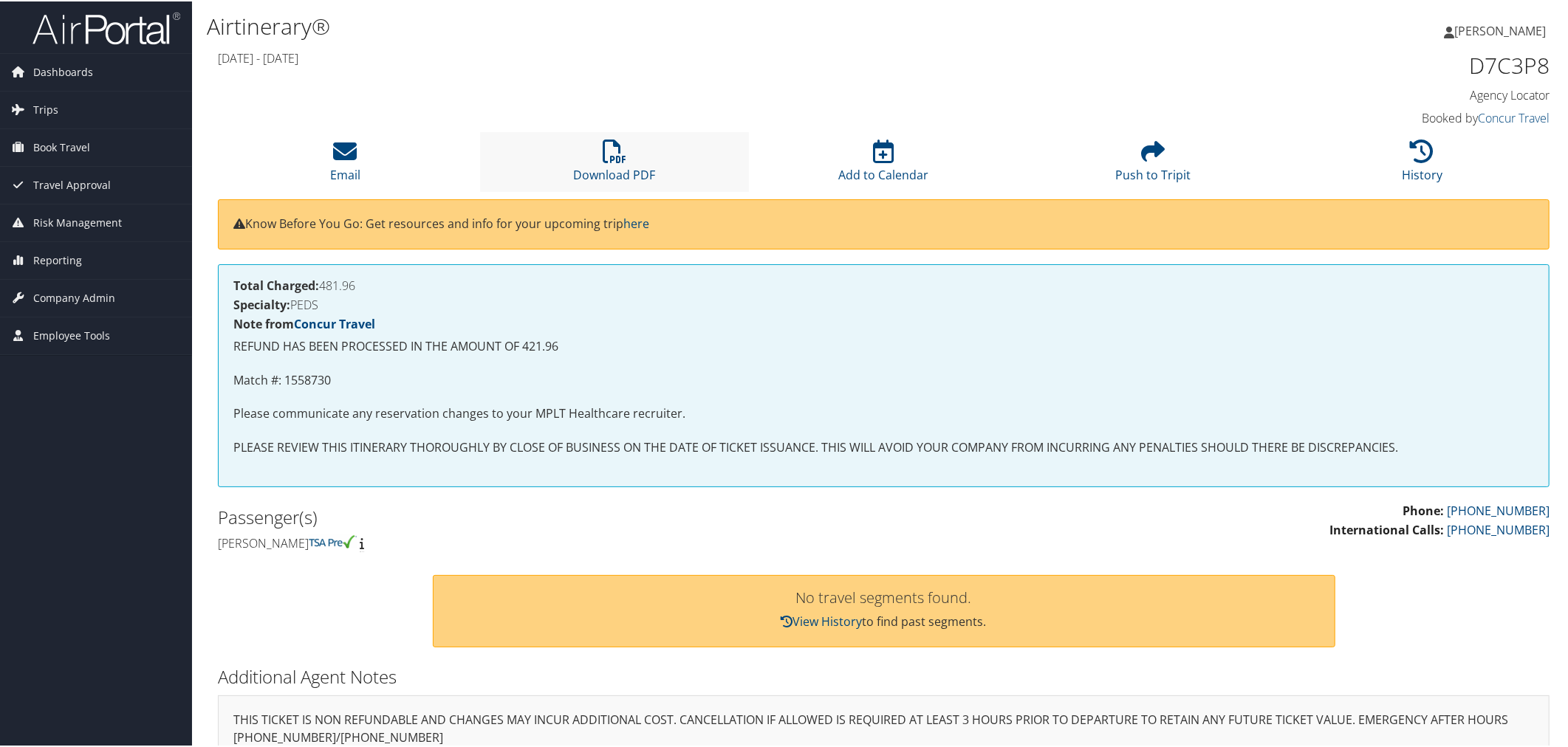
click at [592, 191] on li "Download PDF" at bounding box center [615, 160] width 270 height 60
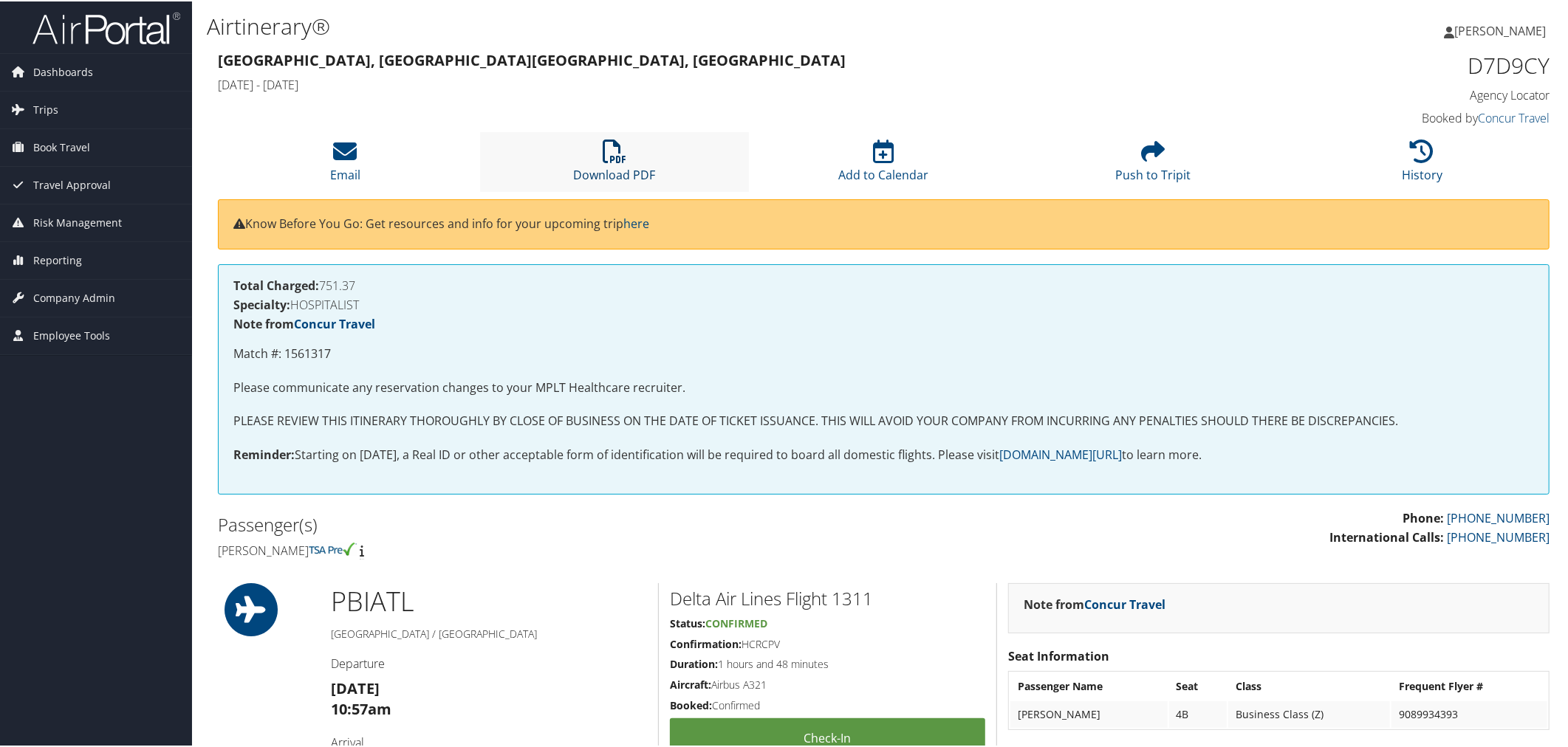
click at [603, 162] on icon at bounding box center [615, 150] width 24 height 24
click at [598, 191] on li "Download PDF" at bounding box center [615, 160] width 270 height 60
click at [609, 162] on icon at bounding box center [615, 150] width 24 height 24
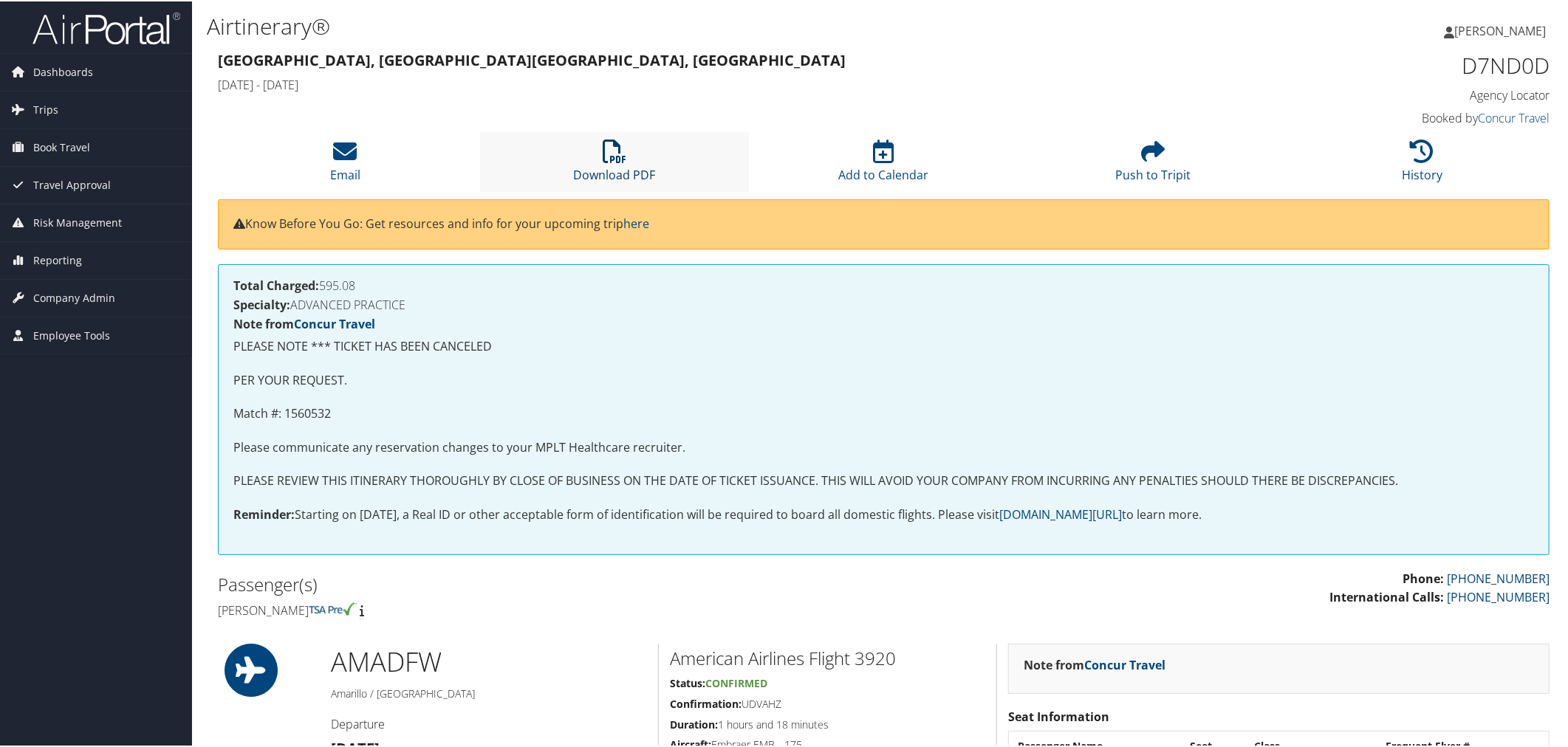
click at [609, 162] on icon at bounding box center [615, 150] width 24 height 24
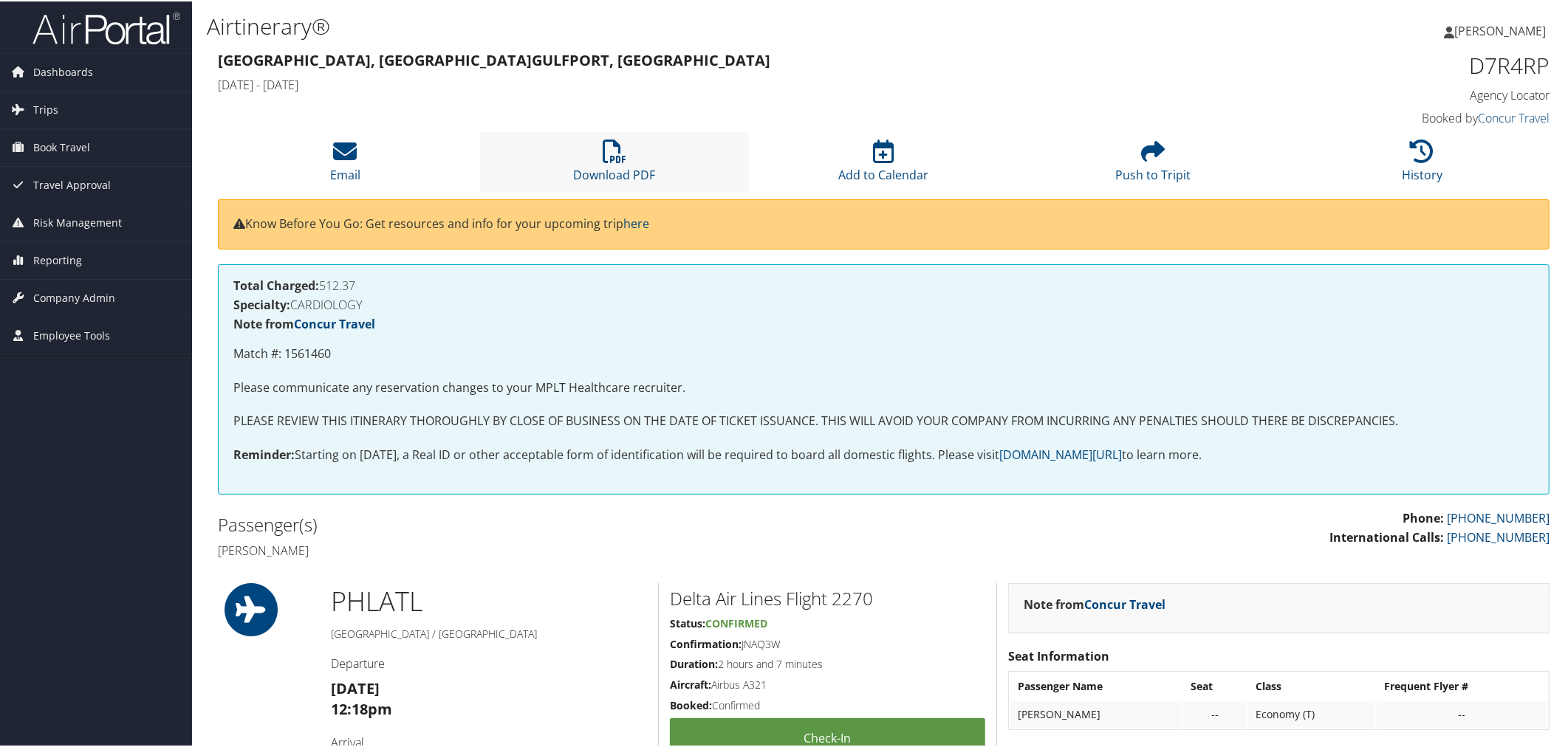
click at [597, 188] on li "Download PDF" at bounding box center [615, 160] width 270 height 60
drag, startPoint x: 0, startPoint y: 0, endPoint x: 609, endPoint y: 192, distance: 638.5
click at [609, 162] on icon at bounding box center [615, 150] width 24 height 24
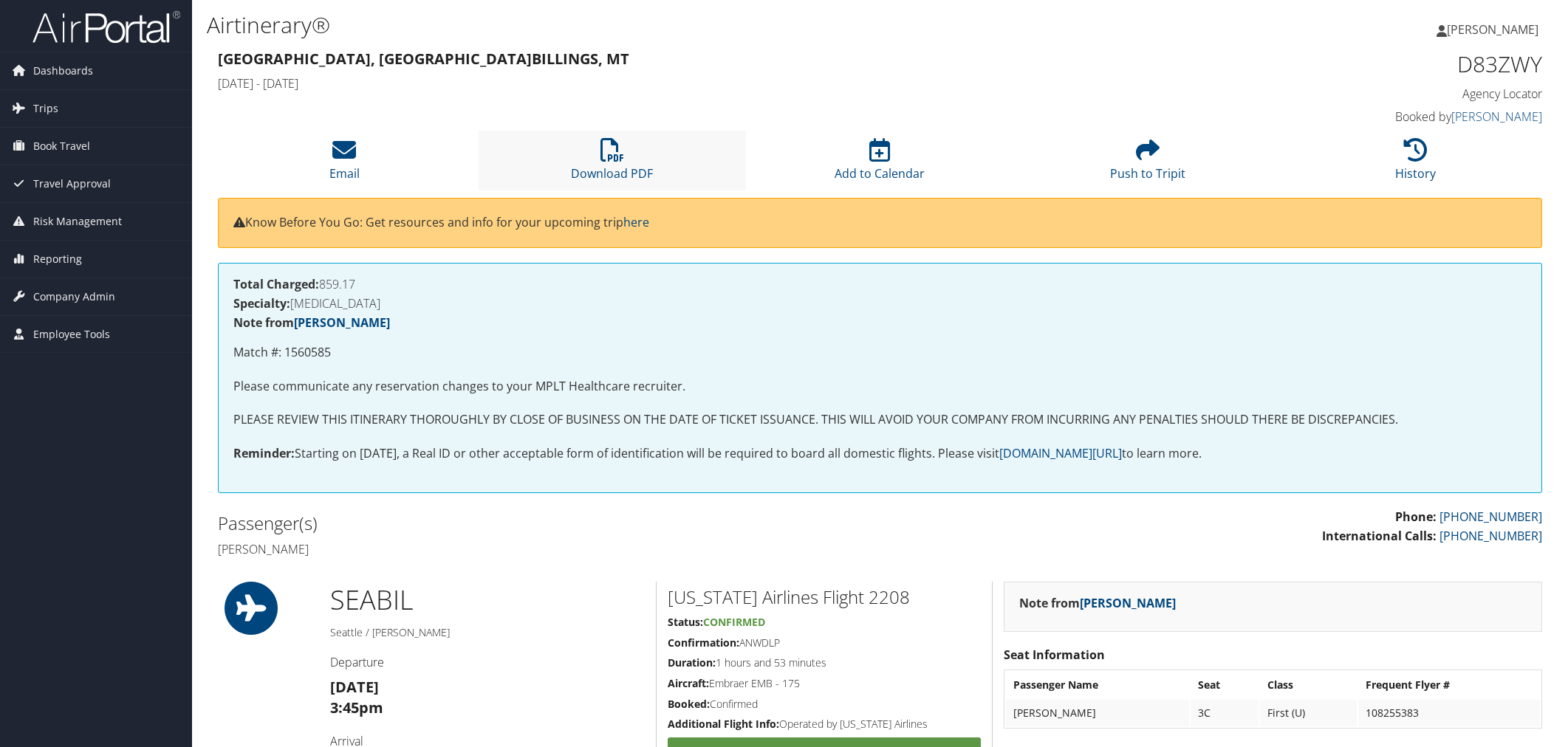
click at [596, 191] on li "Download PDF" at bounding box center [613, 160] width 268 height 60
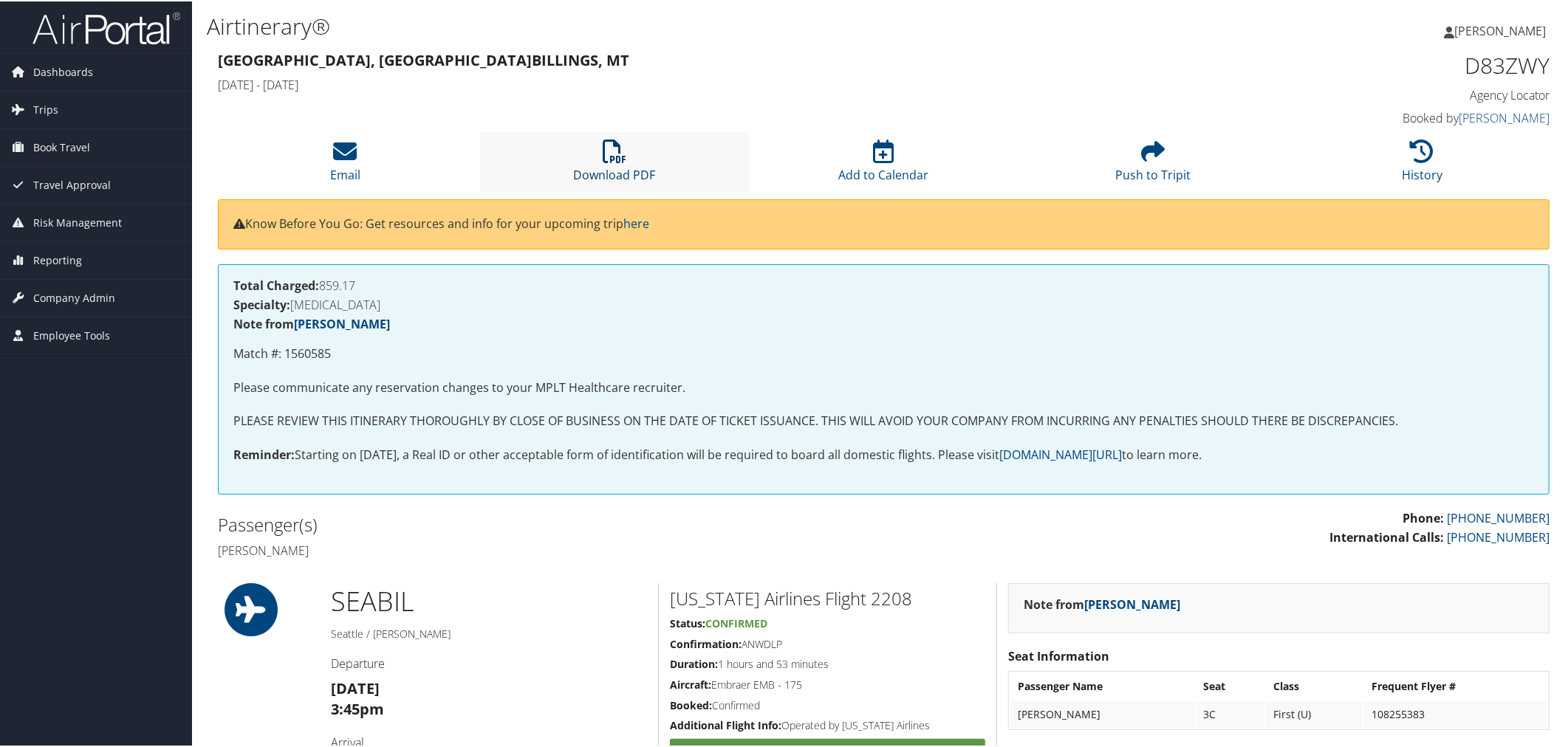
click at [603, 162] on icon at bounding box center [615, 150] width 24 height 24
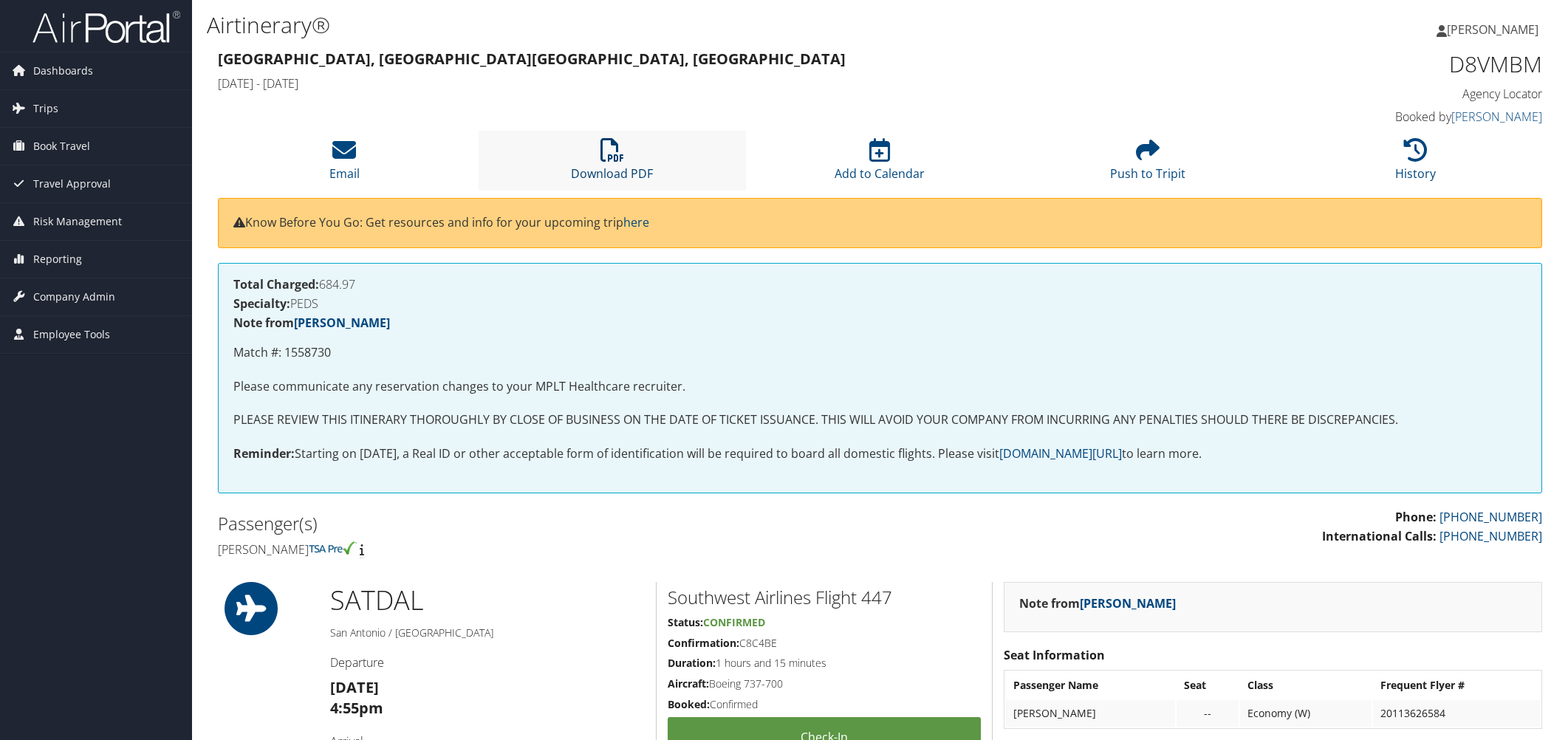
click at [620, 162] on icon at bounding box center [612, 150] width 24 height 24
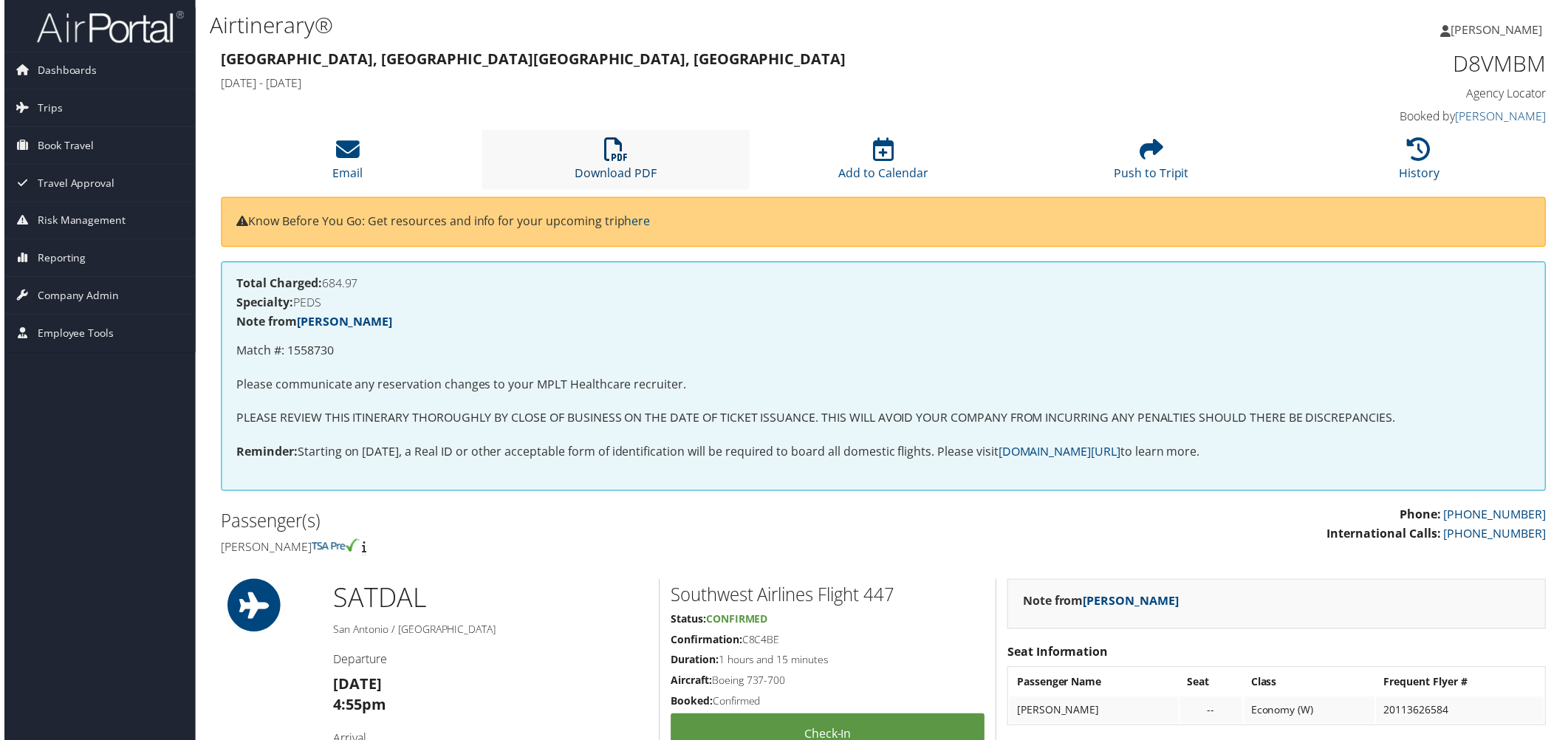
click at [609, 162] on icon at bounding box center [615, 150] width 24 height 24
